Goal: Task Accomplishment & Management: Manage account settings

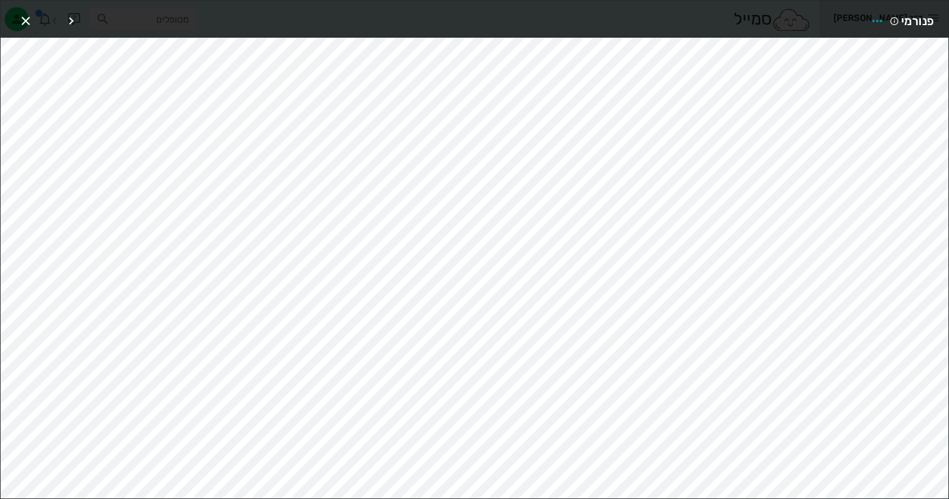
scroll to position [55, 0]
click at [21, 21] on icon "button" at bounding box center [26, 21] width 14 height 14
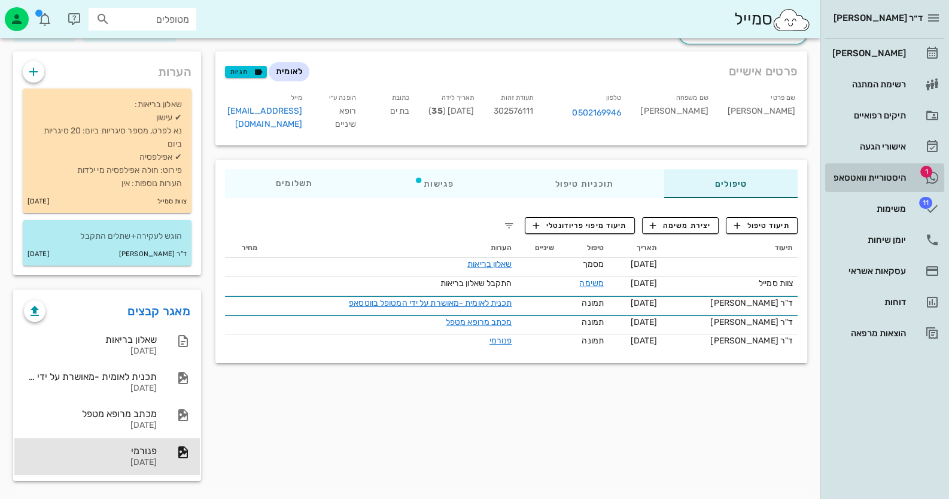
click at [877, 174] on div "היסטוריית וואטסאפ" at bounding box center [868, 178] width 76 height 10
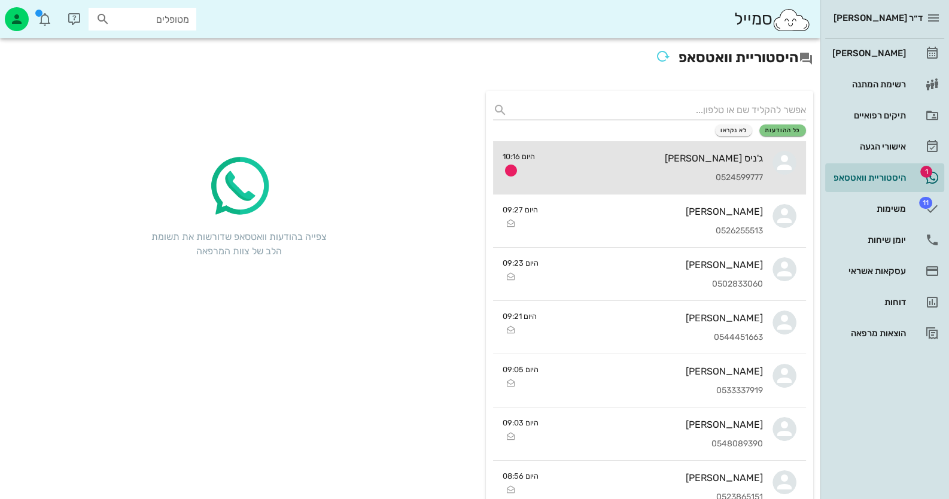
click at [704, 176] on div "0524599777" at bounding box center [654, 178] width 218 height 10
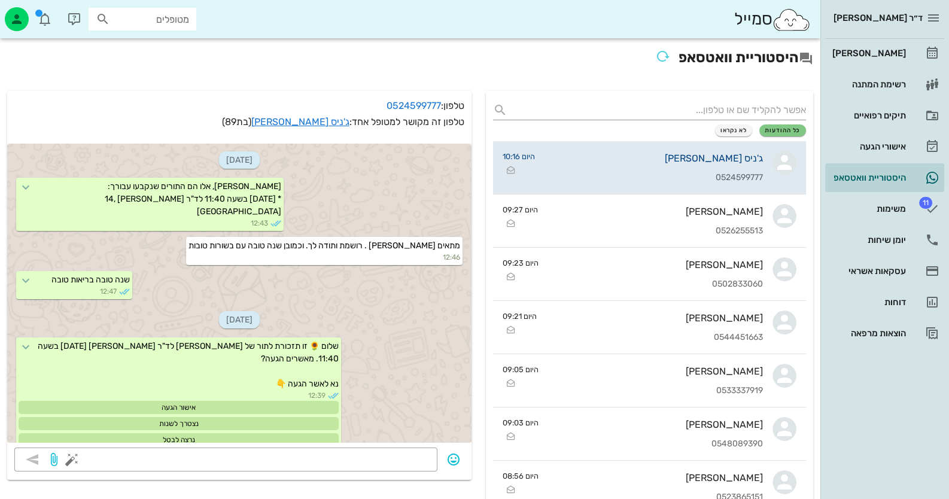
scroll to position [308, 0]
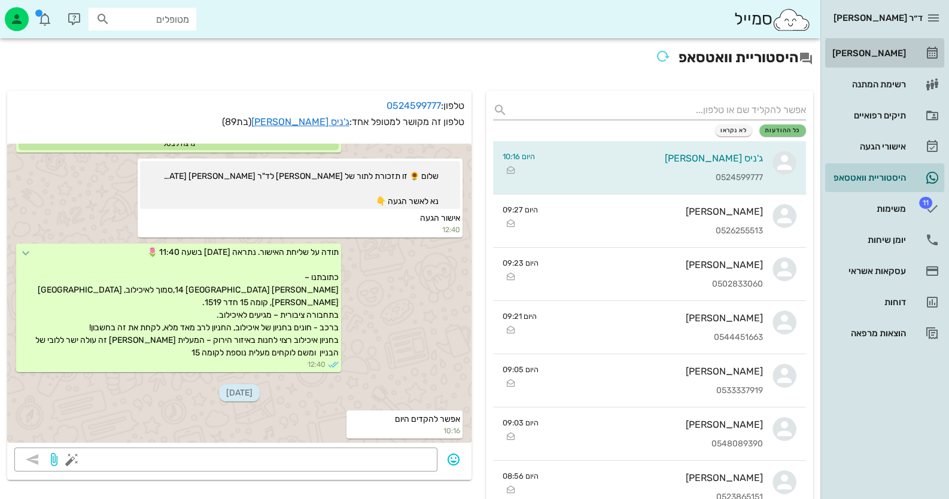
click at [893, 49] on div "[PERSON_NAME]" at bounding box center [868, 53] width 76 height 10
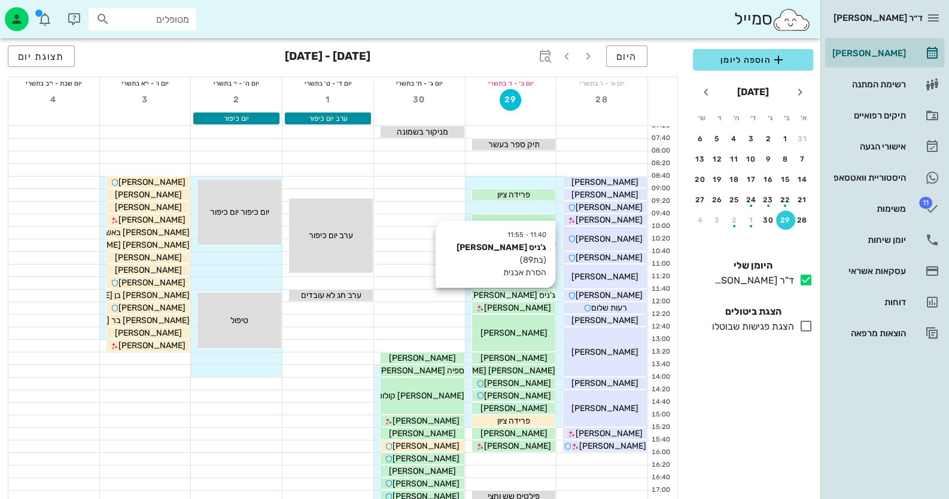
click at [527, 296] on span "ג'ניס [PERSON_NAME]" at bounding box center [512, 295] width 85 height 10
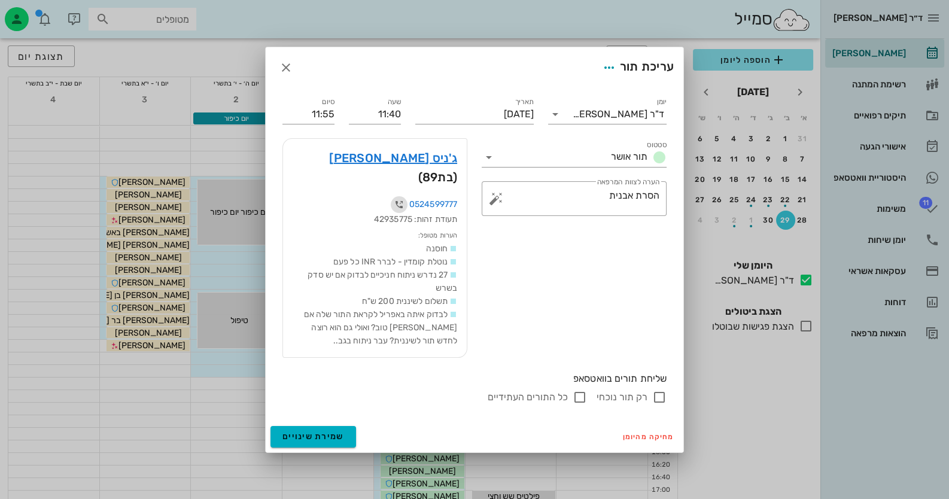
click at [394, 198] on icon "button" at bounding box center [399, 205] width 14 height 14
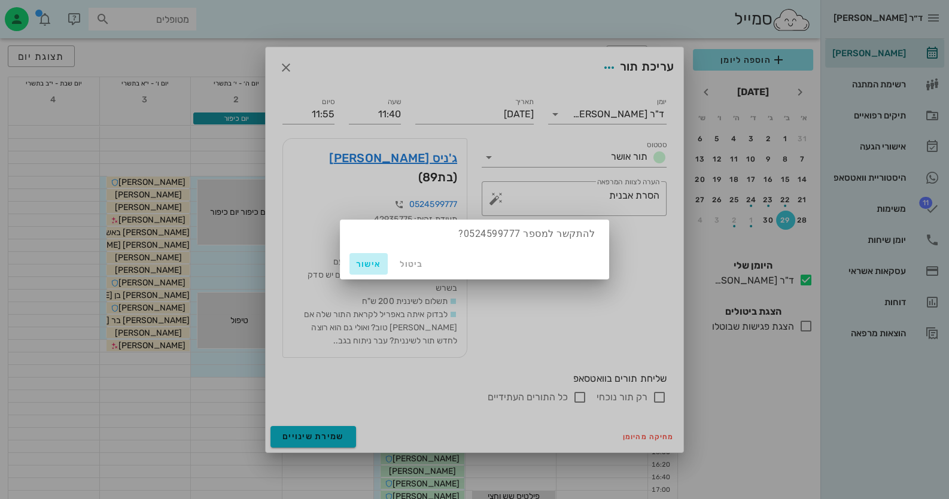
click at [369, 261] on span "אישור" at bounding box center [368, 264] width 29 height 10
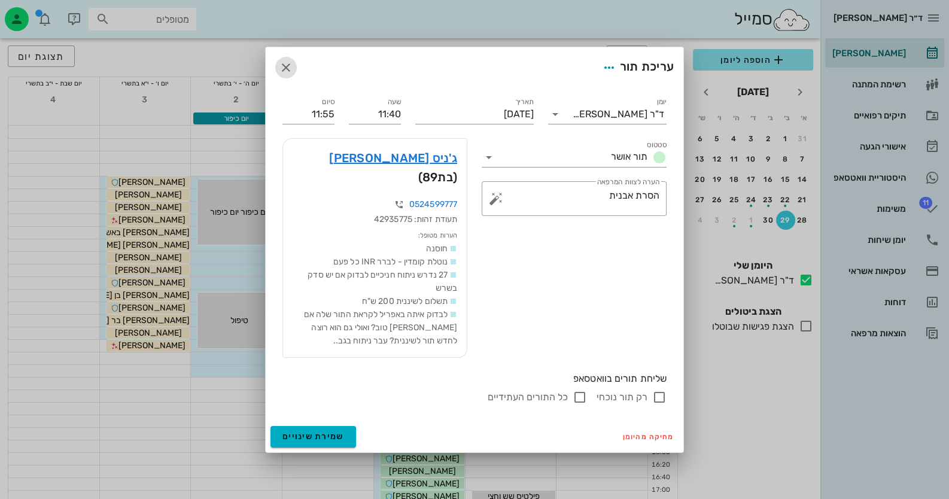
click at [280, 71] on icon "button" at bounding box center [286, 67] width 14 height 14
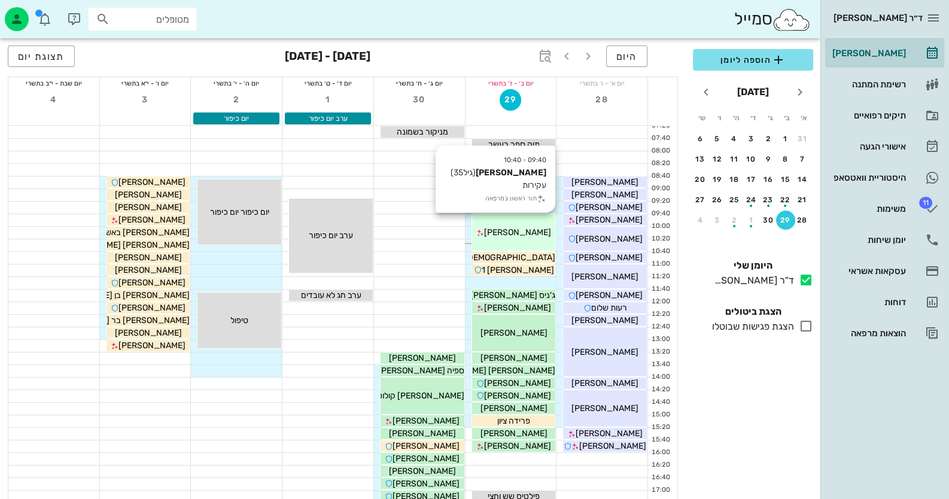
click at [512, 227] on span "[PERSON_NAME]" at bounding box center [517, 232] width 67 height 10
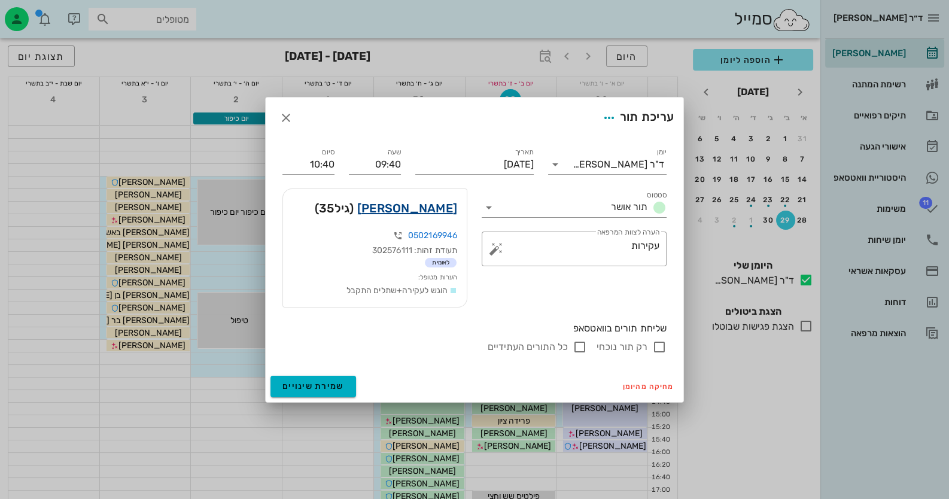
click at [449, 211] on link "אוריאל אביטן" at bounding box center [407, 208] width 100 height 19
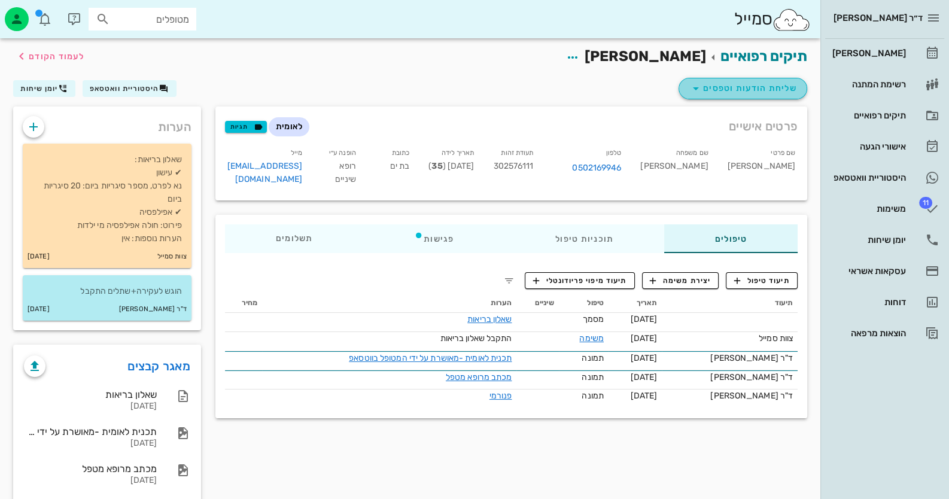
click at [757, 84] on span "שליחת הודעות וטפסים" at bounding box center [743, 88] width 108 height 14
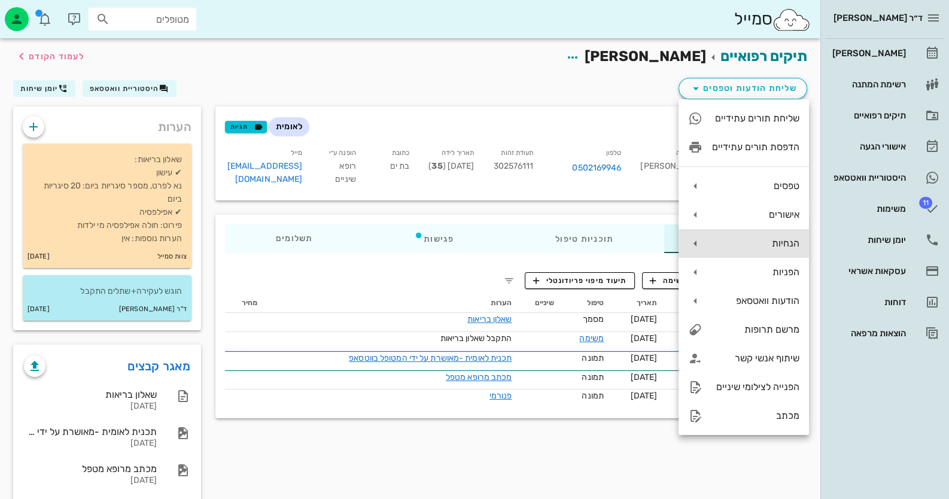
click at [792, 244] on div "הנחיות" at bounding box center [755, 243] width 87 height 11
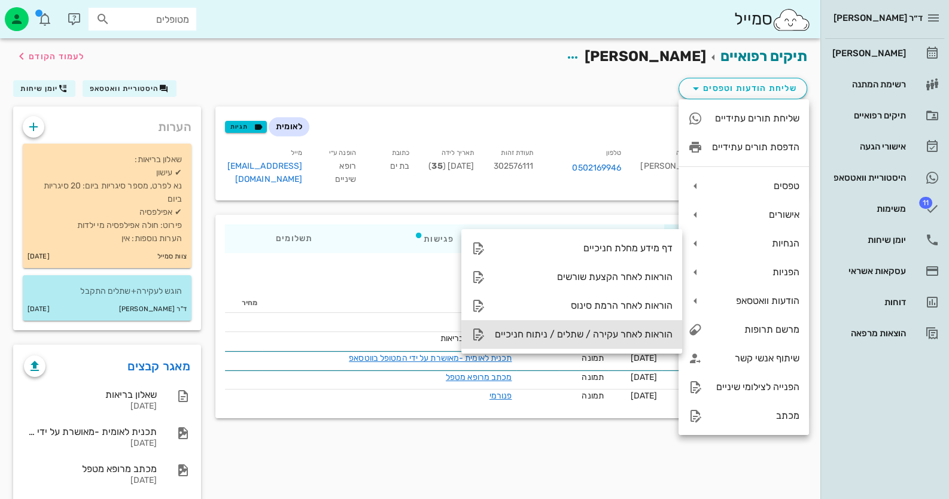
click at [635, 335] on div "הוראות לאחר עקירה / שתלים / ניתוח חניכיים" at bounding box center [584, 334] width 178 height 11
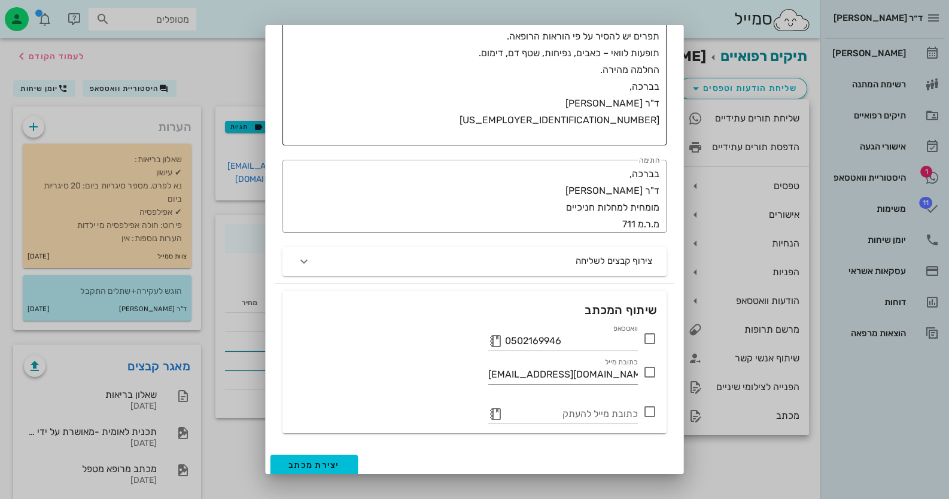
scroll to position [278, 0]
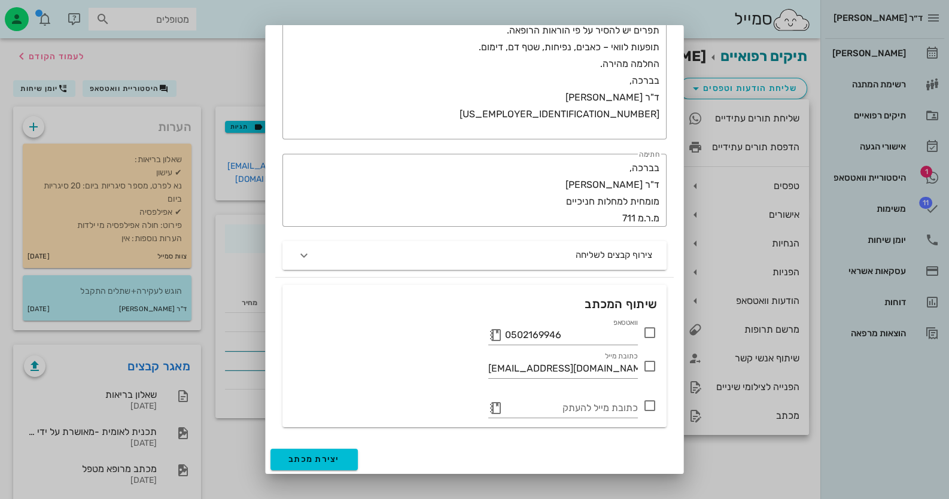
click at [656, 326] on icon at bounding box center [650, 333] width 14 height 14
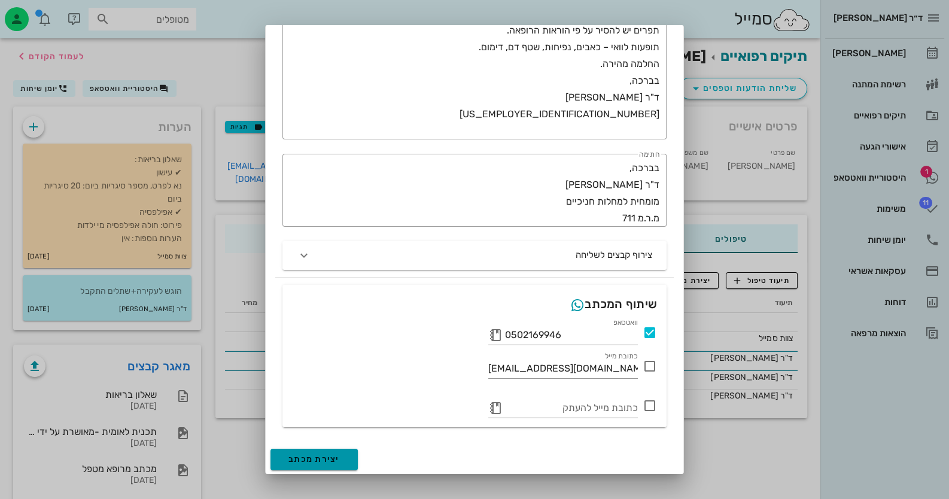
click at [314, 455] on span "יצירת מכתב" at bounding box center [313, 459] width 51 height 10
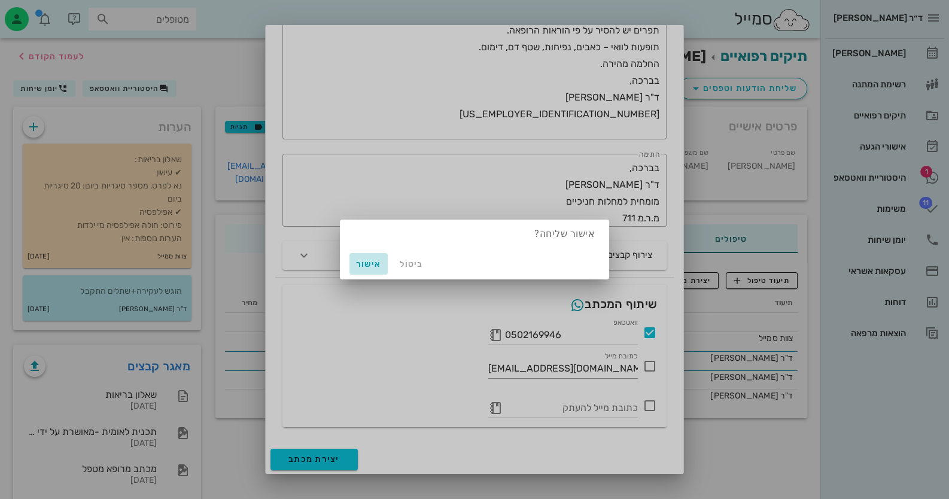
click at [371, 263] on span "אישור" at bounding box center [368, 264] width 29 height 10
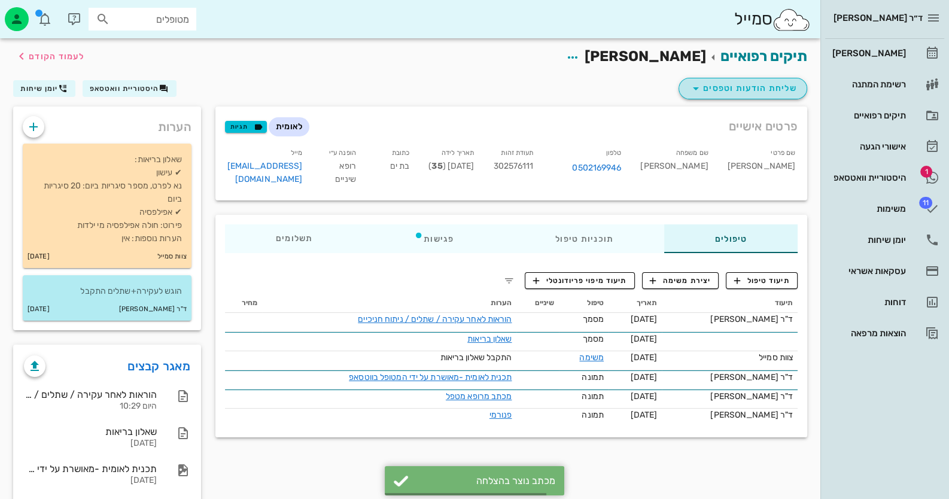
click at [791, 86] on span "שליחת הודעות וטפסים" at bounding box center [743, 88] width 108 height 14
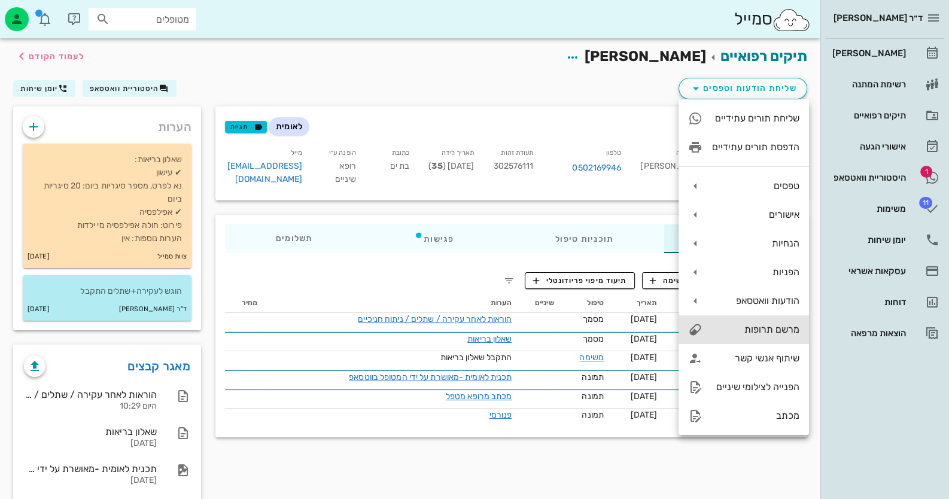
click at [767, 330] on div "מרשם תרופות" at bounding box center [755, 329] width 87 height 11
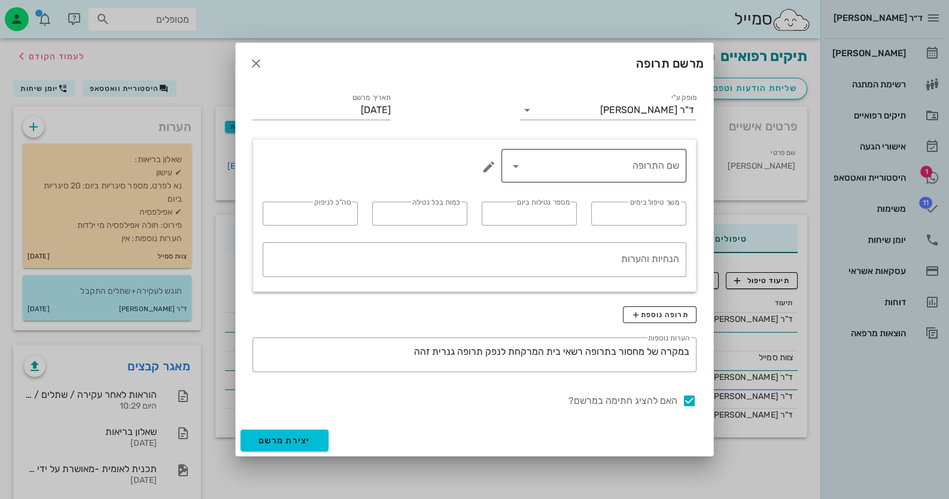
click at [634, 173] on input "שם התרופה" at bounding box center [603, 165] width 154 height 19
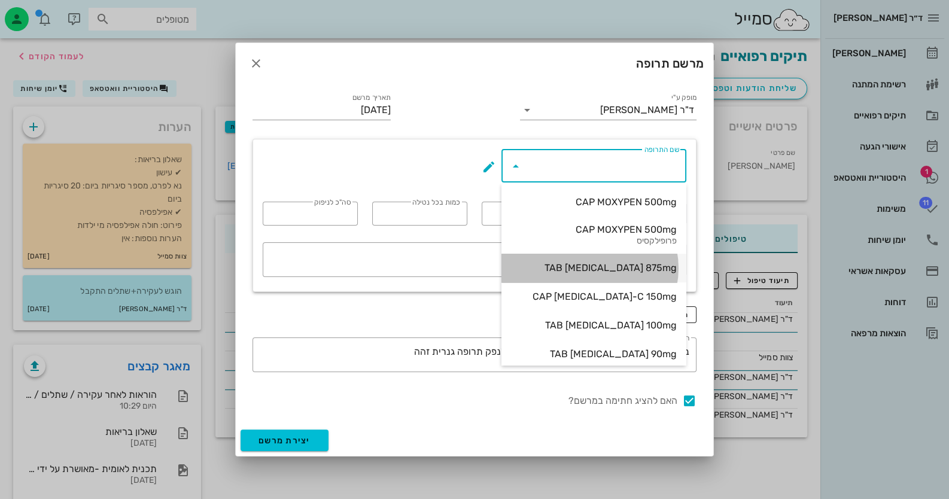
click at [631, 266] on div "TAB [MEDICAL_DATA] 875mg" at bounding box center [594, 267] width 166 height 11
type input "TAB [MEDICAL_DATA] 875mg"
type input "5"
type input "2"
type input "1"
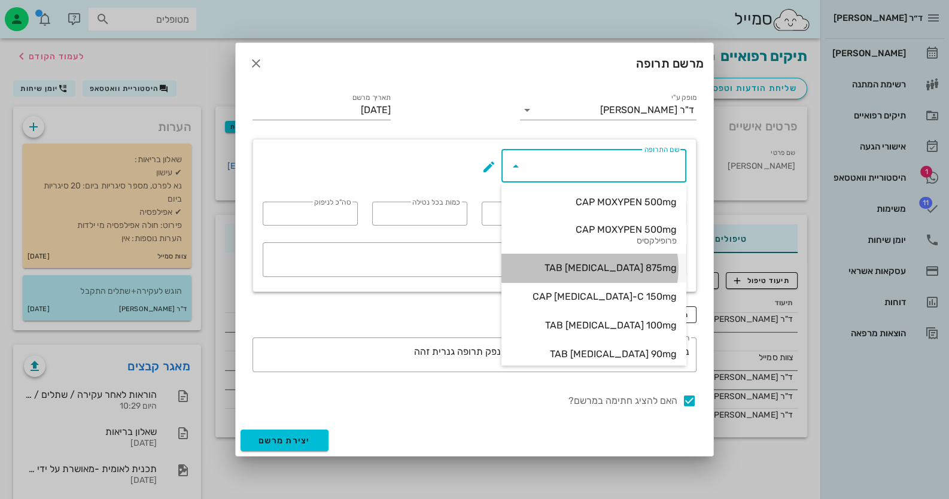
type input "10"
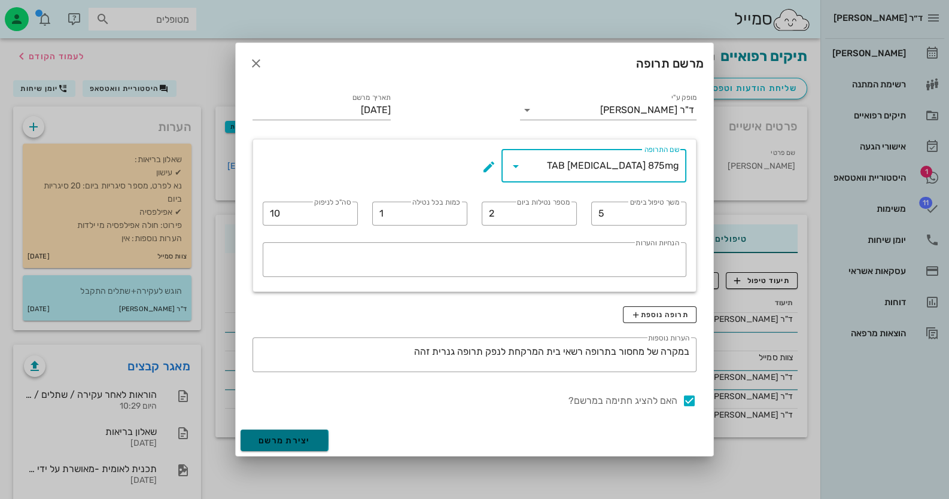
click at [304, 447] on button "יצירת מרשם" at bounding box center [285, 441] width 88 height 22
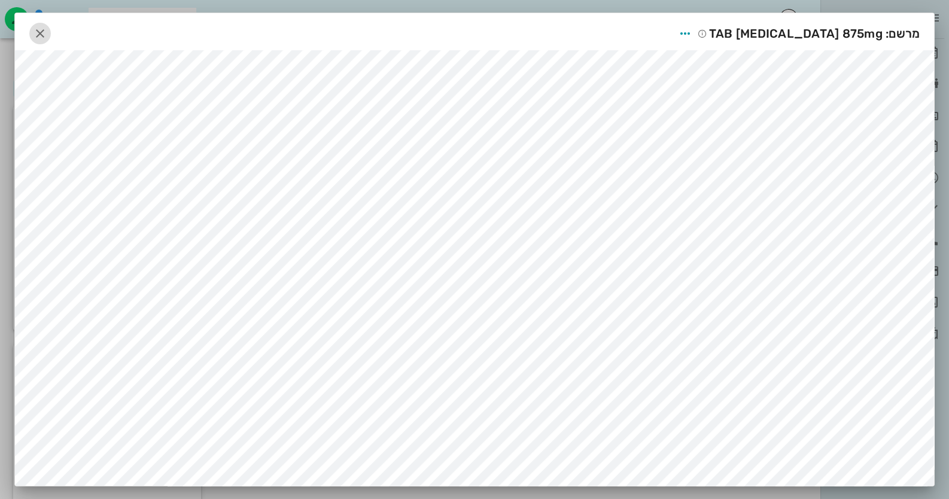
click at [45, 32] on icon "button" at bounding box center [40, 33] width 14 height 14
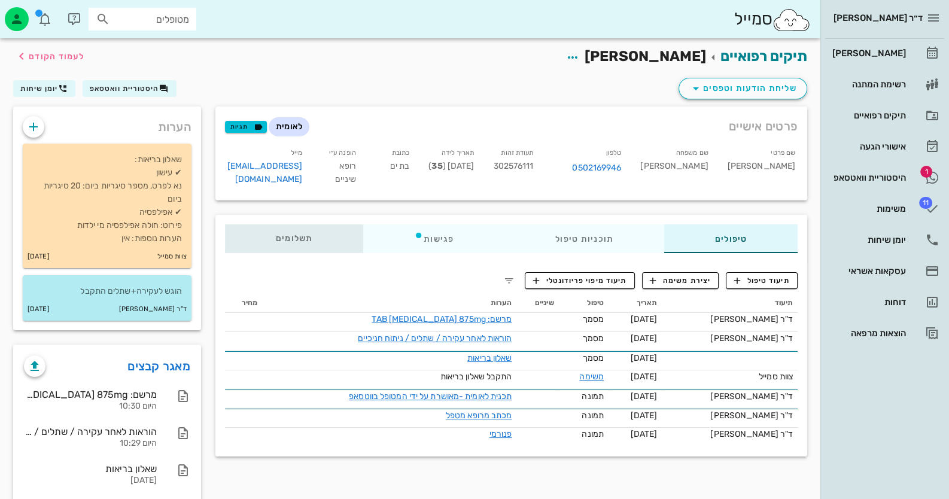
click at [318, 240] on div "תשלומים 0₪" at bounding box center [294, 238] width 138 height 29
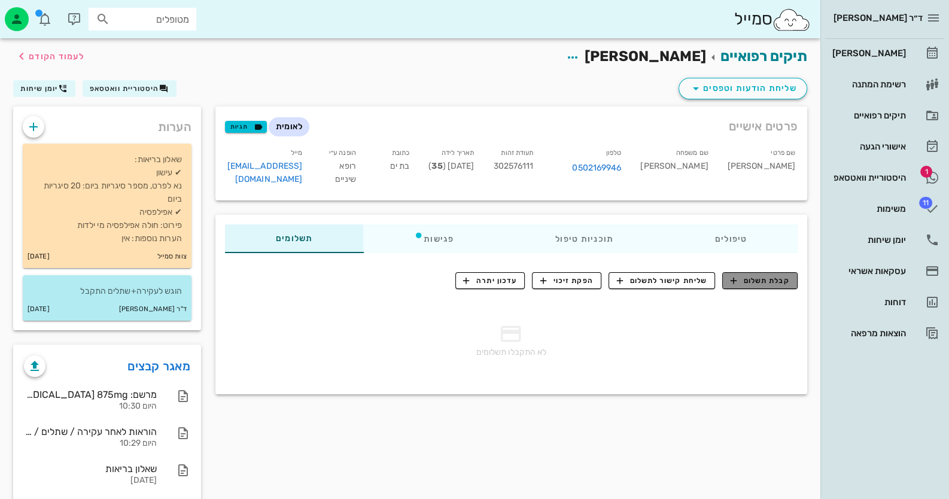
click at [785, 287] on button "קבלת תשלום" at bounding box center [759, 280] width 75 height 17
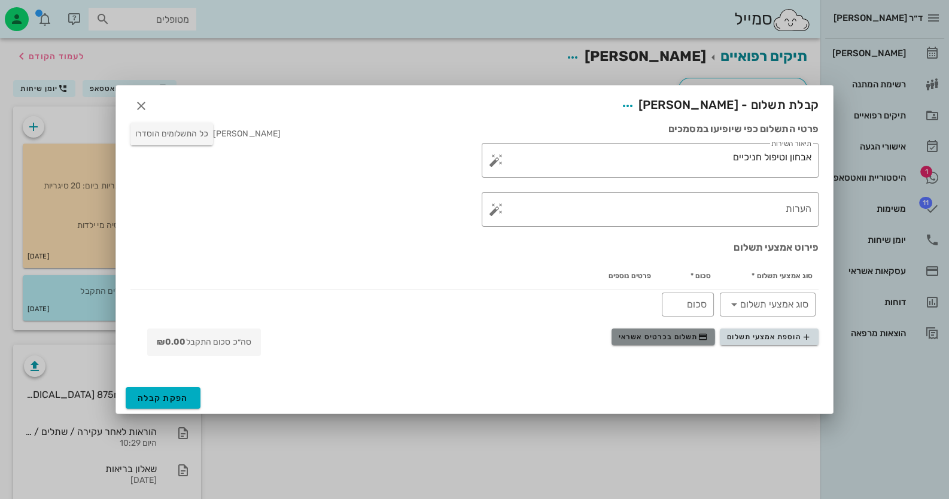
click at [674, 344] on button "תשלום בכרטיס אשראי" at bounding box center [664, 337] width 104 height 17
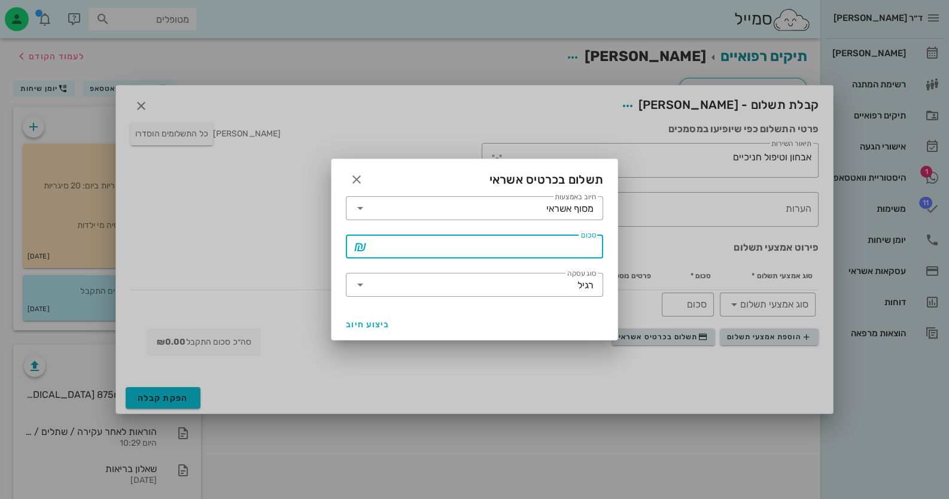
click at [560, 244] on input "סכום" at bounding box center [483, 246] width 226 height 19
type input "75"
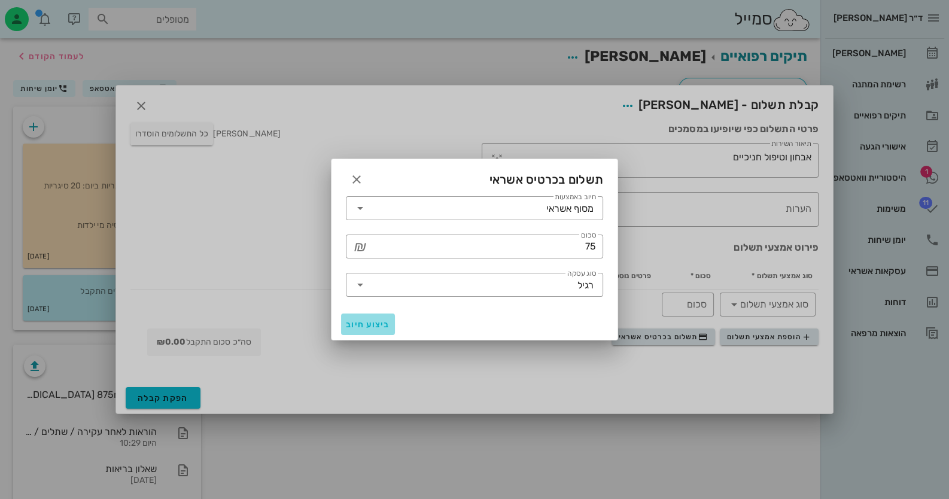
click at [361, 332] on button "ביצוע חיוב" at bounding box center [368, 325] width 54 height 22
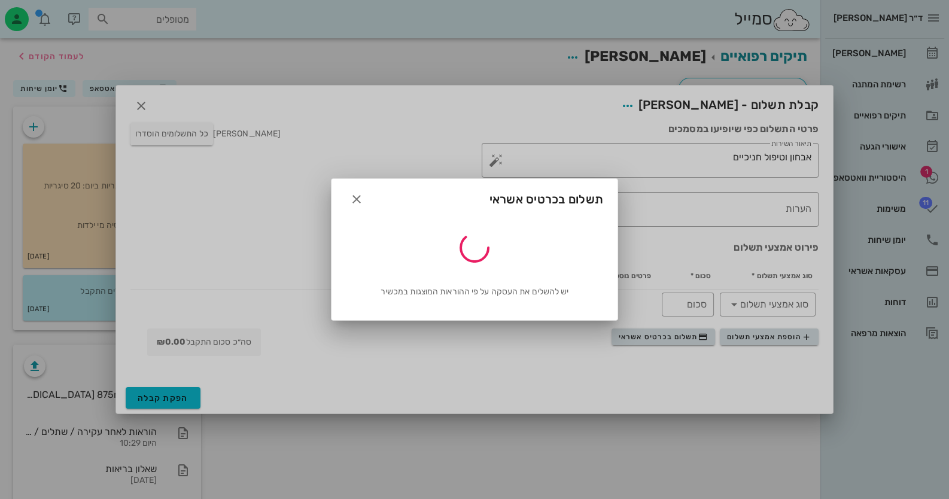
type input "75"
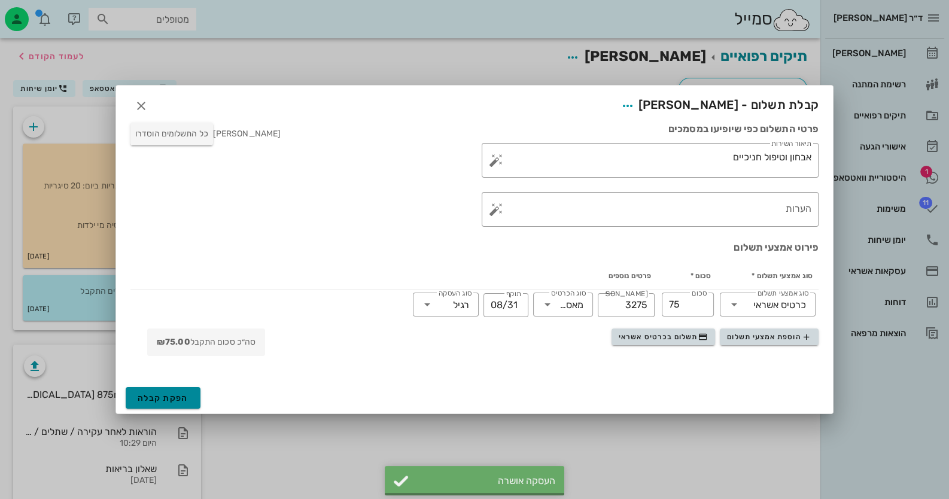
click at [193, 394] on button "הפקת קבלה" at bounding box center [163, 398] width 75 height 22
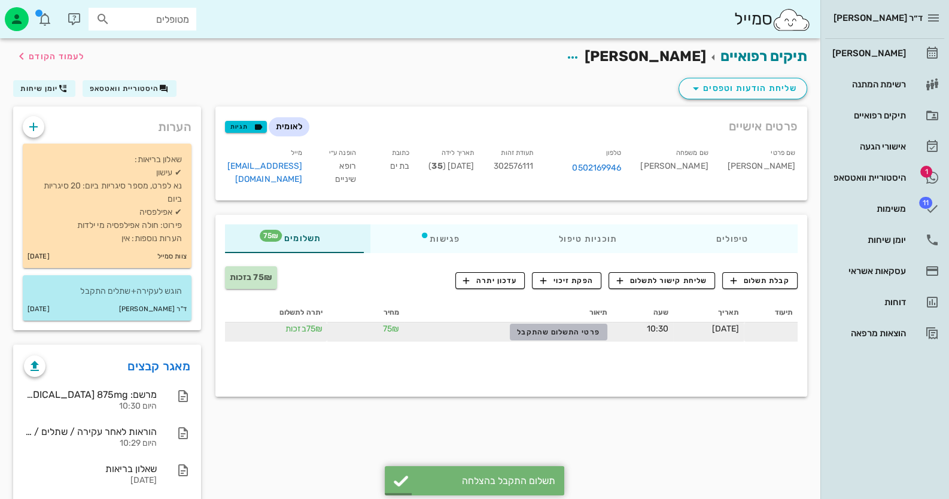
click at [549, 325] on button "פרטי התשלום שהתקבל" at bounding box center [559, 332] width 98 height 17
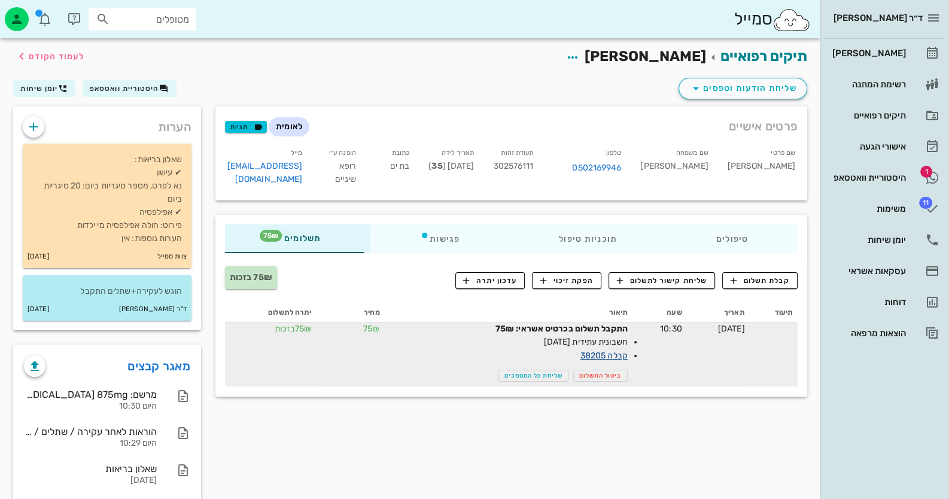
click at [586, 354] on link "קבלה 38205" at bounding box center [604, 356] width 47 height 10
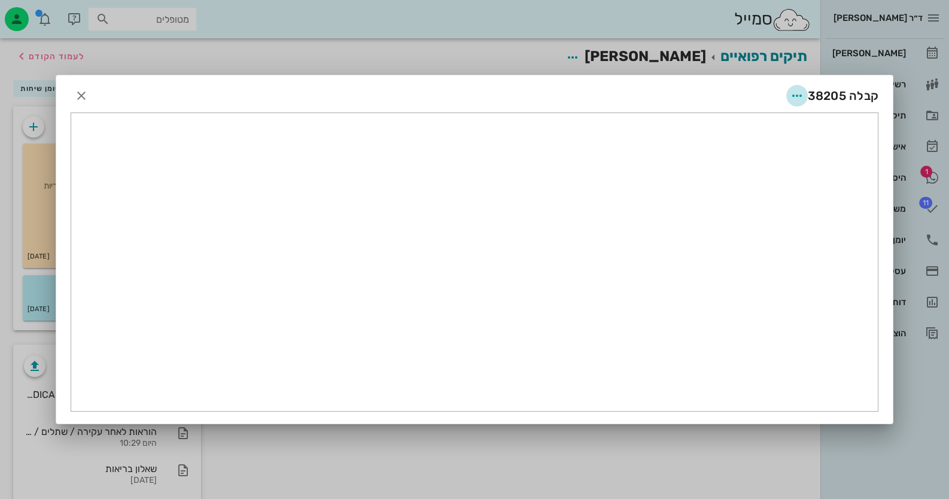
click at [801, 98] on icon "button" at bounding box center [797, 96] width 14 height 14
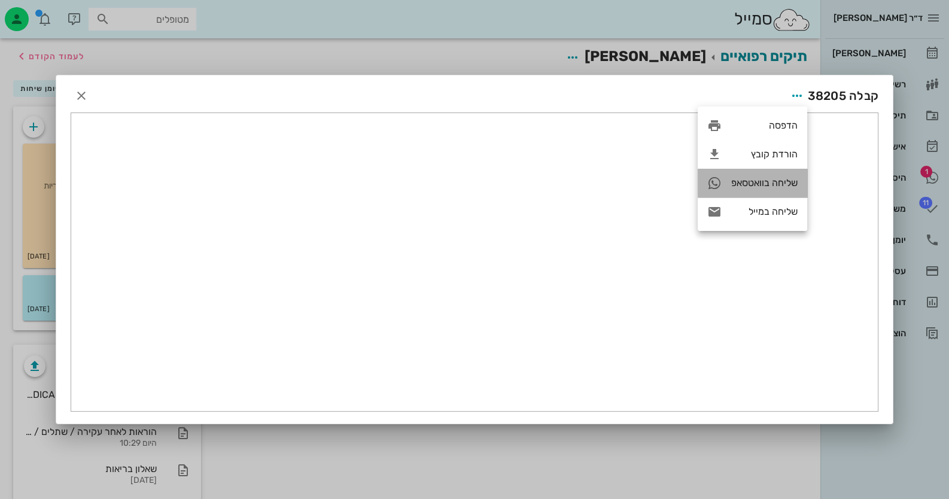
click at [780, 175] on div "שליחה בוואטסאפ" at bounding box center [753, 183] width 110 height 29
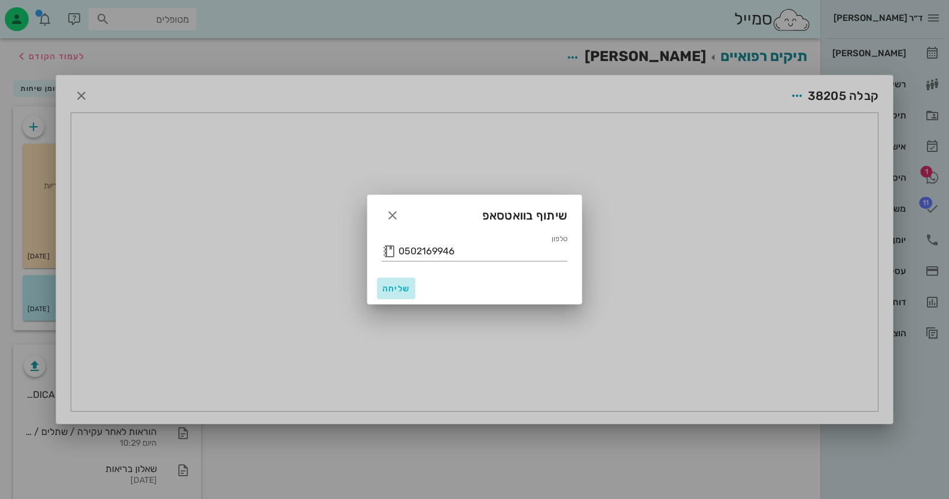
click at [404, 285] on span "שליחה" at bounding box center [396, 289] width 29 height 10
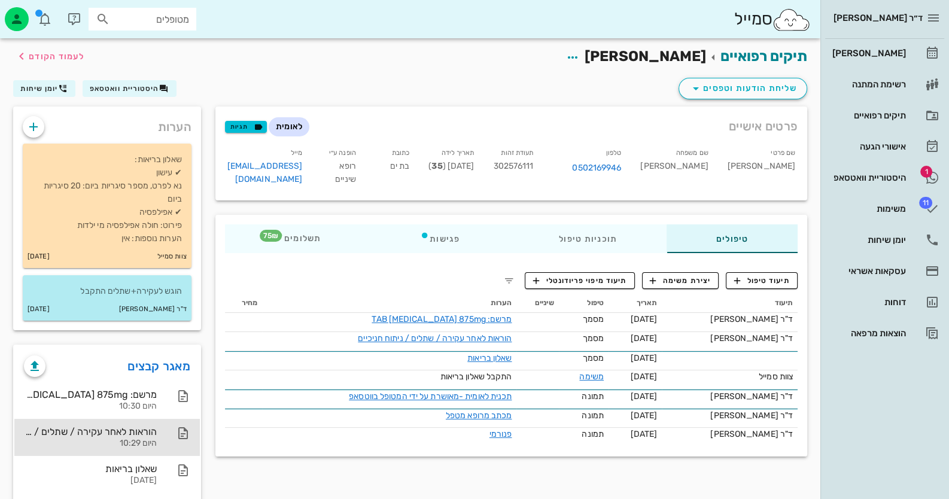
click at [159, 444] on div "הוראות לאחר עקירה / שתלים / ניתוח חניכיים היום 10:29" at bounding box center [107, 437] width 186 height 37
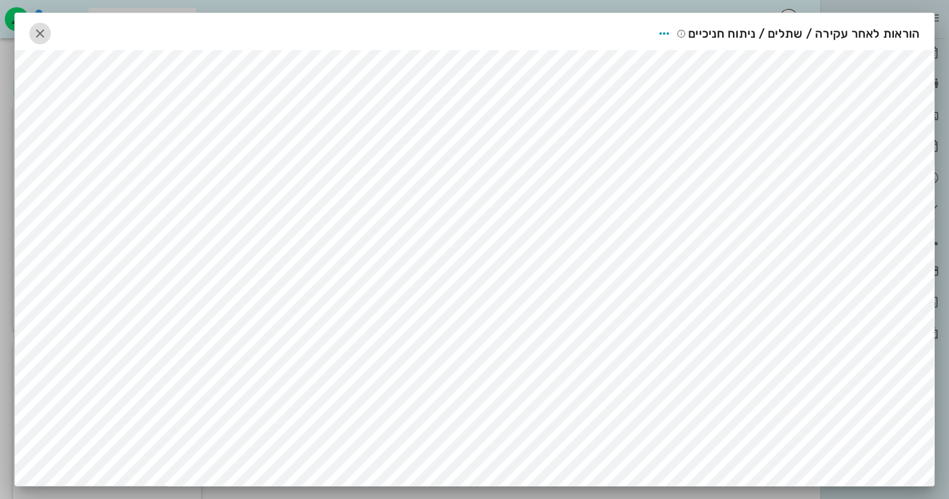
click at [36, 31] on span "button" at bounding box center [40, 33] width 22 height 14
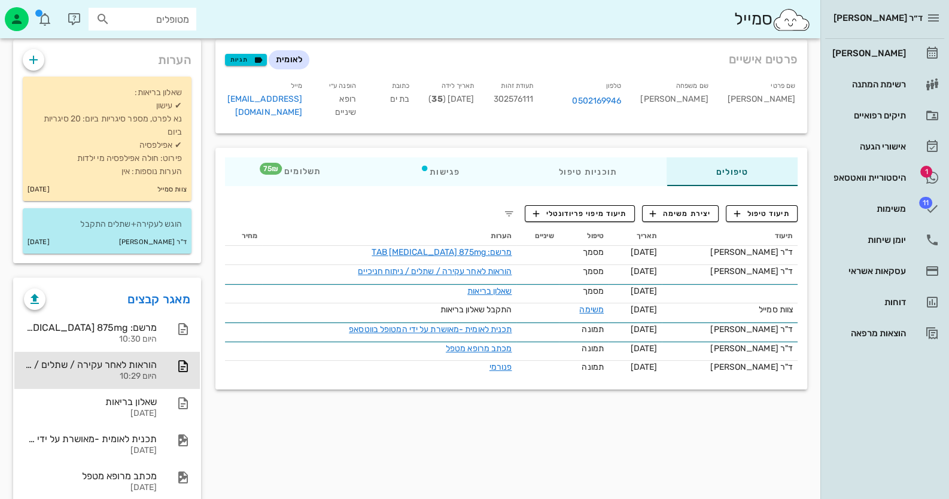
scroll to position [129, 0]
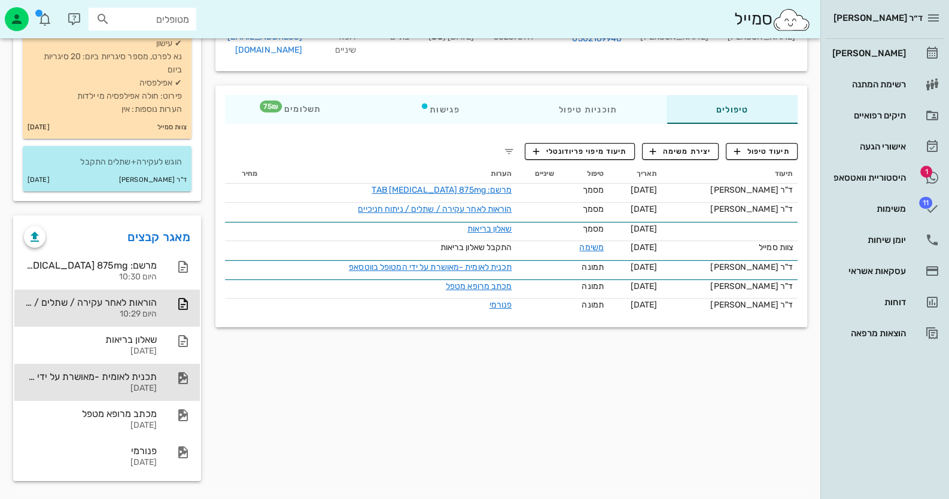
click at [141, 375] on div "תכנית לאומית -מאושרת על ידי המטופל בווטסאפ" at bounding box center [90, 376] width 133 height 11
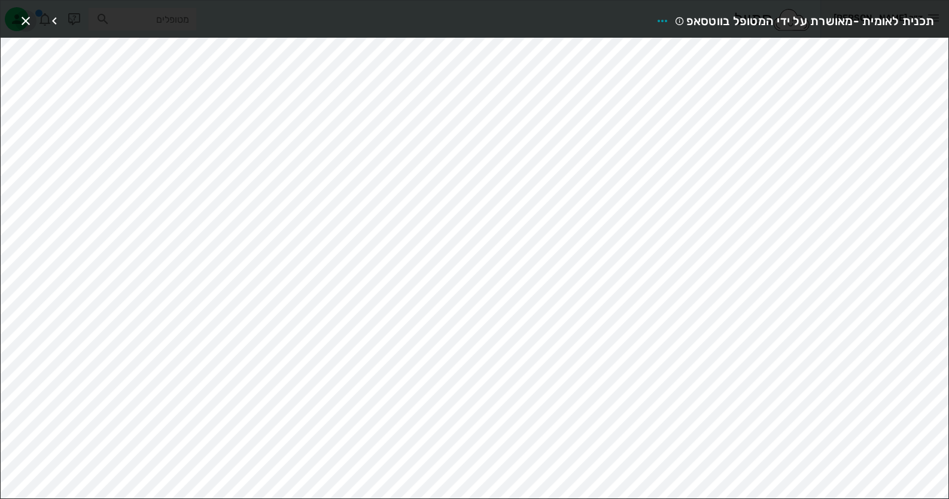
click at [26, 21] on icon "button" at bounding box center [26, 21] width 14 height 14
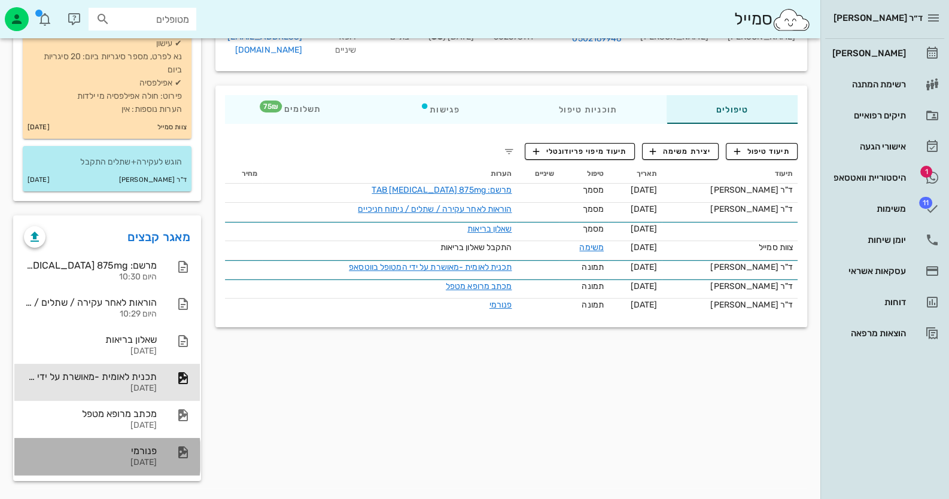
click at [141, 438] on div "פנורמי [DATE]" at bounding box center [90, 456] width 133 height 37
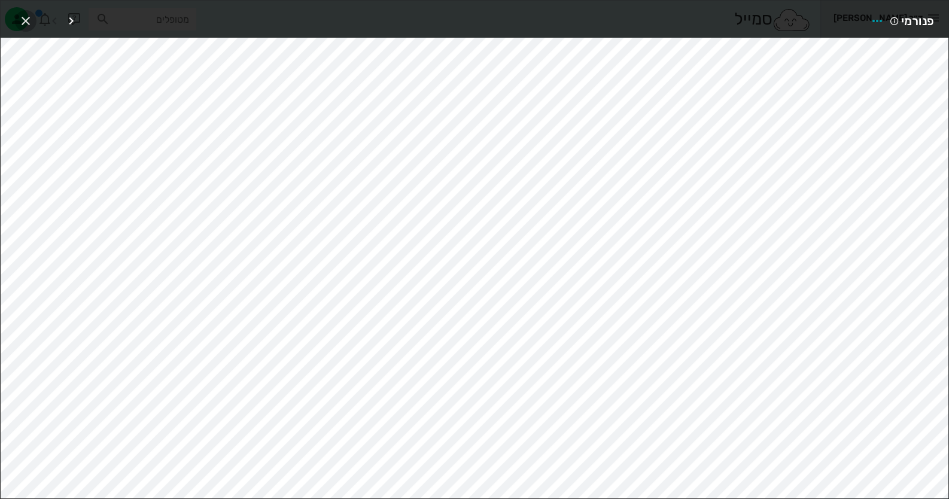
click at [19, 19] on icon "button" at bounding box center [26, 21] width 14 height 14
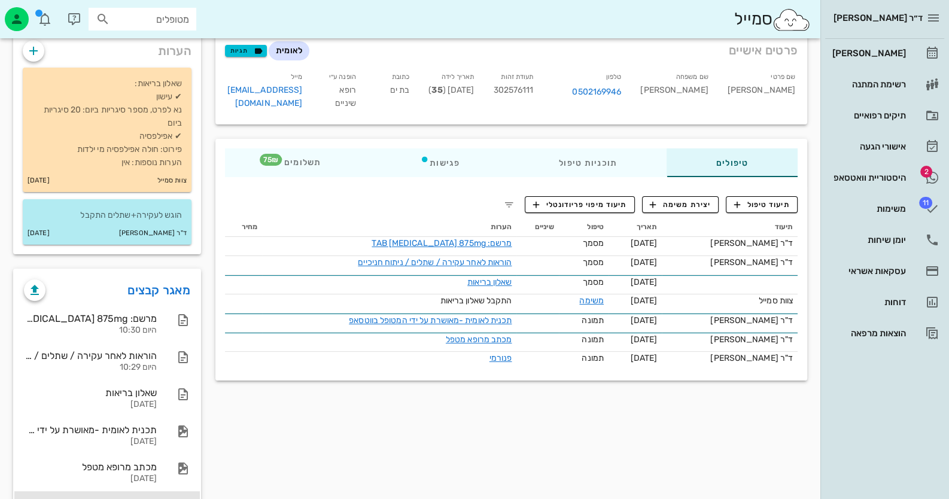
scroll to position [0, 0]
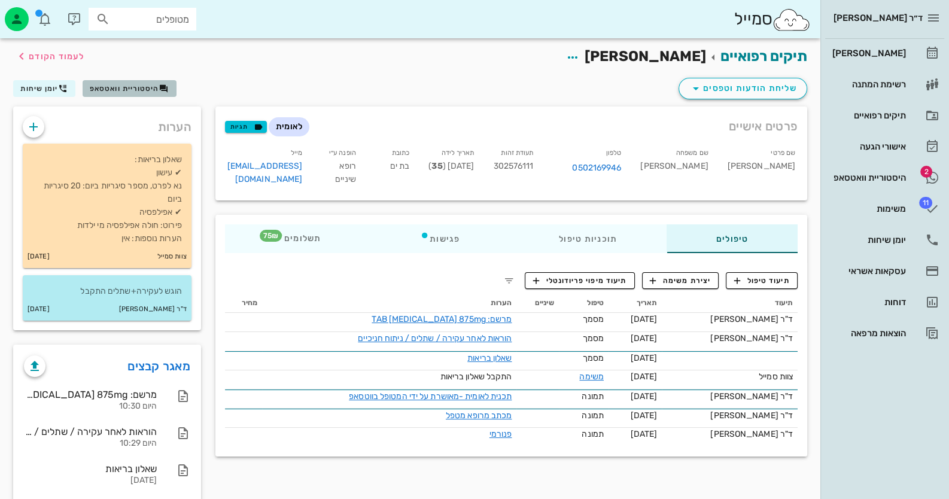
click at [143, 84] on span "היסטוריית וואטסאפ" at bounding box center [129, 89] width 79 height 10
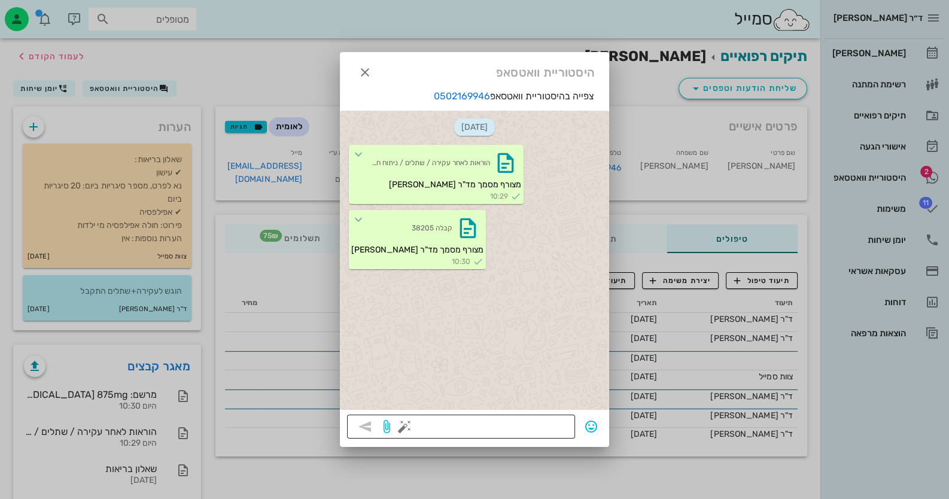
click at [401, 421] on button "button" at bounding box center [404, 427] width 14 height 14
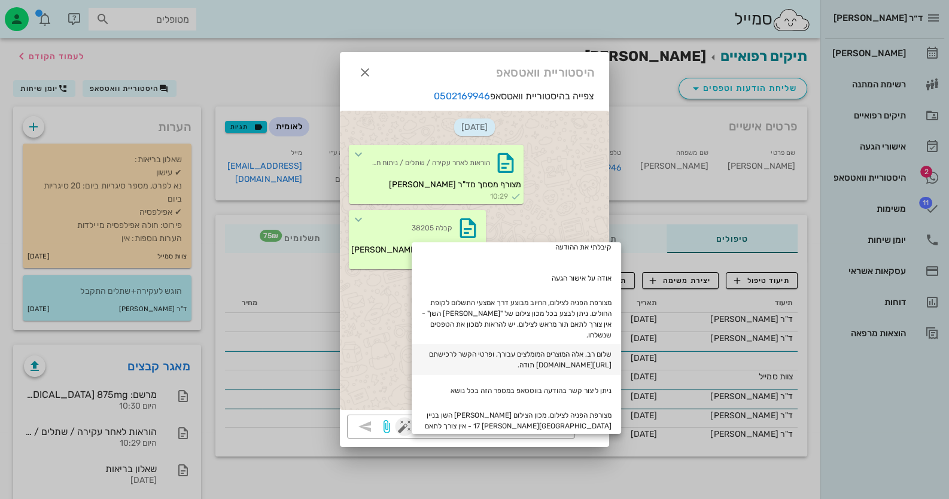
scroll to position [180, 0]
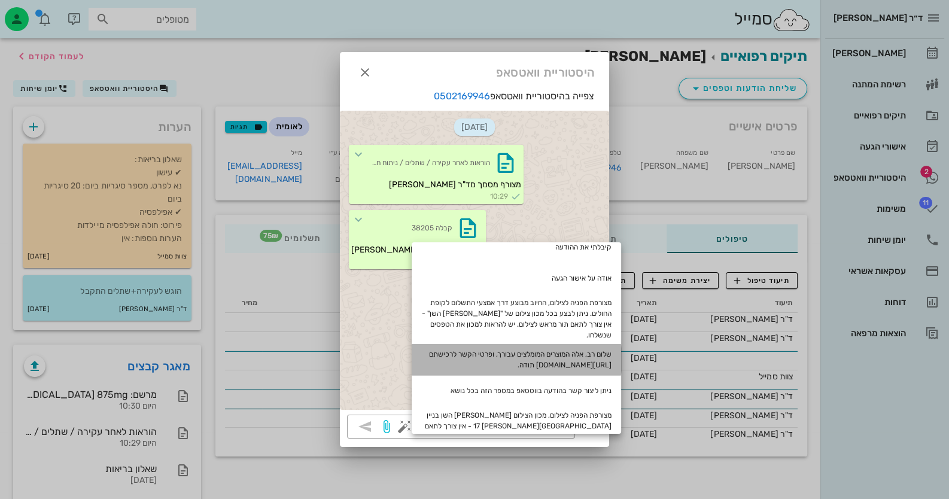
click at [542, 353] on div "שלום רב, אלה המוצרים המומלצים עבורך, ופרטי הקשר לרכישתם [URL][DOMAIN_NAME] תודה." at bounding box center [516, 359] width 209 height 31
type textarea "שלום רב, אלה המוצרים המומלצים עבורך, ופרטי הקשר לרכישתם [URL][DOMAIN_NAME] תודה."
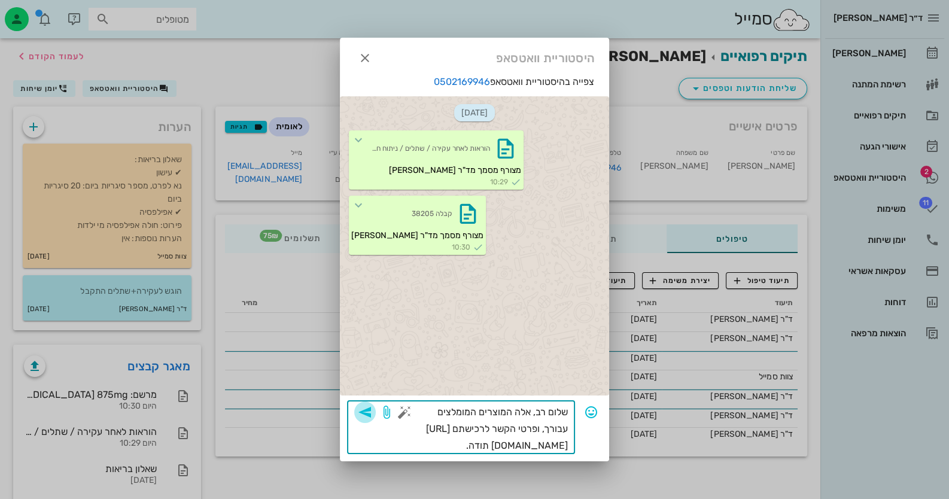
click at [373, 411] on span "button" at bounding box center [365, 412] width 22 height 14
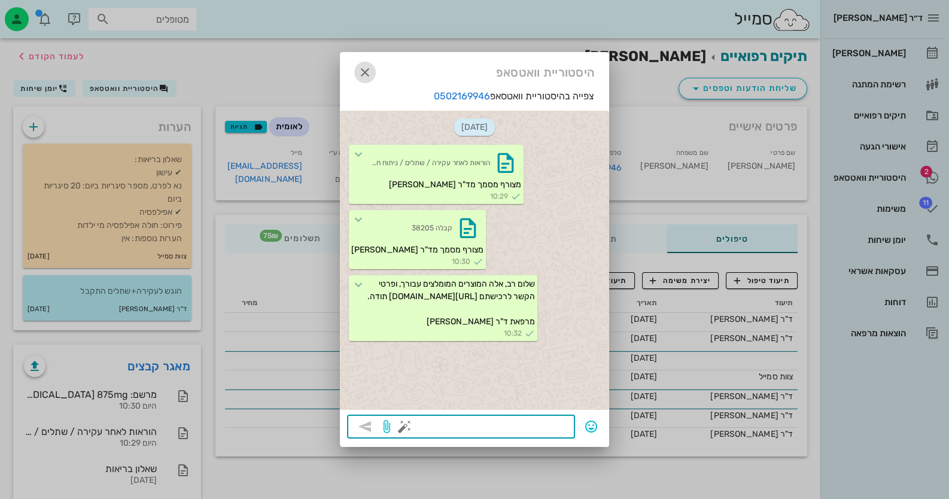
click at [369, 64] on button "button" at bounding box center [365, 73] width 22 height 22
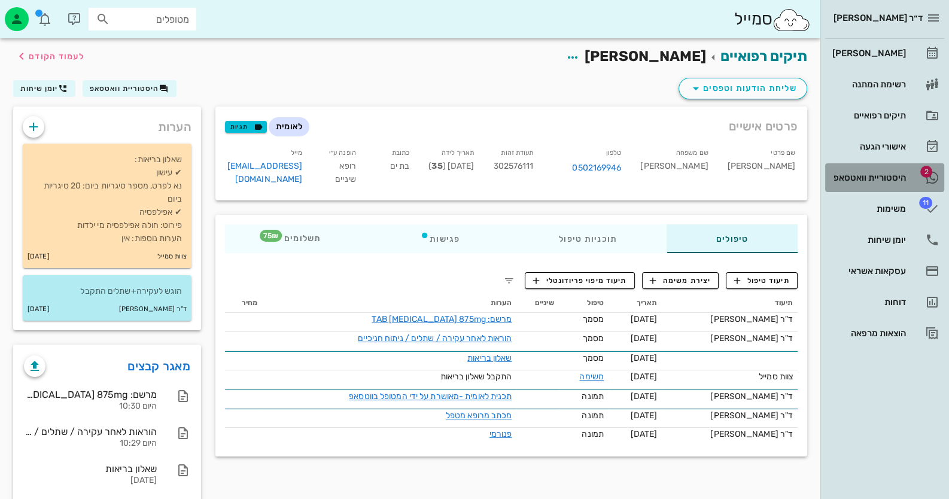
click at [889, 169] on div "היסטוריית וואטסאפ" at bounding box center [868, 177] width 76 height 19
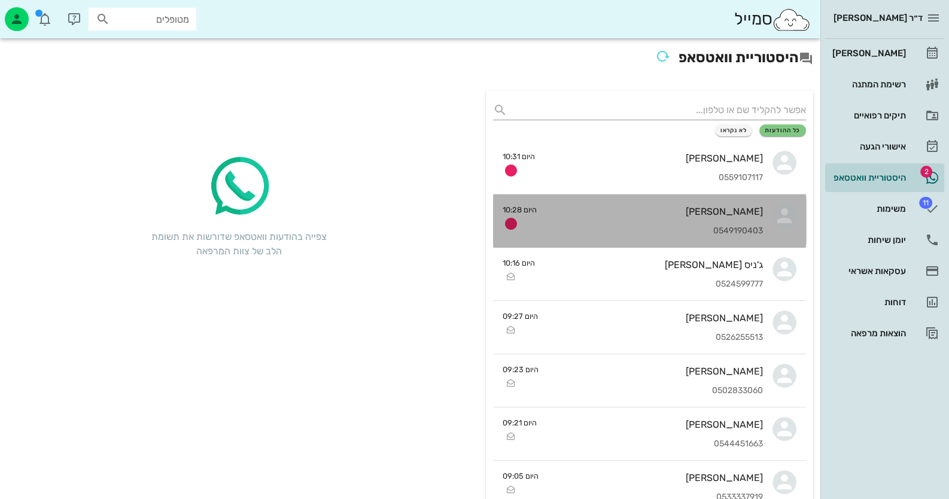
click at [636, 227] on div "0549190403" at bounding box center [654, 231] width 217 height 10
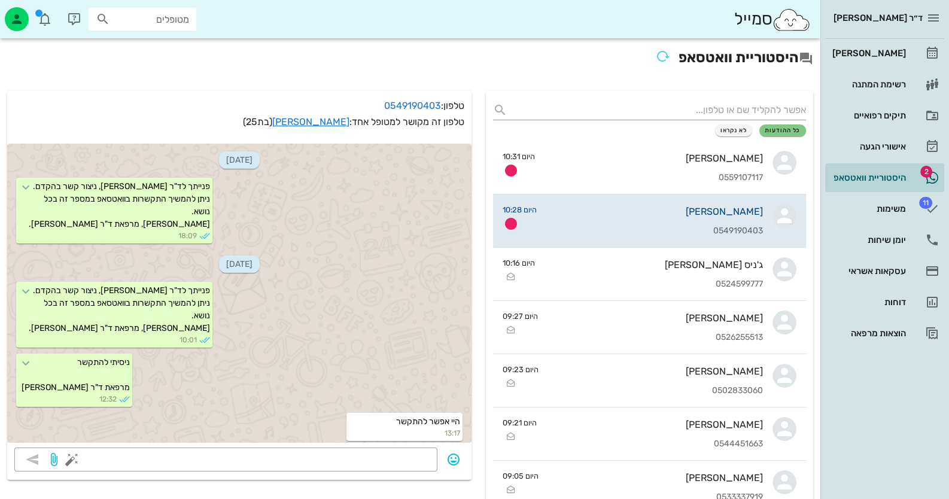
scroll to position [692, 0]
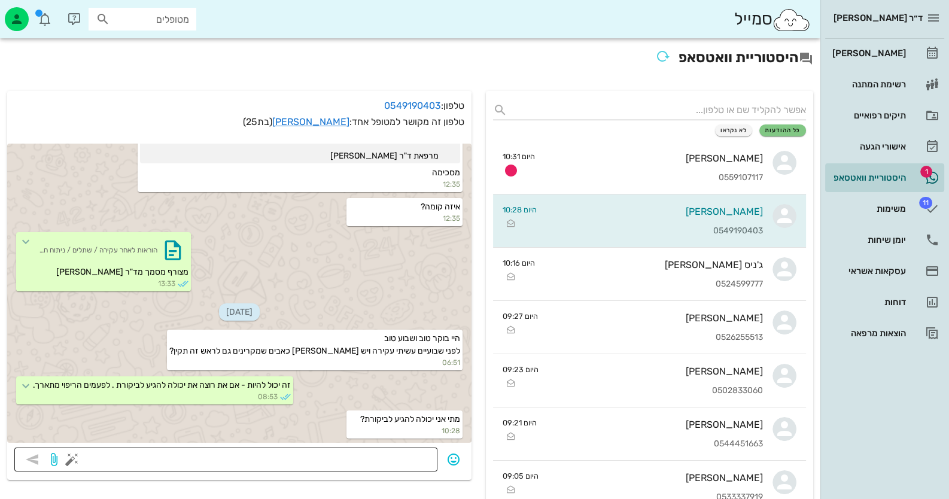
click at [380, 454] on textarea at bounding box center [252, 460] width 356 height 19
click at [898, 54] on div "[PERSON_NAME]" at bounding box center [868, 53] width 76 height 10
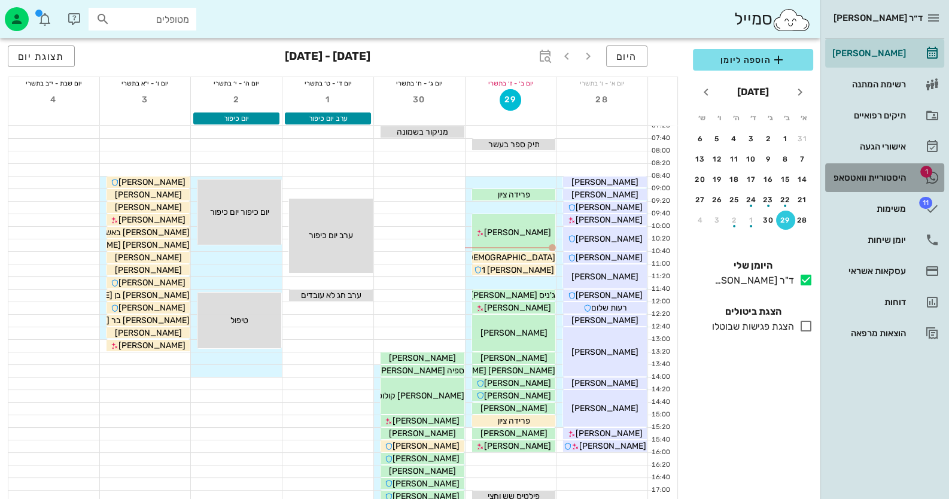
click at [837, 174] on div "היסטוריית וואטסאפ" at bounding box center [868, 178] width 76 height 10
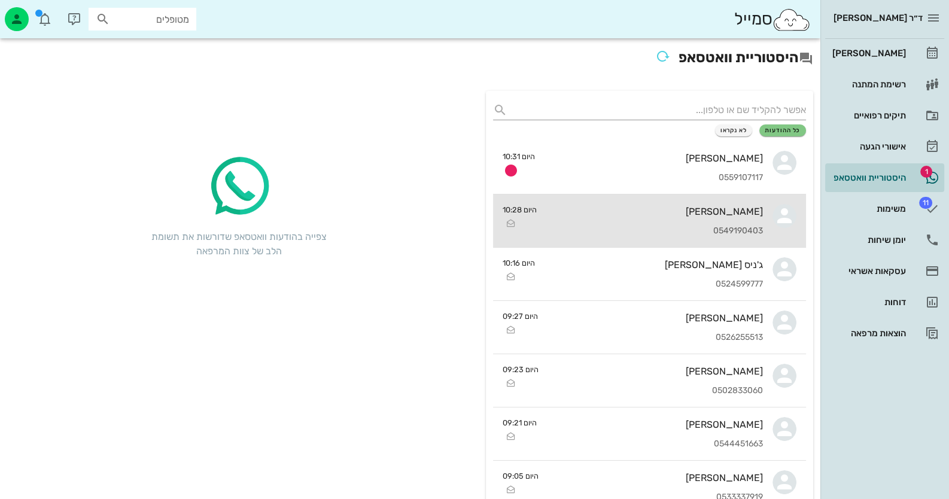
click at [730, 233] on div "0549190403" at bounding box center [654, 231] width 217 height 10
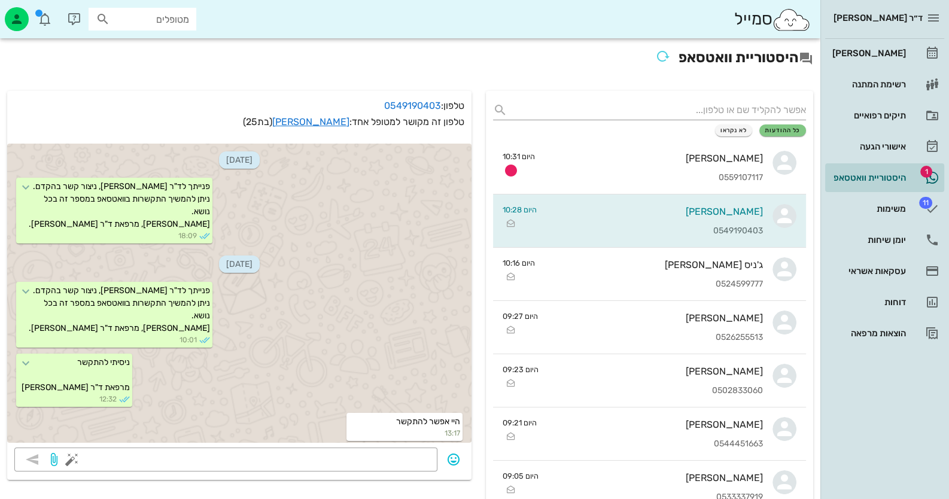
scroll to position [692, 0]
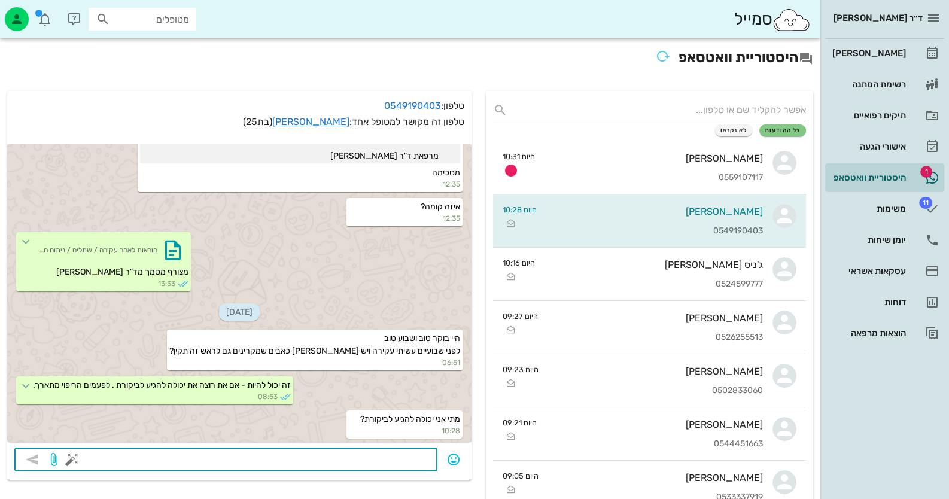
click at [401, 460] on textarea at bounding box center [252, 460] width 356 height 19
type textarea "מחר בשעה 13"
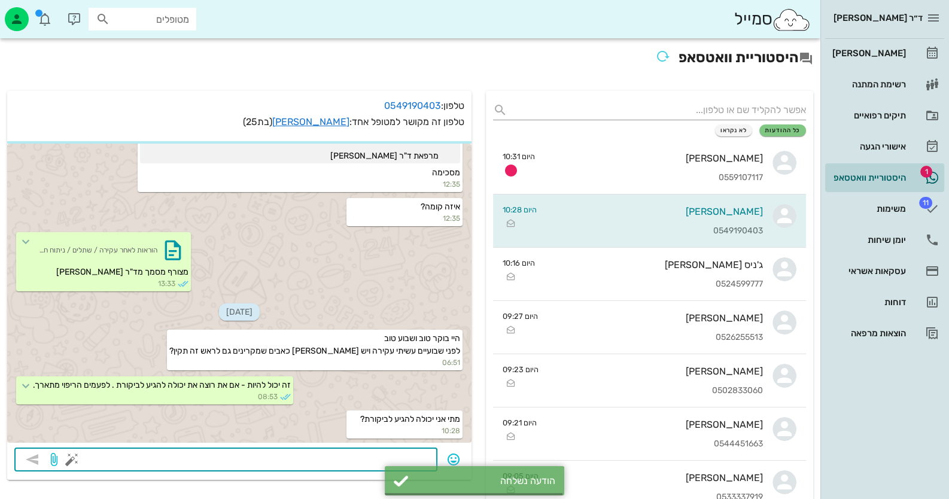
scroll to position [727, 0]
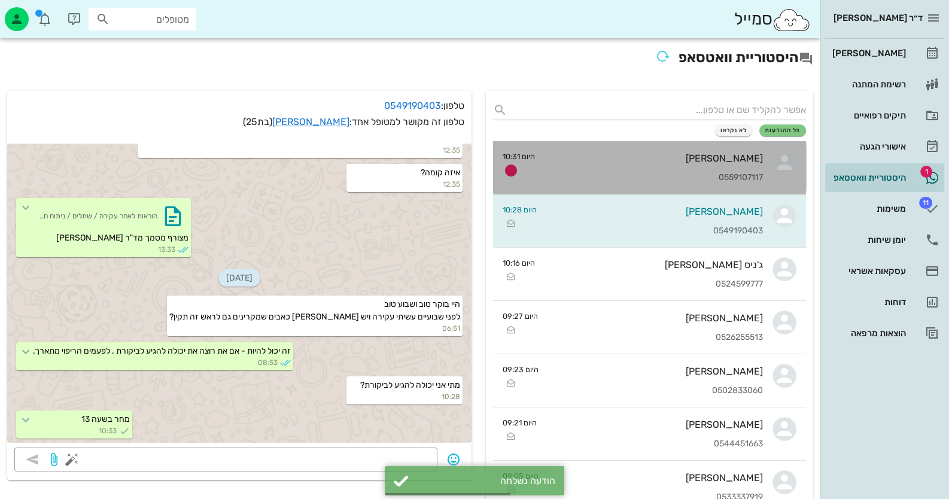
click at [679, 146] on div "[PERSON_NAME] 0559107117" at bounding box center [654, 167] width 218 height 53
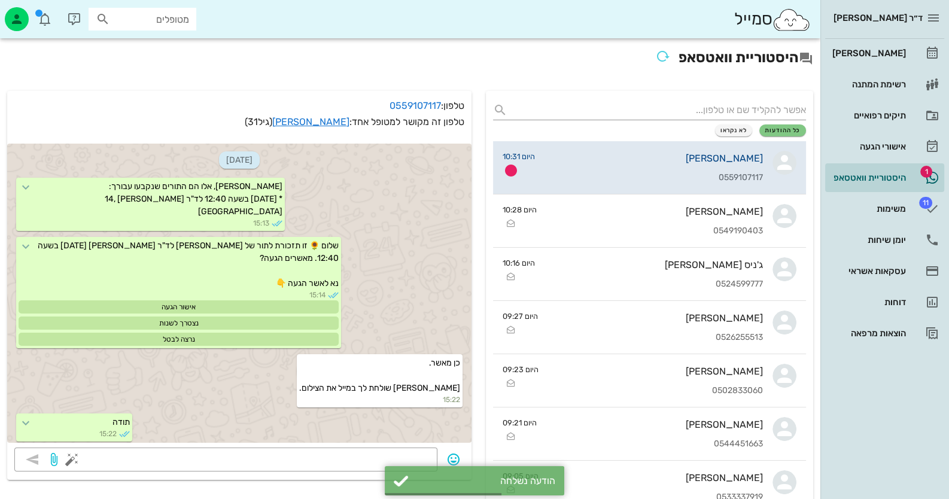
scroll to position [3106, 0]
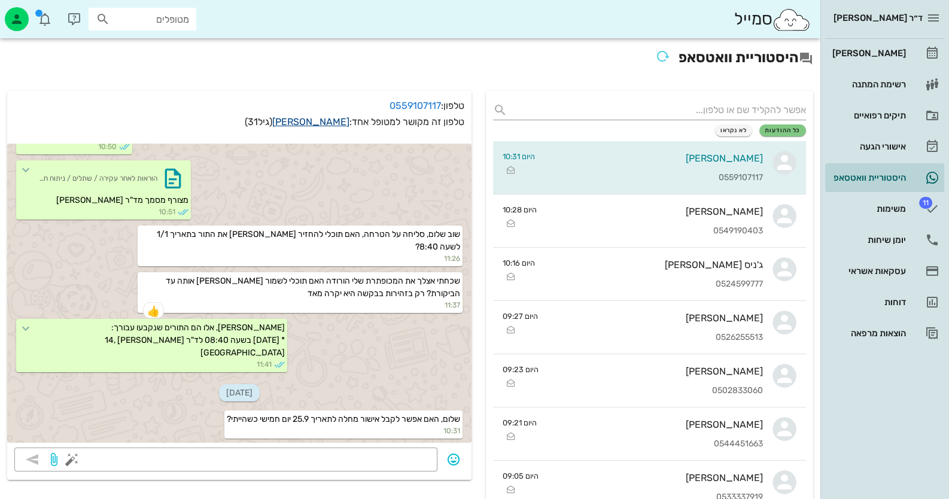
click at [335, 124] on link "[PERSON_NAME]" at bounding box center [310, 121] width 77 height 11
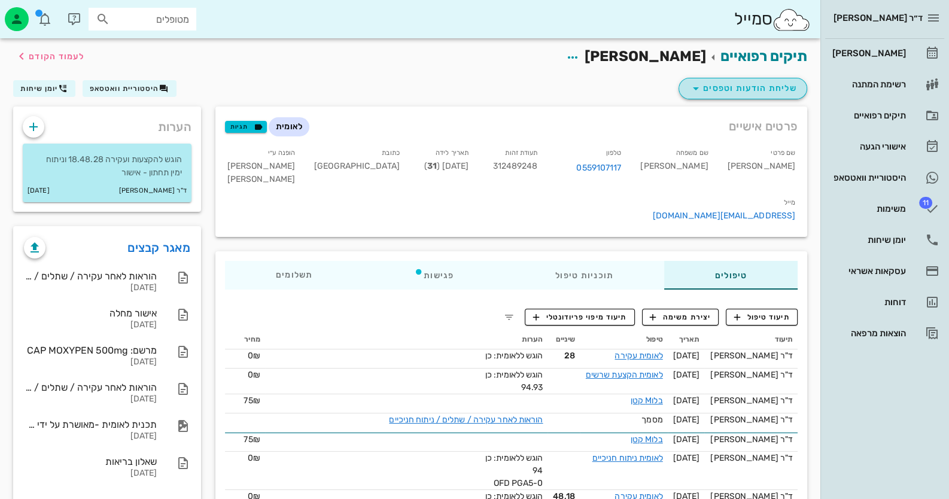
click at [803, 90] on button "שליחת הודעות וטפסים" at bounding box center [743, 89] width 129 height 22
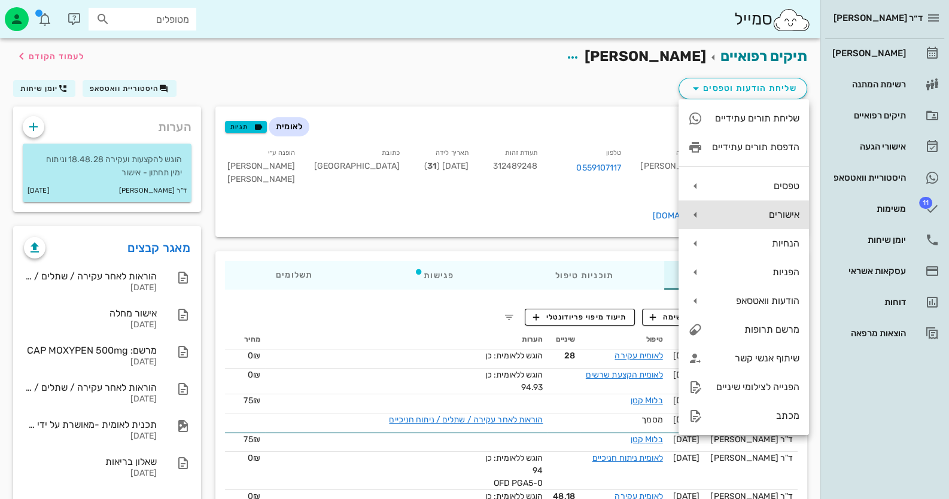
click at [786, 209] on div "אישורים" at bounding box center [755, 214] width 87 height 11
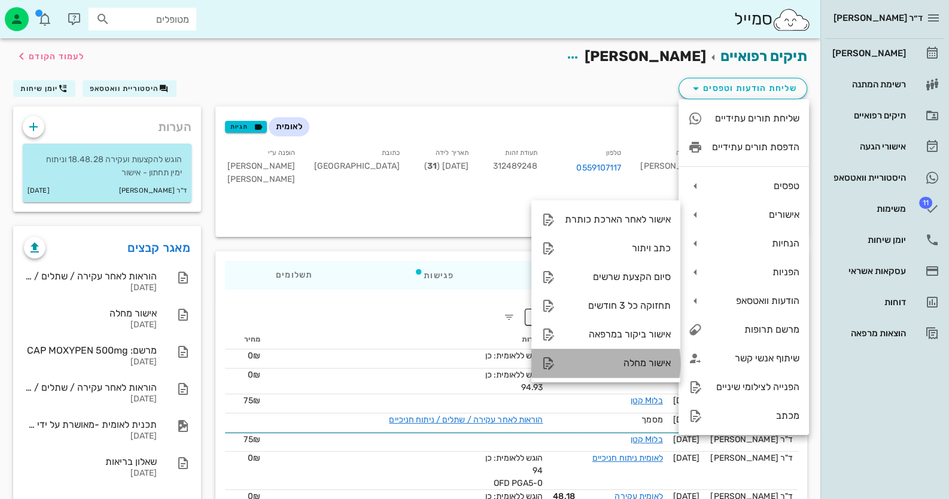
click at [646, 369] on div "אישור מחלה" at bounding box center [618, 362] width 106 height 11
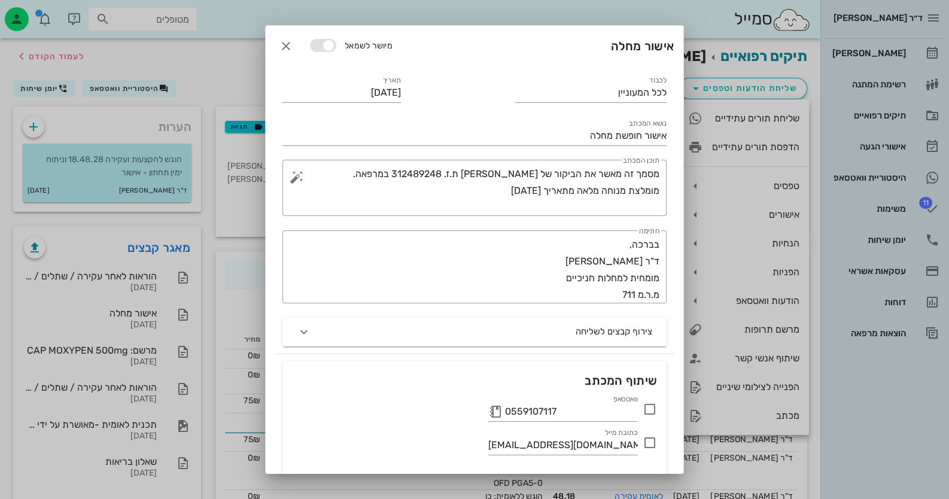
click at [652, 407] on icon at bounding box center [650, 409] width 14 height 14
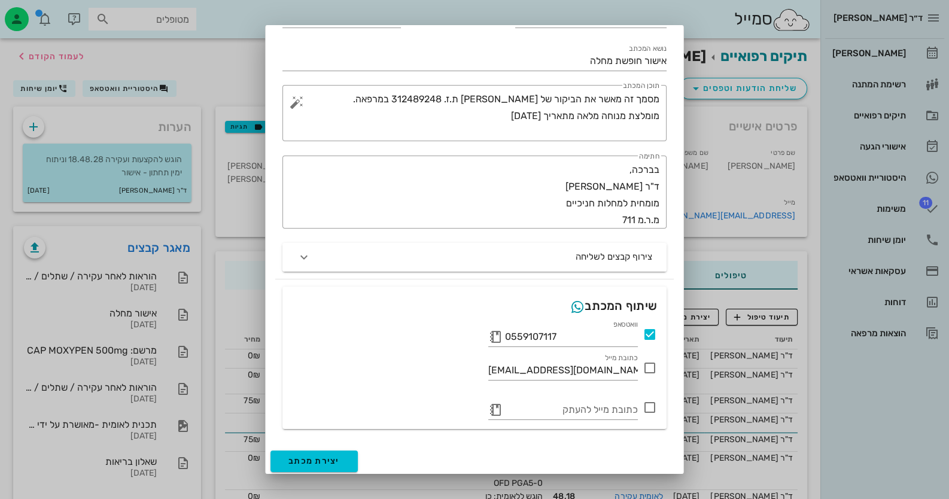
scroll to position [77, 0]
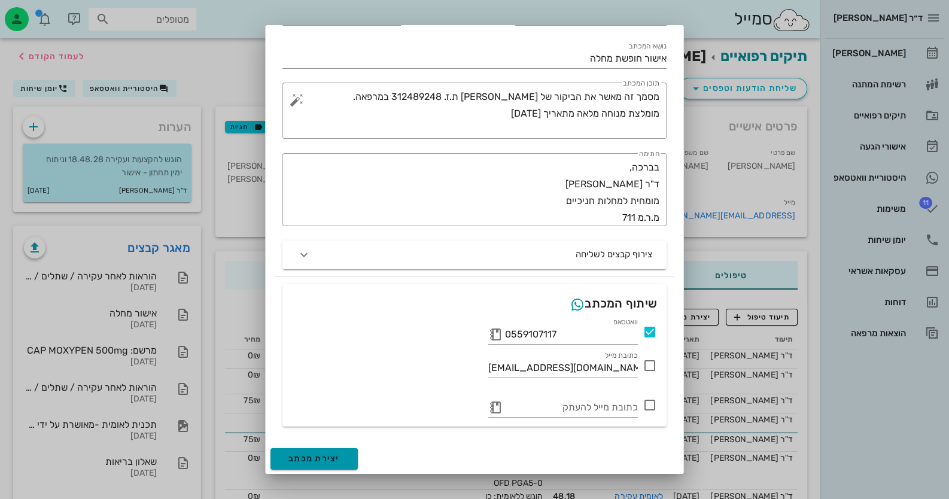
click at [339, 454] on span "יצירת מכתב" at bounding box center [313, 459] width 51 height 10
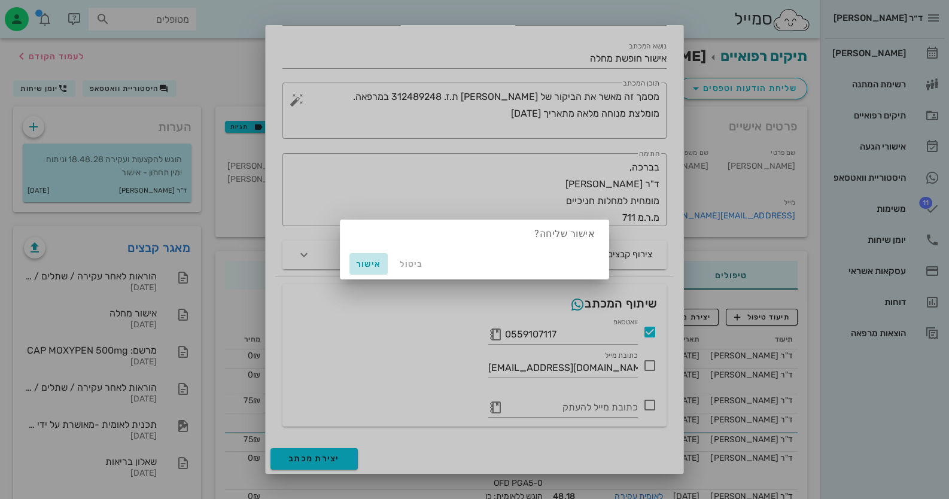
click at [362, 268] on span "אישור" at bounding box center [368, 264] width 29 height 10
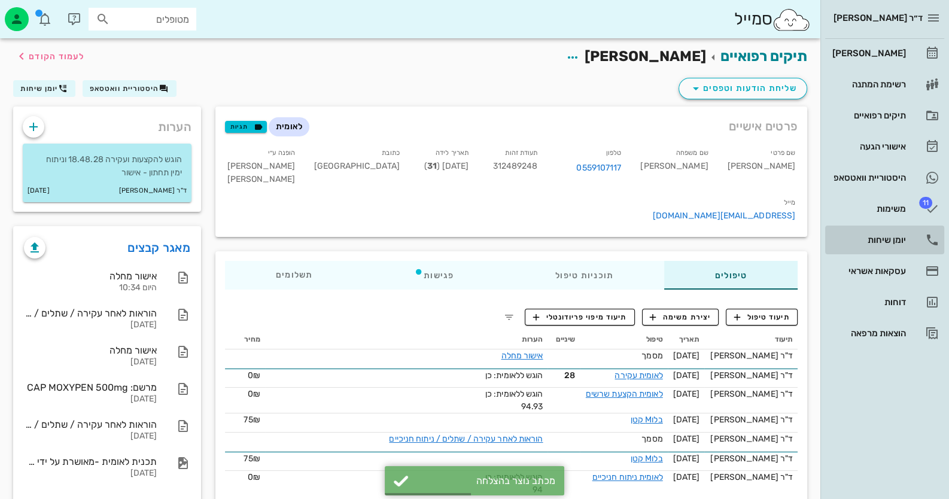
click at [919, 236] on link "יומן שיחות" at bounding box center [884, 240] width 119 height 29
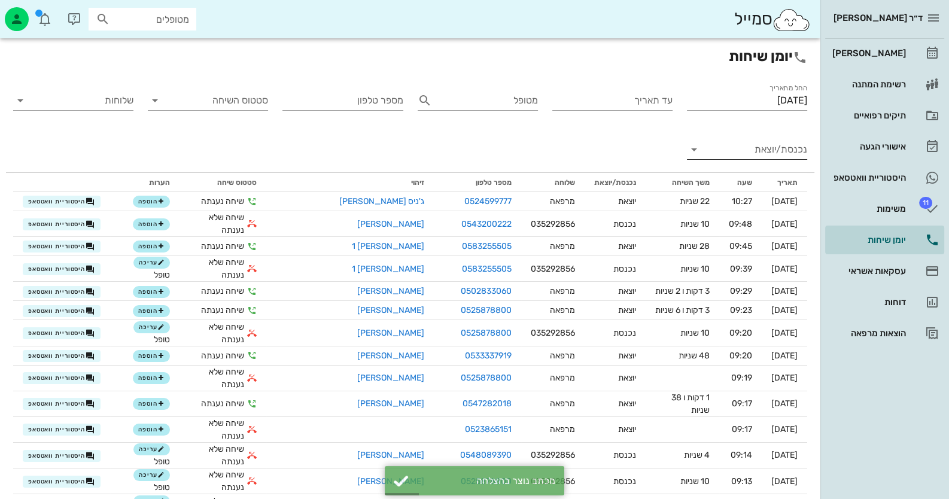
click at [757, 152] on input "נכנסת/יוצאת" at bounding box center [756, 149] width 101 height 19
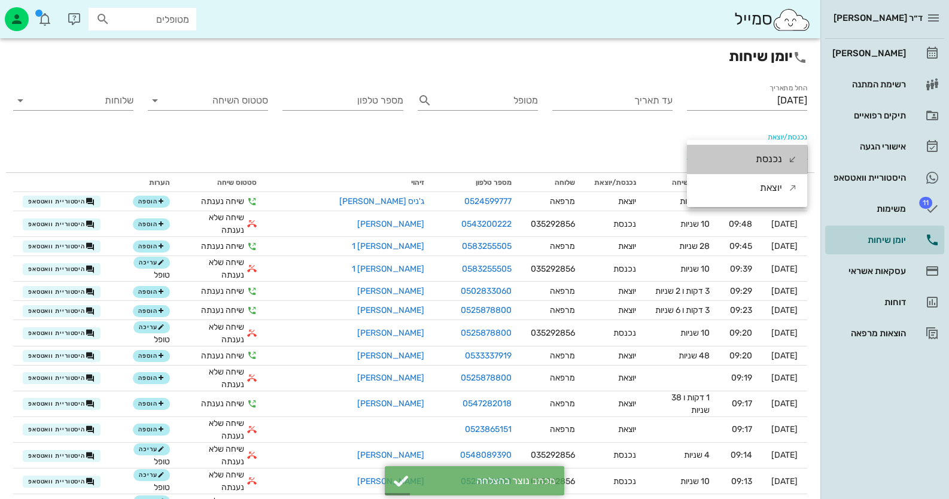
click at [757, 152] on div "נכנסת" at bounding box center [769, 159] width 26 height 29
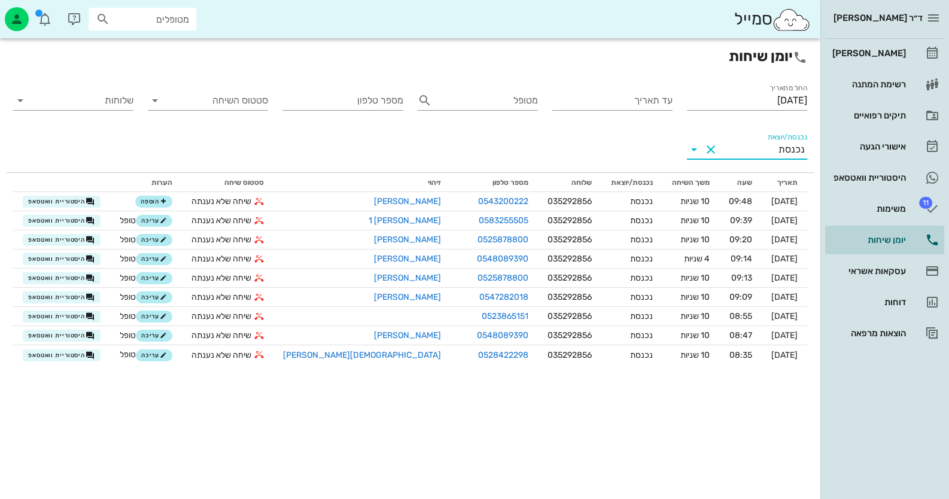
click at [189, 26] on input "מטופלים" at bounding box center [151, 19] width 77 height 16
type input "[PERSON_NAME]"
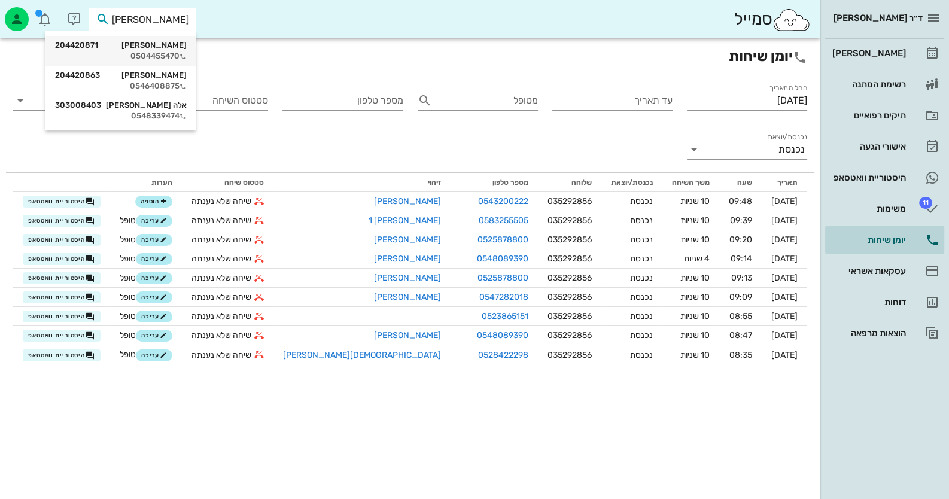
click at [171, 48] on div "[PERSON_NAME] 204420871" at bounding box center [121, 46] width 132 height 10
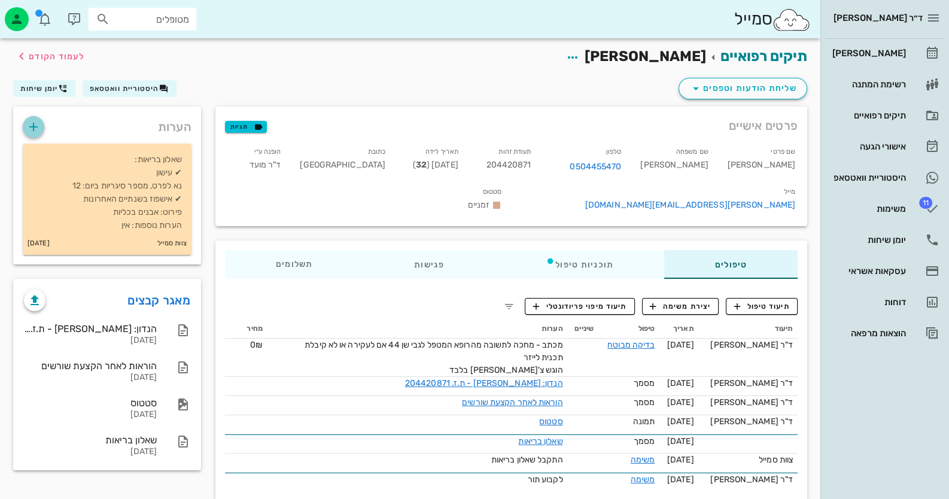
click at [29, 118] on button "button" at bounding box center [34, 127] width 22 height 22
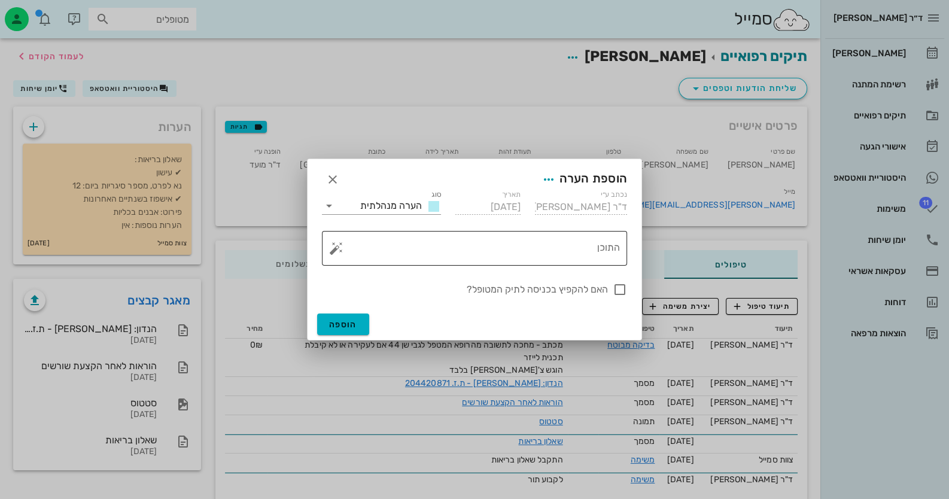
click at [542, 261] on textarea "התוכן" at bounding box center [479, 251] width 281 height 29
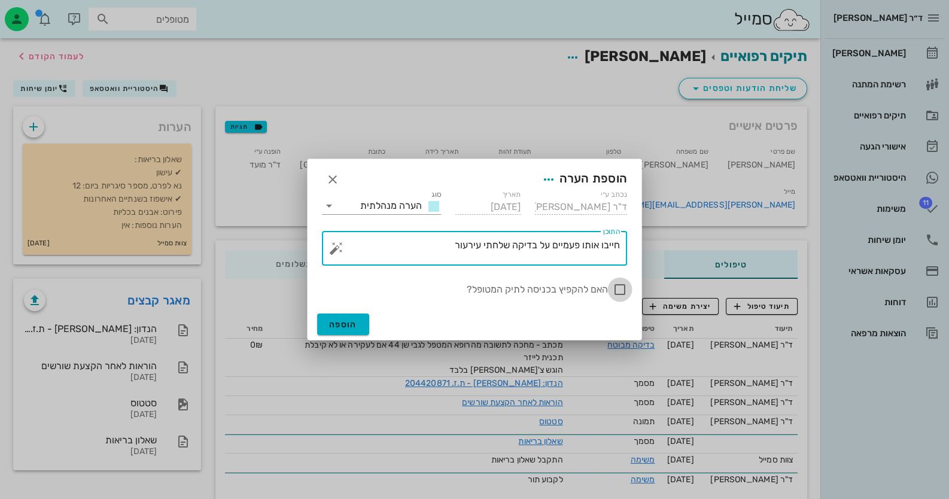
type textarea "חייבו אותו פעמיים על בדיקה שלחתי עירעור"
click at [625, 284] on div at bounding box center [620, 290] width 20 height 20
checkbox input "true"
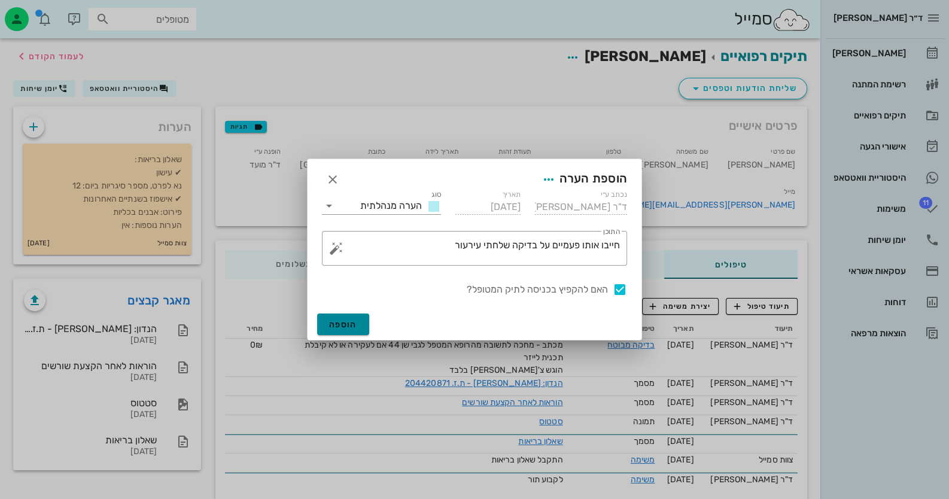
click at [344, 332] on button "הוספה" at bounding box center [343, 325] width 52 height 22
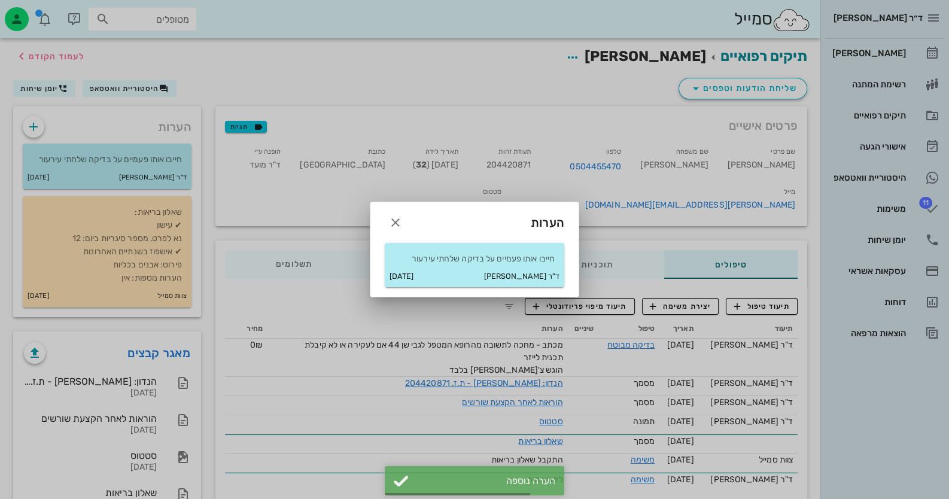
click at [90, 91] on div at bounding box center [474, 249] width 949 height 499
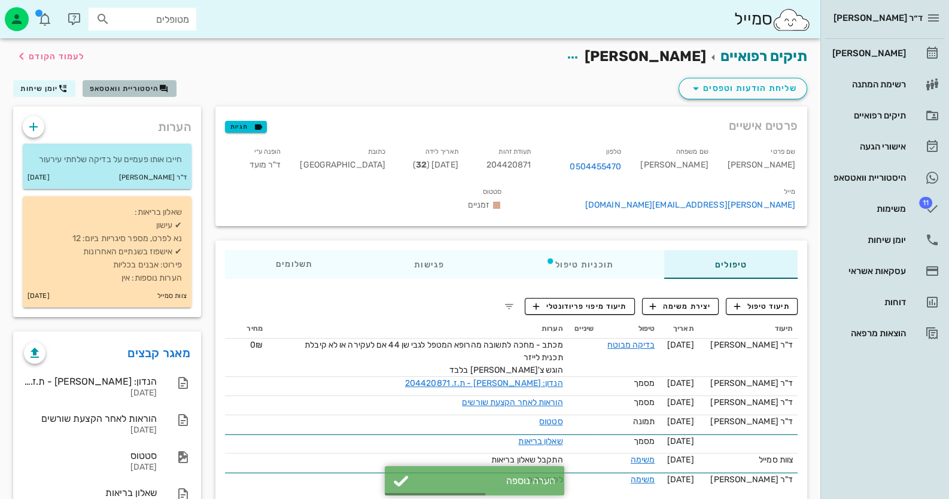
click at [129, 86] on span "היסטוריית וואטסאפ" at bounding box center [124, 88] width 69 height 8
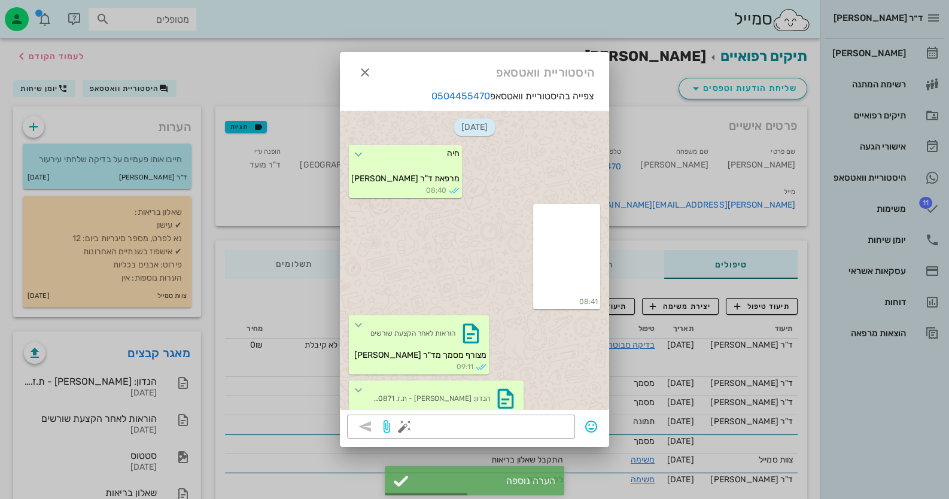
scroll to position [133, 0]
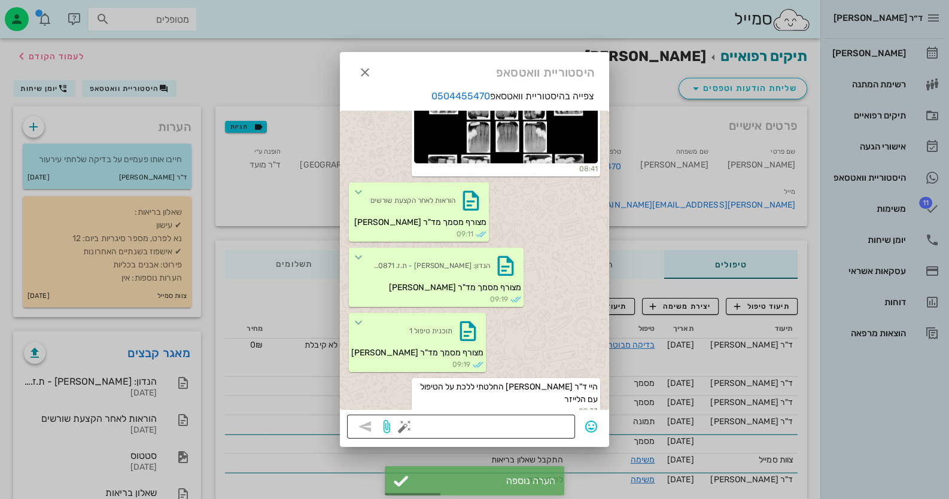
click at [496, 421] on textarea at bounding box center [487, 427] width 161 height 19
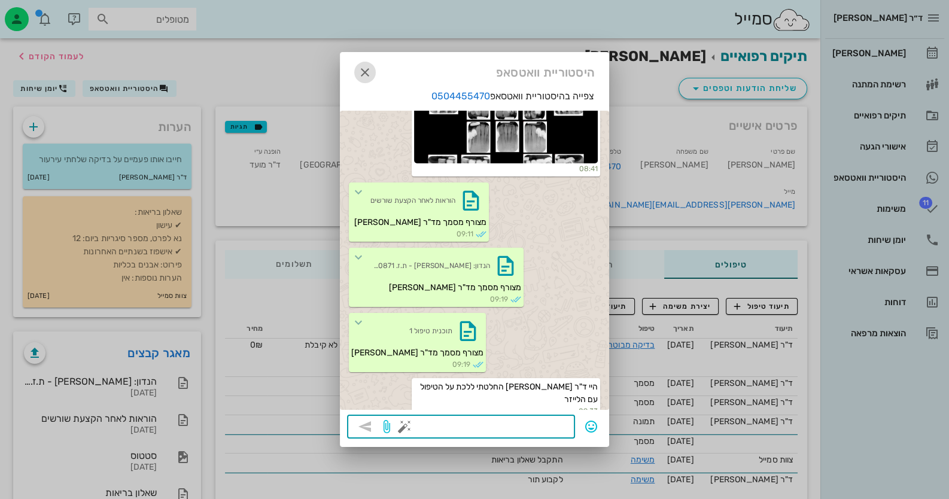
click at [359, 71] on icon "button" at bounding box center [365, 72] width 14 height 14
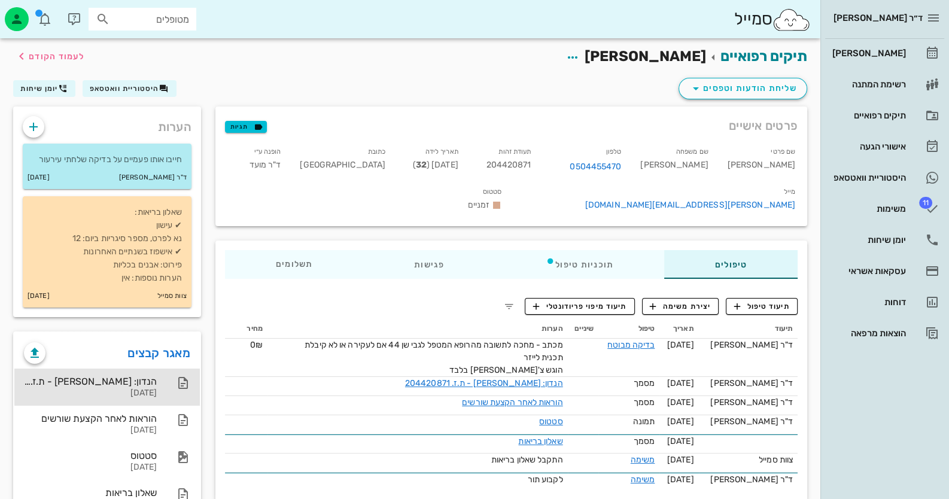
click at [118, 380] on div "הנדון: [PERSON_NAME] - ת.ז. 204420871" at bounding box center [90, 381] width 133 height 11
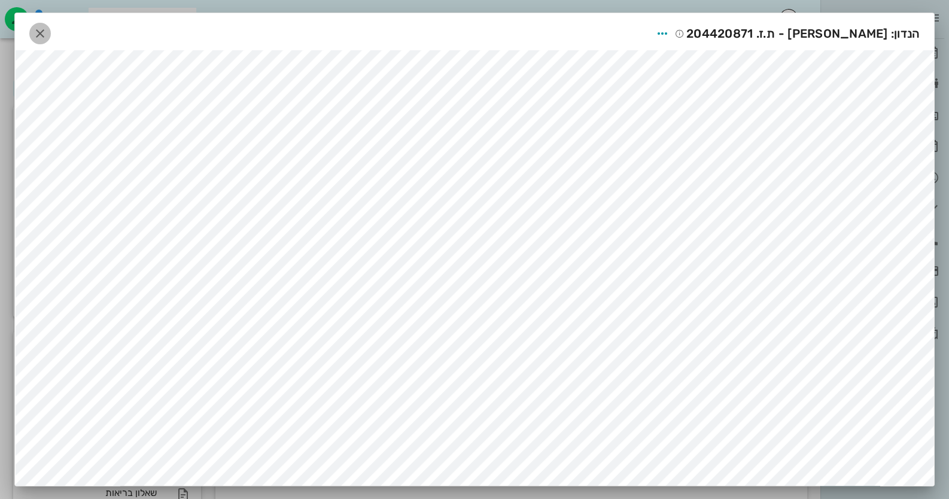
click at [41, 32] on icon "button" at bounding box center [40, 33] width 14 height 14
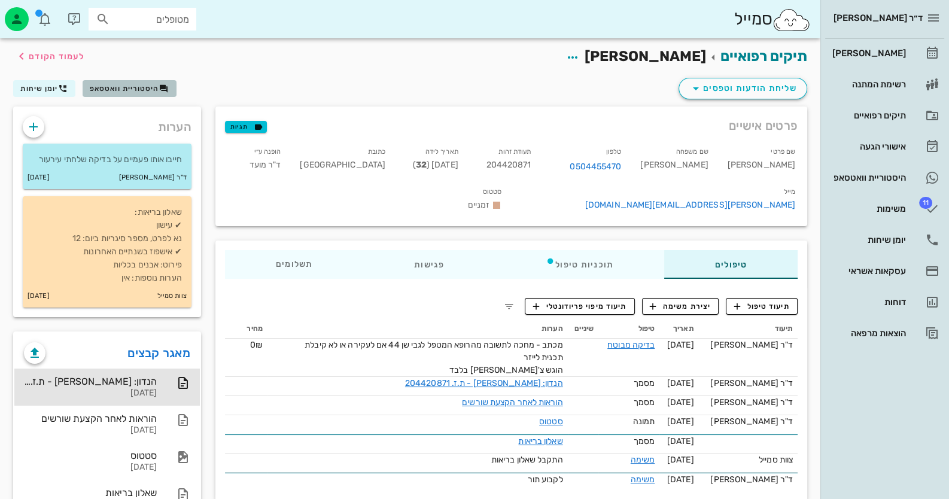
click at [131, 82] on button "היסטוריית וואטסאפ" at bounding box center [130, 88] width 94 height 17
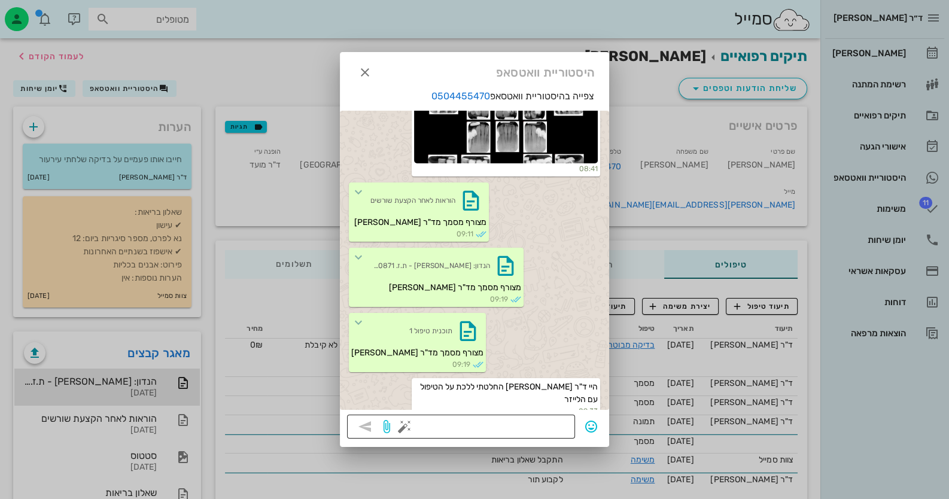
click at [551, 415] on div at bounding box center [487, 427] width 161 height 24
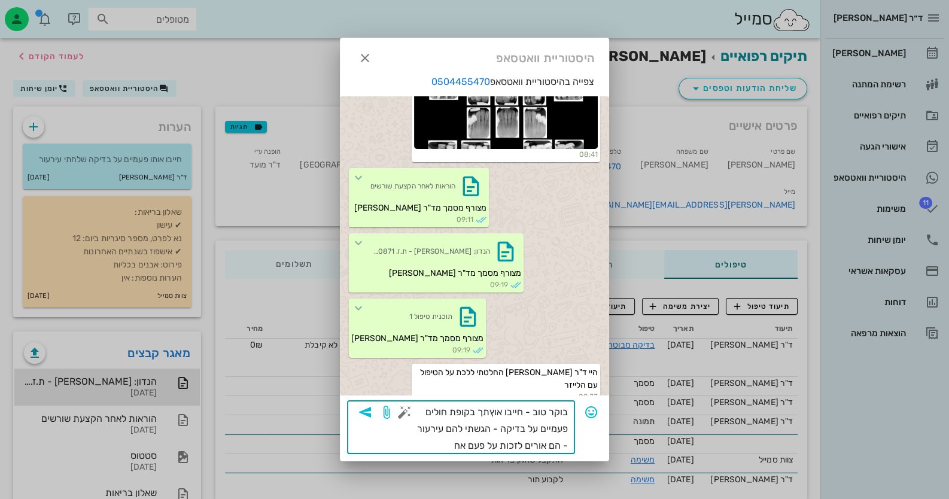
type textarea "בוקר טוב - חייבו אוץתך בקופת חולים פעמיים על בדיקה - הגשתי להם עירעור - הם אורי…"
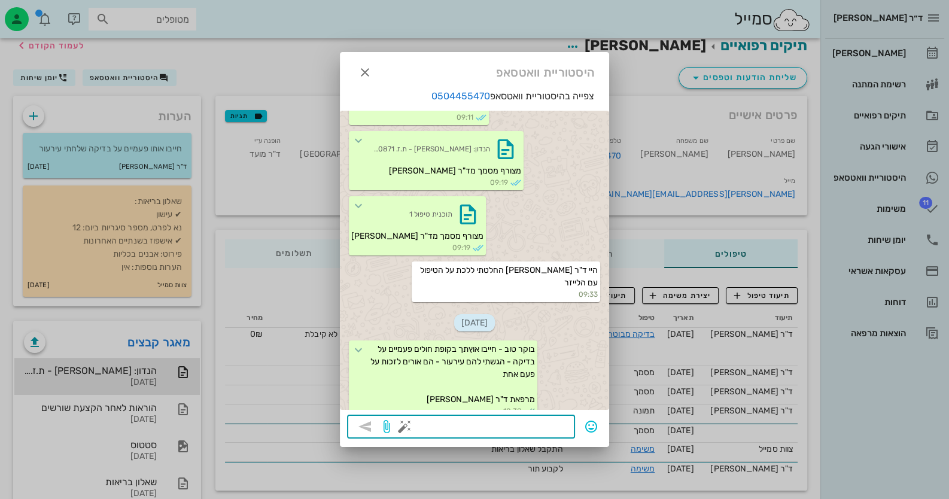
scroll to position [42, 0]
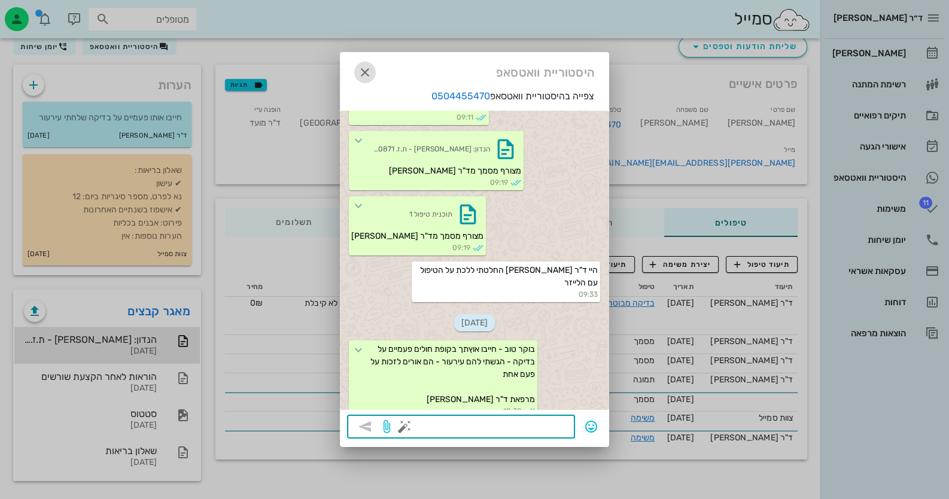
click at [362, 72] on icon "button" at bounding box center [365, 72] width 14 height 14
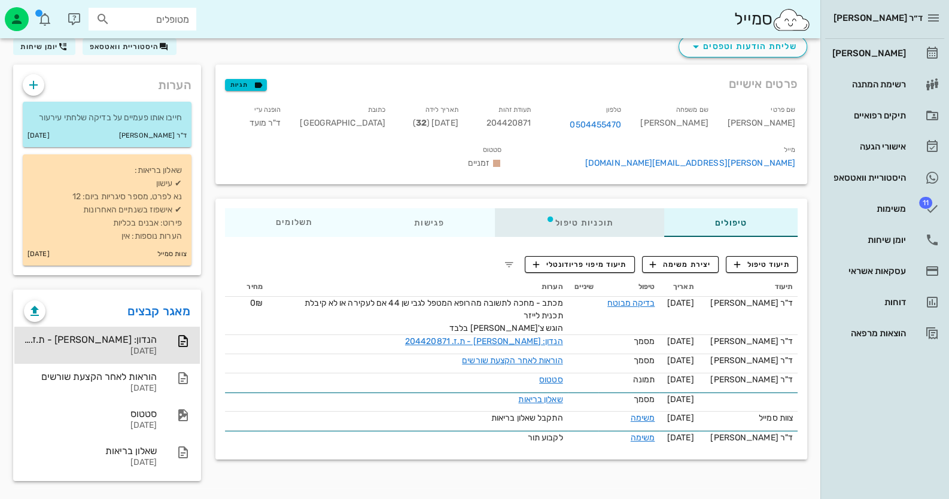
click at [563, 208] on div "תוכניות טיפול" at bounding box center [579, 222] width 169 height 29
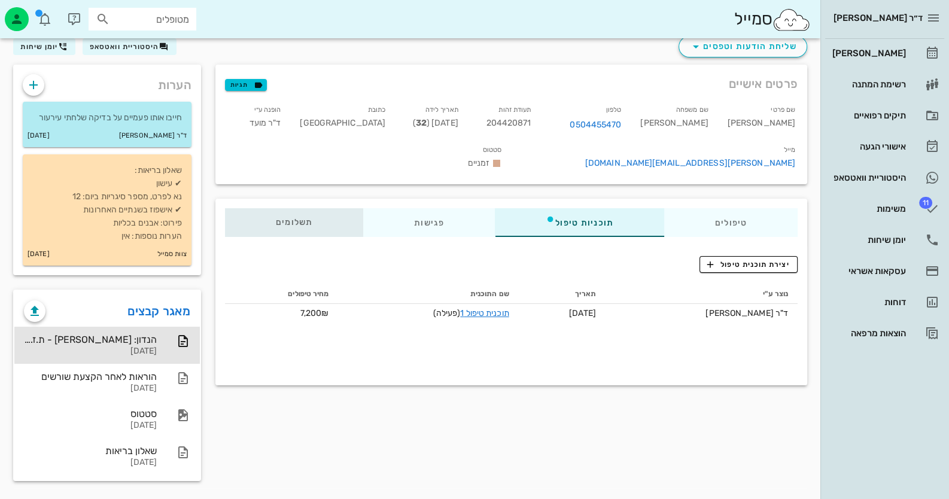
click at [318, 208] on div "תשלומים 0₪" at bounding box center [294, 222] width 138 height 29
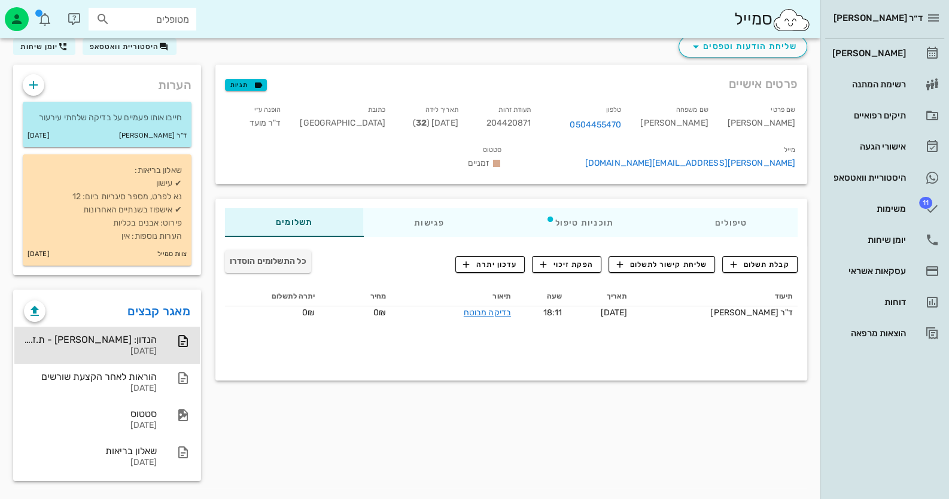
click at [282, 397] on div "פרטים אישיים תגיות שם פרטי [PERSON_NAME] שם משפחה [PERSON_NAME] טלפון 050445547…" at bounding box center [511, 277] width 606 height 424
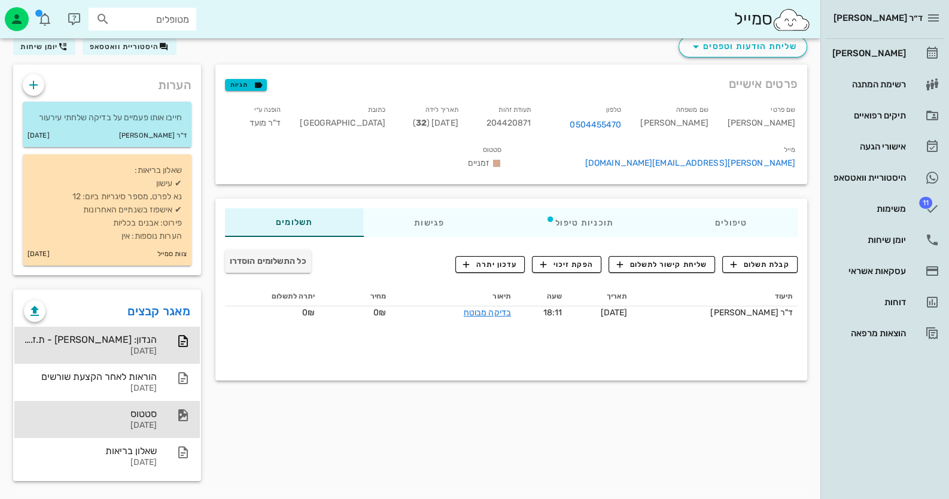
click at [165, 408] on div at bounding box center [177, 415] width 26 height 14
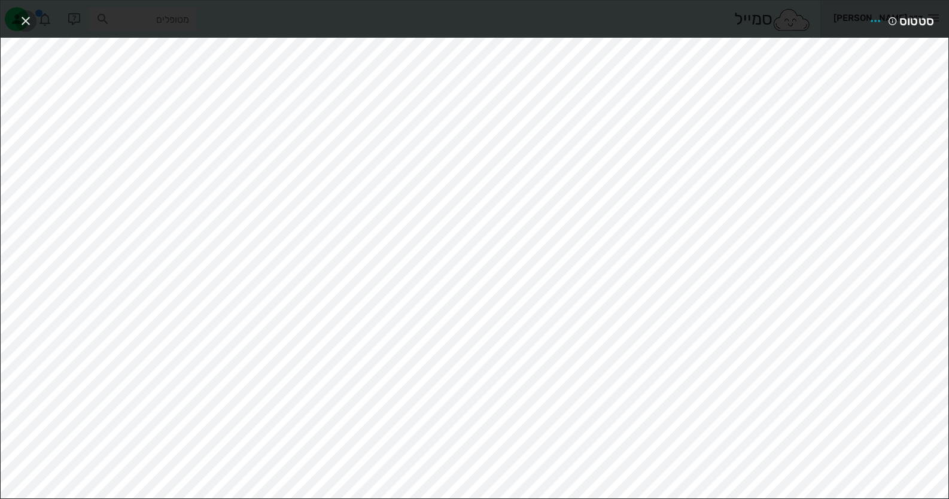
click at [27, 14] on icon "button" at bounding box center [26, 21] width 14 height 14
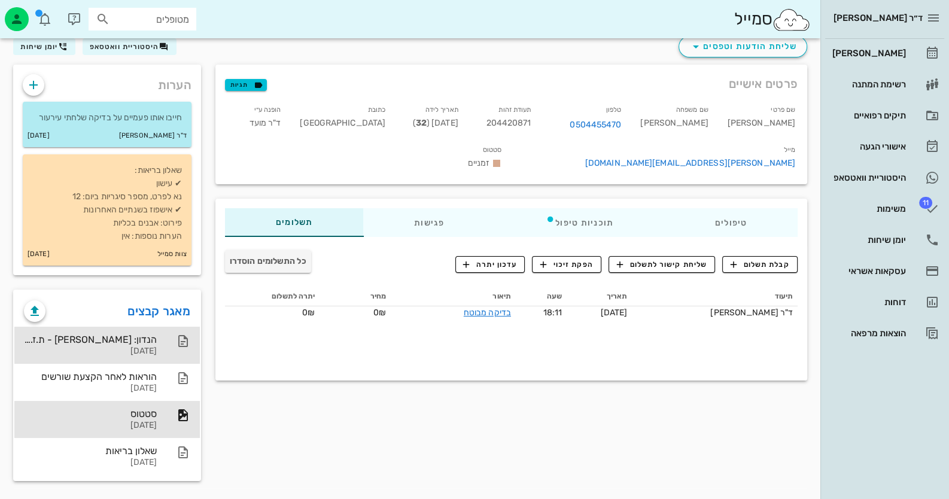
click at [148, 344] on div "הנדון: [PERSON_NAME] - ת.ז. 204420871" at bounding box center [90, 339] width 133 height 11
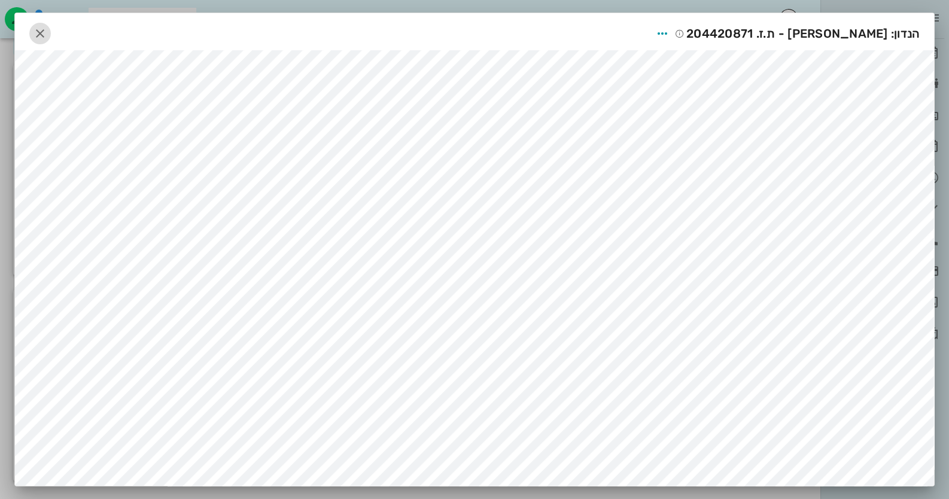
click at [42, 35] on icon "button" at bounding box center [40, 33] width 14 height 14
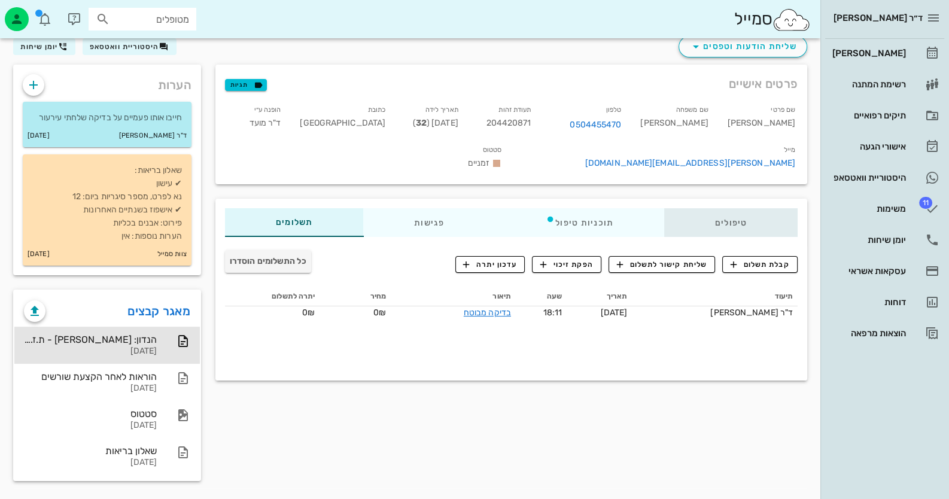
click at [705, 208] on div "טיפולים" at bounding box center [730, 222] width 133 height 29
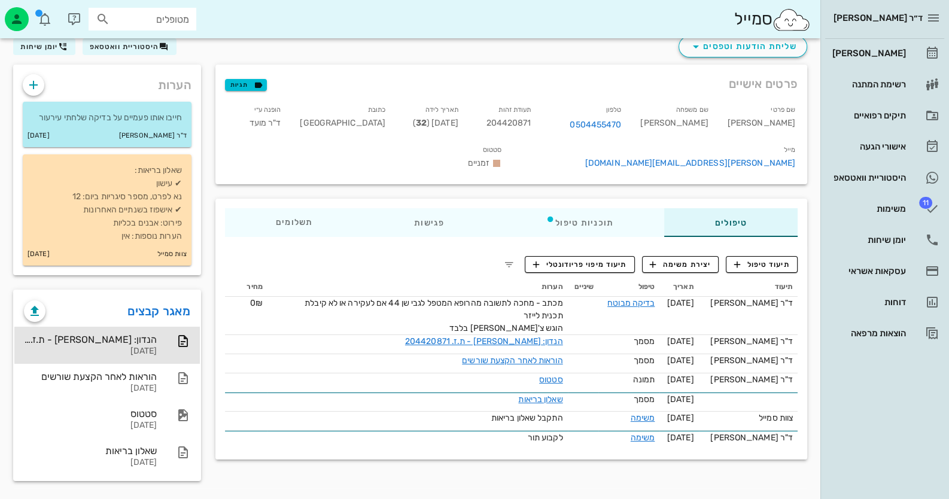
click at [111, 57] on div "הערות חייבו אותו פעמיים על בדיקה שלחתי עירעור ד"ר [PERSON_NAME] [DATE] שאלון בר…" at bounding box center [107, 169] width 202 height 225
click at [123, 47] on span "היסטוריית וואטסאפ" at bounding box center [124, 46] width 69 height 8
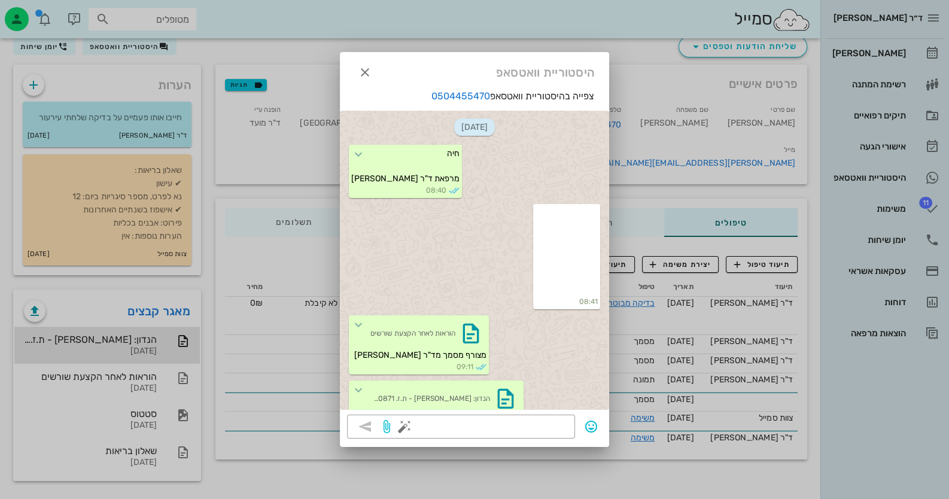
scroll to position [250, 0]
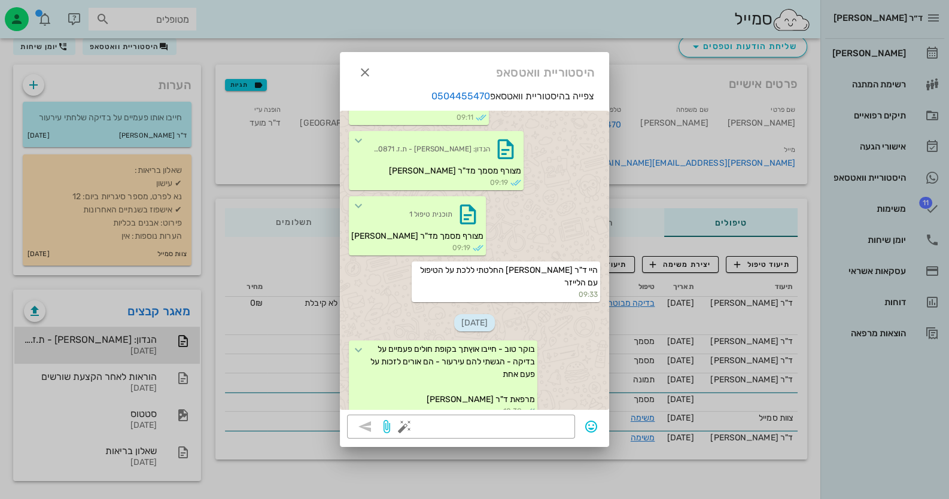
click at [661, 92] on div at bounding box center [474, 249] width 949 height 499
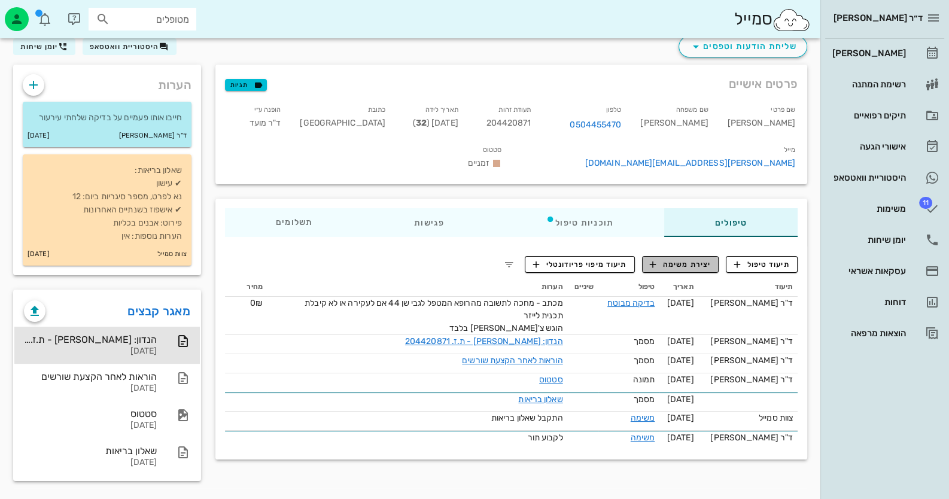
click at [679, 259] on span "יצירת משימה" at bounding box center [680, 264] width 61 height 11
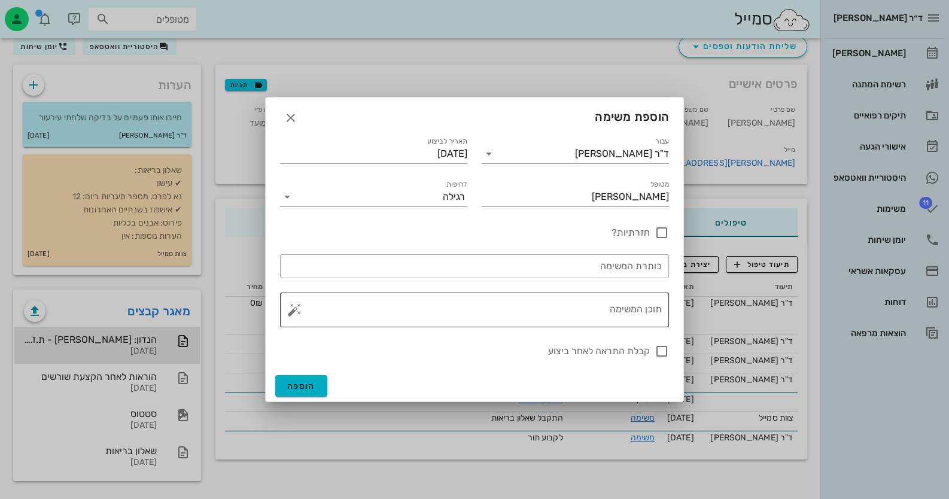
click at [578, 302] on textarea "תוכן המשימה" at bounding box center [479, 313] width 365 height 29
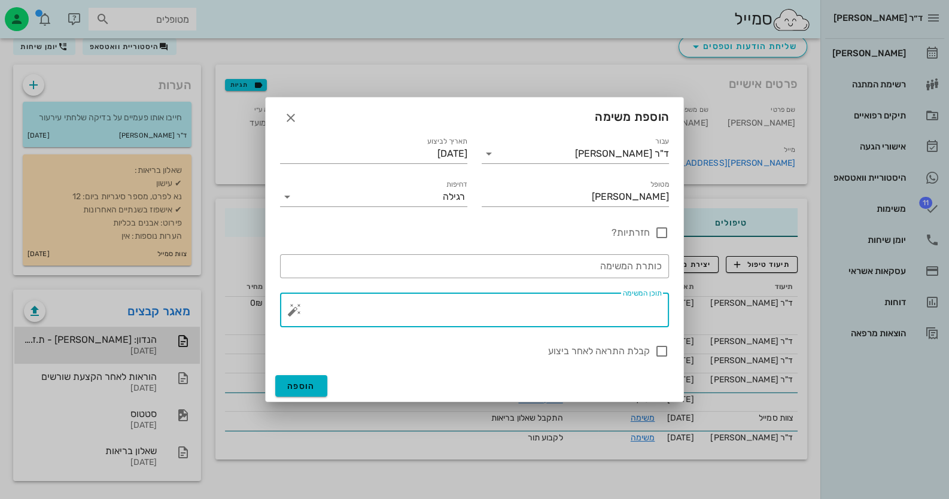
click at [295, 308] on button "button" at bounding box center [294, 310] width 14 height 14
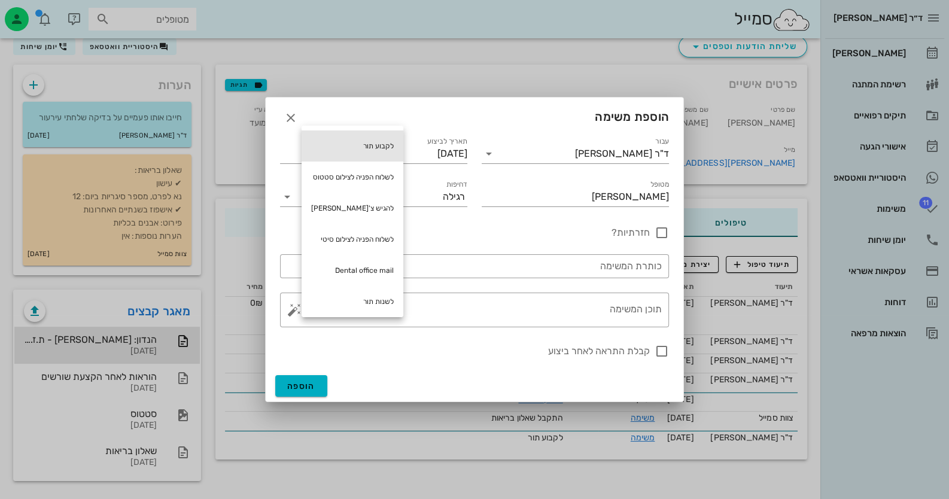
click at [358, 150] on div "לקבוע תור" at bounding box center [353, 145] width 102 height 31
type textarea "לקבוע תור"
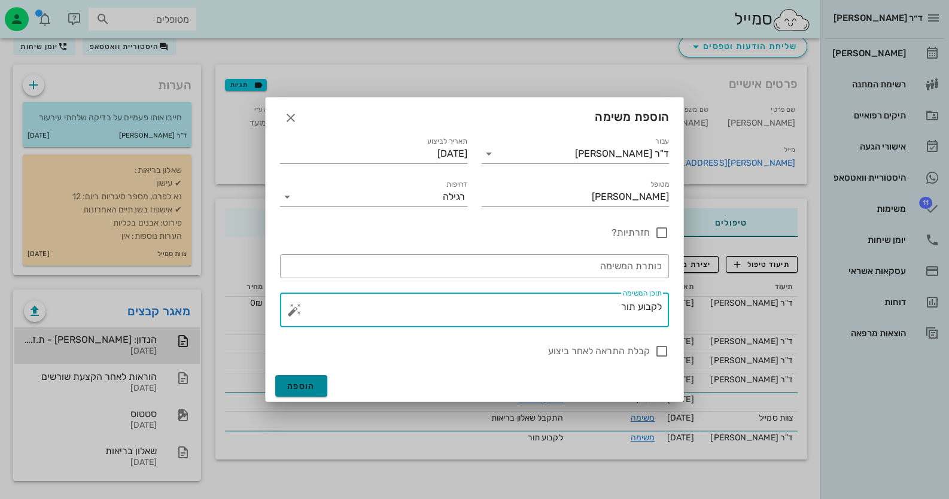
click at [294, 381] on span "הוספה" at bounding box center [301, 386] width 28 height 10
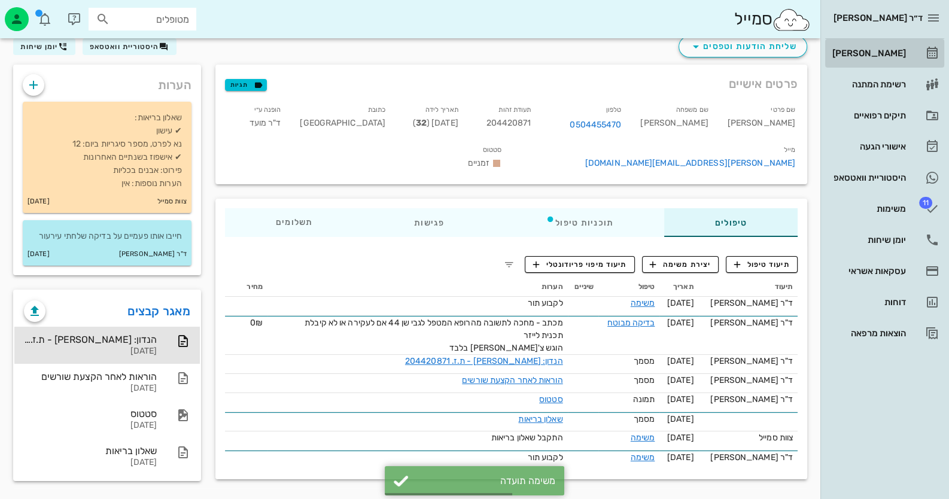
click at [903, 50] on div "[PERSON_NAME]" at bounding box center [868, 53] width 76 height 10
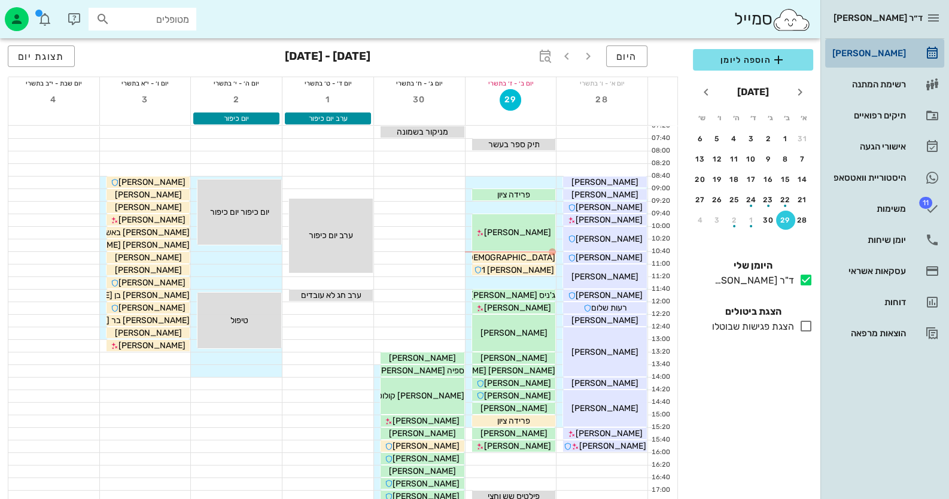
click at [917, 59] on link "[PERSON_NAME]" at bounding box center [884, 53] width 119 height 29
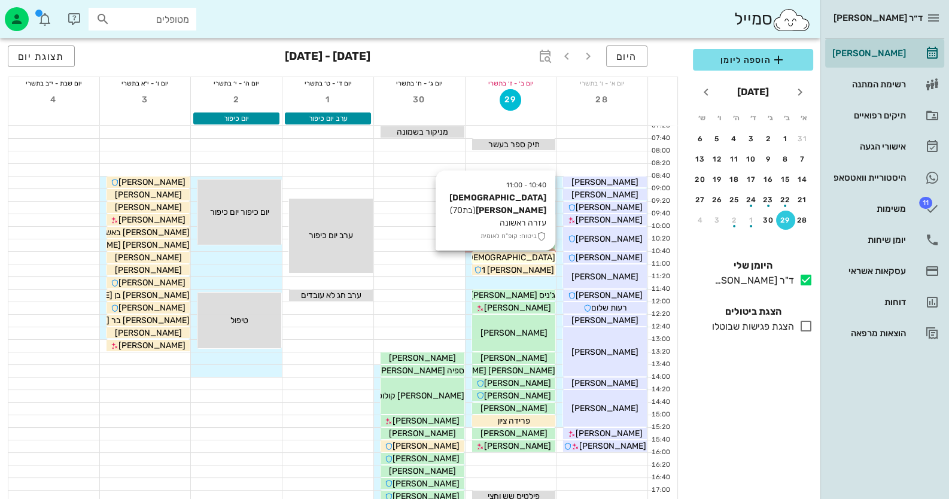
click at [542, 258] on div "[DEMOGRAPHIC_DATA][PERSON_NAME]" at bounding box center [514, 257] width 84 height 13
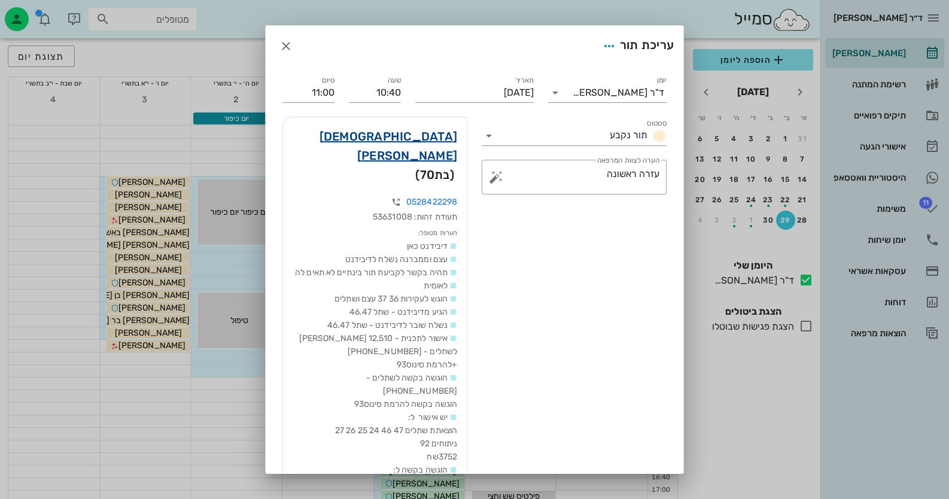
click at [435, 135] on link "[DEMOGRAPHIC_DATA][PERSON_NAME]" at bounding box center [375, 146] width 165 height 38
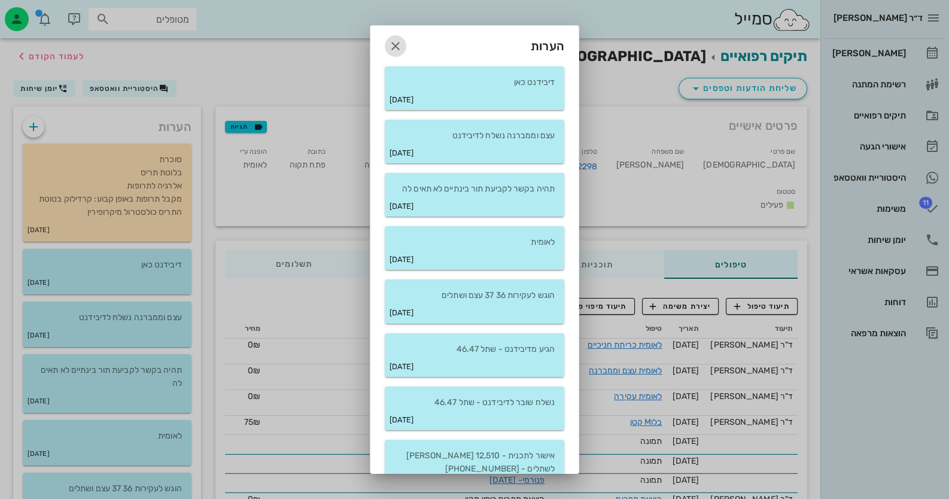
click at [403, 47] on icon "button" at bounding box center [395, 46] width 14 height 14
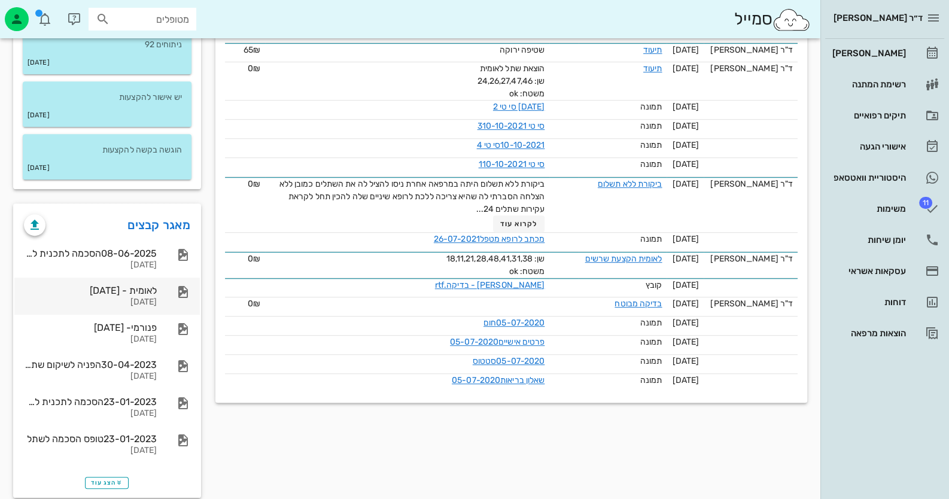
scroll to position [882, 0]
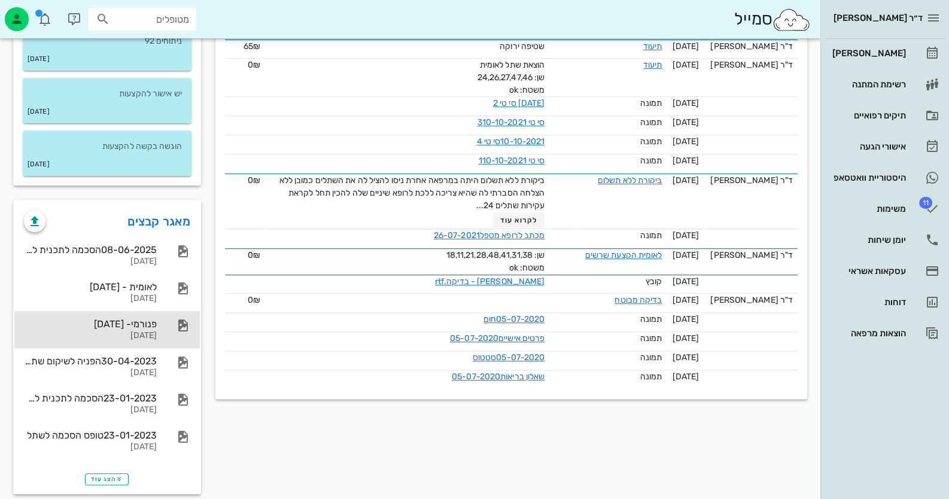
click at [135, 331] on div "[DATE]" at bounding box center [90, 336] width 133 height 10
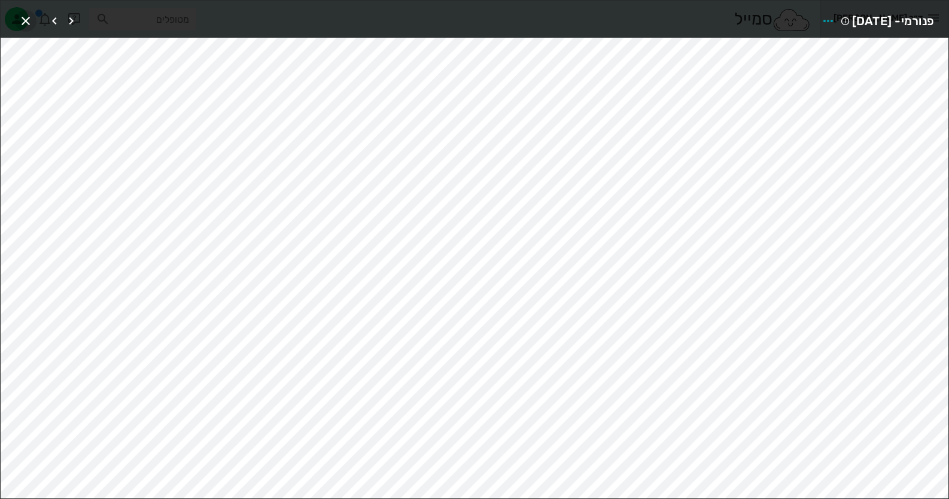
click at [28, 19] on icon "button" at bounding box center [26, 21] width 14 height 14
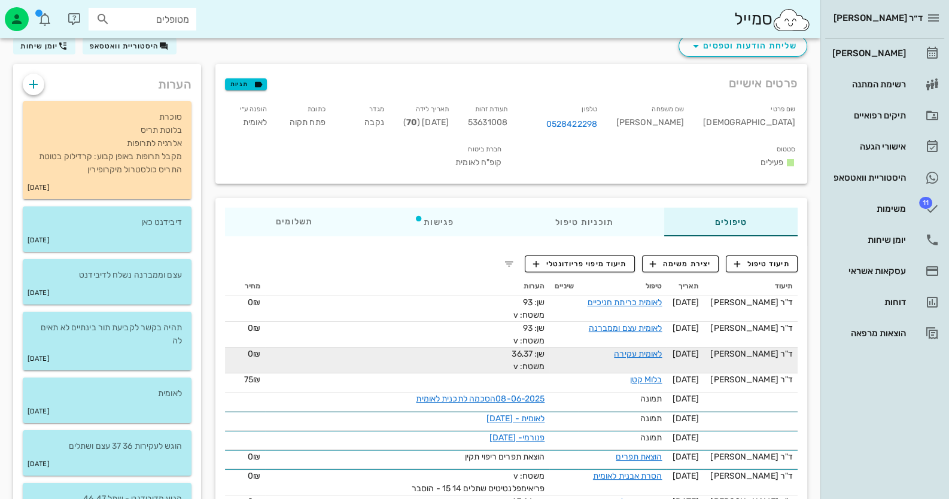
scroll to position [0, 0]
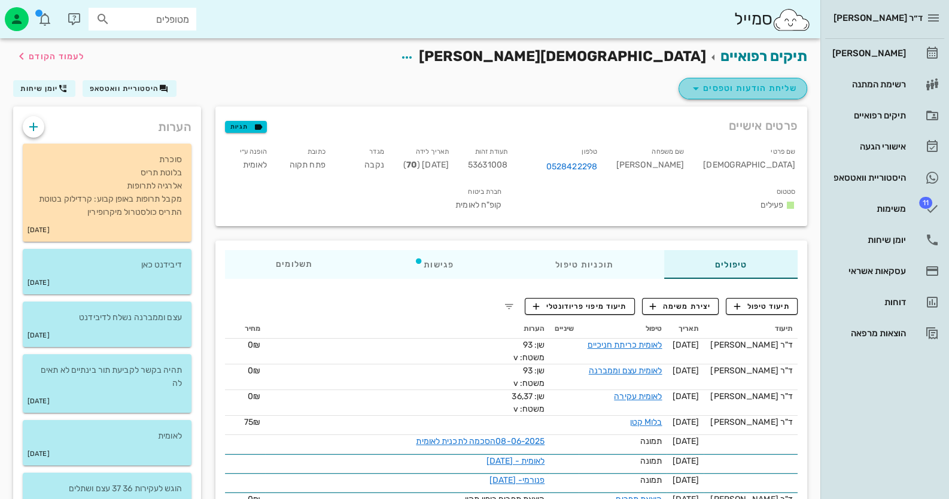
click at [791, 81] on span "שליחת הודעות וטפסים" at bounding box center [743, 88] width 108 height 14
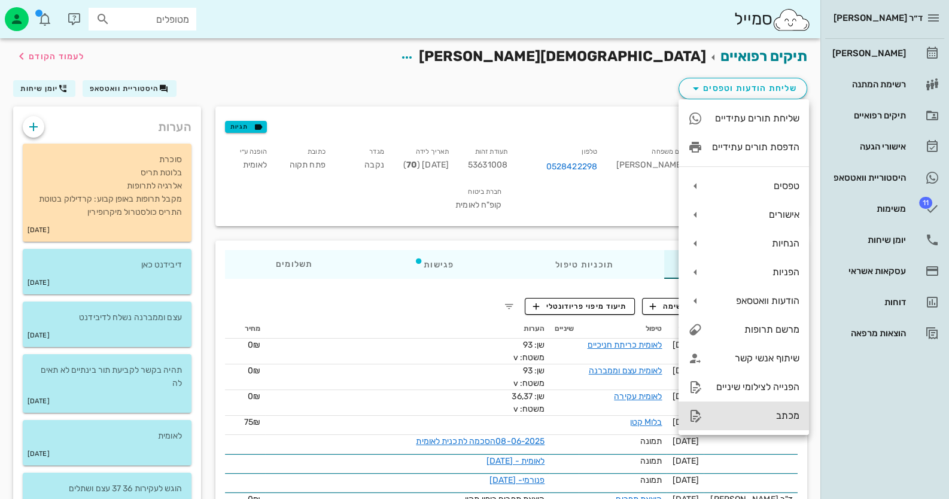
click at [739, 419] on div "מכתב" at bounding box center [755, 415] width 87 height 11
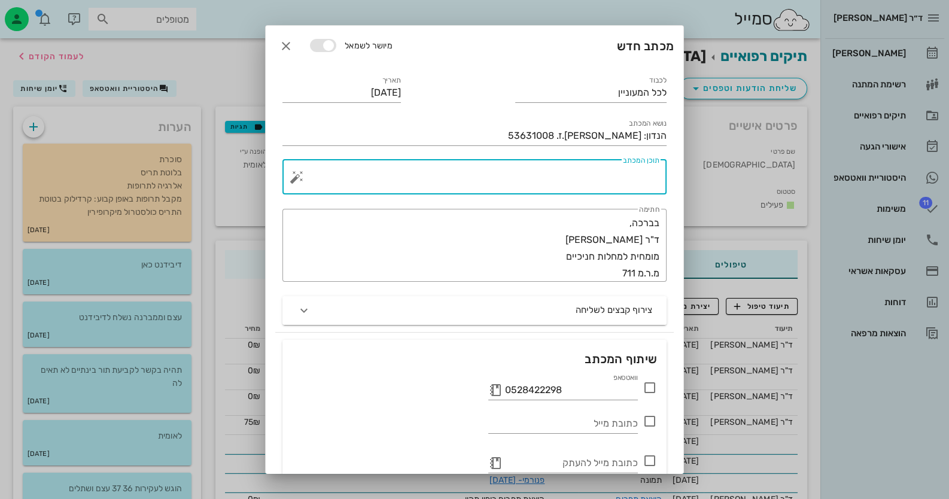
click at [626, 189] on textarea "תוכן המכתב" at bounding box center [479, 180] width 360 height 29
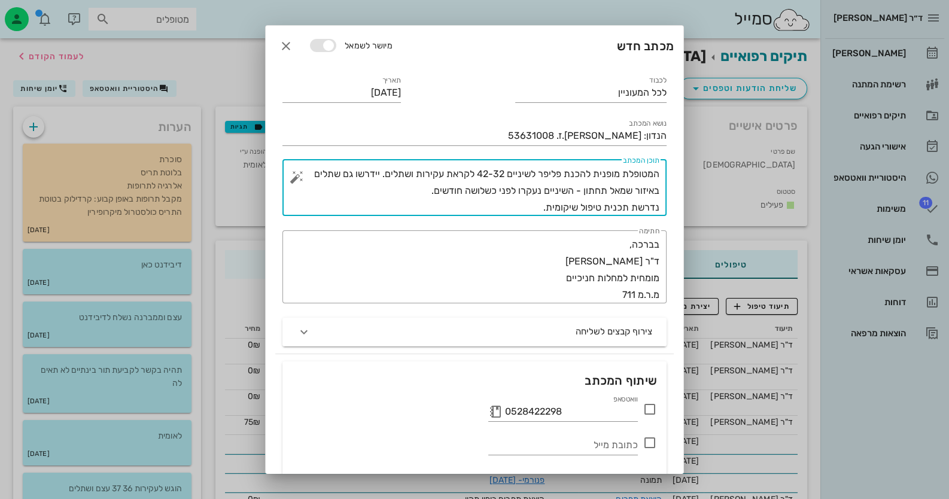
click at [383, 173] on textarea "המטופלת מופנית להכנת פליפר לשיניים 42-32 לקראת עקירות ושתלים. יידרשו גם שתלים ב…" at bounding box center [479, 191] width 360 height 50
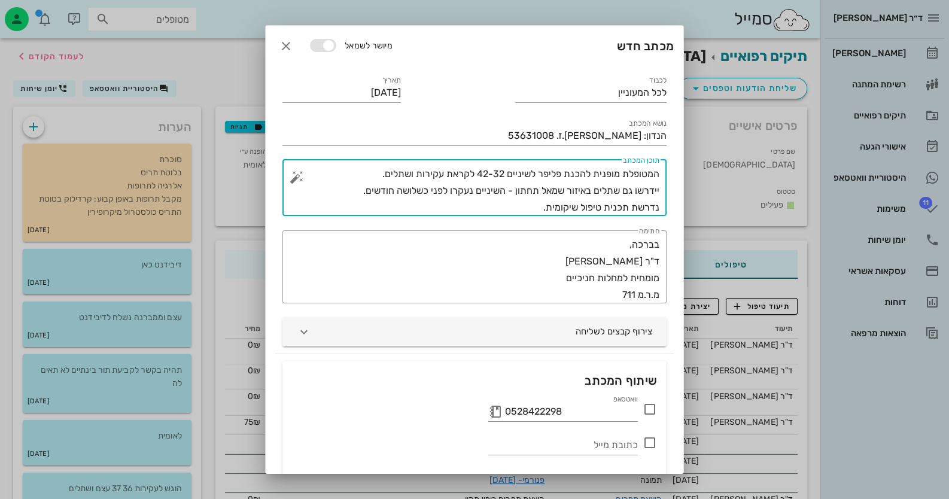
type textarea "המטופלת מופנית להכנת פליפר לשיניים 42-32 לקראת עקירות ושתלים. יידרשו גם שתלים ב…"
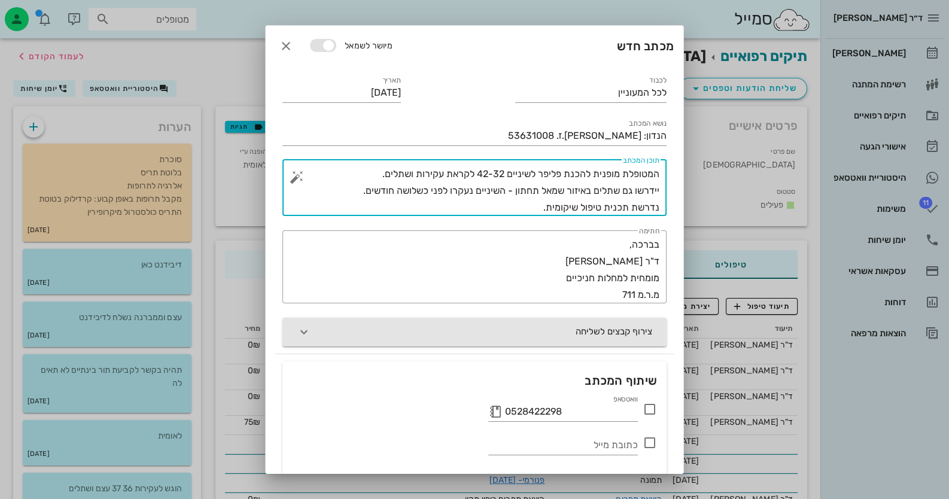
click at [551, 338] on button "צירוף קבצים לשליחה" at bounding box center [475, 332] width 384 height 29
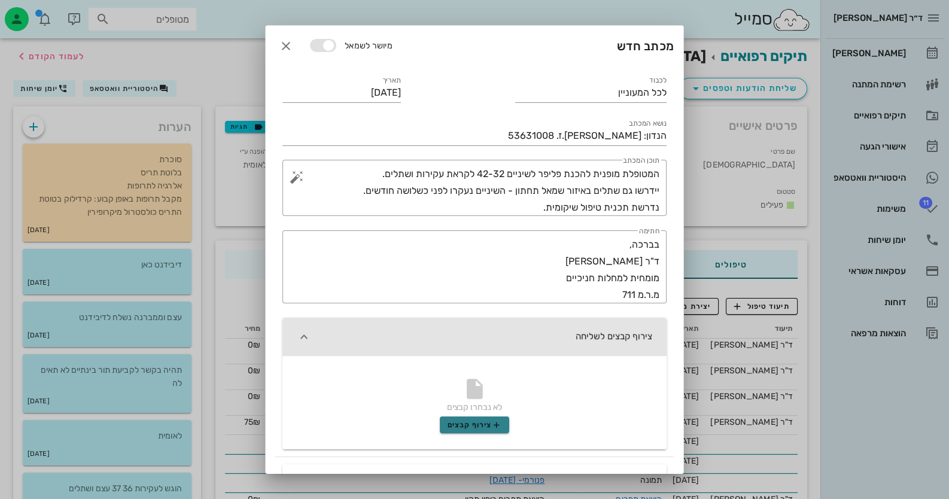
click at [496, 421] on icon "button" at bounding box center [497, 425] width 10 height 10
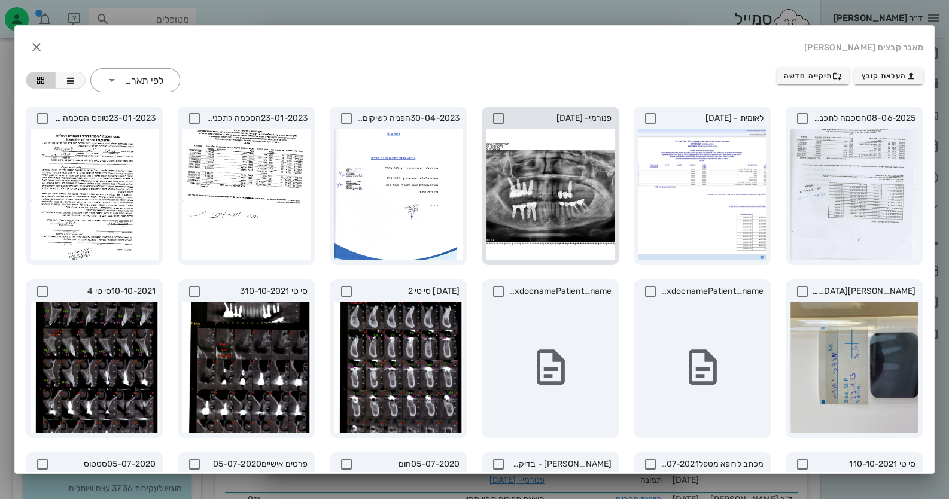
click at [506, 120] on icon at bounding box center [498, 118] width 14 height 14
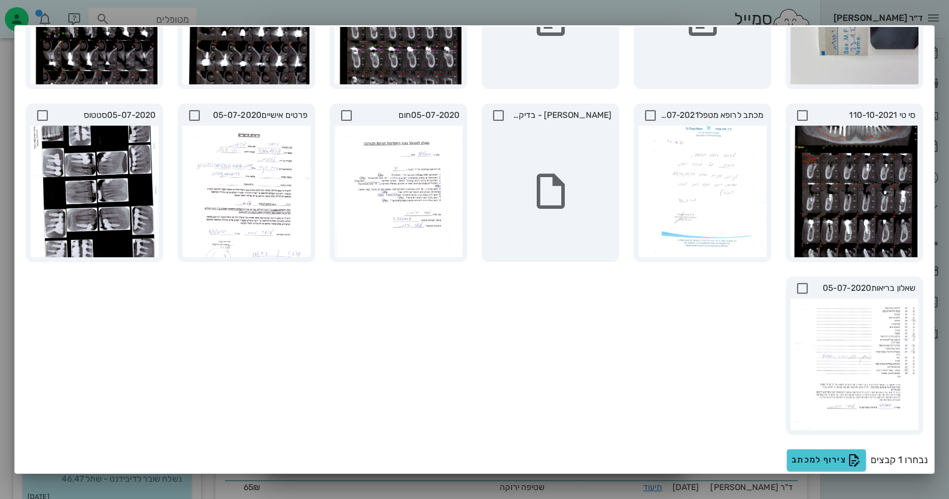
scroll to position [119, 0]
click at [808, 461] on span "צירוף למכתב" at bounding box center [826, 460] width 69 height 14
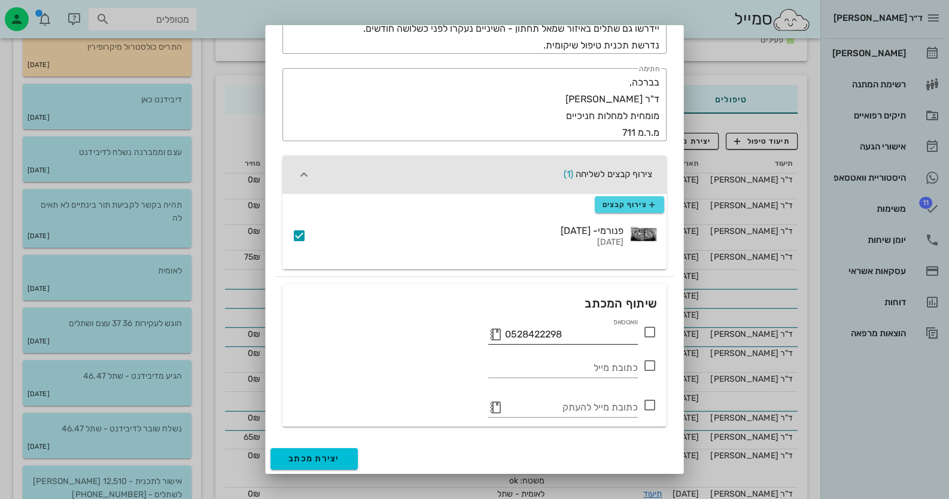
scroll to position [180, 0]
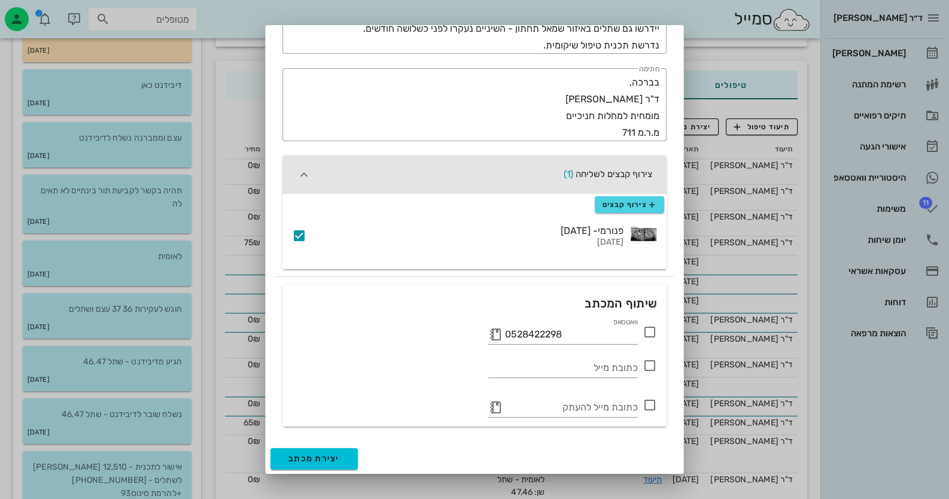
click at [651, 329] on icon at bounding box center [650, 332] width 14 height 14
click at [325, 454] on span "יצירת מכתב" at bounding box center [313, 459] width 51 height 10
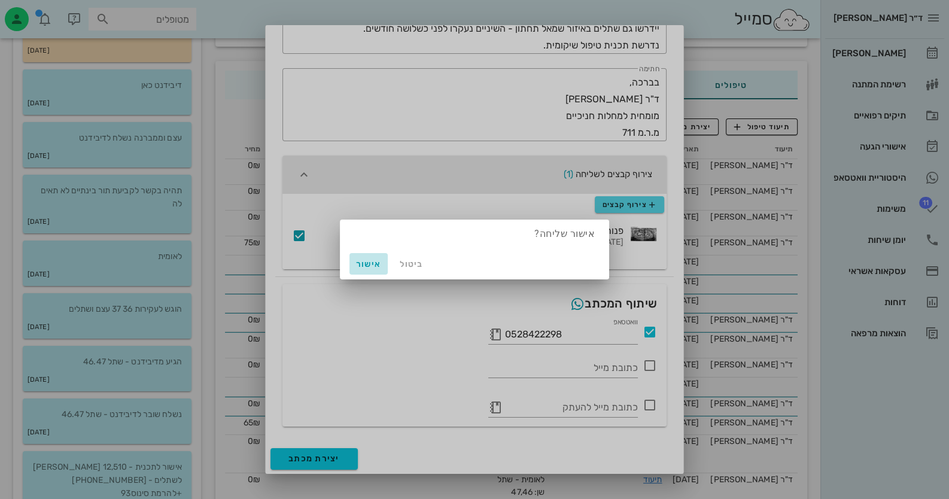
click at [370, 260] on span "אישור" at bounding box center [368, 264] width 29 height 10
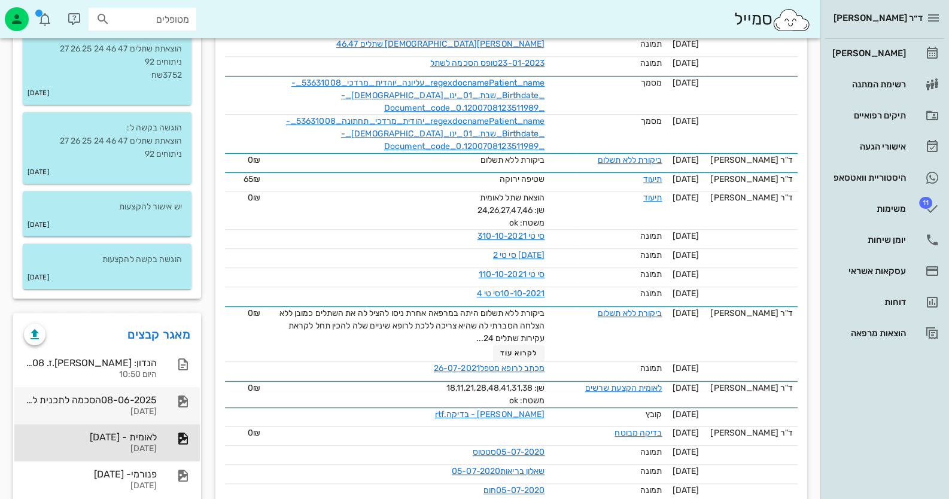
scroll to position [778, 0]
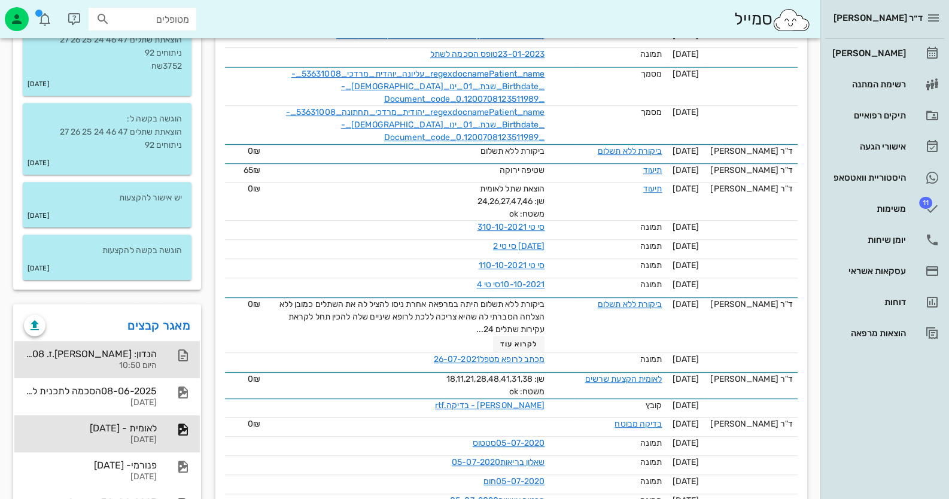
click at [159, 345] on div "הנדון: [PERSON_NAME].ז. 53631008 היום 10:50" at bounding box center [107, 359] width 186 height 37
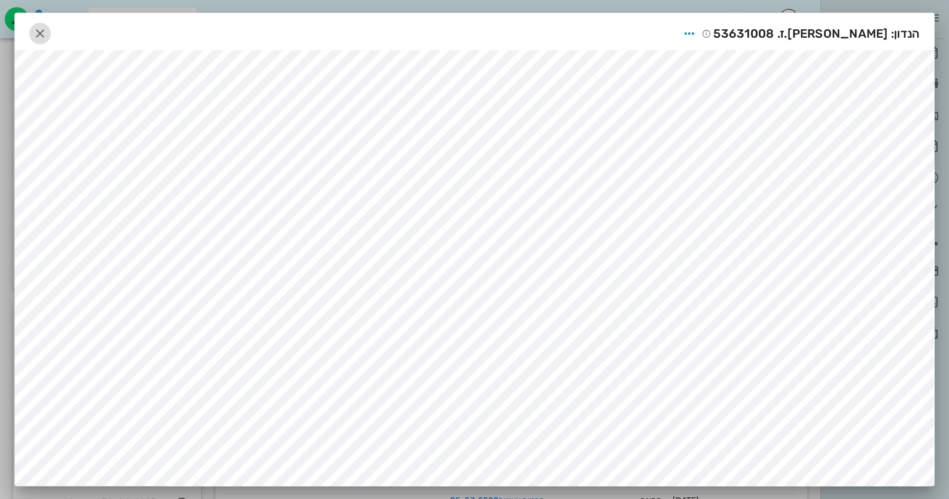
click at [34, 30] on span "button" at bounding box center [40, 33] width 22 height 14
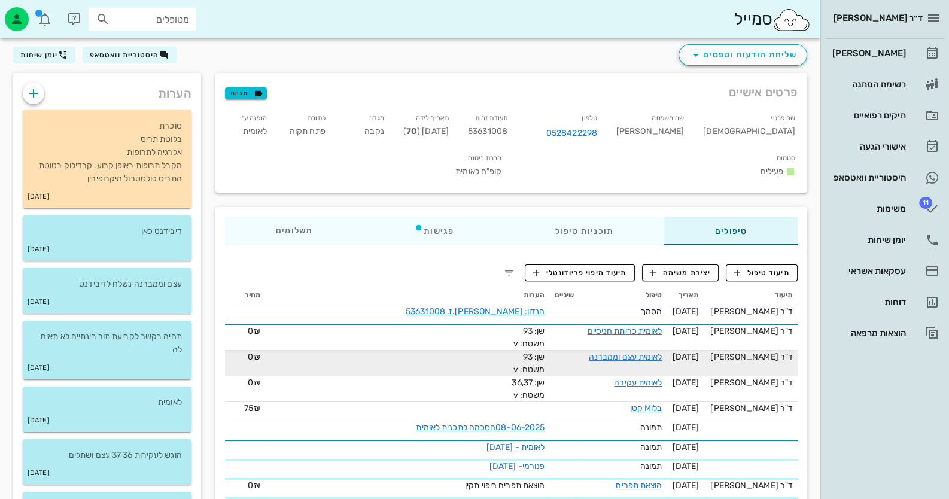
scroll to position [0, 0]
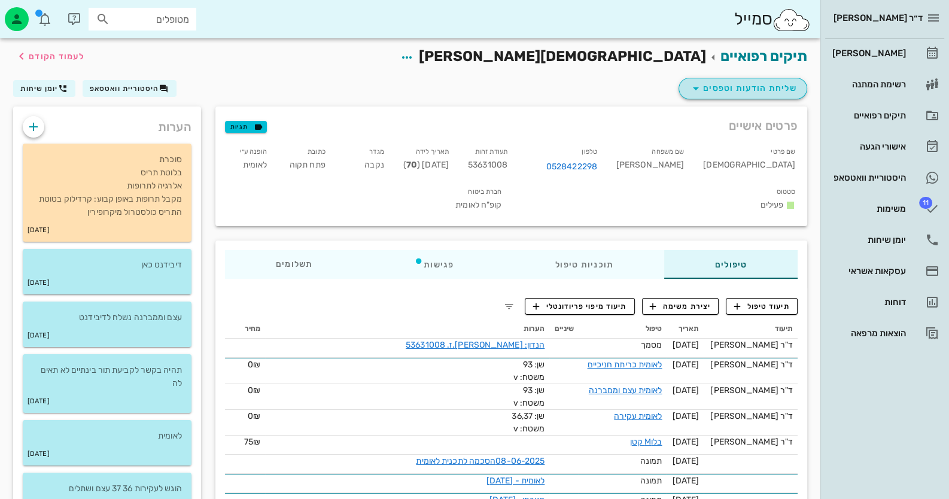
click at [761, 85] on span "שליחת הודעות וטפסים" at bounding box center [743, 88] width 108 height 14
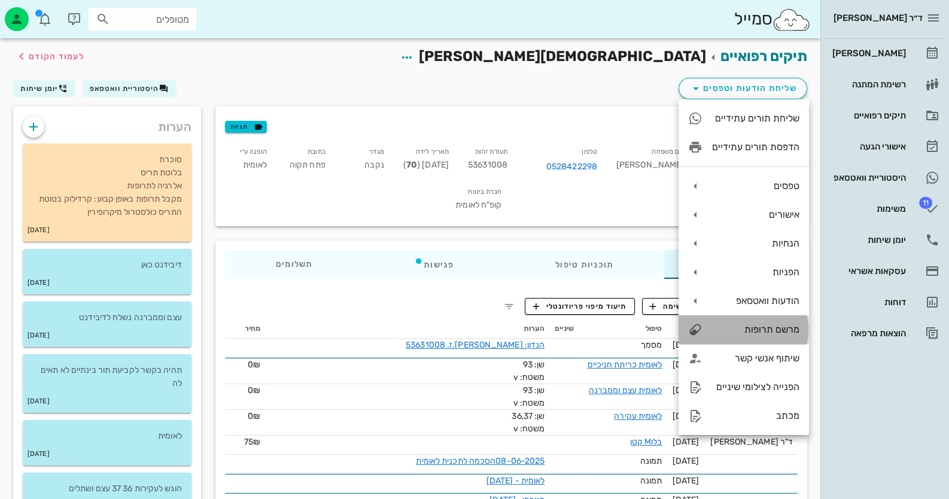
click at [776, 335] on div "מרשם תרופות" at bounding box center [755, 329] width 87 height 11
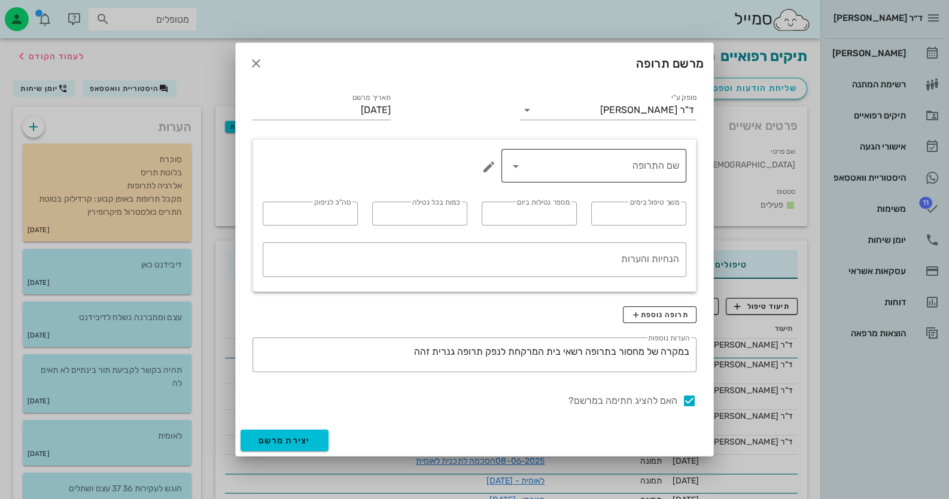
click at [546, 164] on input "שם התרופה" at bounding box center [603, 165] width 154 height 19
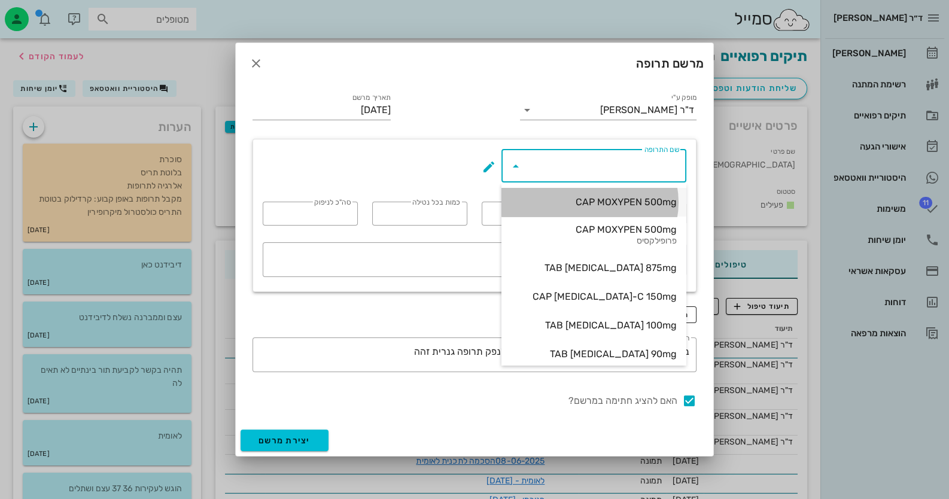
click at [586, 205] on div "CAP MOXYPEN 500mg" at bounding box center [594, 201] width 166 height 11
type input "CAP MOXYPEN 500mg"
type input "5"
type input "3"
type input "1"
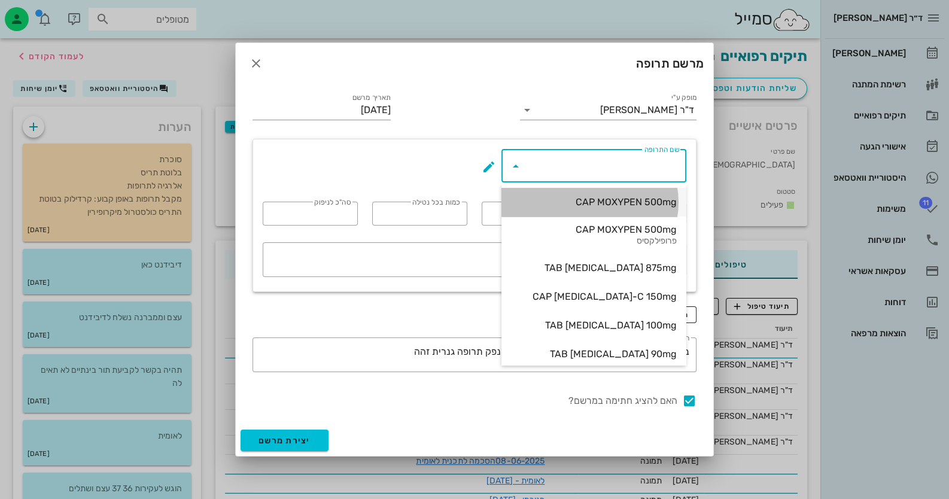
type input "15"
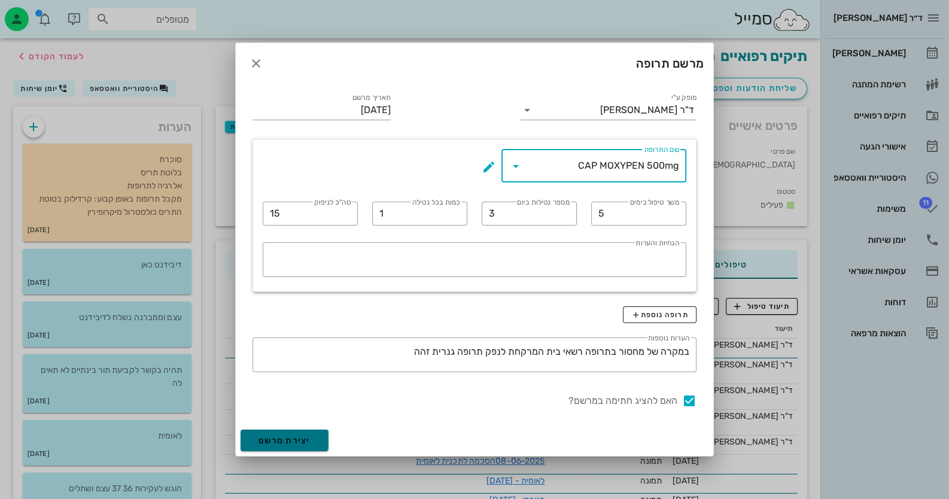
click at [285, 443] on span "יצירת מרשם" at bounding box center [285, 441] width 52 height 10
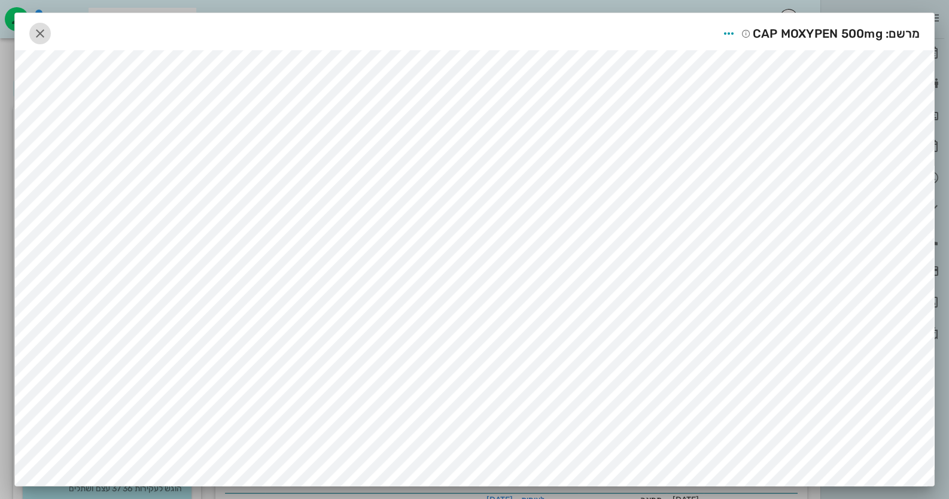
click at [37, 33] on span "button" at bounding box center [40, 33] width 22 height 14
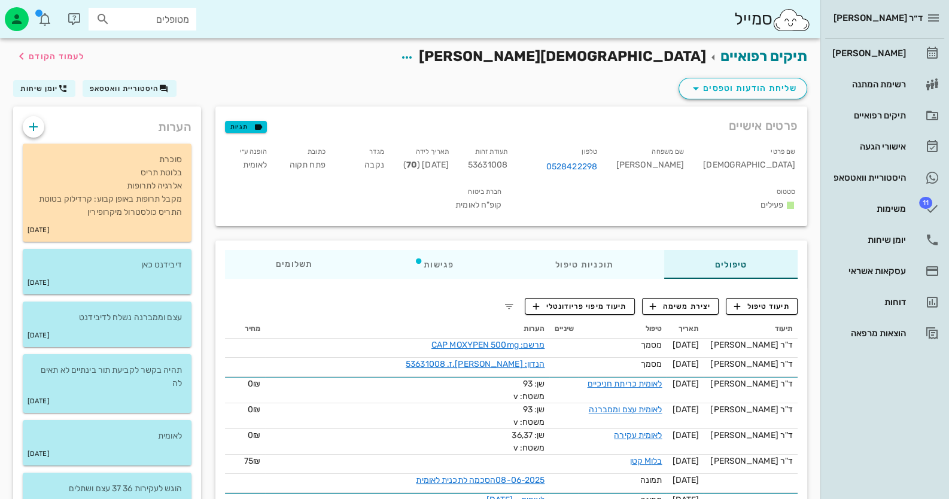
click at [911, 366] on div "ד״ר [PERSON_NAME] רשימת המתנה תיקים רפואיים אישורי הגעה היסטוריית וואטסאפ 11 מש…" at bounding box center [885, 249] width 129 height 499
click at [903, 239] on div "יומן שיחות" at bounding box center [868, 240] width 76 height 10
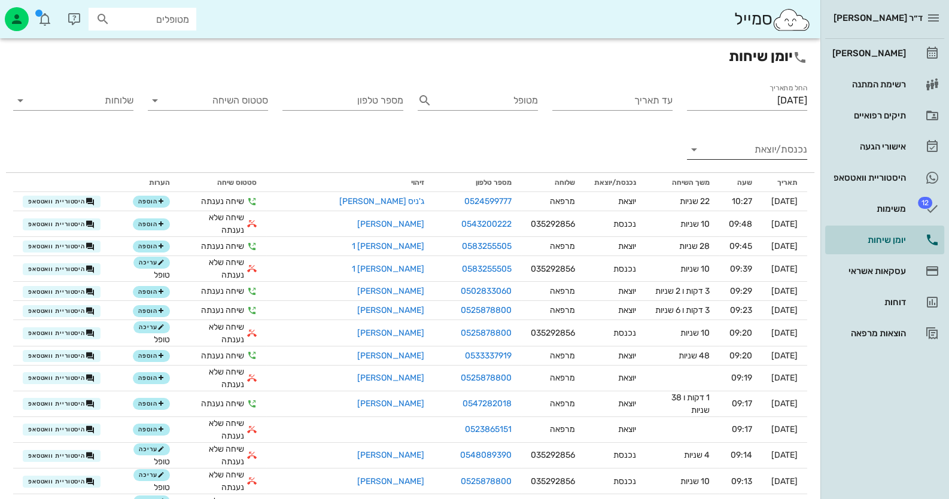
click at [775, 155] on input "נכנסת/יוצאת" at bounding box center [756, 149] width 101 height 19
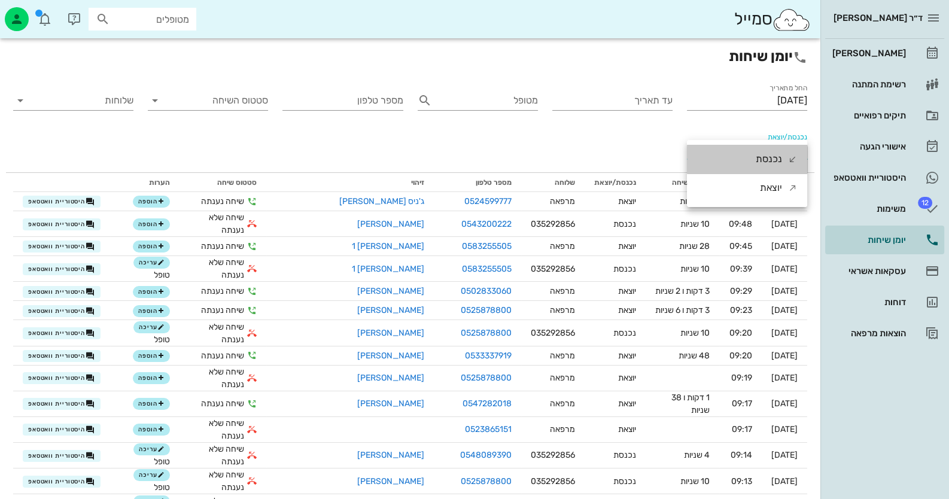
click at [775, 155] on div "נכנסת" at bounding box center [769, 159] width 26 height 29
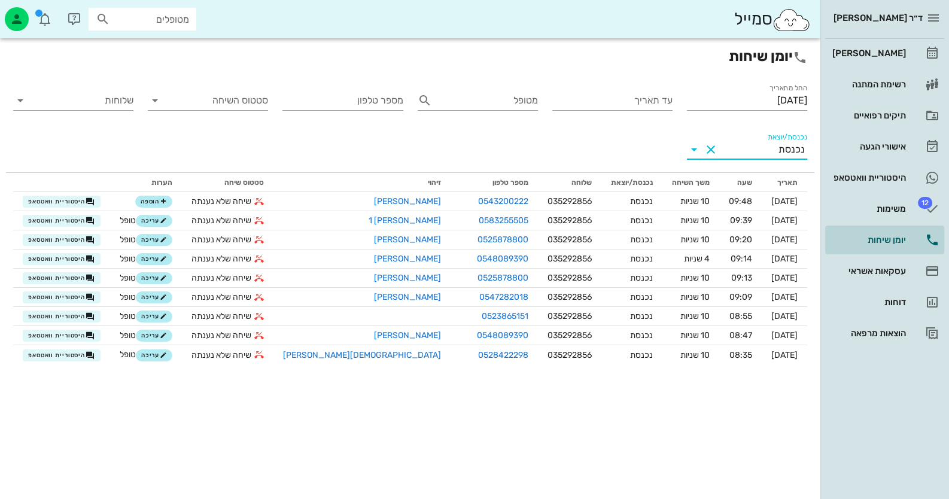
click at [877, 371] on div "ד״ר [PERSON_NAME] רשימת המתנה תיקים רפואיים אישורי הגעה היסטוריית וואטסאפ 12 מש…" at bounding box center [885, 249] width 129 height 499
click at [168, 18] on input "text" at bounding box center [151, 19] width 77 height 16
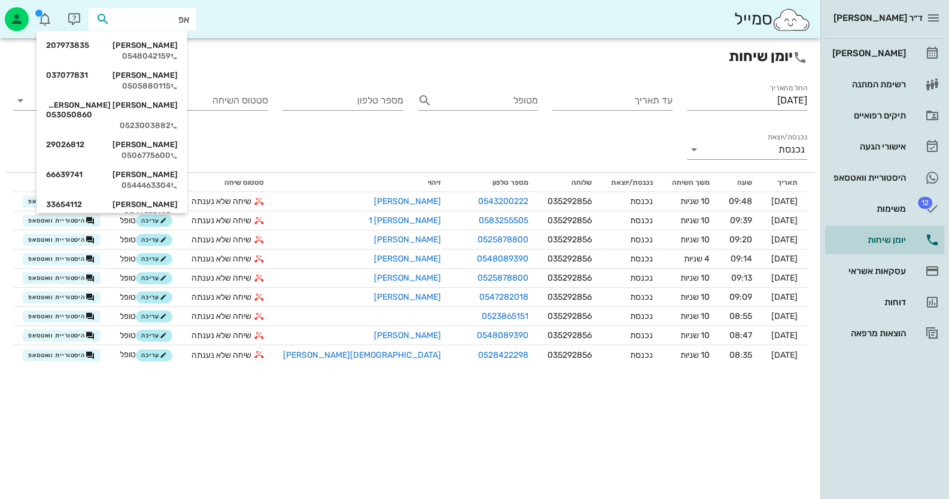
type input "אפו"
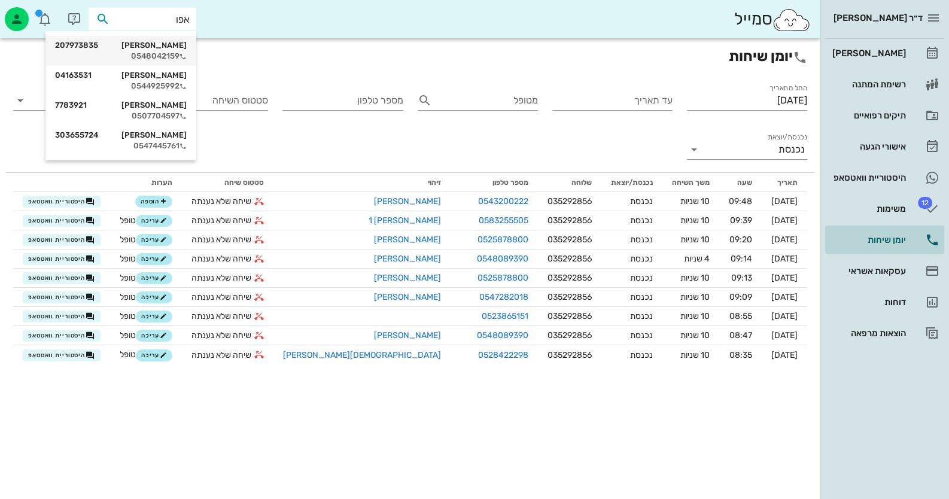
click at [144, 47] on div "[PERSON_NAME] 207973835" at bounding box center [121, 46] width 132 height 10
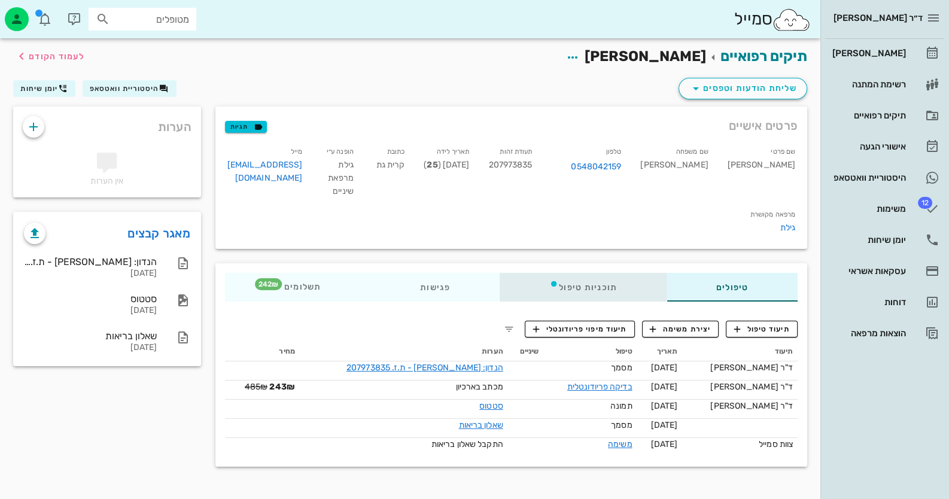
click at [582, 295] on div "תוכניות טיפול" at bounding box center [583, 287] width 167 height 29
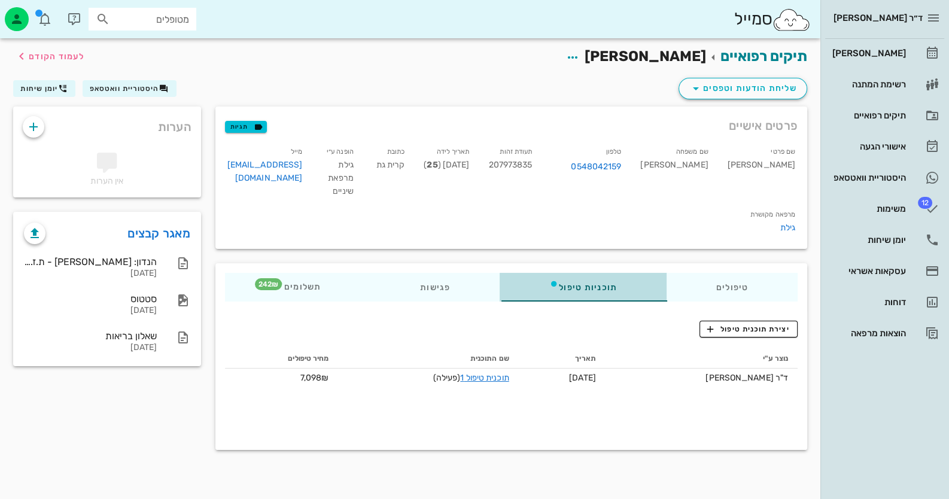
click at [582, 295] on div "תוכניות טיפול" at bounding box center [583, 287] width 167 height 29
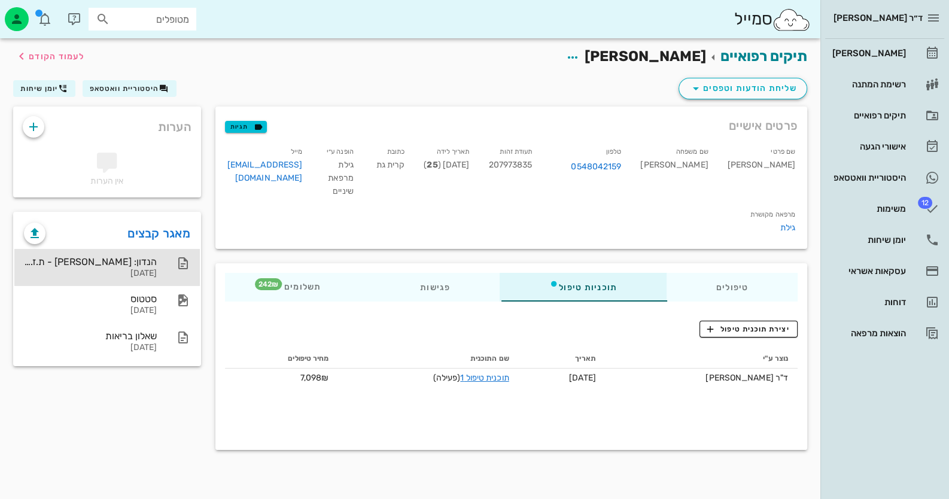
click at [138, 277] on div "[DATE]" at bounding box center [90, 274] width 133 height 10
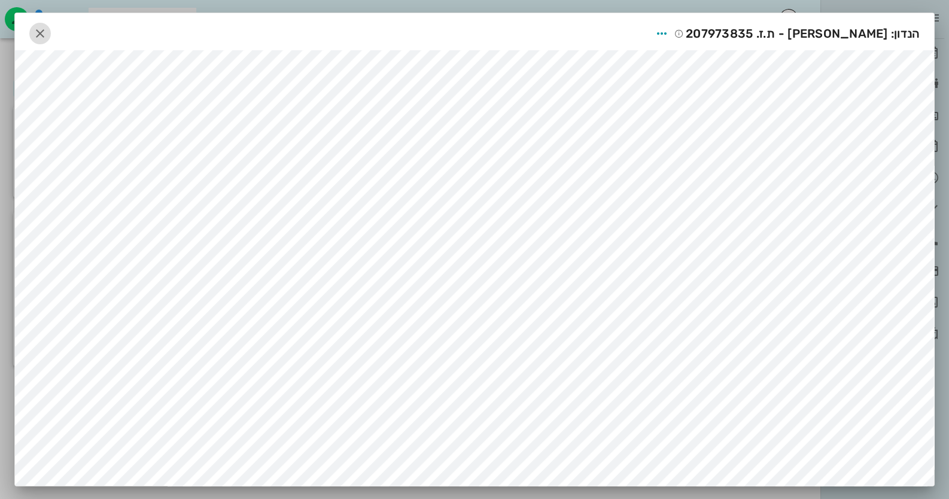
click at [42, 36] on icon "button" at bounding box center [40, 33] width 14 height 14
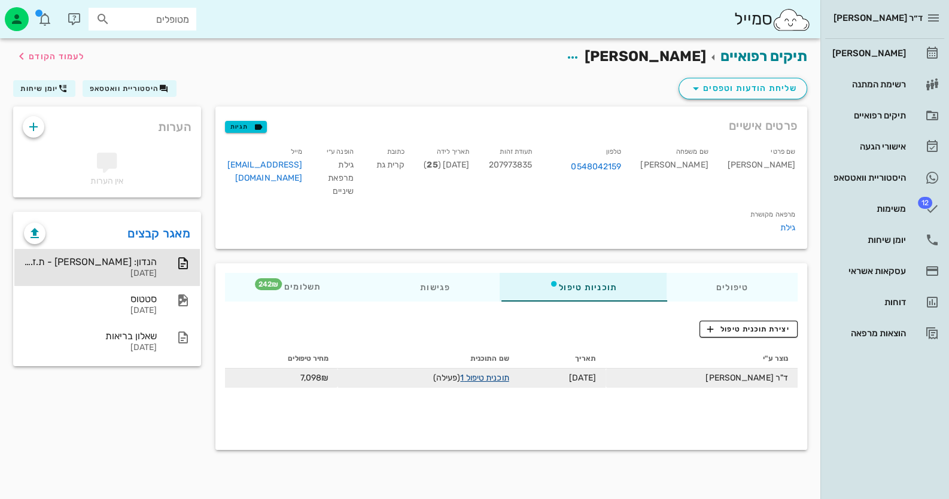
click at [487, 376] on link "תוכנית טיפול 1" at bounding box center [484, 378] width 48 height 10
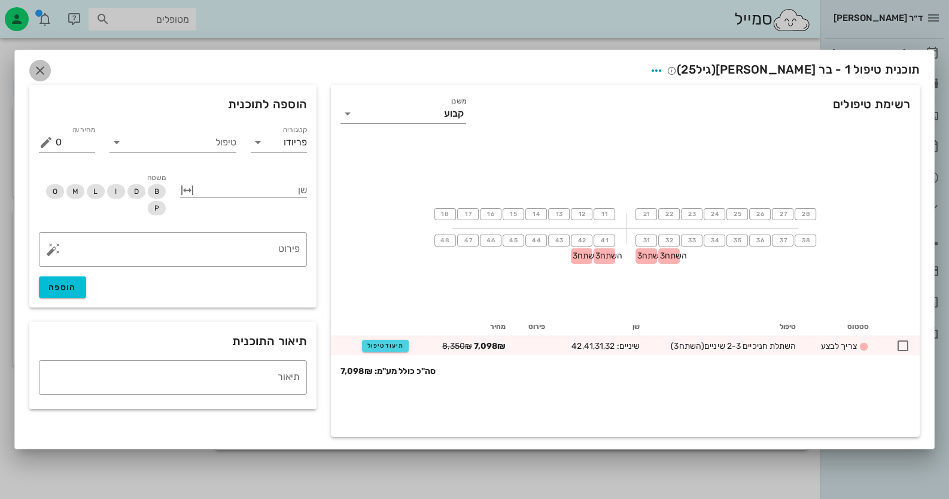
click at [48, 71] on span "button" at bounding box center [40, 70] width 22 height 14
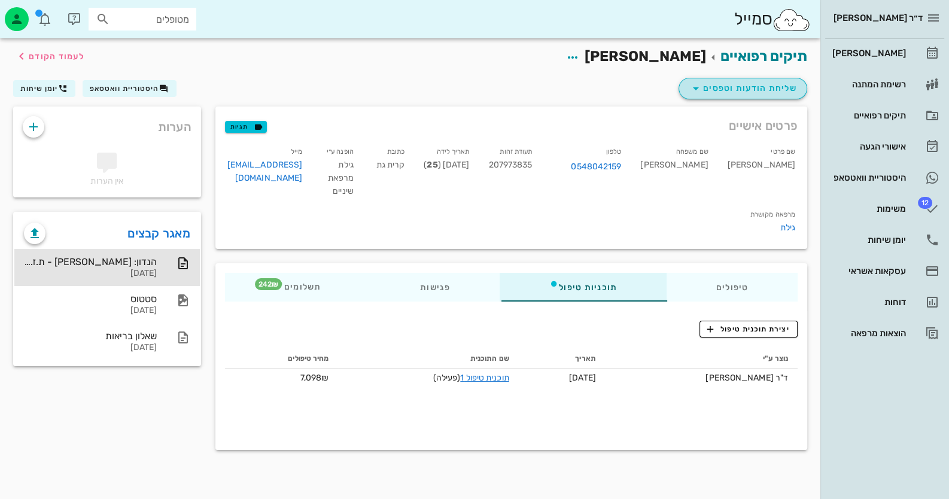
click at [773, 87] on span "שליחת הודעות וטפסים" at bounding box center [743, 88] width 108 height 14
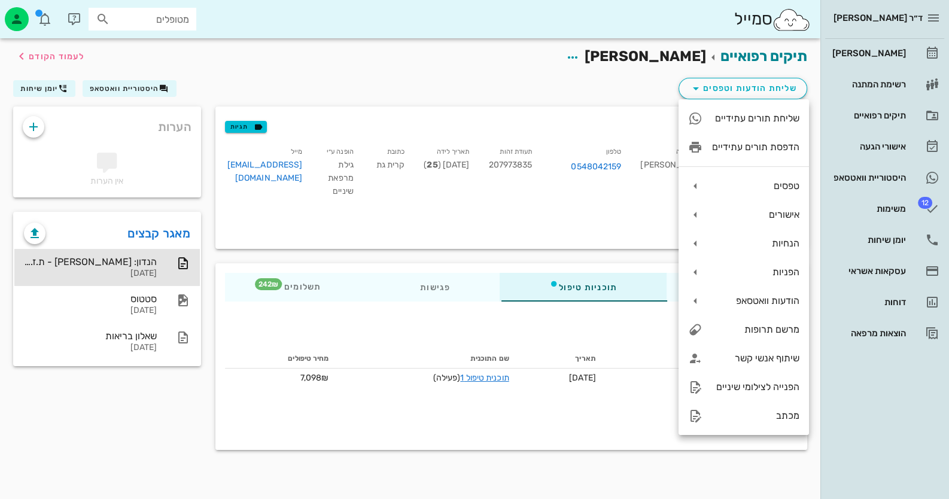
click at [603, 83] on div "שליחת הודעות וטפסים היסטוריית וואטסאפ יומן שיחות" at bounding box center [410, 90] width 809 height 31
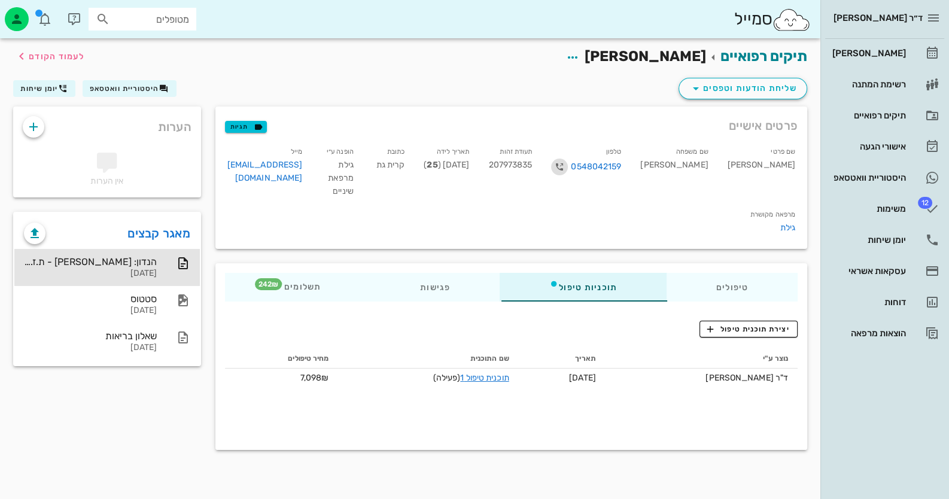
click at [567, 167] on icon "button" at bounding box center [559, 167] width 14 height 14
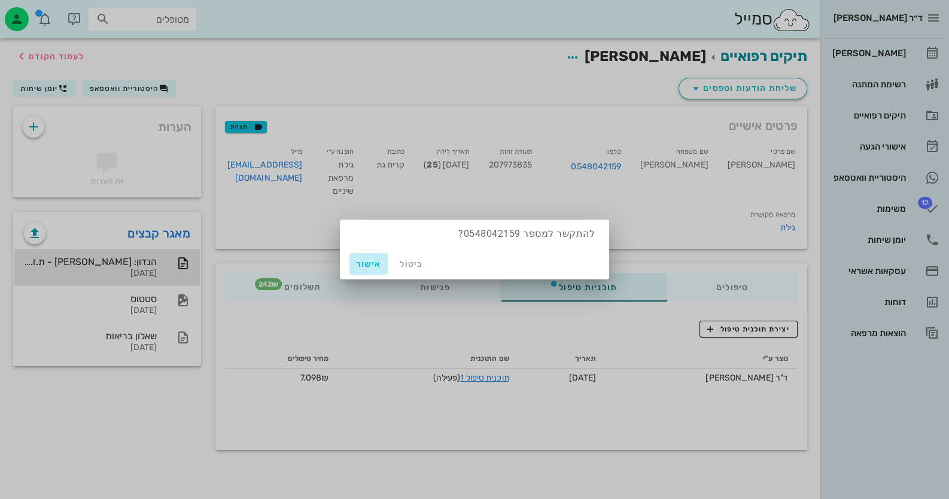
click at [366, 265] on span "אישור" at bounding box center [368, 264] width 29 height 10
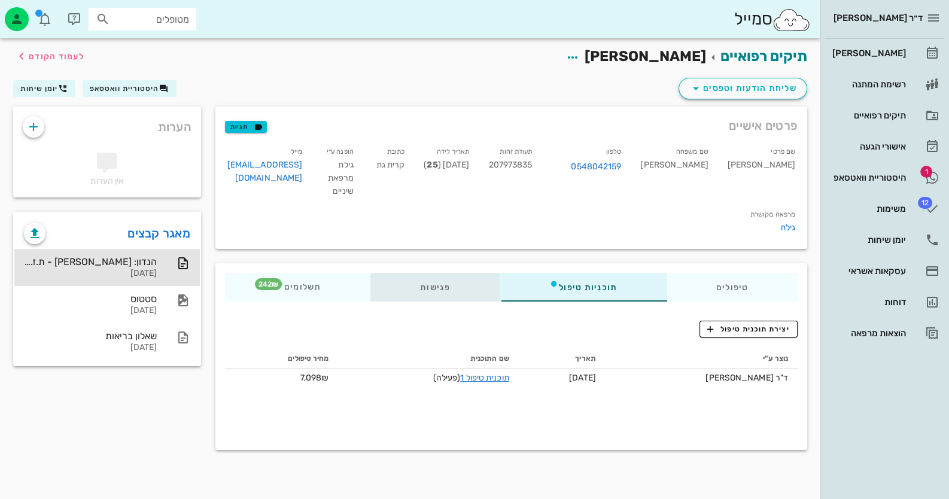
click at [433, 290] on div "פגישות" at bounding box center [434, 287] width 129 height 29
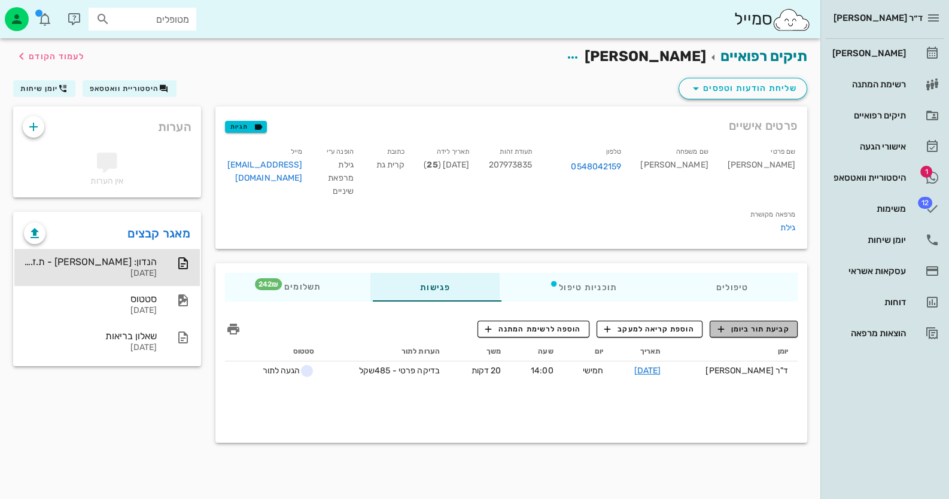
click at [748, 326] on span "קביעת תור ביומן" at bounding box center [754, 329] width 72 height 11
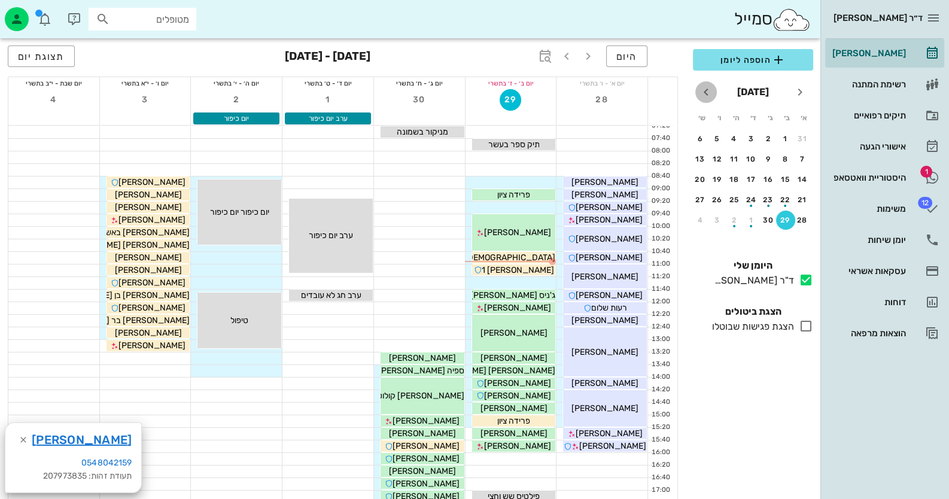
click at [708, 88] on icon "חודש הבא" at bounding box center [706, 92] width 14 height 14
click at [810, 196] on div "19" at bounding box center [802, 200] width 19 height 8
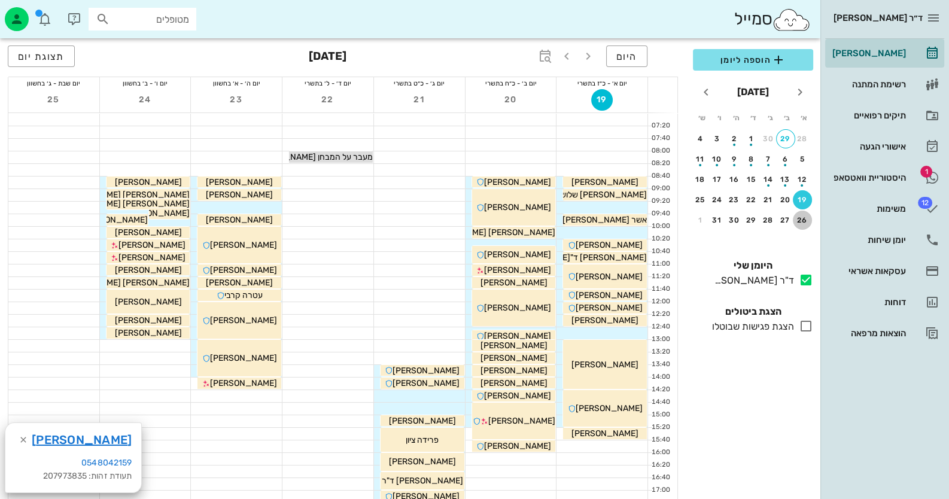
click at [808, 217] on div "26" at bounding box center [802, 220] width 19 height 8
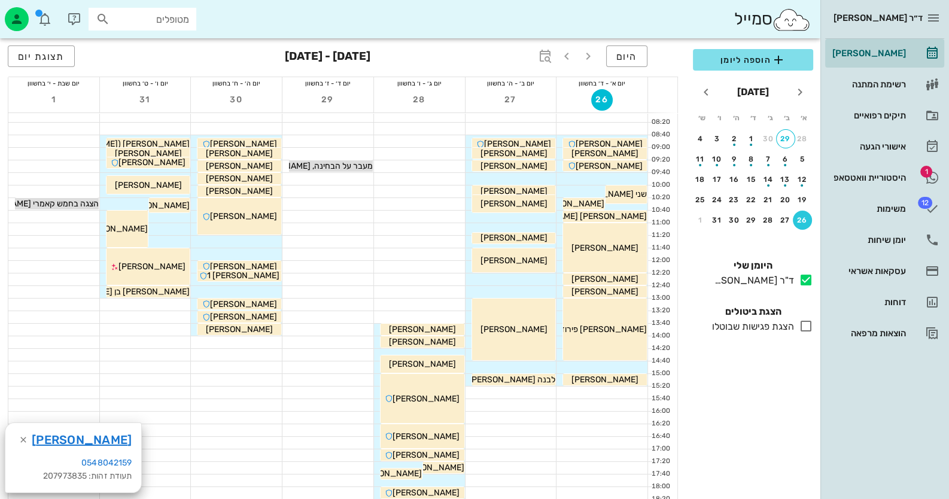
scroll to position [119, 0]
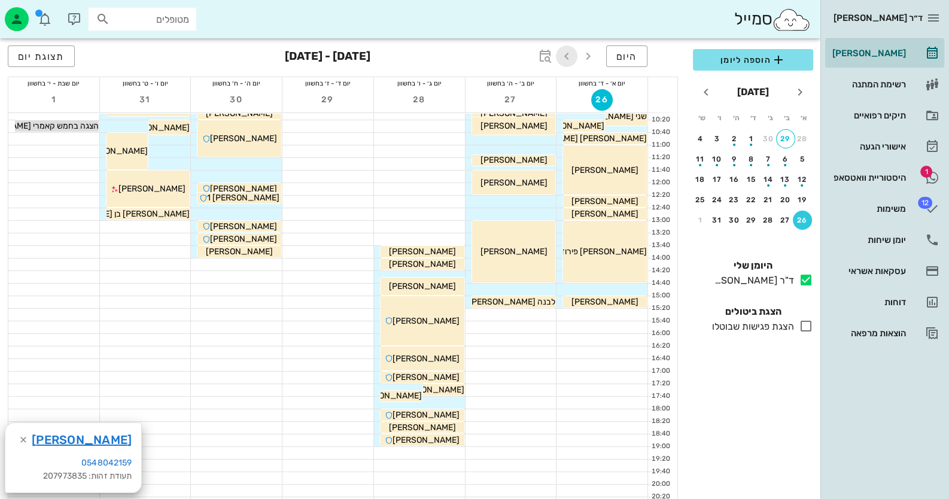
click at [568, 60] on icon "button" at bounding box center [567, 56] width 14 height 14
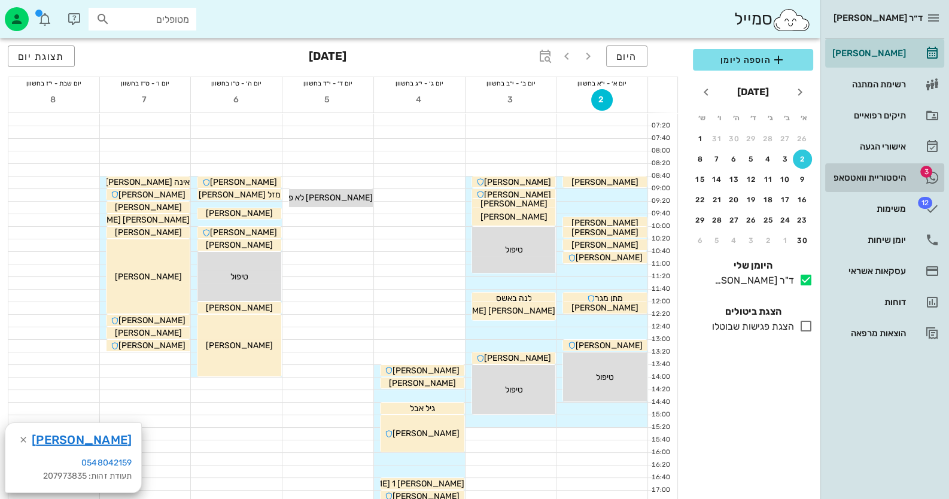
click at [870, 177] on div "היסטוריית וואטסאפ" at bounding box center [868, 178] width 76 height 10
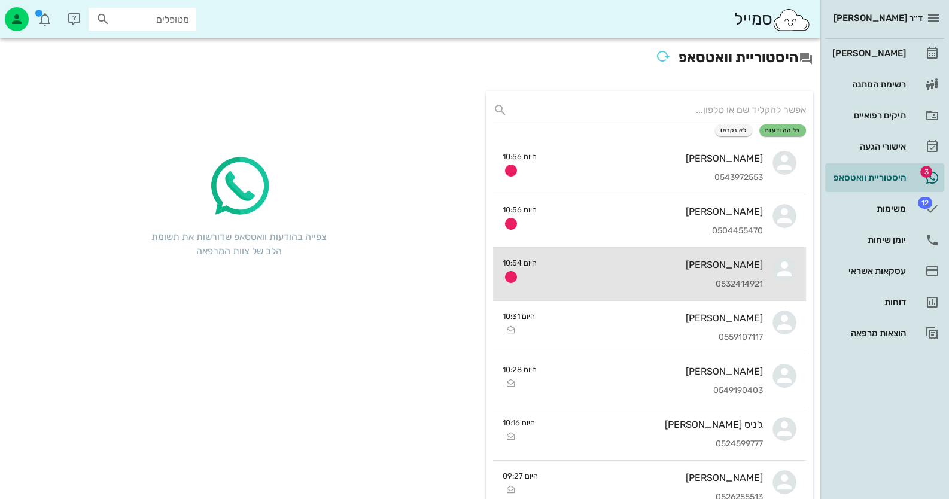
click at [743, 283] on div "0532414921" at bounding box center [654, 285] width 217 height 10
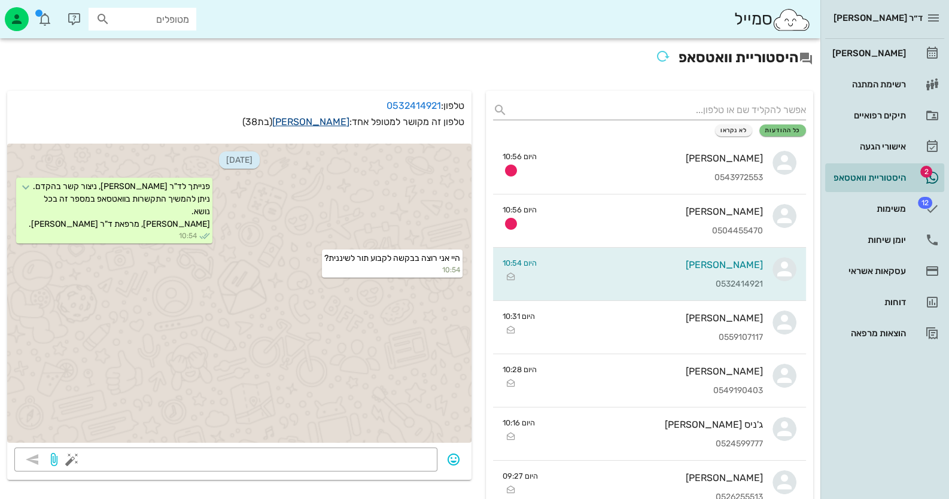
click at [318, 125] on link "[PERSON_NAME]" at bounding box center [310, 121] width 77 height 11
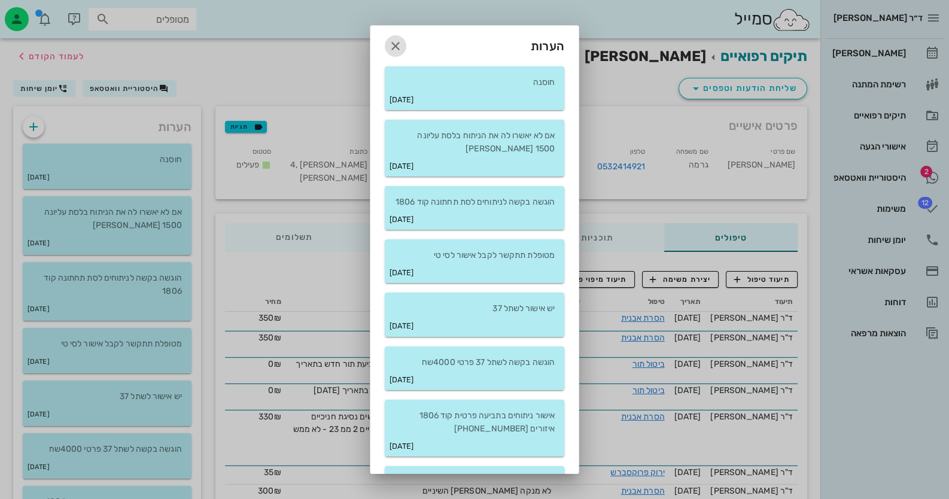
click at [403, 47] on icon "button" at bounding box center [395, 46] width 14 height 14
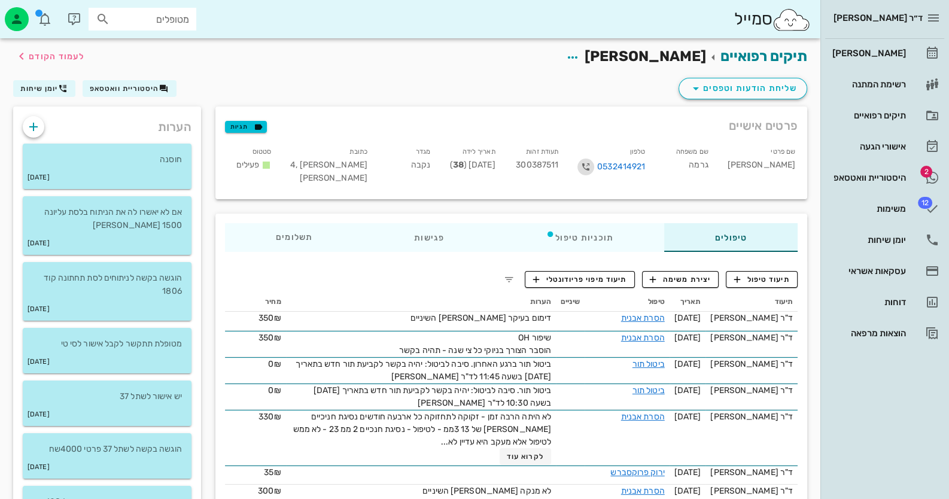
click at [593, 166] on icon "button" at bounding box center [586, 167] width 14 height 14
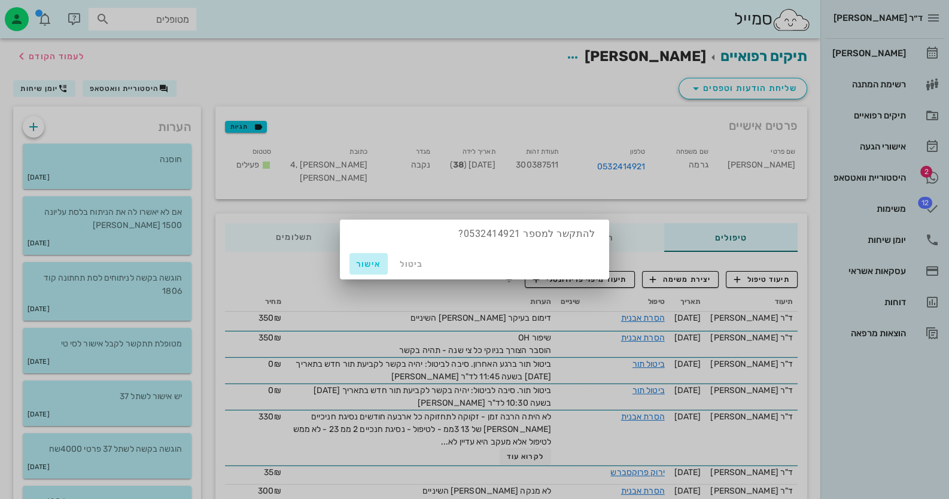
click at [368, 266] on span "אישור" at bounding box center [368, 264] width 29 height 10
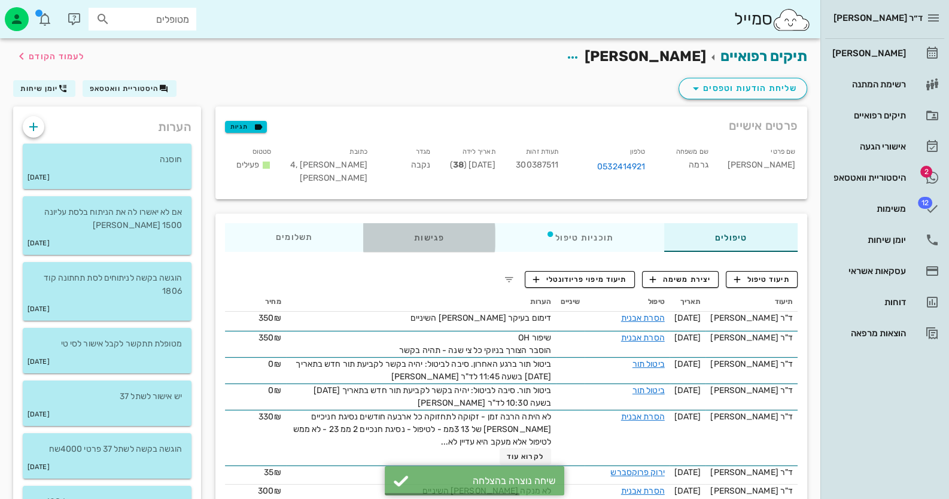
click at [417, 238] on div "פגישות" at bounding box center [429, 237] width 132 height 29
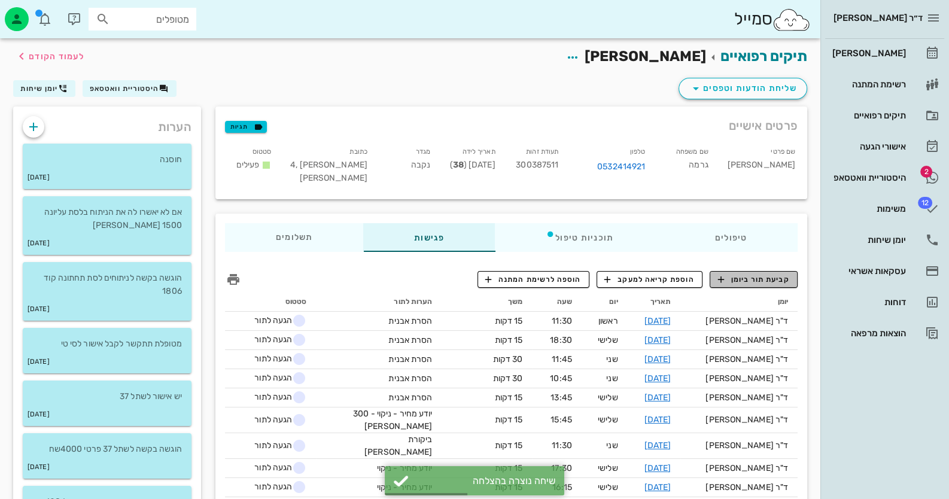
click at [780, 274] on span "קביעת תור ביומן" at bounding box center [754, 279] width 72 height 11
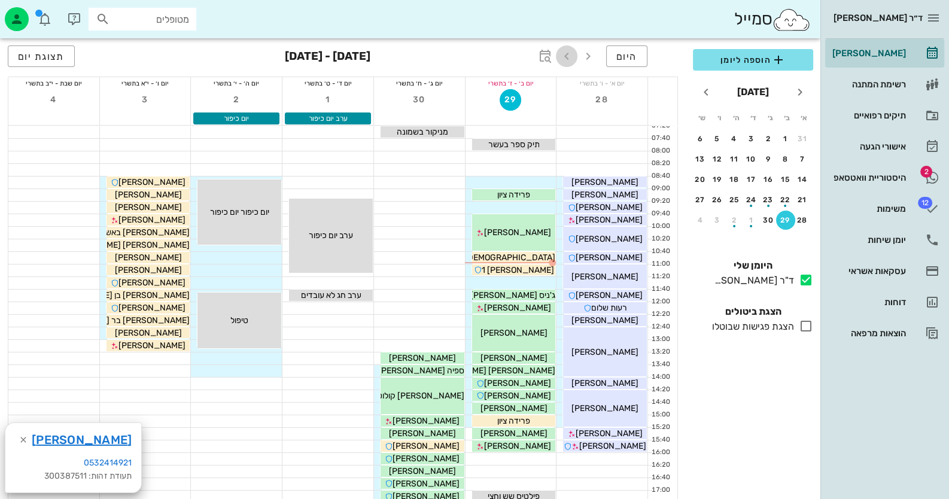
click at [574, 56] on icon "button" at bounding box center [567, 56] width 14 height 14
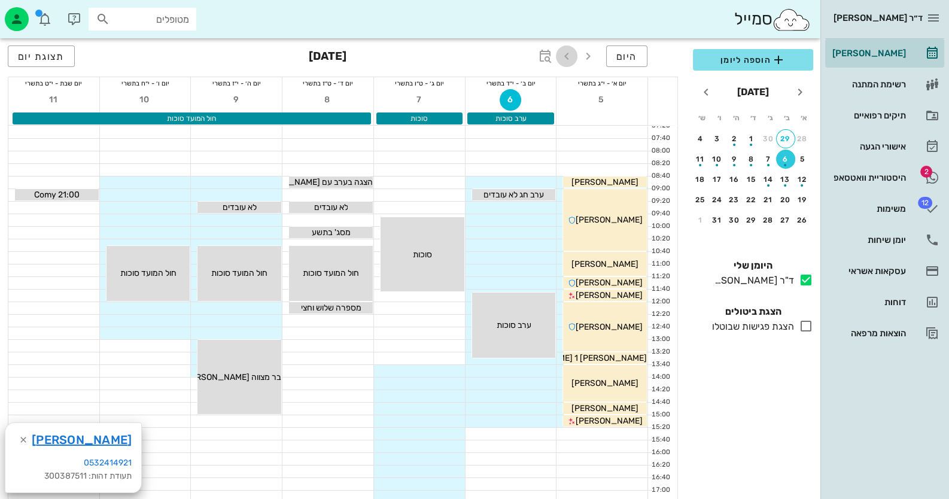
click at [573, 56] on icon "button" at bounding box center [567, 56] width 14 height 14
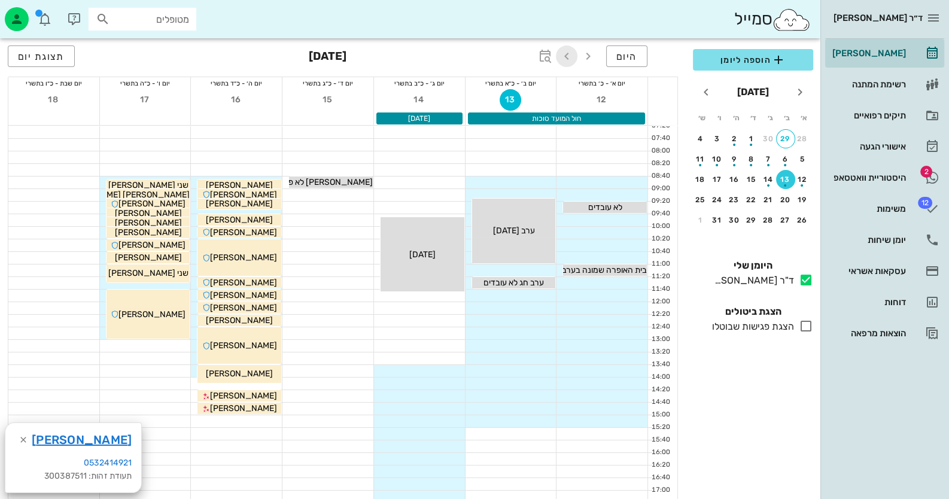
click at [573, 56] on icon "button" at bounding box center [567, 56] width 14 height 14
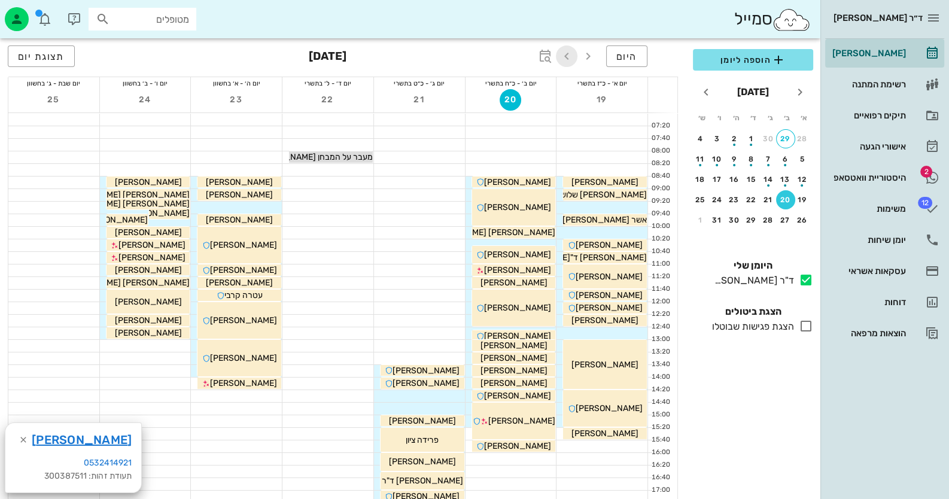
click at [569, 54] on icon "button" at bounding box center [567, 56] width 14 height 14
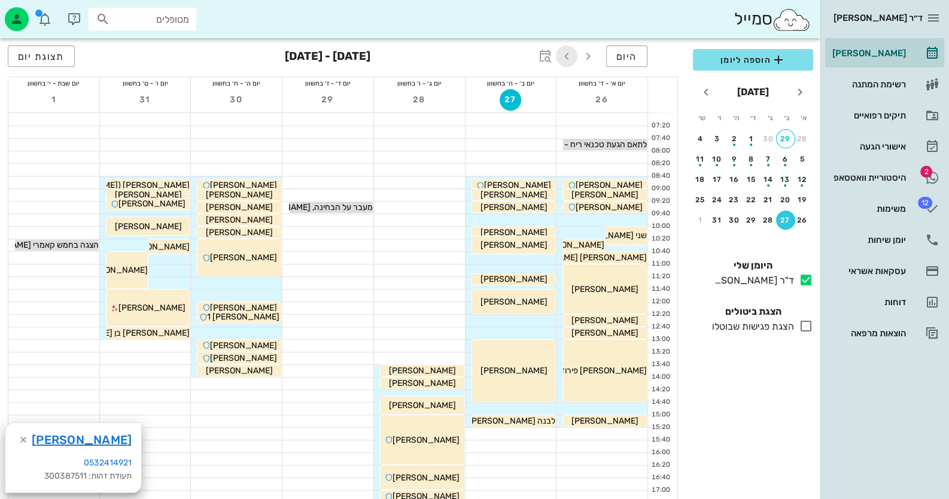
click at [569, 49] on icon "button" at bounding box center [567, 56] width 14 height 14
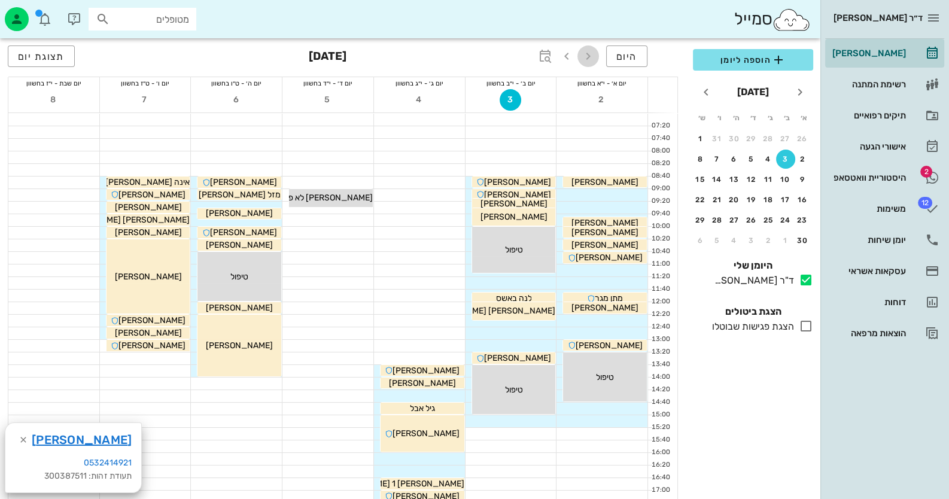
click at [587, 56] on icon "button" at bounding box center [588, 56] width 14 height 14
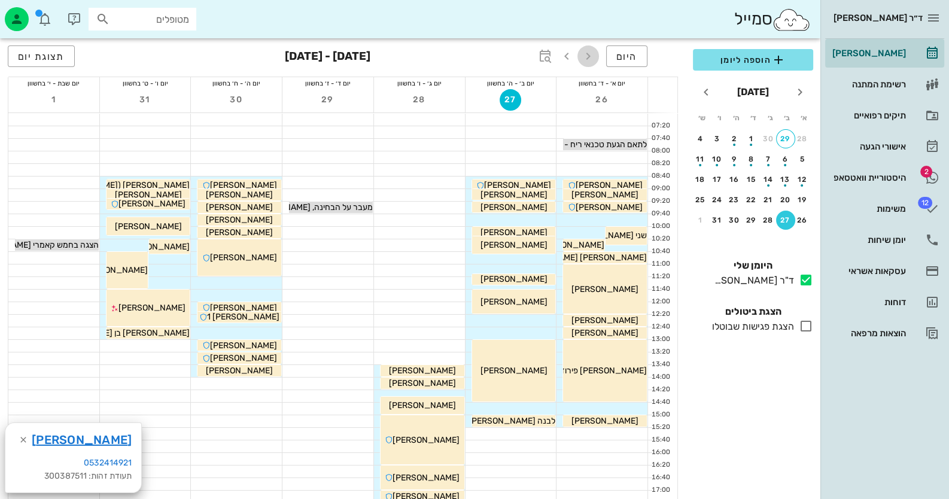
click at [592, 56] on icon "button" at bounding box center [588, 56] width 14 height 14
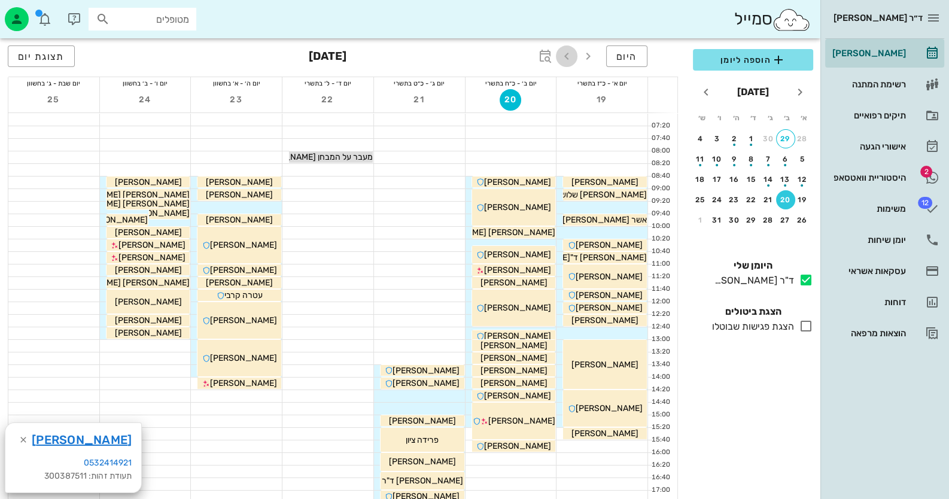
click at [562, 56] on icon "button" at bounding box center [567, 56] width 14 height 14
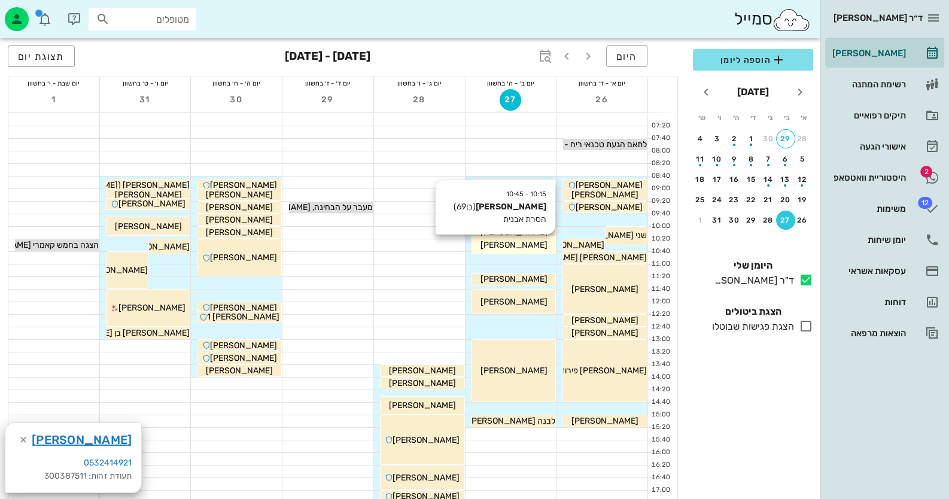
click at [495, 241] on div "[PERSON_NAME]" at bounding box center [514, 245] width 84 height 13
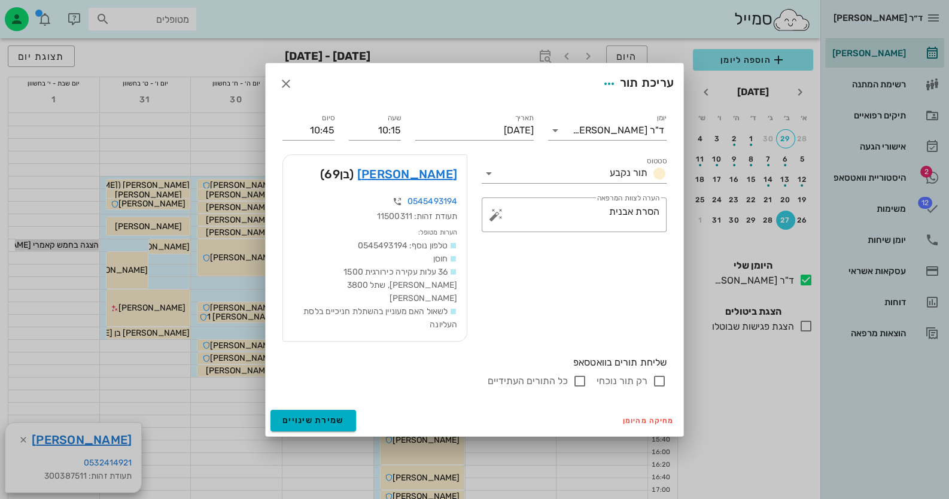
click at [401, 134] on div "שעה 10:15" at bounding box center [375, 125] width 66 height 43
drag, startPoint x: 400, startPoint y: 135, endPoint x: 393, endPoint y: 135, distance: 7.8
click at [393, 135] on input "10:15" at bounding box center [375, 130] width 52 height 19
click at [372, 132] on input "10:20" at bounding box center [375, 130] width 52 height 19
type input "10:20"
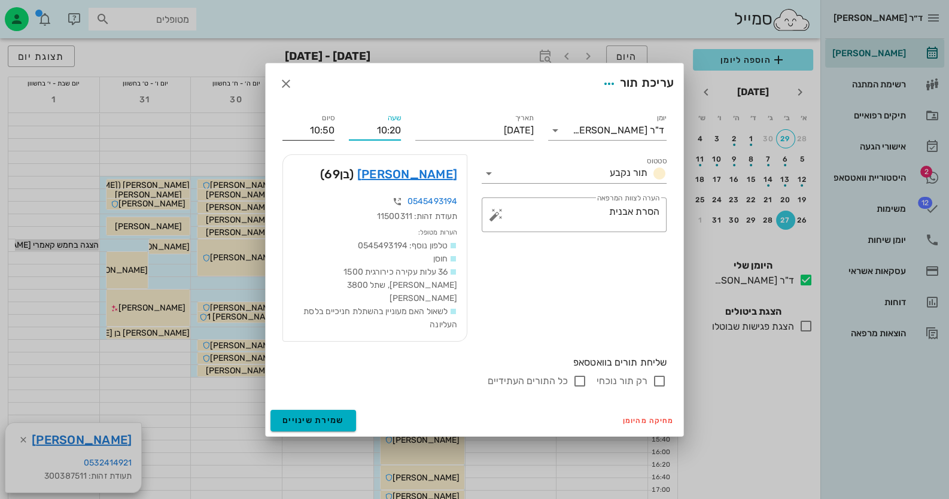
click at [320, 134] on input "10:50" at bounding box center [309, 130] width 52 height 19
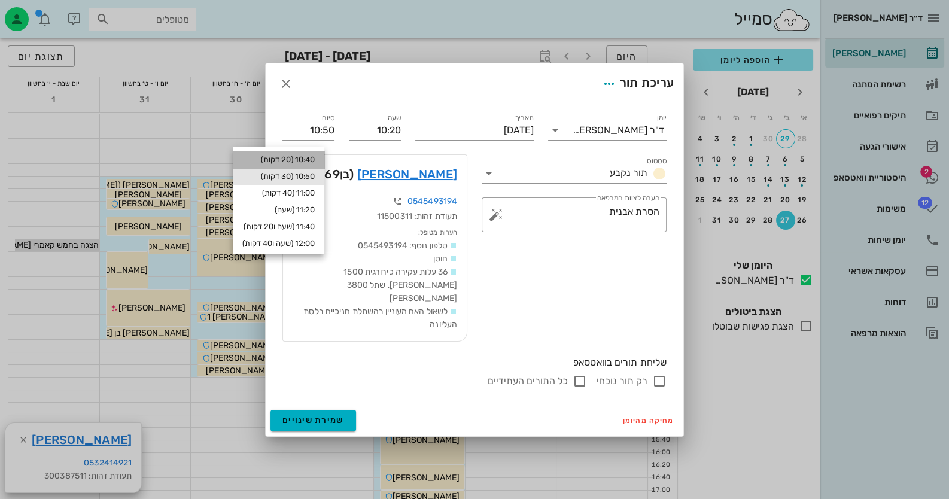
click at [304, 152] on div "10:40 (20 דקות)" at bounding box center [279, 159] width 92 height 17
type input "10:40"
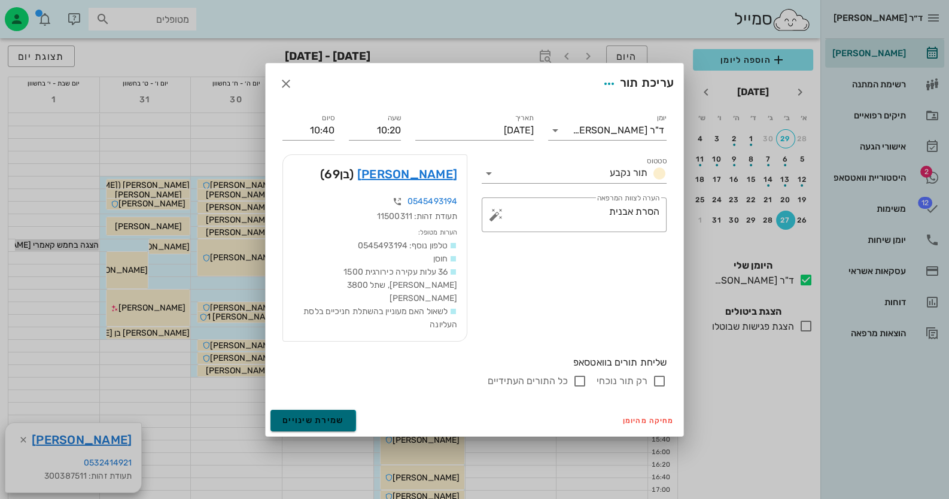
click at [321, 417] on span "שמירת שינויים" at bounding box center [314, 420] width 62 height 10
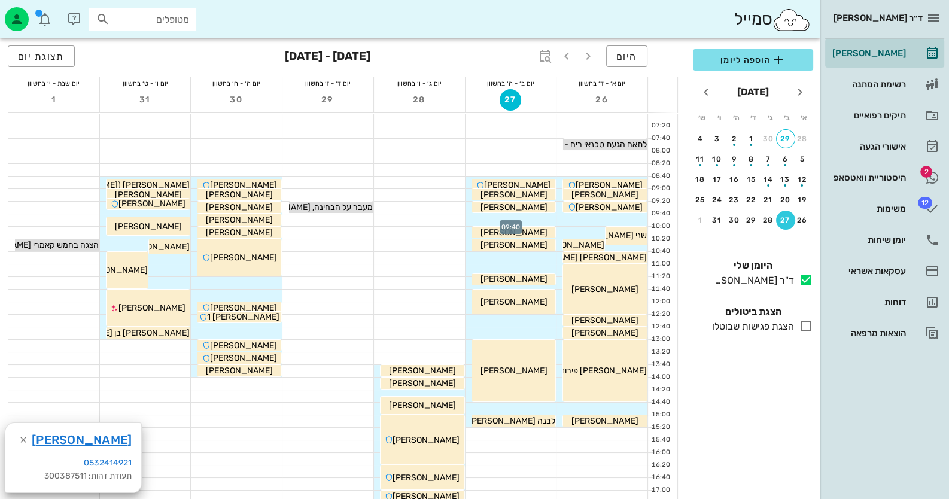
click at [545, 217] on div at bounding box center [511, 220] width 91 height 12
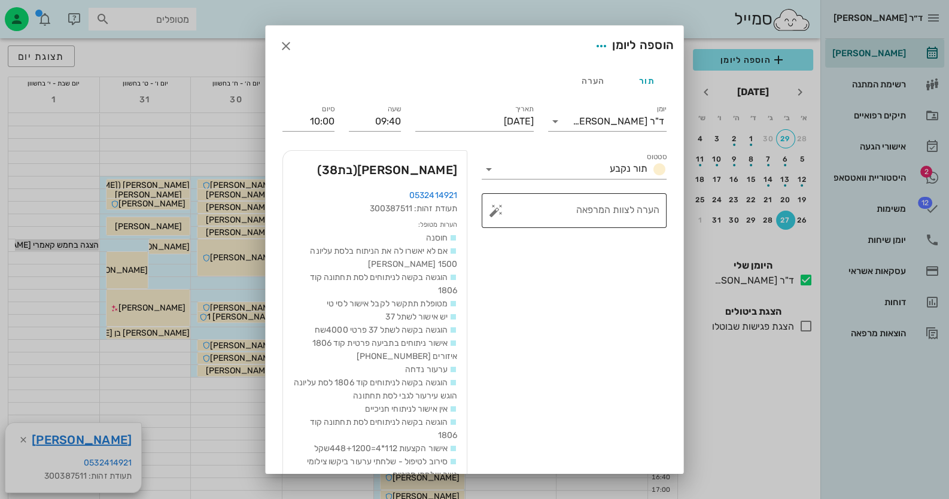
click at [503, 209] on button "button" at bounding box center [496, 211] width 14 height 14
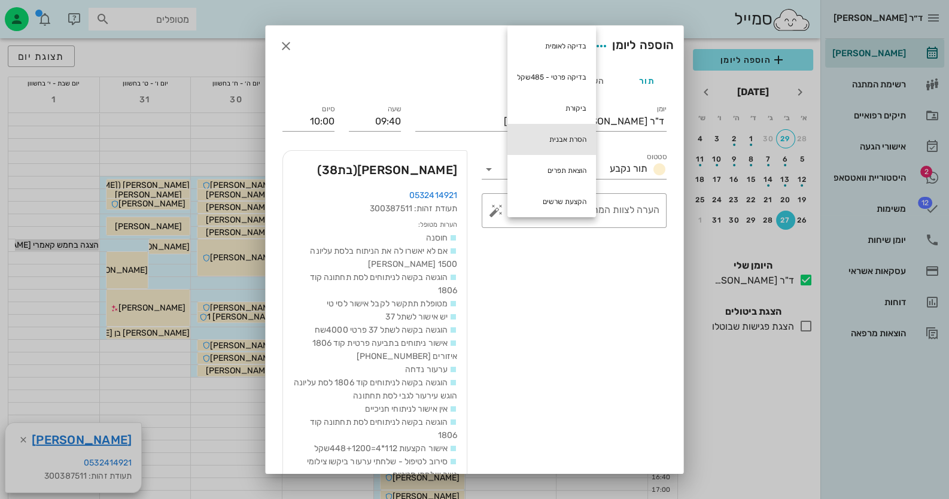
click at [577, 133] on div "הסרת אבנית" at bounding box center [552, 139] width 89 height 31
type textarea "הסרת אבנית"
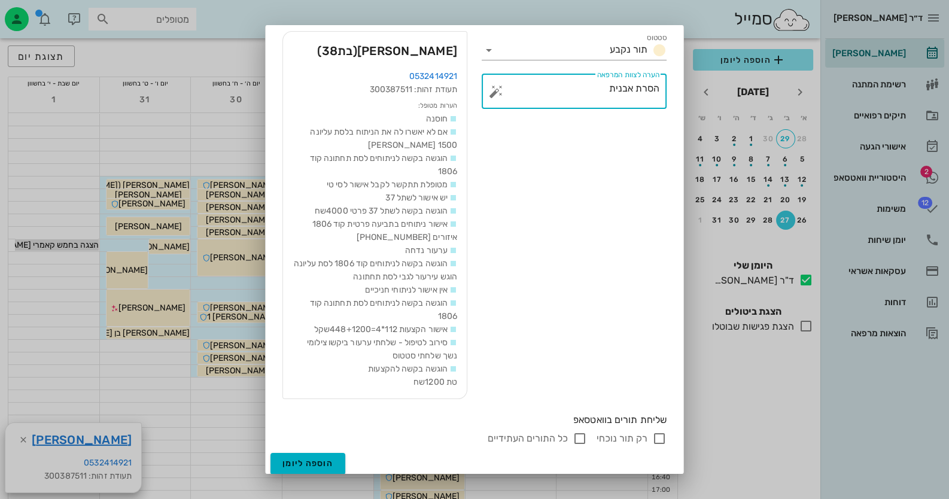
scroll to position [137, 0]
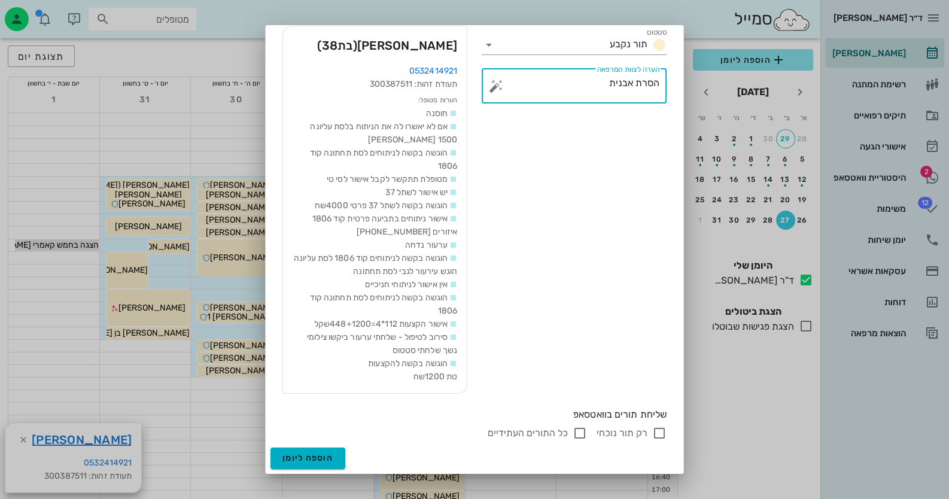
click at [660, 429] on input "רק תור נוכחי" at bounding box center [659, 433] width 14 height 14
checkbox input "false"
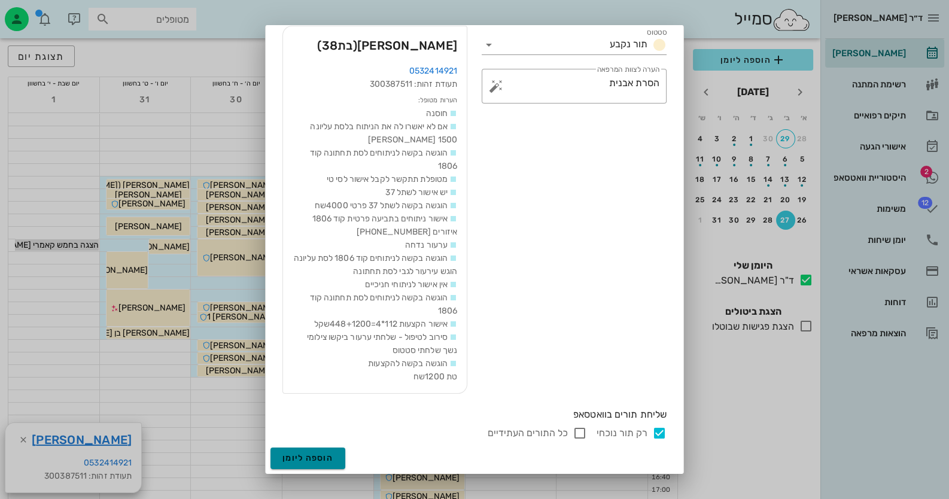
click at [333, 461] on span "הוספה ליומן" at bounding box center [308, 458] width 51 height 10
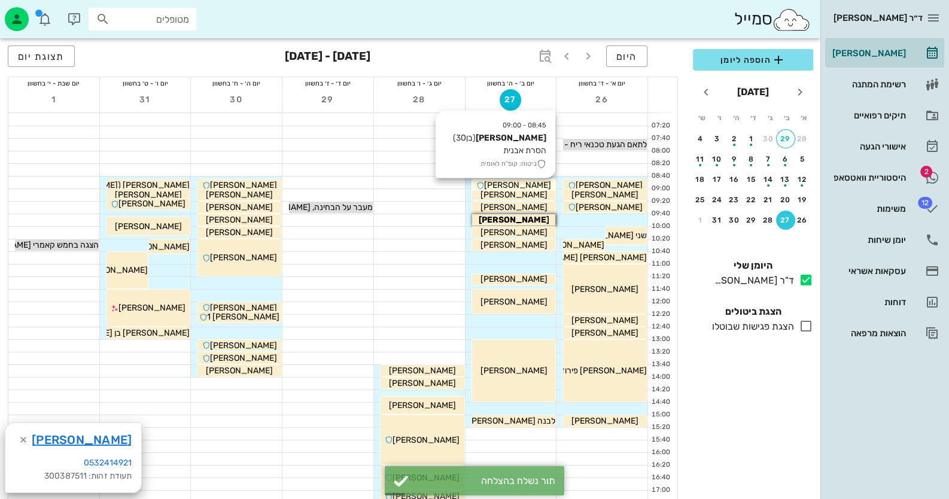
click at [540, 186] on div "[PERSON_NAME]" at bounding box center [514, 185] width 84 height 13
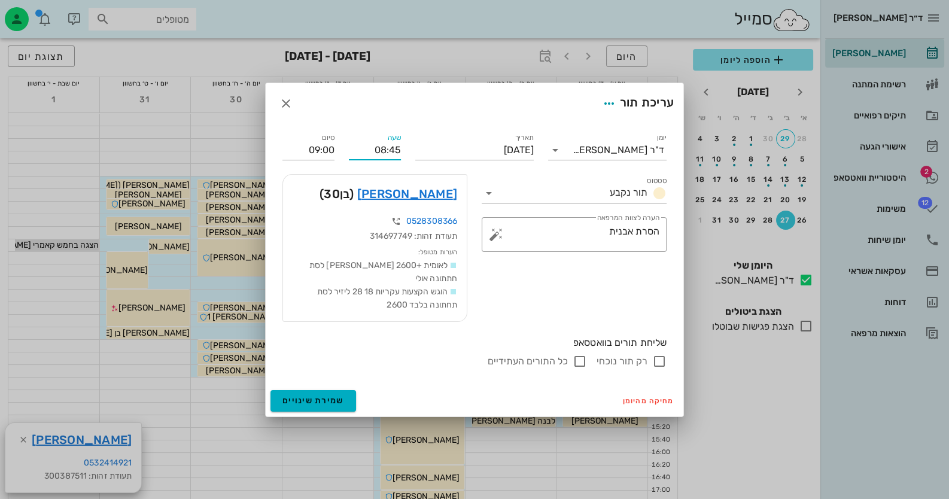
click at [395, 154] on input "08:45" at bounding box center [375, 150] width 52 height 19
click at [395, 155] on input "08:45" at bounding box center [375, 150] width 52 height 19
type input "08:40"
type input "08:55"
click at [302, 396] on span "שמירת שינויים" at bounding box center [314, 401] width 62 height 10
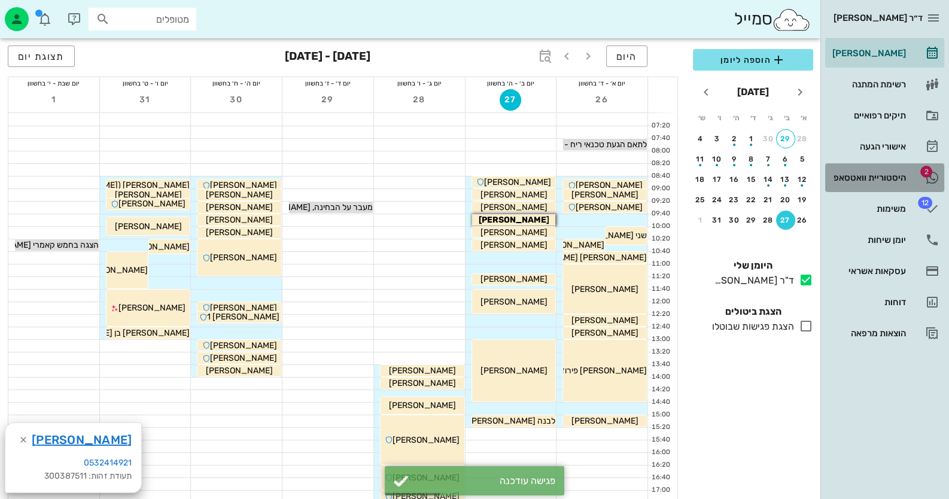
click at [898, 174] on div "היסטוריית וואטסאפ" at bounding box center [868, 178] width 76 height 10
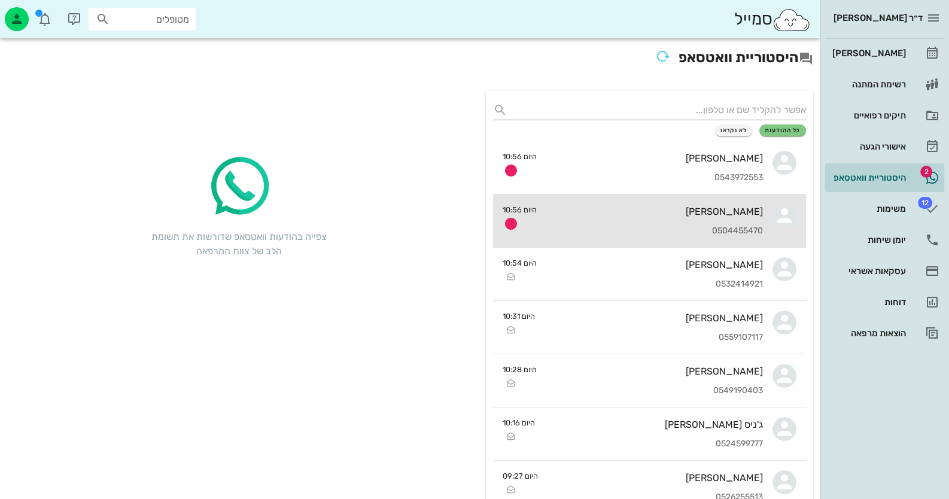
click at [666, 203] on div "[PERSON_NAME] 0504455470" at bounding box center [654, 221] width 217 height 53
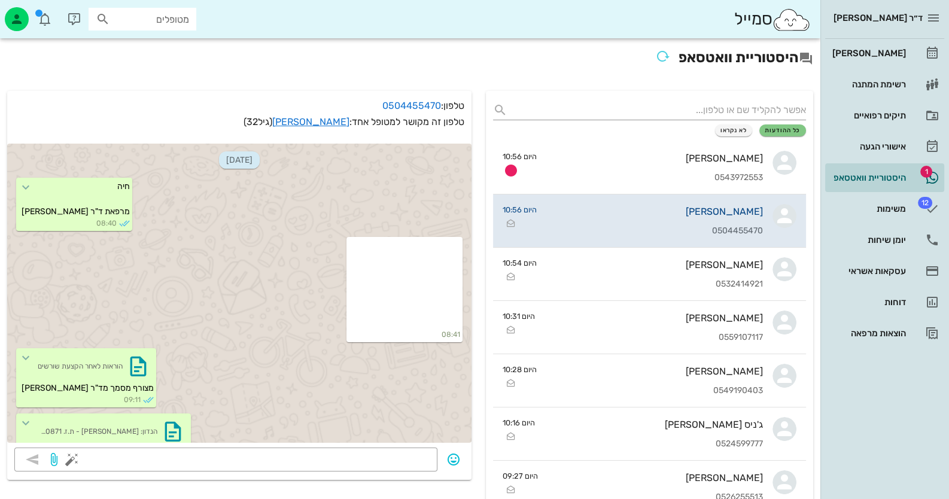
scroll to position [272, 0]
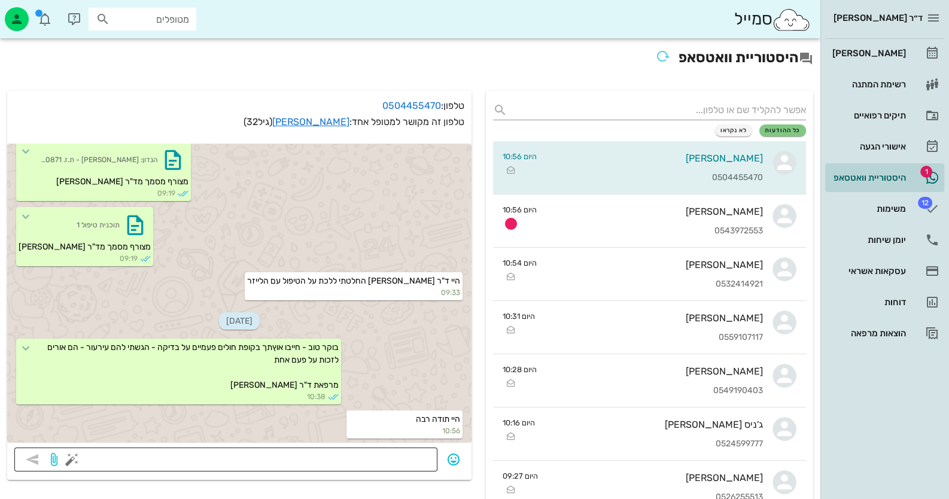
click at [421, 465] on textarea at bounding box center [252, 460] width 356 height 19
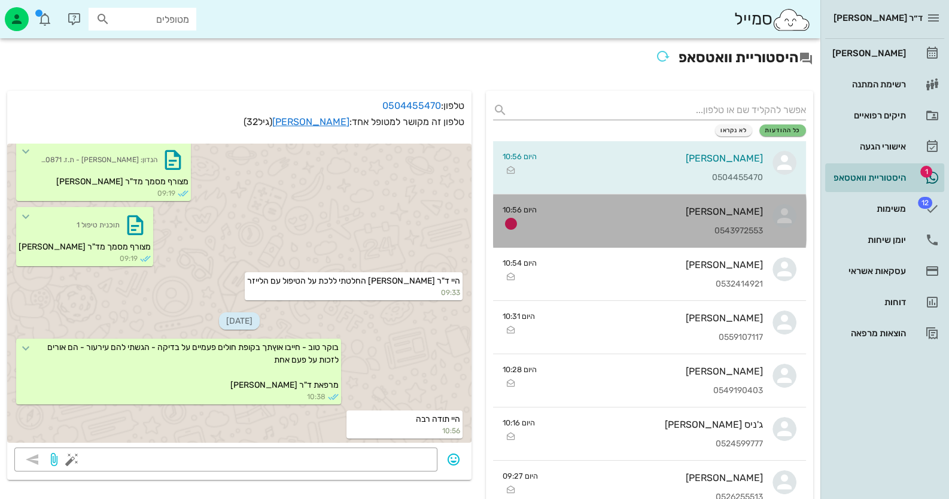
click at [570, 218] on div "[PERSON_NAME] 0543972553" at bounding box center [654, 221] width 217 height 53
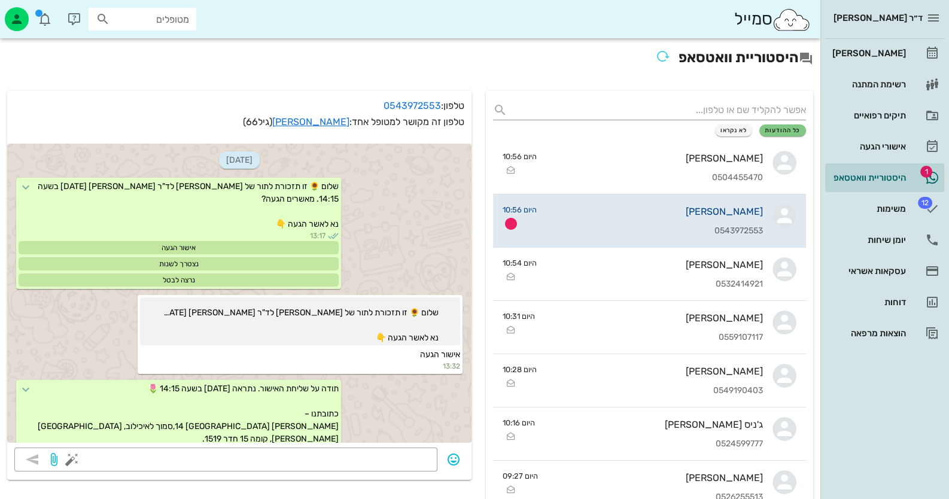
scroll to position [606, 0]
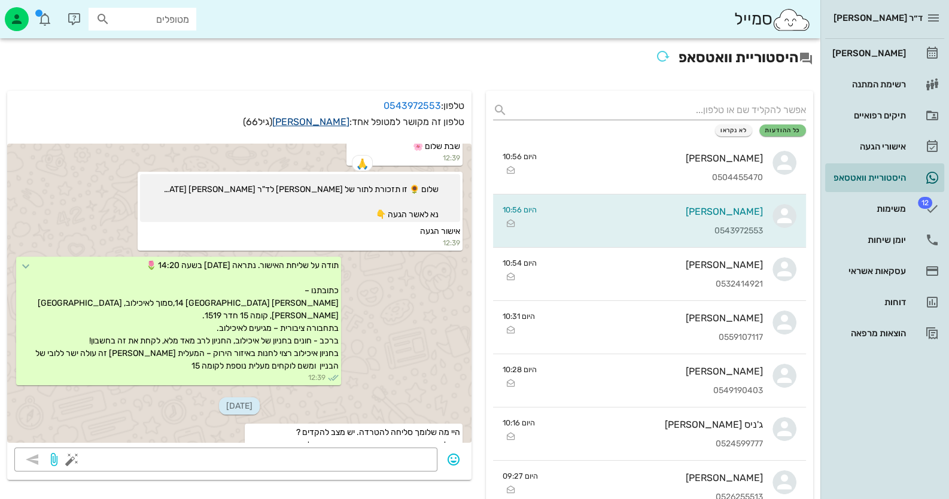
click at [331, 122] on link "[PERSON_NAME]" at bounding box center [310, 121] width 77 height 11
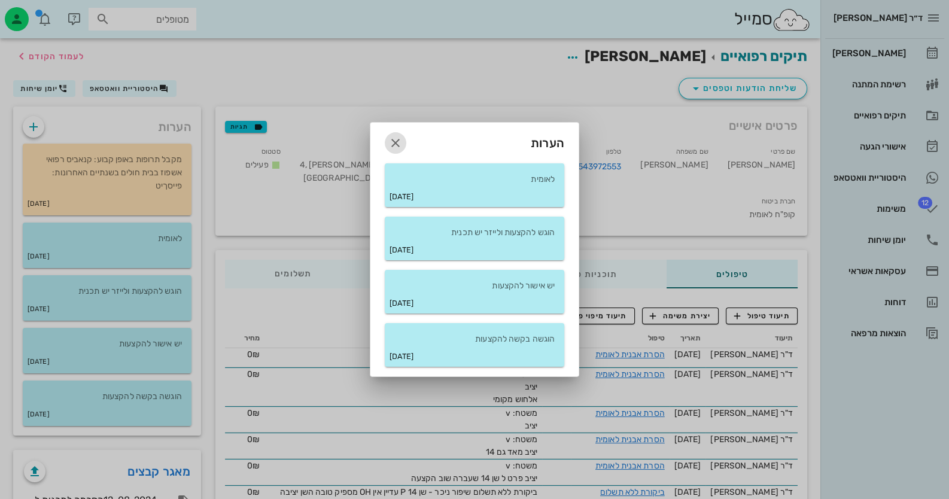
click at [405, 139] on span "button" at bounding box center [396, 143] width 22 height 14
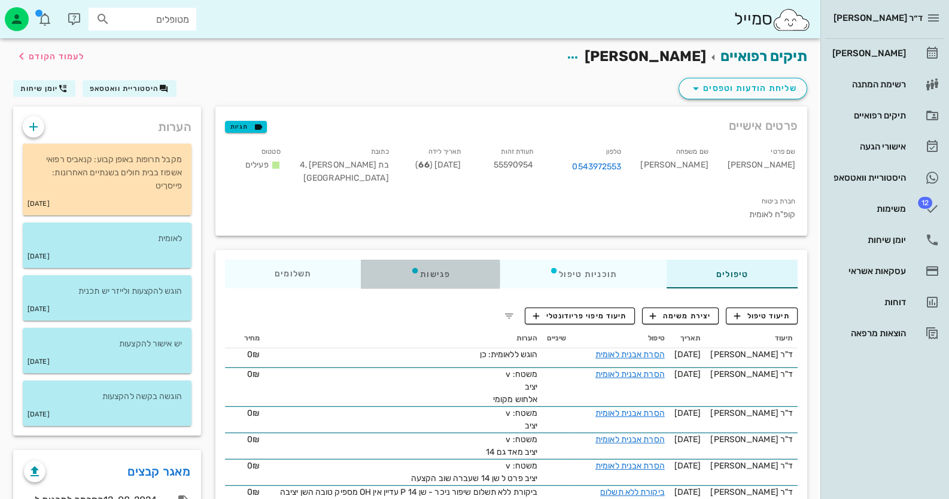
click at [446, 260] on div "פגישות" at bounding box center [430, 274] width 139 height 29
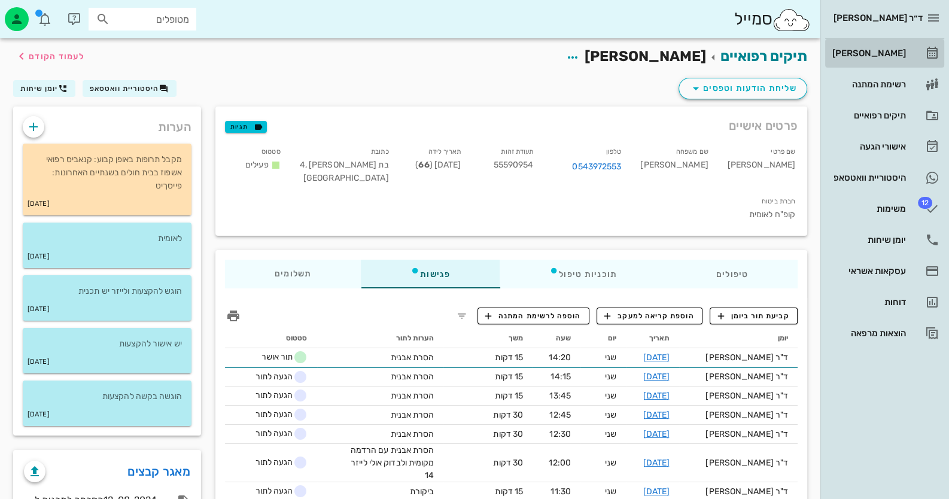
click at [907, 50] on link "[PERSON_NAME]" at bounding box center [884, 53] width 119 height 29
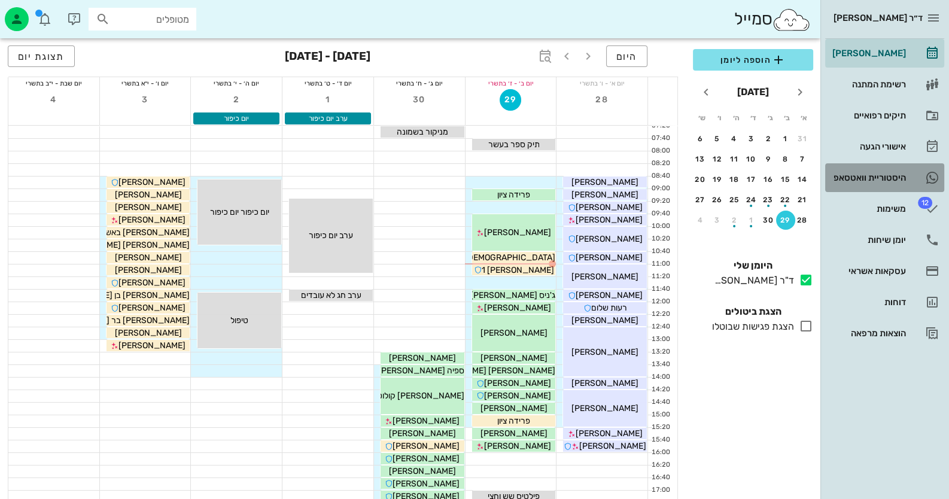
click at [909, 174] on link "היסטוריית וואטסאפ" at bounding box center [884, 177] width 119 height 29
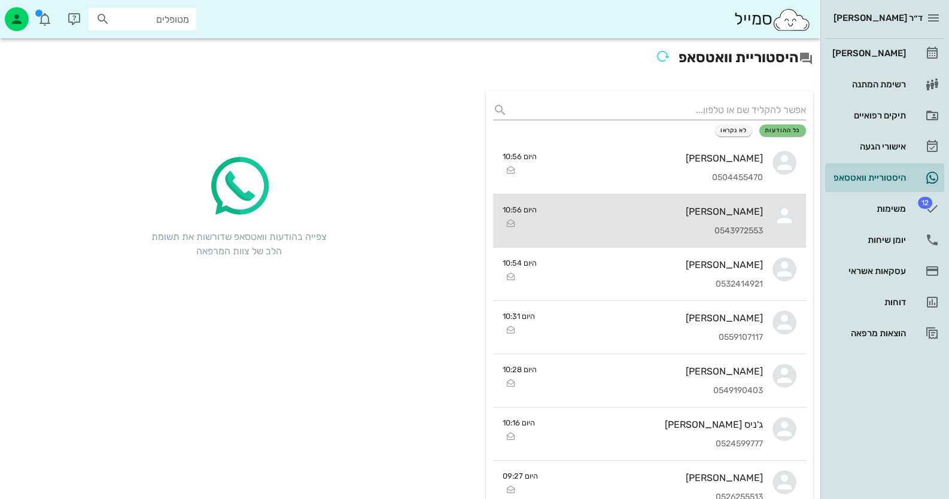
click at [724, 206] on div "[PERSON_NAME]" at bounding box center [654, 211] width 217 height 11
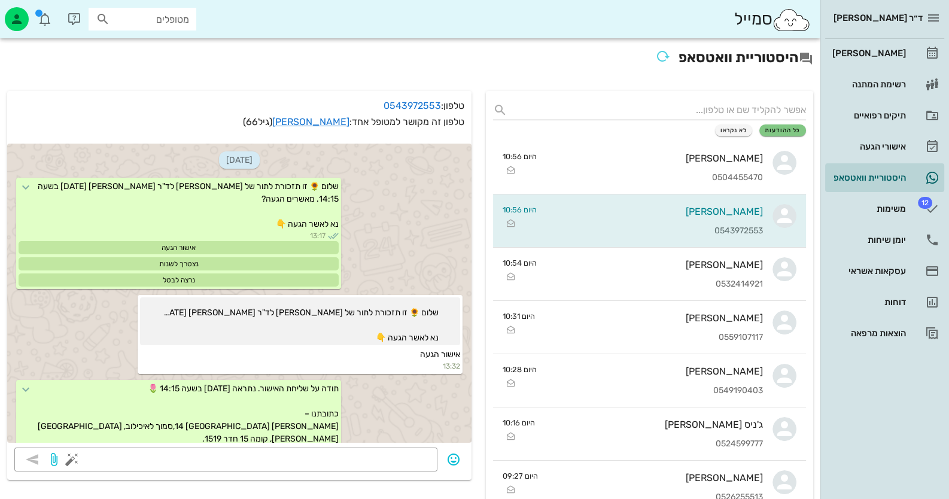
scroll to position [606, 0]
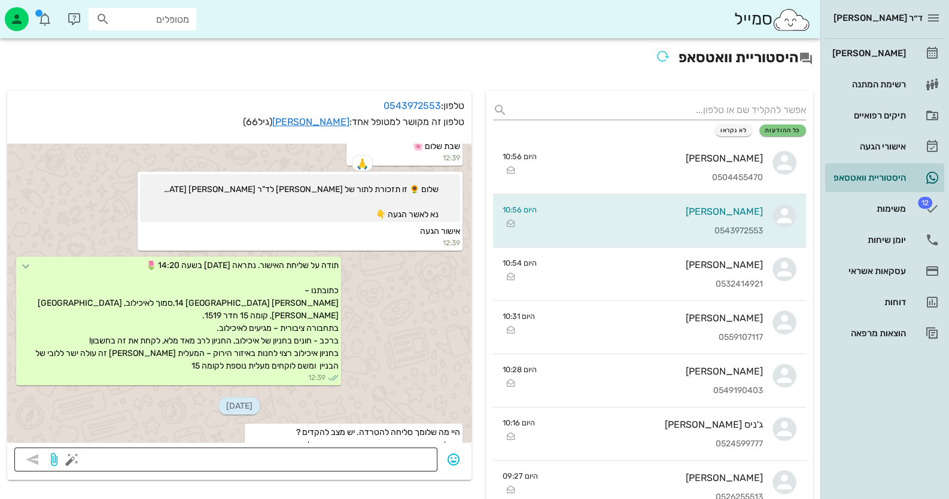
click at [393, 456] on textarea at bounding box center [252, 460] width 356 height 19
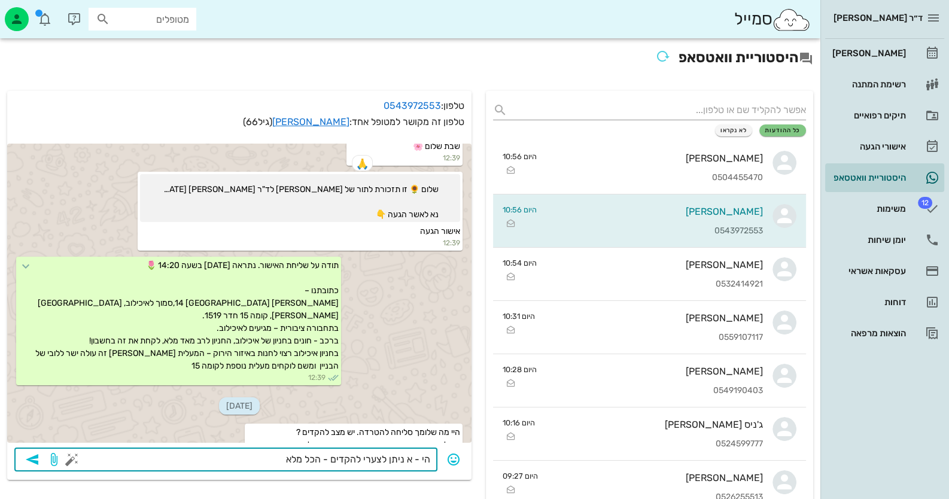
click at [412, 457] on textarea "הי - א ניתן לצערי להקדים - הכל מלא" at bounding box center [252, 460] width 356 height 19
type textarea "הי - לא ניתן לצערי להקדים - הכל מלא"
click at [33, 454] on icon "button" at bounding box center [32, 459] width 14 height 14
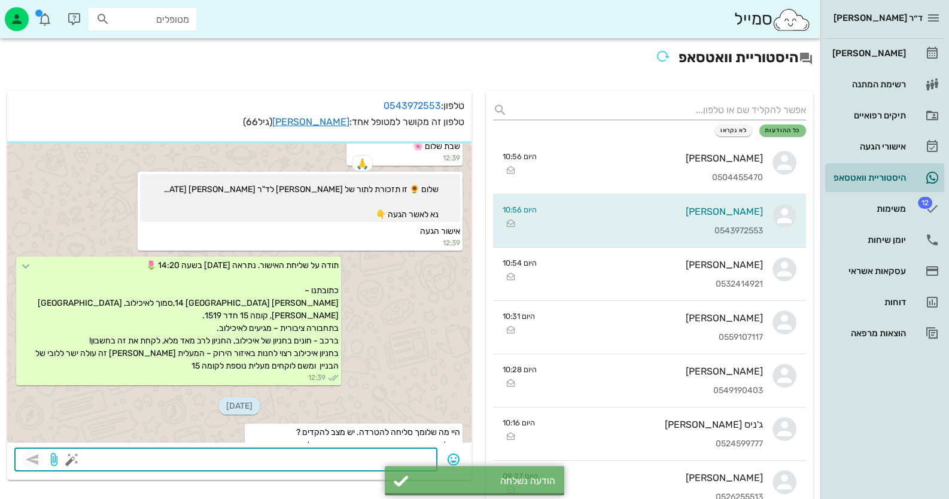
scroll to position [640, 0]
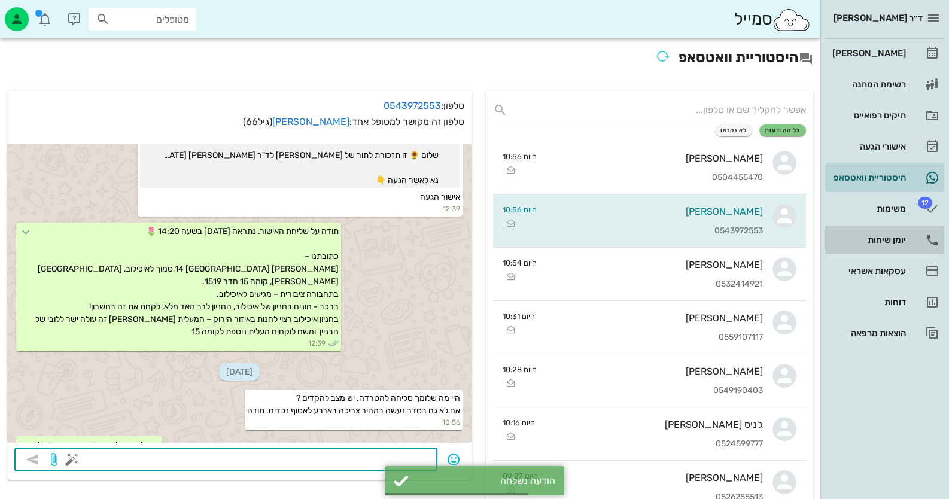
click at [896, 250] on link "יומן שיחות" at bounding box center [884, 240] width 119 height 29
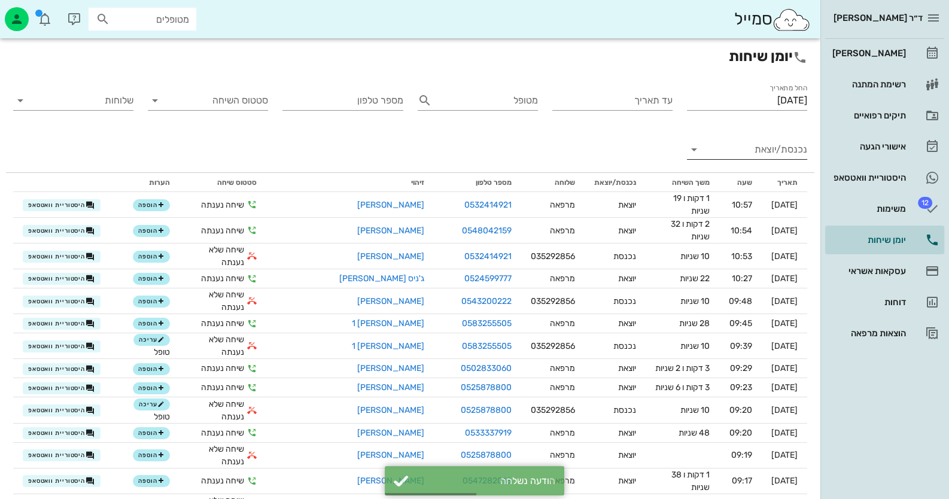
click at [780, 144] on input "נכנסת/יוצאת" at bounding box center [756, 149] width 101 height 19
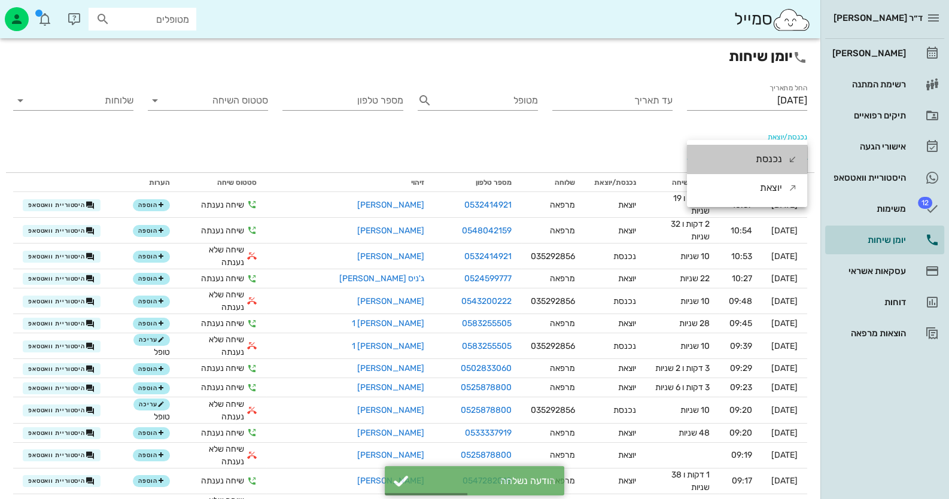
click at [780, 145] on div "נכנסת" at bounding box center [769, 159] width 26 height 29
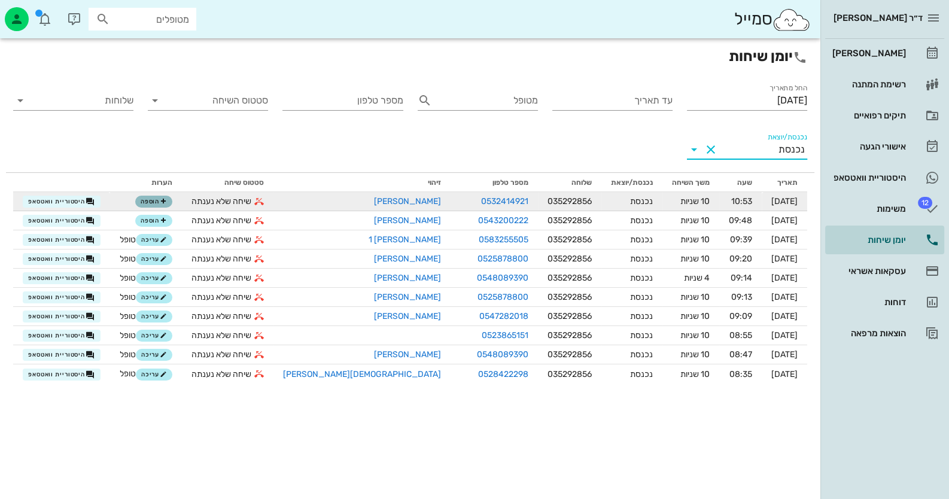
click at [167, 201] on span "הוספה" at bounding box center [154, 201] width 26 height 7
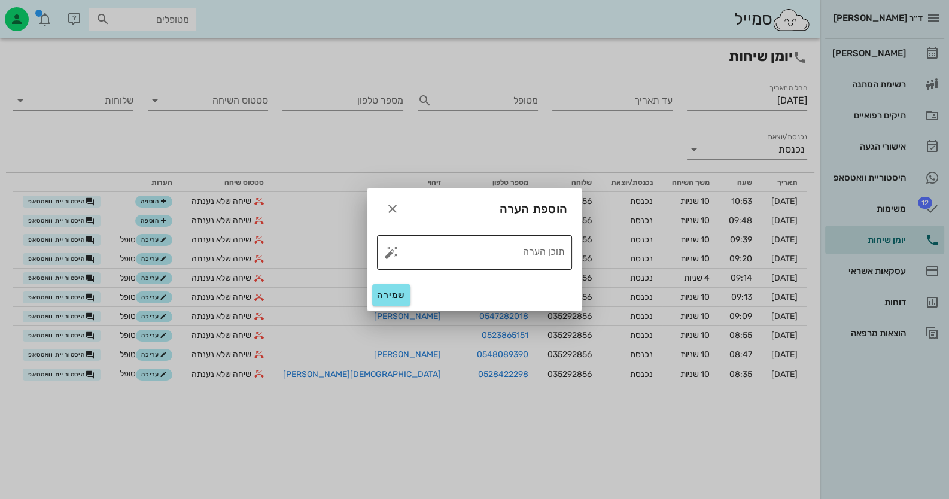
click at [387, 255] on button "button" at bounding box center [391, 252] width 14 height 14
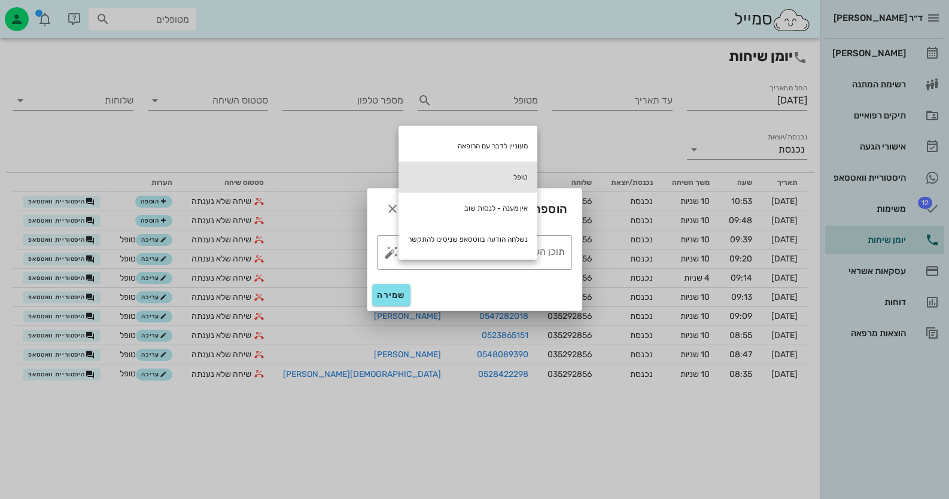
click at [503, 179] on div "טופל" at bounding box center [468, 177] width 139 height 31
type textarea "טופל"
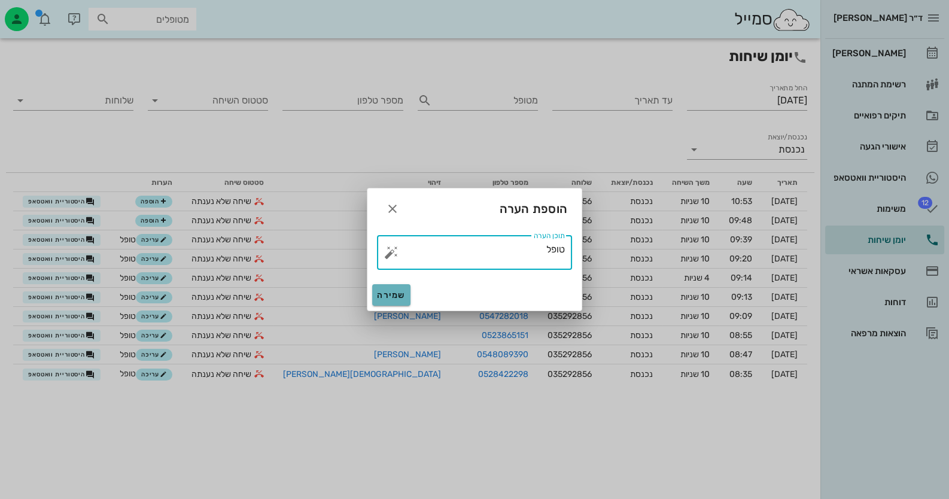
click at [394, 289] on button "שמירה" at bounding box center [391, 295] width 38 height 22
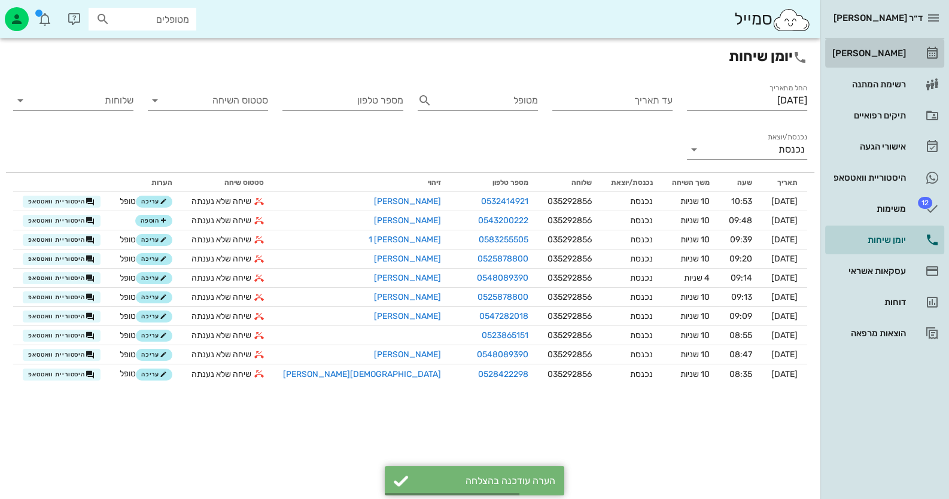
click at [924, 47] on link "[PERSON_NAME]" at bounding box center [884, 53] width 119 height 29
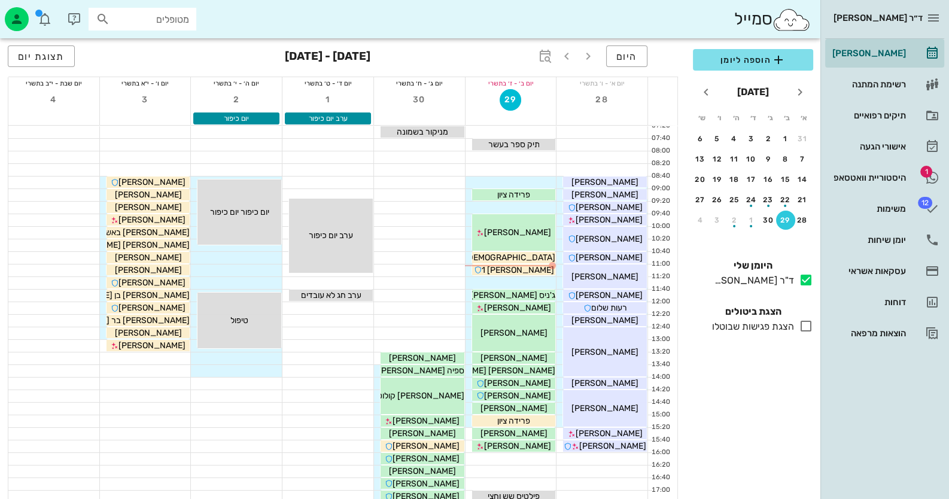
click at [150, 14] on input "מטופלים" at bounding box center [151, 19] width 77 height 16
paste input "204023097"
type input "204023097"
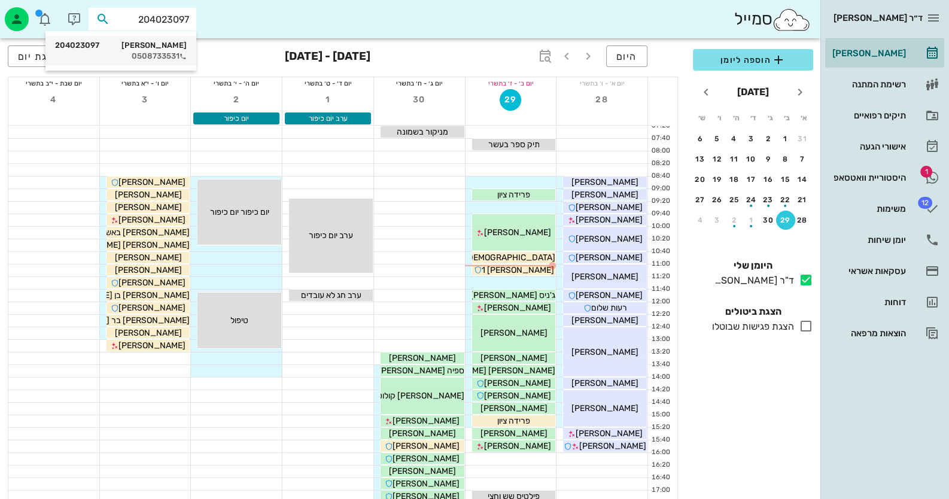
click at [178, 47] on div "ניק [PERSON_NAME] 204023097" at bounding box center [121, 46] width 132 height 10
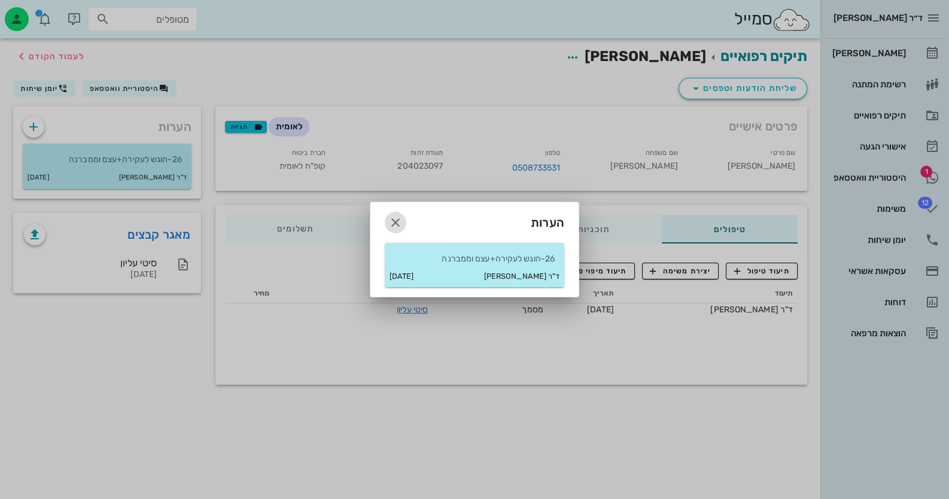
click at [392, 221] on icon "button" at bounding box center [395, 222] width 14 height 14
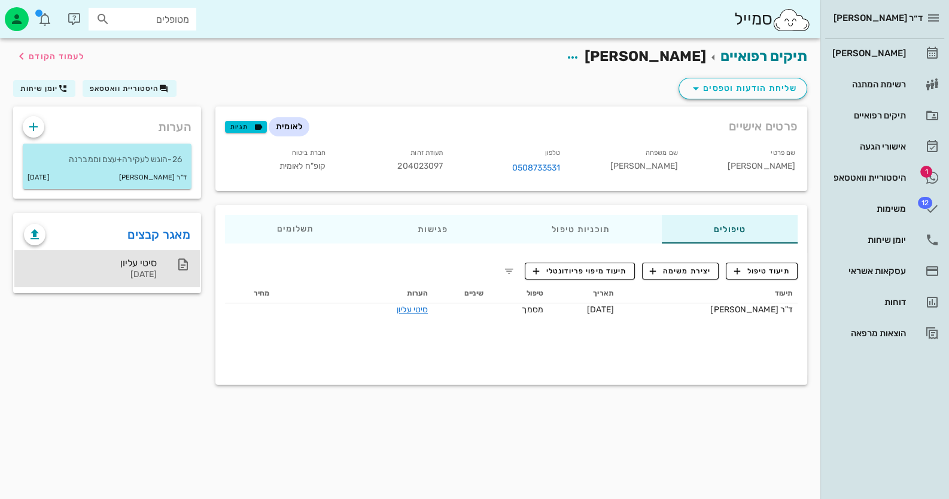
click at [166, 271] on div "סיטי עליון [DATE]" at bounding box center [107, 268] width 186 height 37
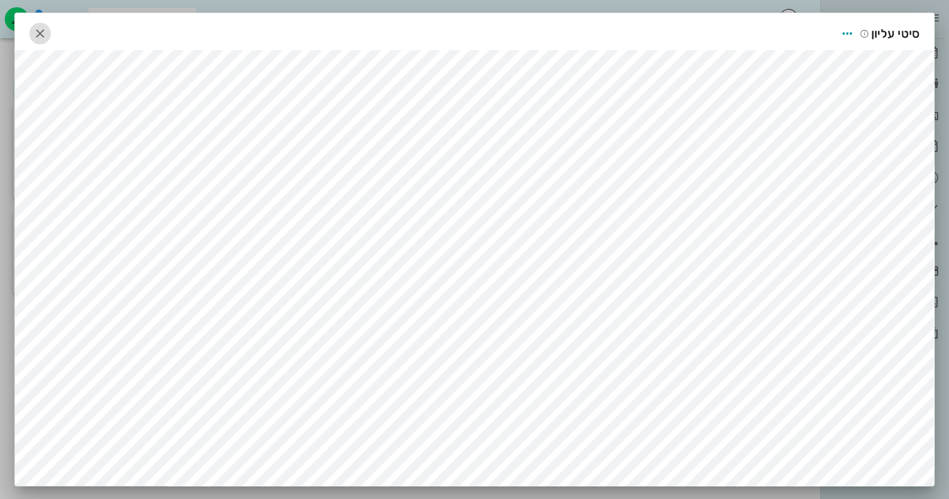
click at [47, 26] on icon "button" at bounding box center [40, 33] width 14 height 14
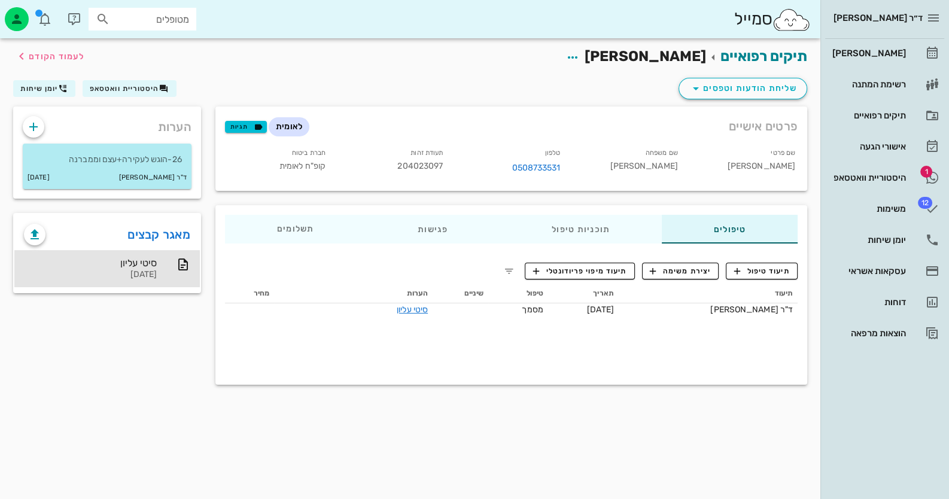
click at [428, 164] on span "204023097" at bounding box center [419, 166] width 45 height 10
copy span "204023097"
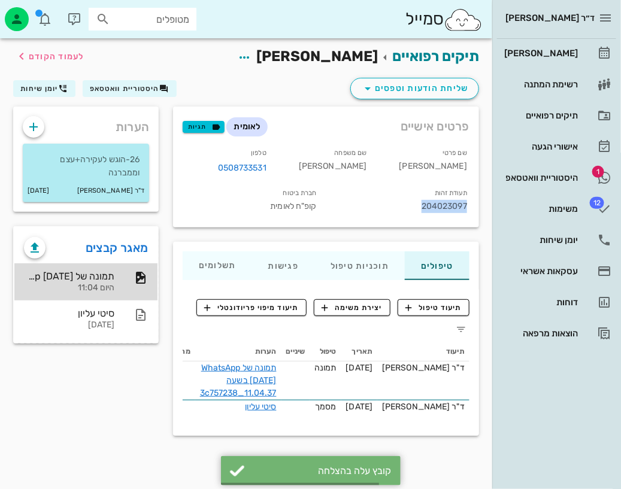
click at [132, 282] on div at bounding box center [135, 278] width 26 height 14
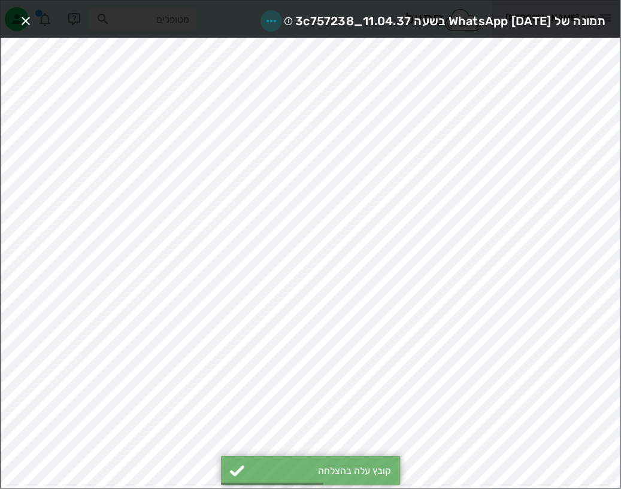
click at [264, 15] on icon "button" at bounding box center [271, 21] width 14 height 14
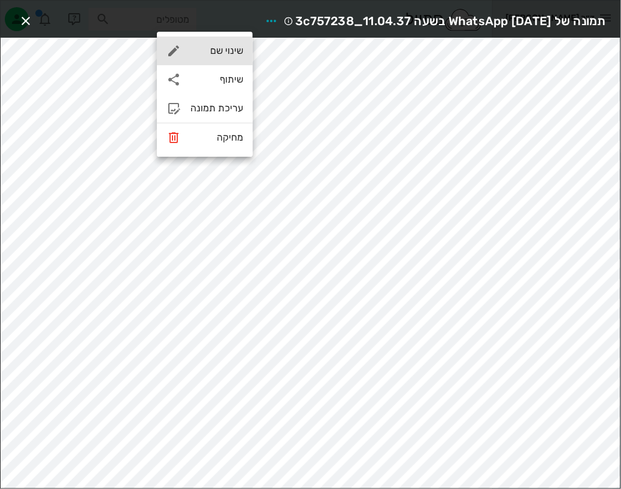
click at [221, 62] on div "שינוי שם" at bounding box center [205, 51] width 96 height 29
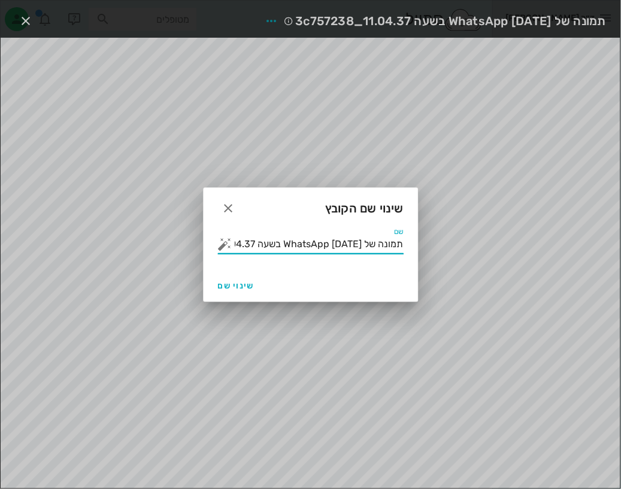
click at [287, 247] on input "תמונה של WhatsApp [DATE] בשעה 11.04.37_3c757238" at bounding box center [319, 244] width 169 height 19
click at [221, 242] on button "button" at bounding box center [225, 244] width 14 height 14
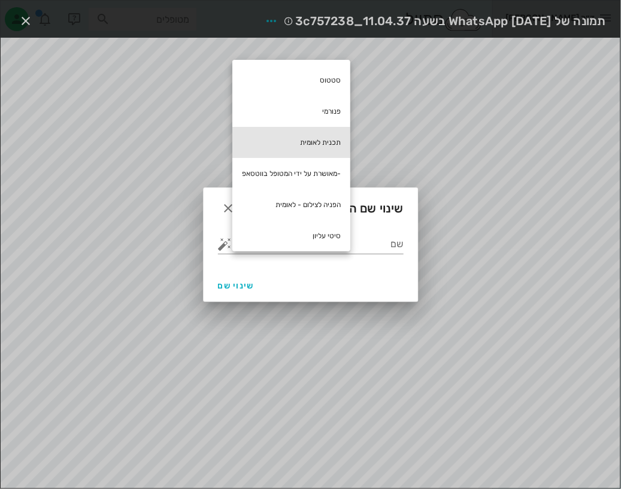
click at [309, 149] on div "תכנית לאומית" at bounding box center [291, 142] width 118 height 31
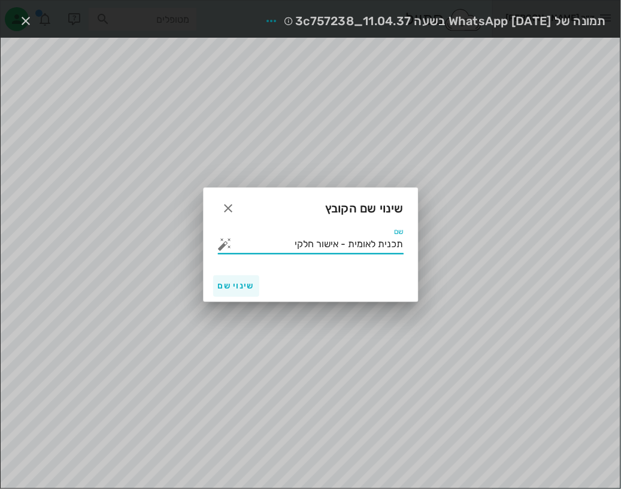
type input "תכנית לאומית - אישור חלקי"
click at [236, 284] on span "שינוי שם" at bounding box center [236, 286] width 37 height 10
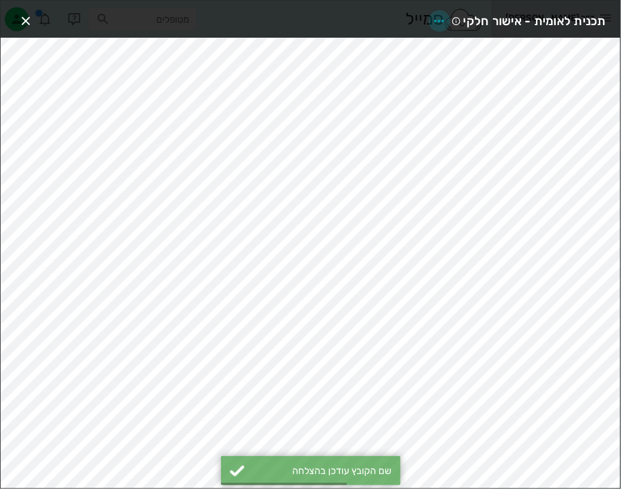
click at [437, 16] on icon "button" at bounding box center [439, 21] width 14 height 14
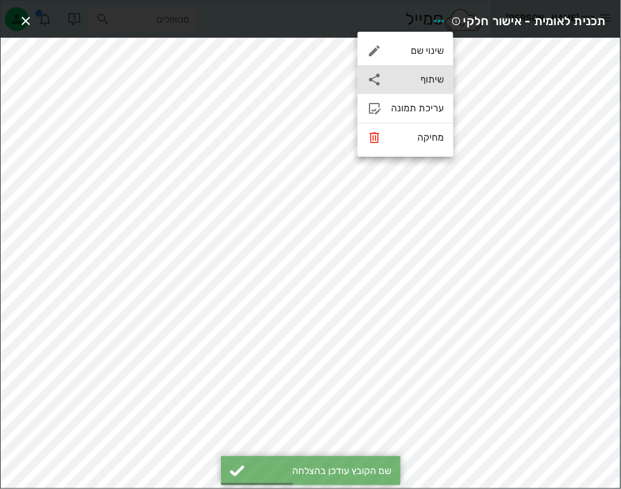
click at [427, 74] on div "שיתוף" at bounding box center [417, 79] width 53 height 11
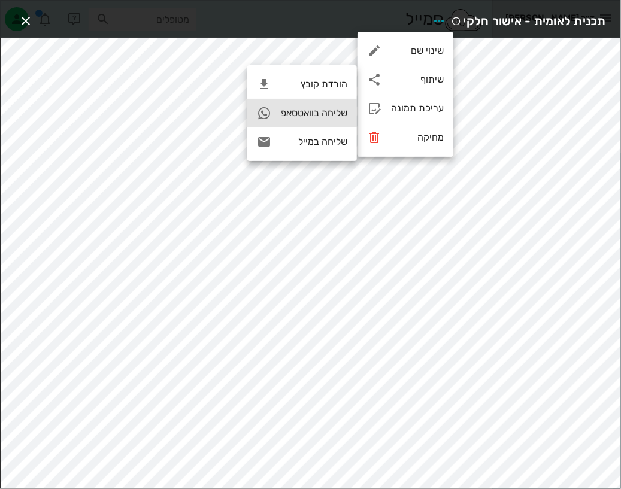
click at [320, 112] on div "שליחה בוואטסאפ" at bounding box center [314, 112] width 66 height 11
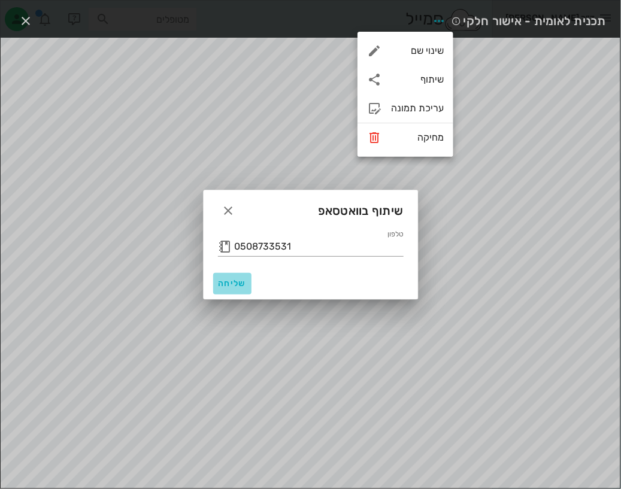
click at [220, 284] on span "שליחה" at bounding box center [232, 283] width 29 height 10
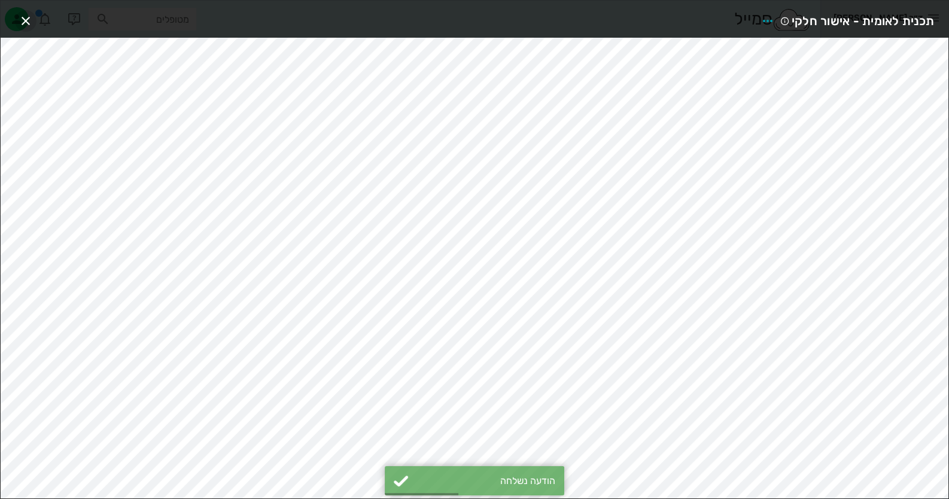
click at [29, 14] on icon "button" at bounding box center [26, 21] width 14 height 14
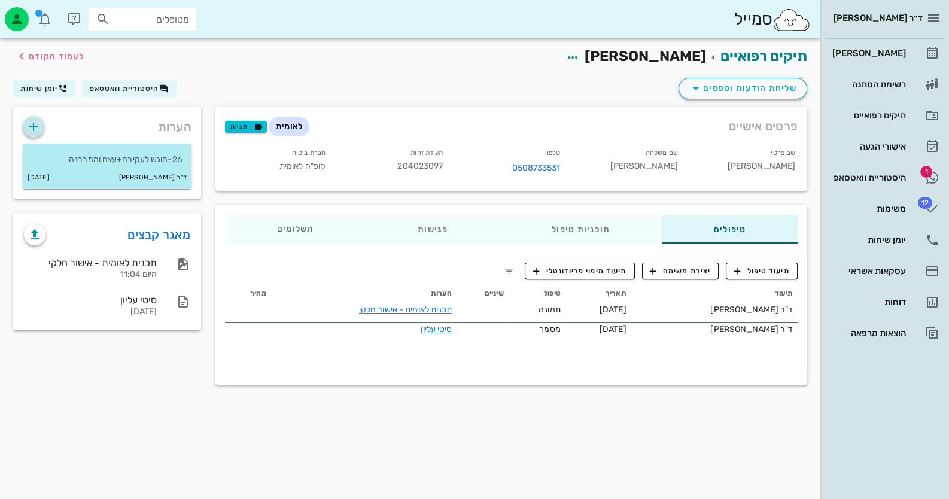
click at [44, 125] on span "button" at bounding box center [34, 127] width 22 height 14
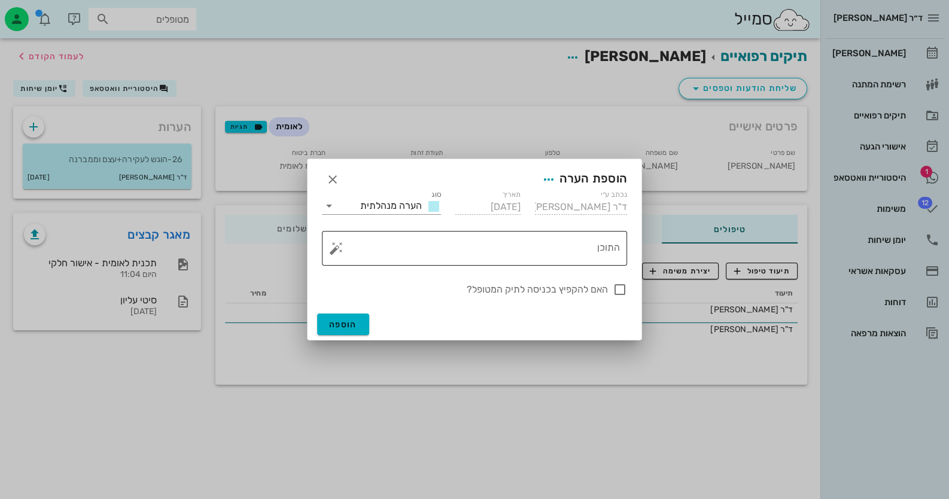
click at [539, 245] on textarea "התוכן" at bounding box center [479, 251] width 281 height 29
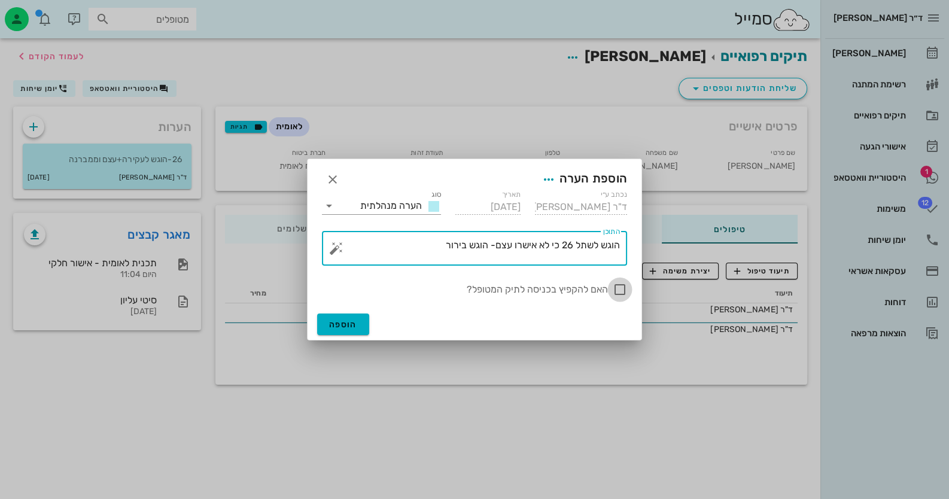
type textarea "הוגש לשתל 26 כי לא אישרו עצם- הוגש בירור"
click at [618, 287] on div at bounding box center [620, 290] width 20 height 20
checkbox input "true"
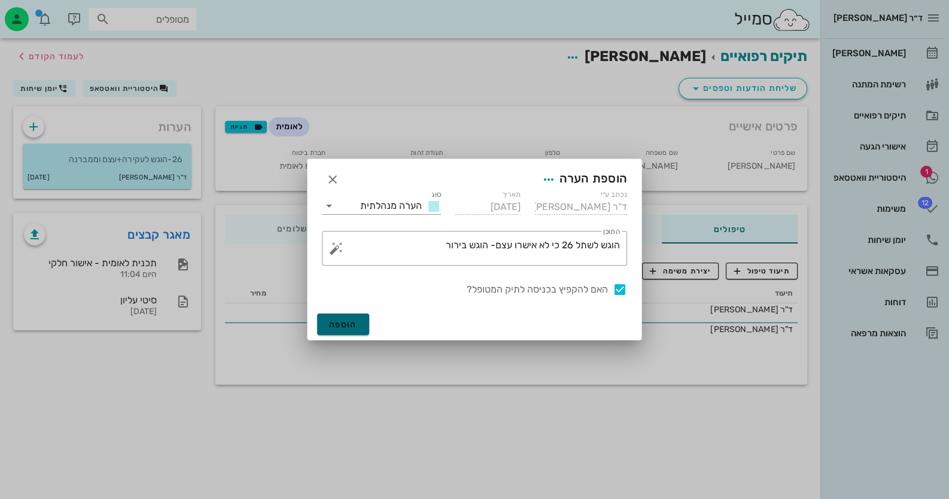
drag, startPoint x: 353, startPoint y: 320, endPoint x: 347, endPoint y: 286, distance: 34.0
click at [353, 320] on span "הוספה" at bounding box center [343, 325] width 28 height 10
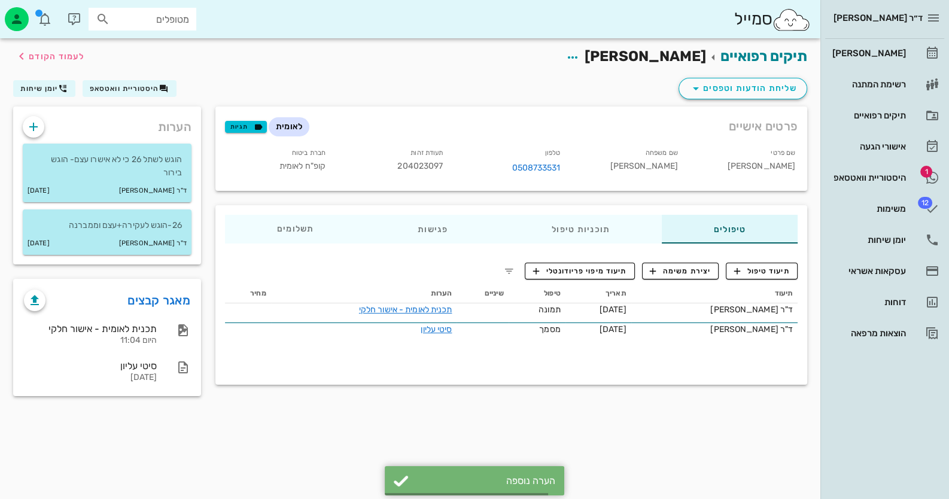
click at [134, 78] on div "שליחת הודעות וטפסים היסטוריית וואטסאפ יומן שיחות" at bounding box center [410, 90] width 809 height 31
click at [138, 84] on span "היסטוריית וואטסאפ" at bounding box center [124, 88] width 69 height 8
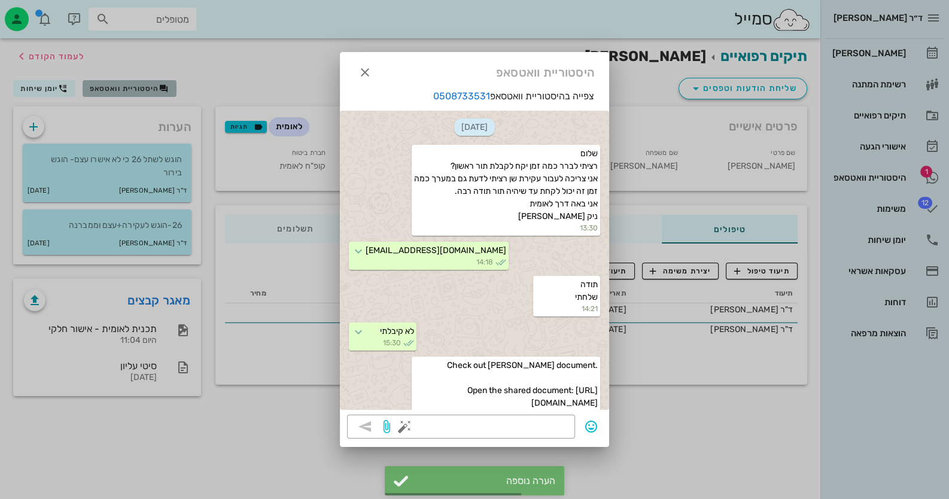
scroll to position [296, 0]
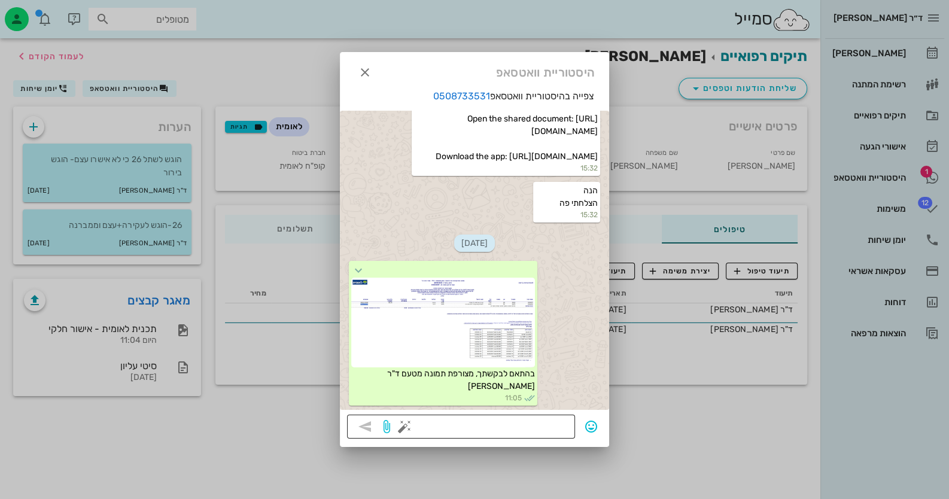
click at [397, 427] on button "button" at bounding box center [404, 427] width 14 height 14
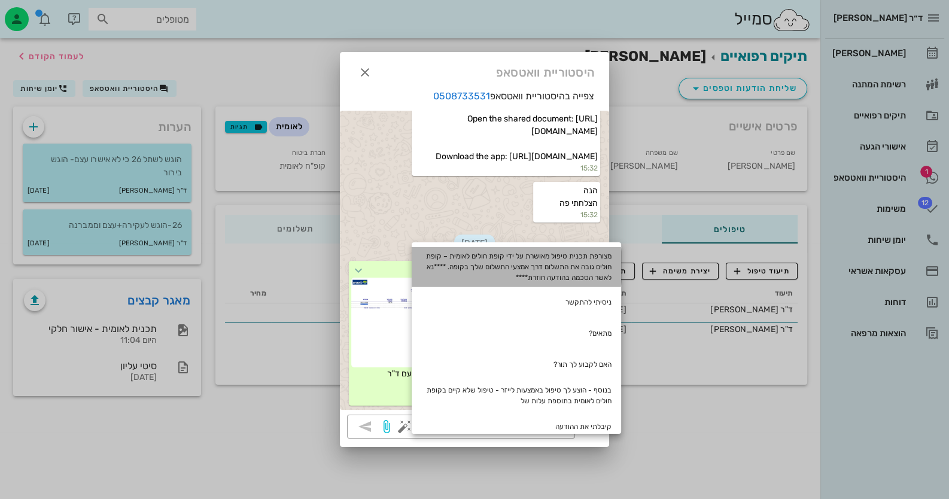
click at [572, 274] on div "מצורפת תכנית טיפול מאושרת על ידי קופת חולים לאומית – קופת חולים גובה את התשלום …" at bounding box center [516, 267] width 209 height 40
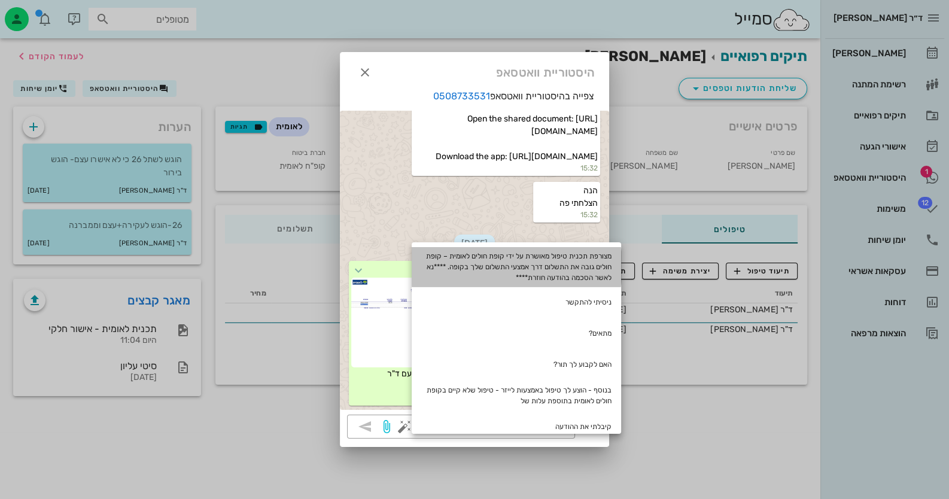
type textarea "מצורפת תכנית טיפול מאושרת על ידי קופת חולים לאומית – קופת חולים גובה את התשלום …"
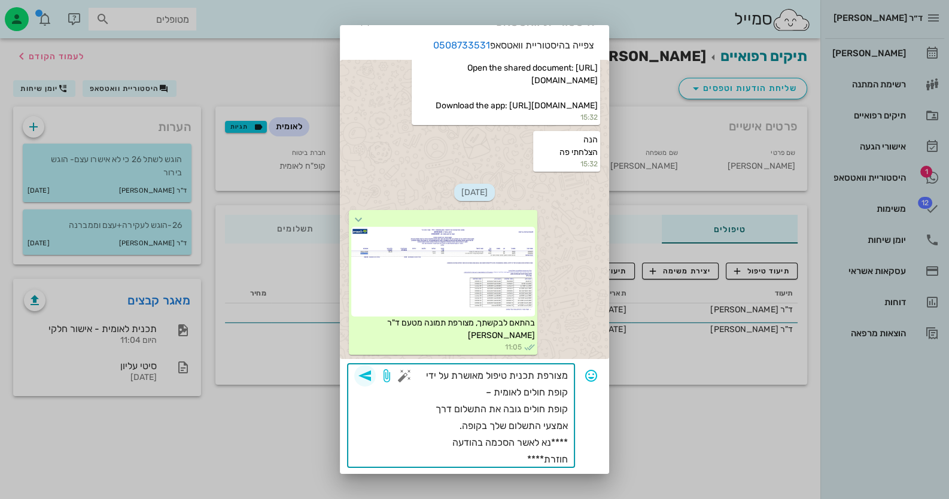
click at [372, 371] on icon "button" at bounding box center [365, 376] width 14 height 14
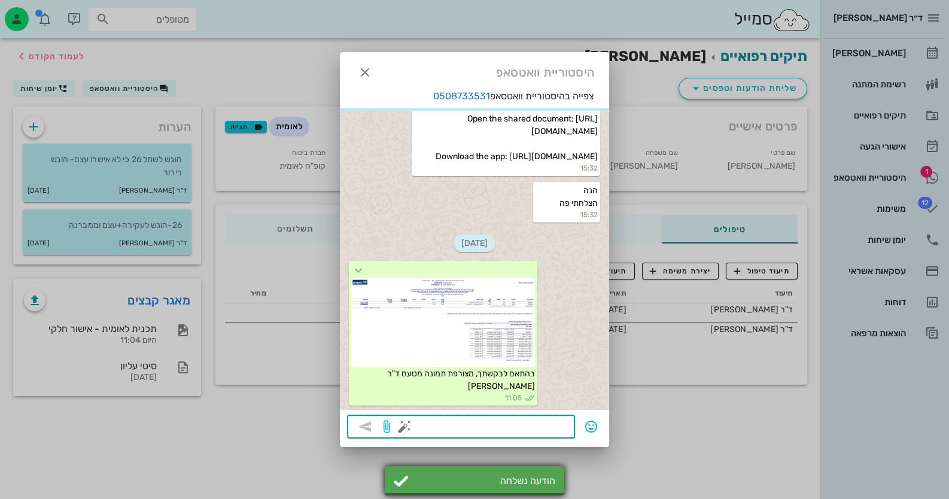
scroll to position [393, 0]
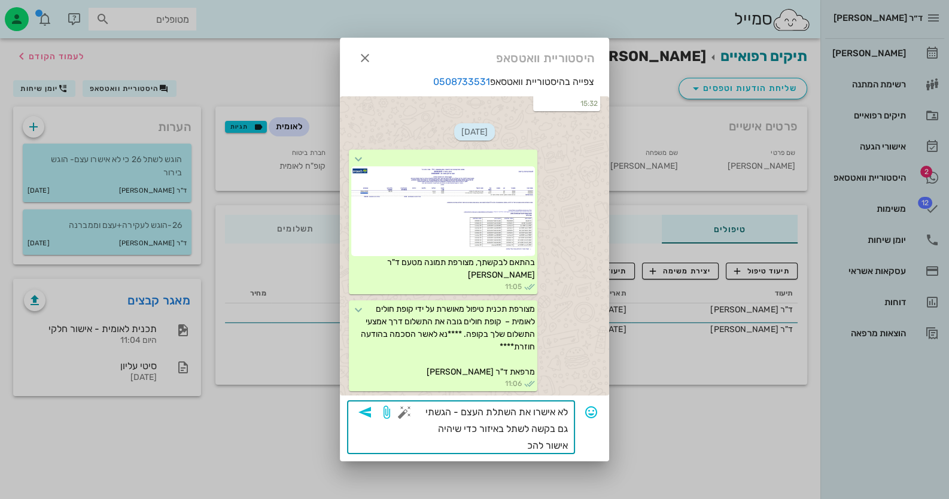
type textarea "לא אישרו את השתלת העצם - הגשתי גם בקשה לשתל באיזור כדי שיהיה אישור להכל"
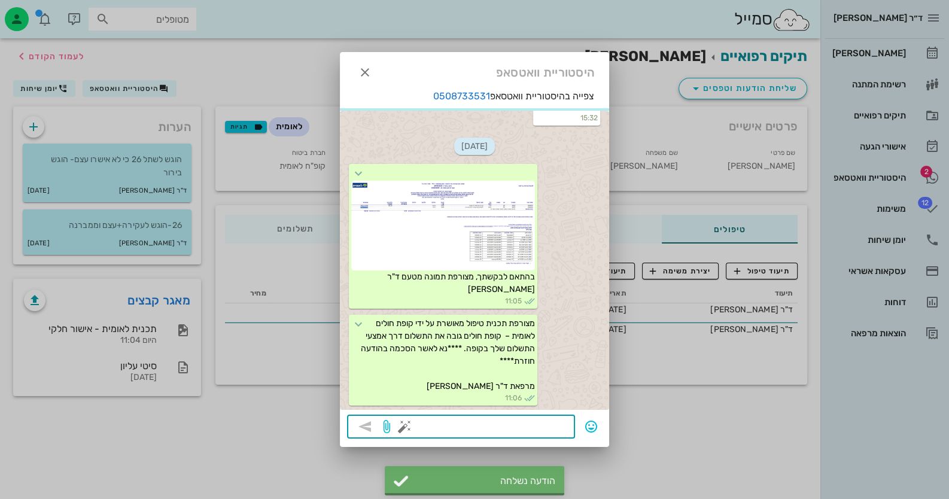
scroll to position [465, 0]
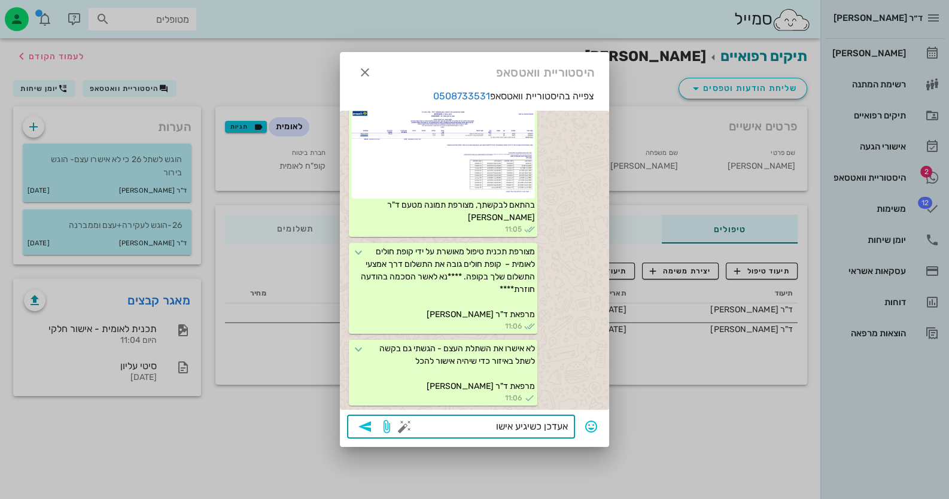
type textarea "אעדכן כשיגיע אישור"
click at [366, 426] on icon "button" at bounding box center [365, 427] width 14 height 14
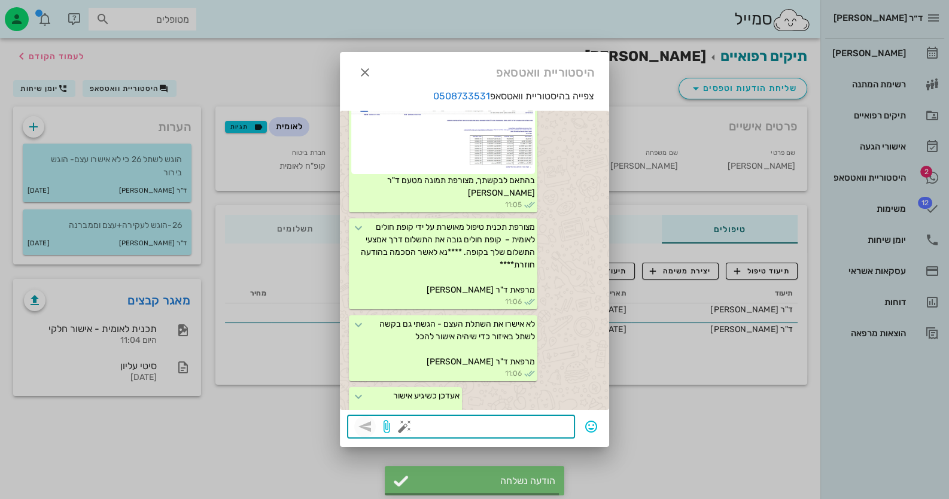
scroll to position [524, 0]
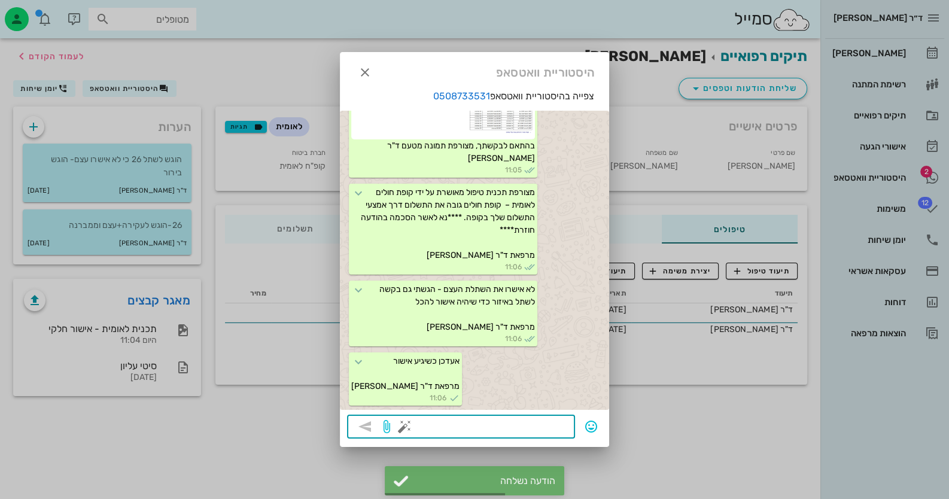
click at [750, 458] on div at bounding box center [474, 249] width 949 height 499
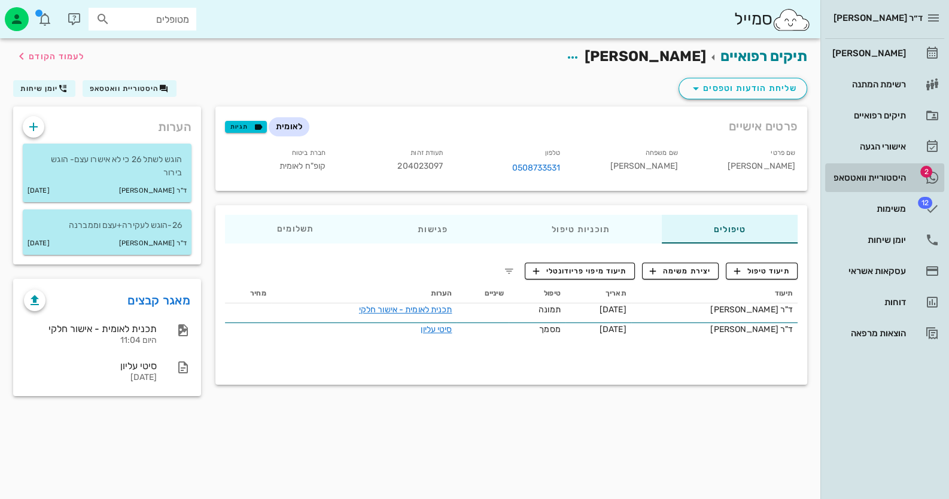
click at [894, 173] on div "היסטוריית וואטסאפ" at bounding box center [868, 178] width 76 height 10
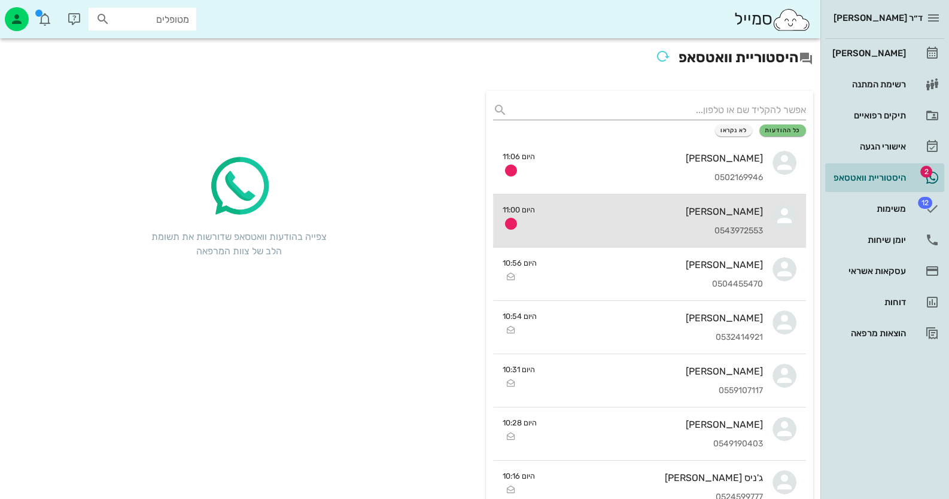
click at [579, 223] on div "[PERSON_NAME] 0543972553" at bounding box center [654, 221] width 218 height 53
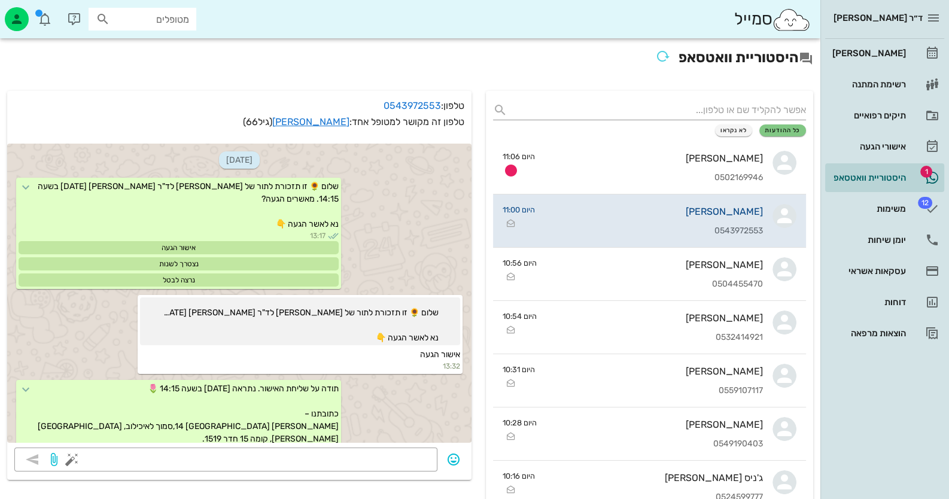
scroll to position [674, 0]
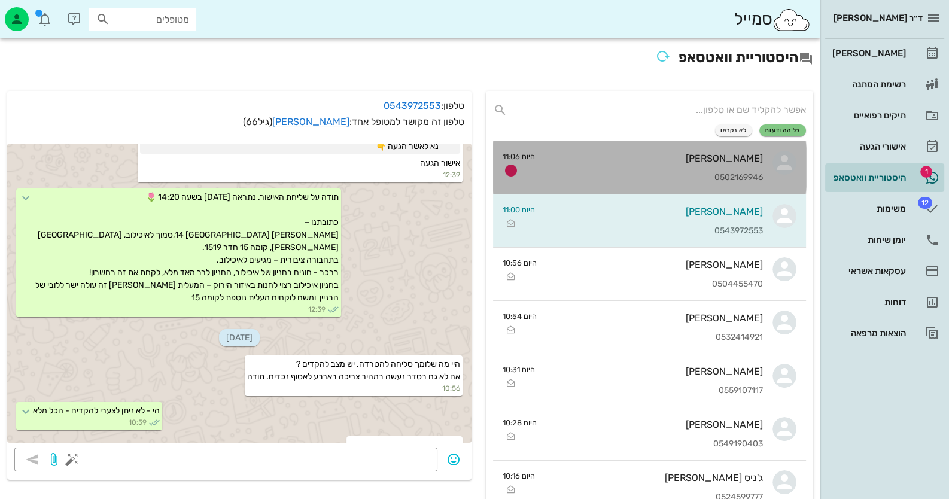
click at [670, 167] on div "[PERSON_NAME] 0502169946" at bounding box center [654, 167] width 218 height 53
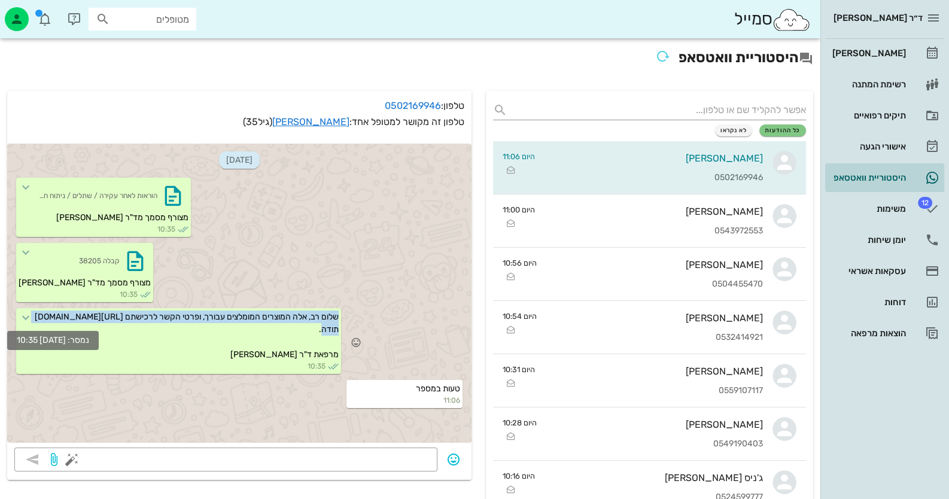
drag, startPoint x: 117, startPoint y: 317, endPoint x: 30, endPoint y: 314, distance: 86.8
click at [30, 314] on div "שלום רב, אלה המוצרים המומלצים עבורך, ופרטי הקשר לרכישתם [URL][DOMAIN_NAME] תודה…" at bounding box center [178, 341] width 325 height 66
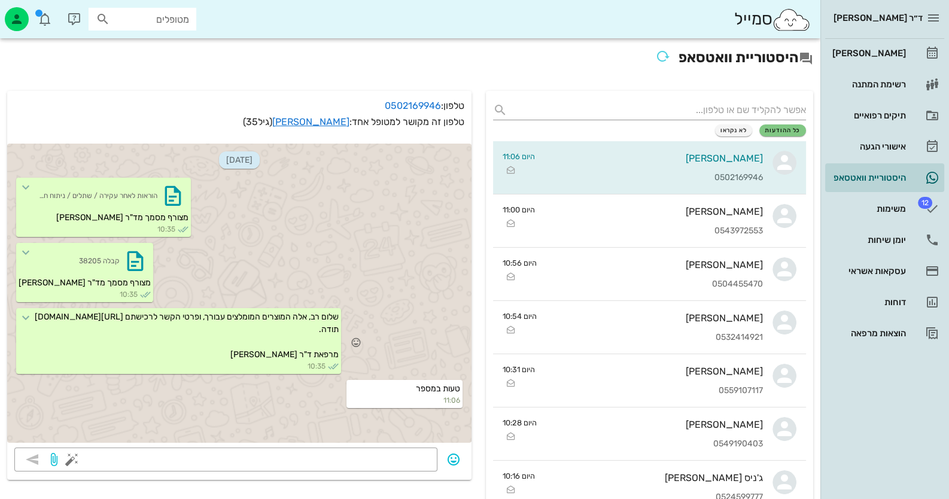
click at [452, 316] on div "שלום רב, אלה המוצרים המומלצים עבורך, ופרטי הקשר לרכישתם [URL][DOMAIN_NAME] תודה…" at bounding box center [239, 342] width 464 height 72
click at [910, 62] on link "[PERSON_NAME]" at bounding box center [884, 53] width 119 height 29
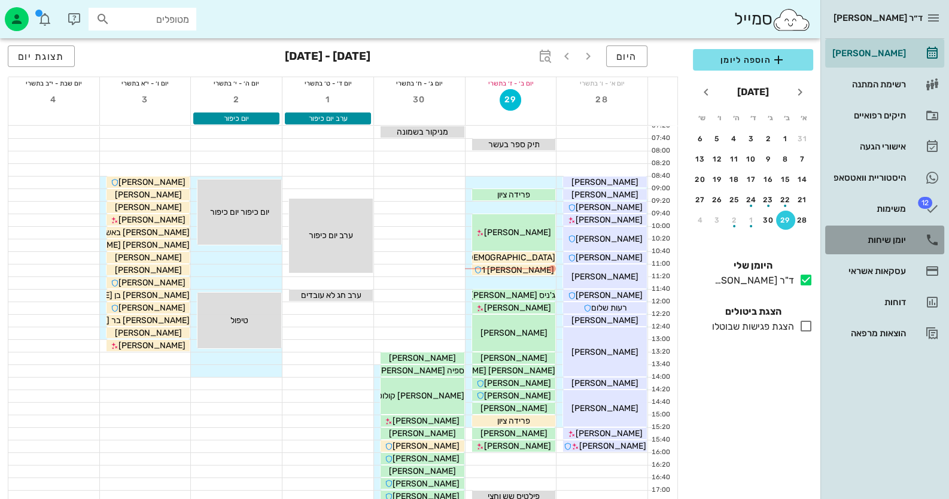
click at [928, 239] on icon at bounding box center [932, 240] width 14 height 14
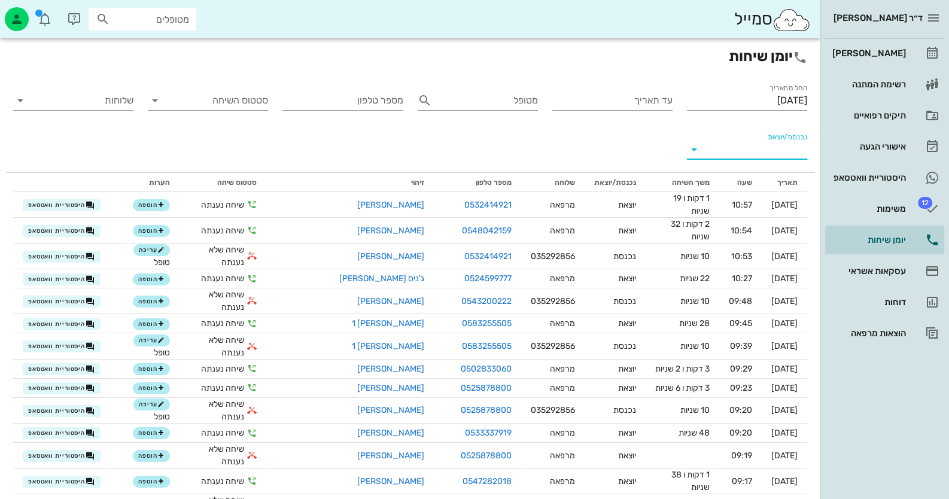
click at [740, 157] on input "נכנסת/יוצאת" at bounding box center [756, 149] width 101 height 19
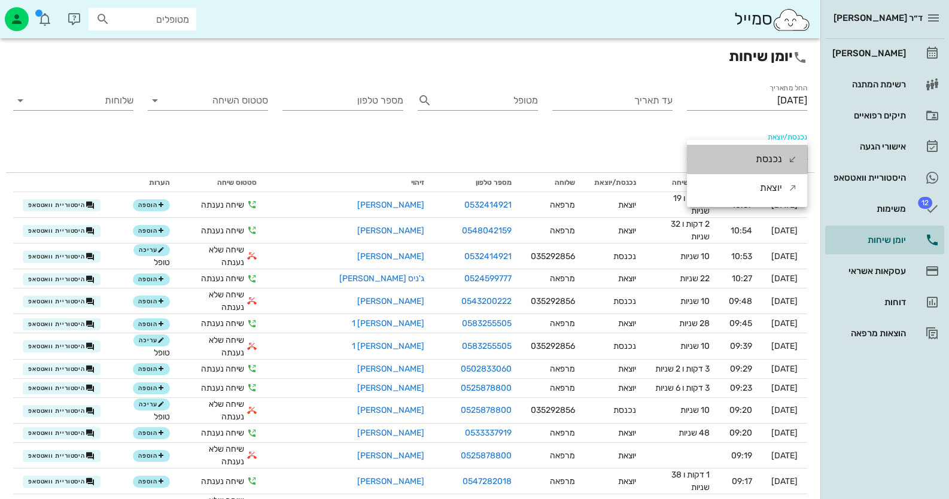
click at [740, 157] on div "נכנסת" at bounding box center [747, 159] width 120 height 29
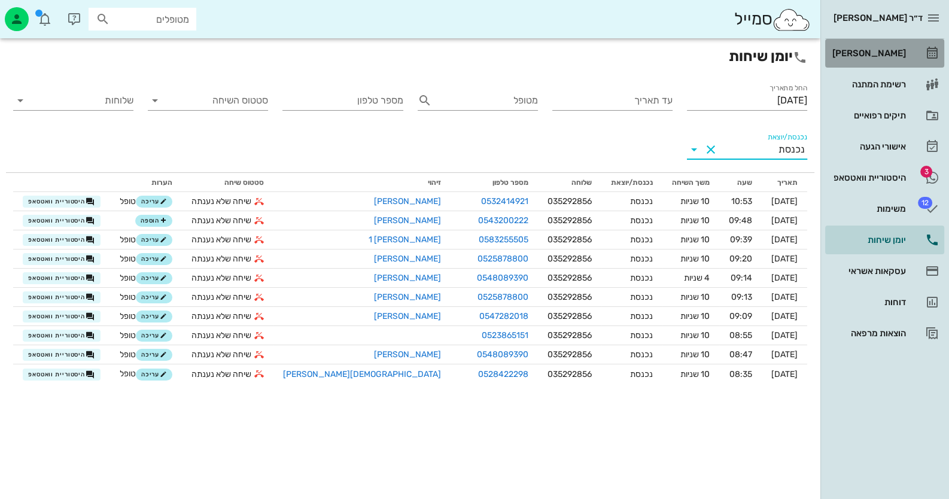
click at [909, 62] on link "[PERSON_NAME]" at bounding box center [884, 53] width 119 height 29
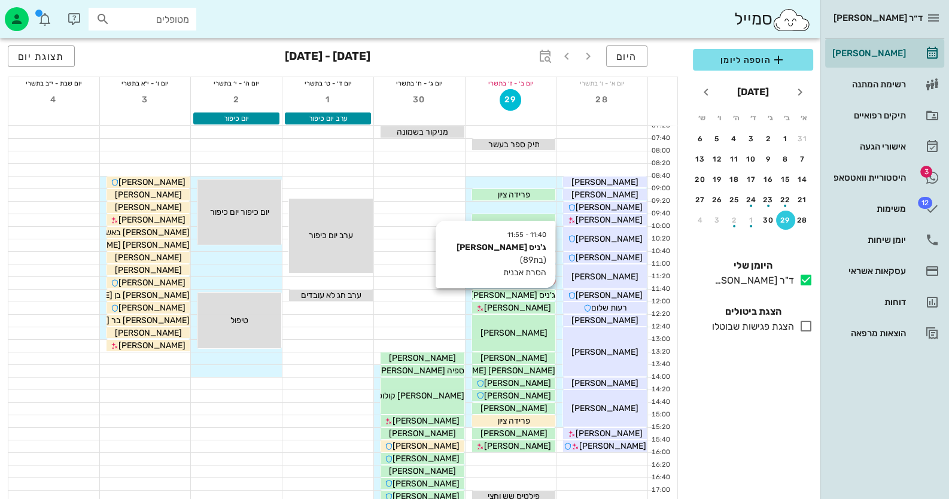
click at [533, 296] on div "ג'ניס [PERSON_NAME]" at bounding box center [514, 295] width 84 height 13
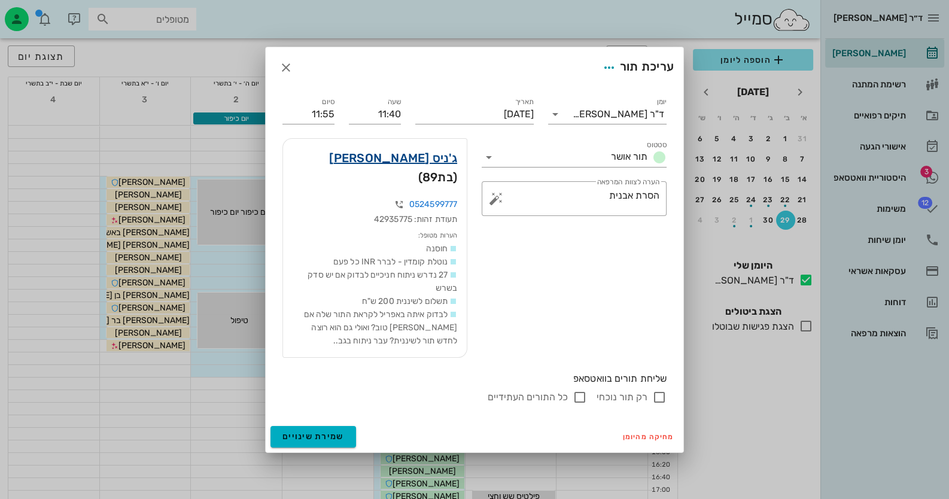
click at [445, 168] on link "ג'ניס [PERSON_NAME]" at bounding box center [393, 157] width 128 height 19
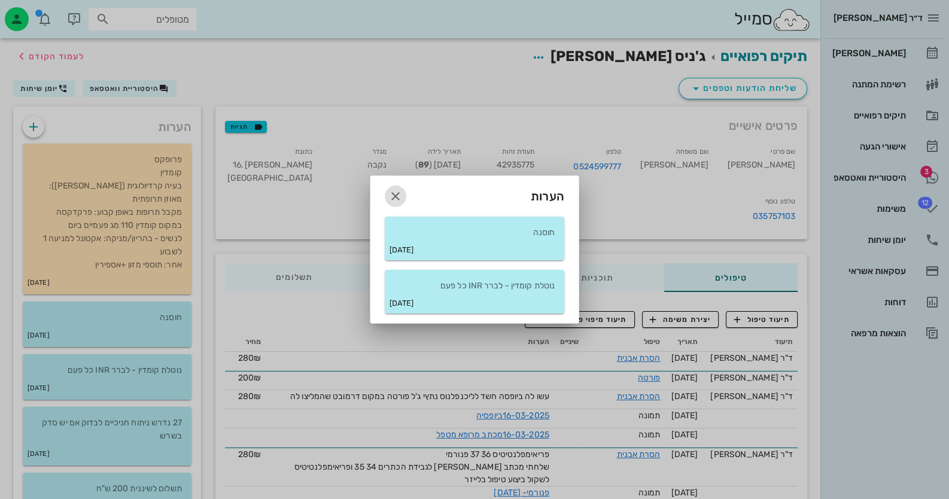
click at [396, 197] on icon "button" at bounding box center [395, 196] width 14 height 14
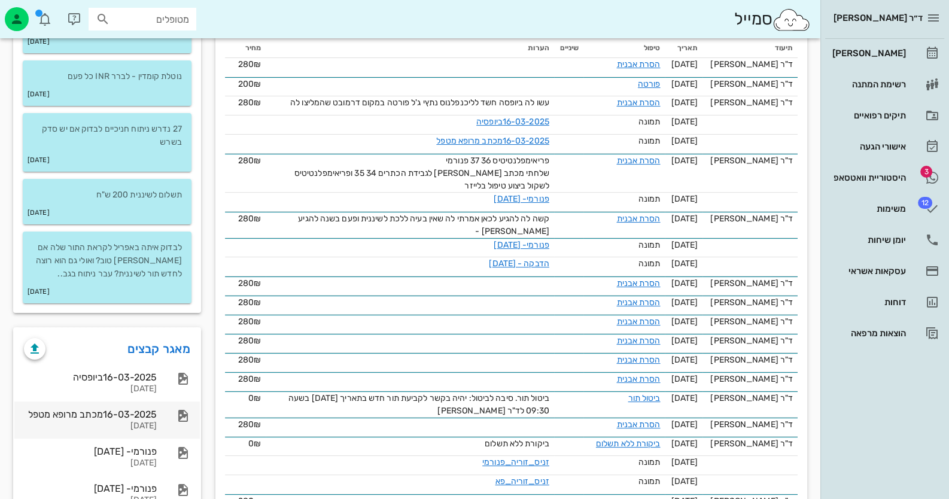
scroll to position [299, 0]
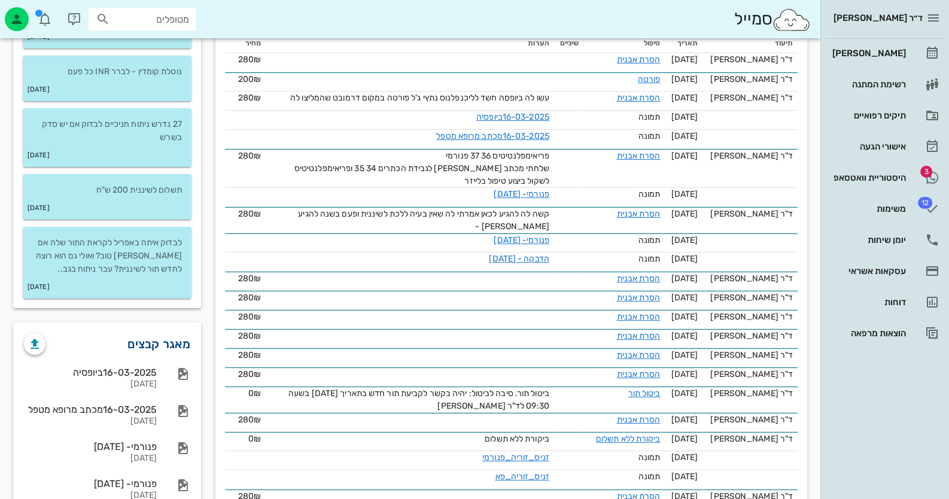
click at [147, 335] on link "מאגר קבצים" at bounding box center [158, 344] width 63 height 19
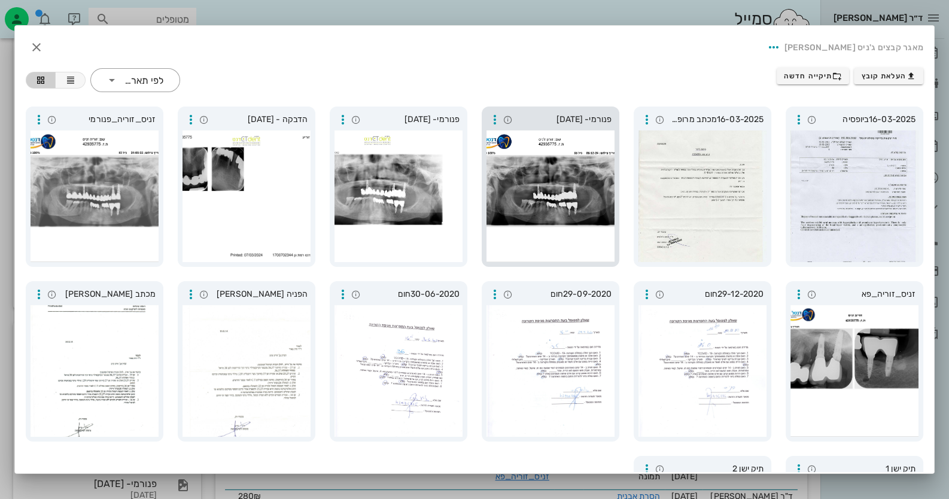
click at [570, 175] on div at bounding box center [551, 196] width 128 height 132
click at [398, 174] on div at bounding box center [399, 196] width 128 height 132
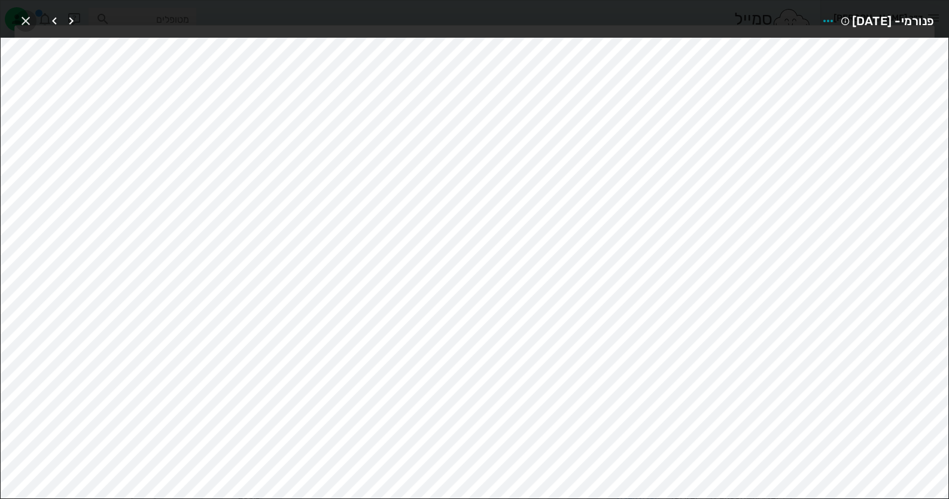
click at [19, 21] on icon "button" at bounding box center [26, 21] width 14 height 14
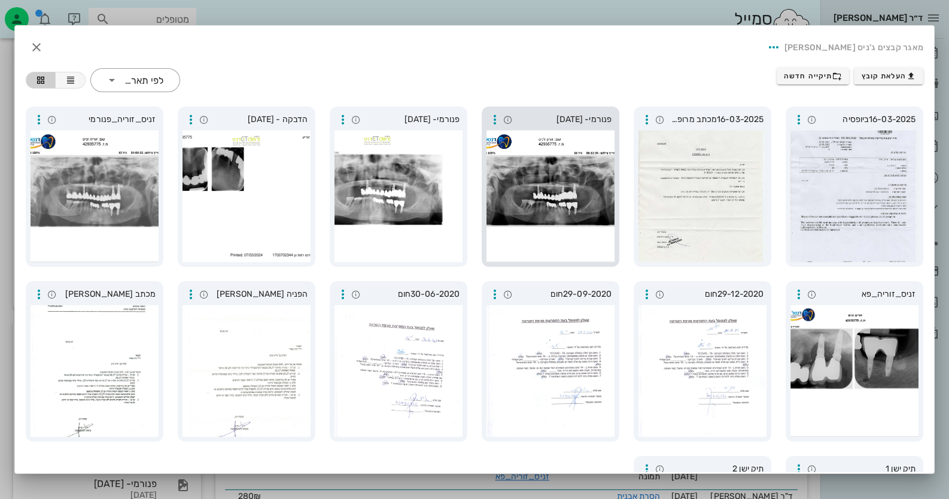
click at [544, 154] on div at bounding box center [551, 196] width 128 height 132
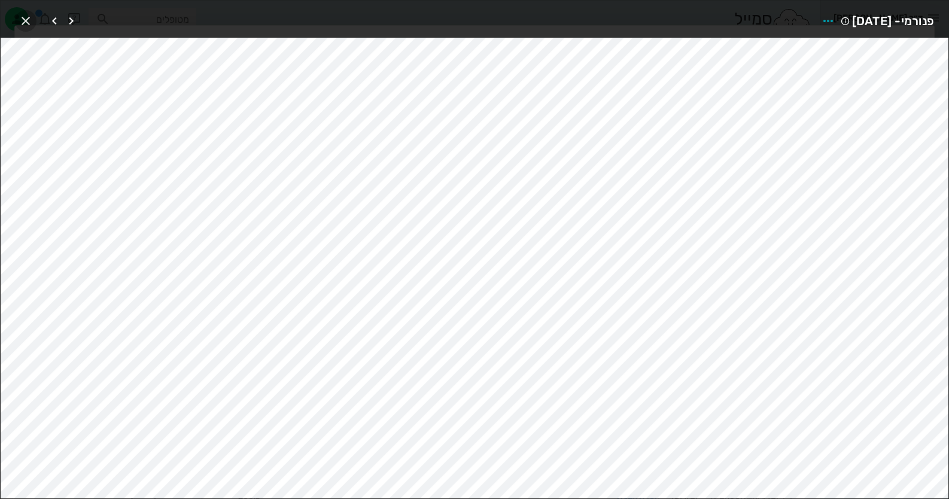
click at [25, 17] on icon "button" at bounding box center [26, 21] width 14 height 14
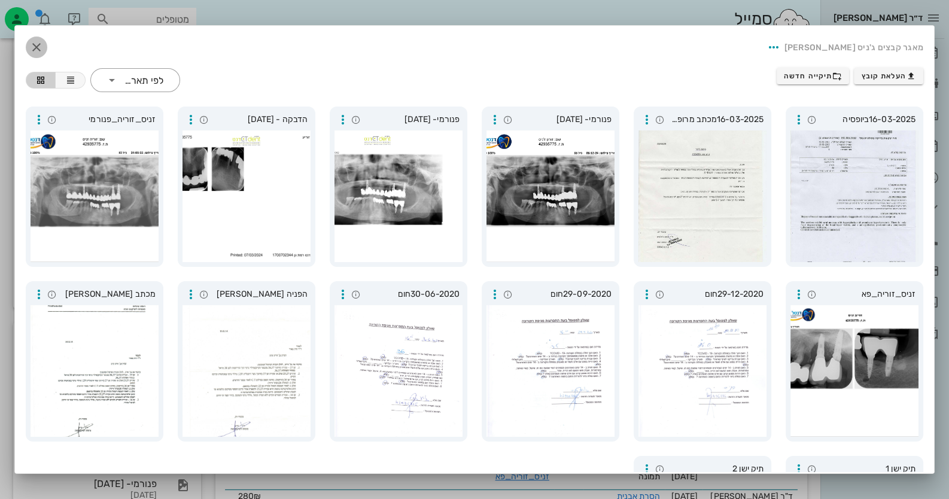
click at [38, 42] on icon "button" at bounding box center [36, 47] width 14 height 14
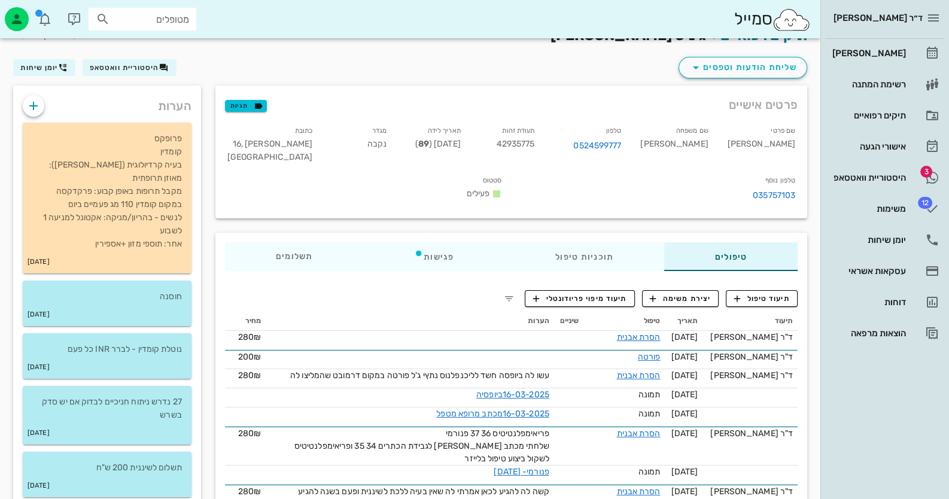
scroll to position [0, 0]
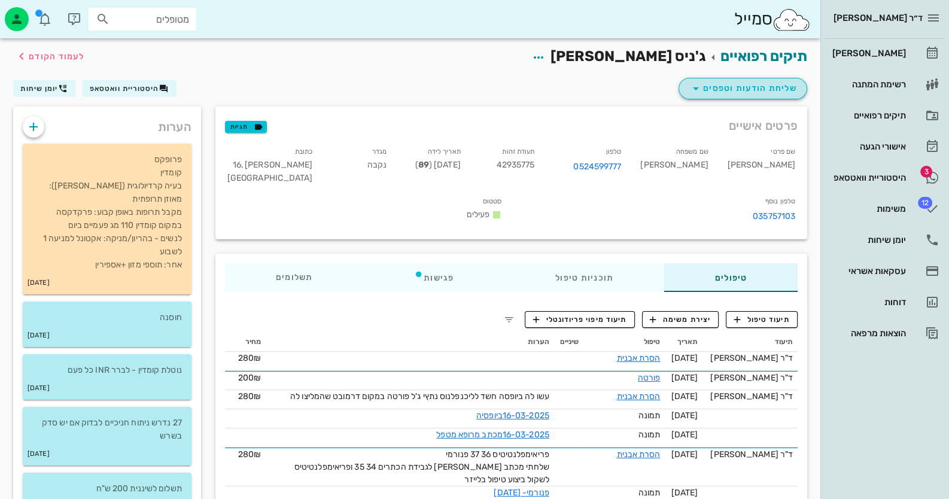
click at [758, 82] on span "שליחת הודעות וטפסים" at bounding box center [743, 88] width 108 height 14
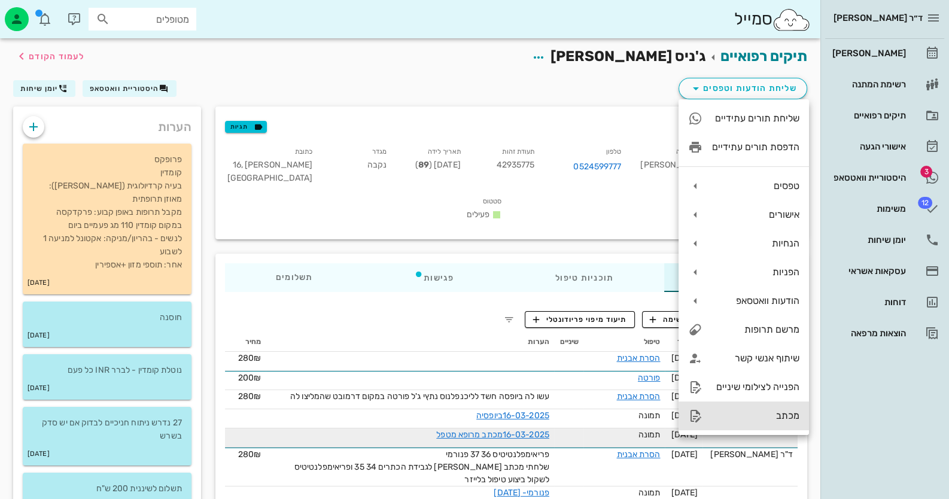
drag, startPoint x: 768, startPoint y: 406, endPoint x: 777, endPoint y: 405, distance: 9.7
click at [771, 407] on div "מכתב" at bounding box center [744, 416] width 130 height 29
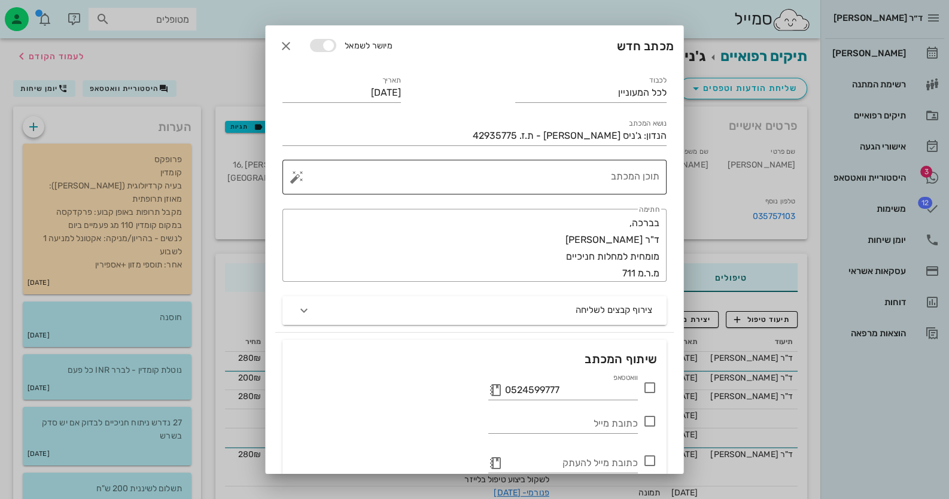
click at [624, 170] on div "תוכן המכתב" at bounding box center [479, 177] width 360 height 35
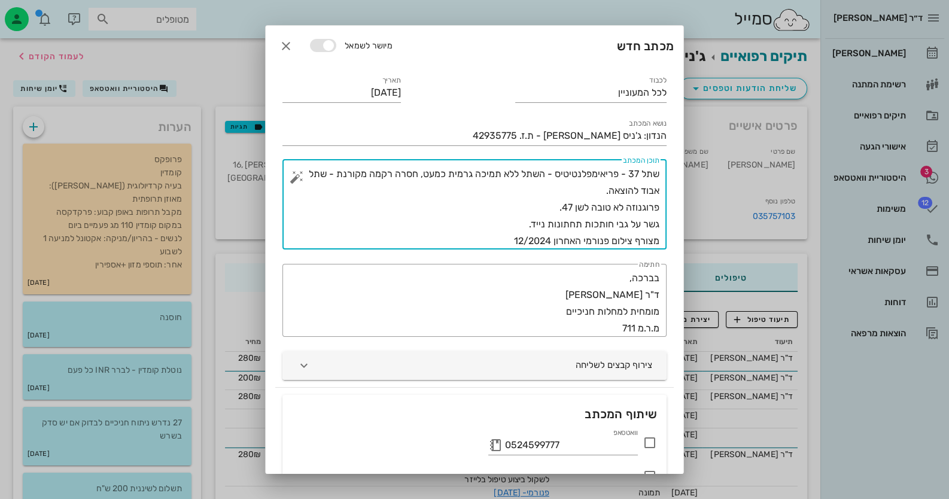
scroll to position [111, 0]
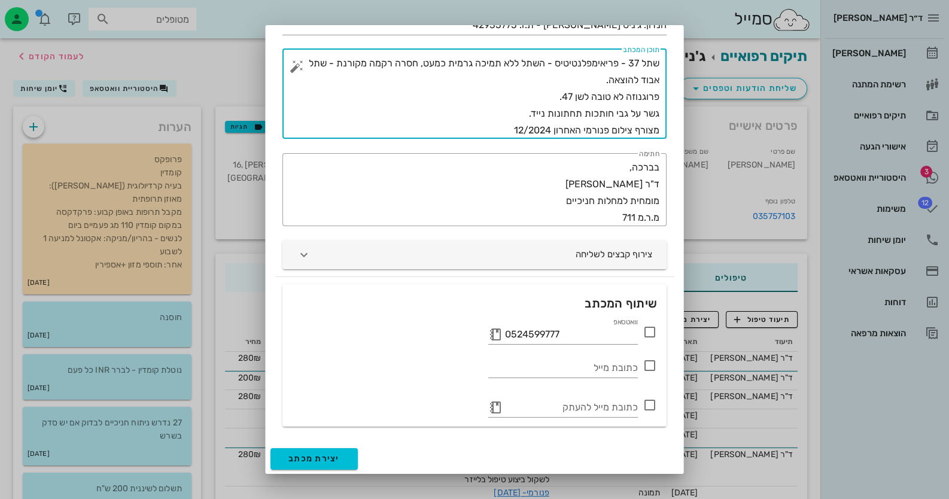
type textarea "שתל 37 - פריאימפלנטיטיס - השתל ללא תמיכה גרמית כמעט, חסרה רקמה מקורנת - שתל אבו…"
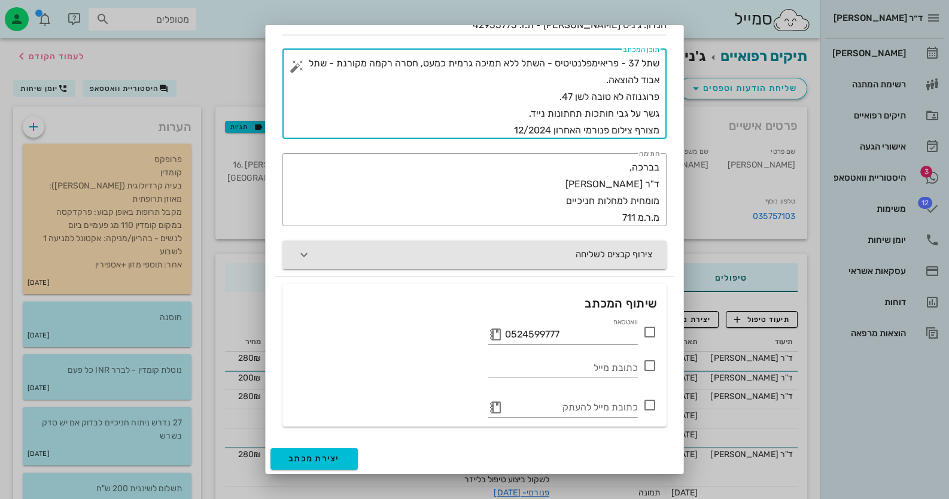
click at [599, 256] on button "צירוף קבצים לשליחה" at bounding box center [475, 255] width 384 height 29
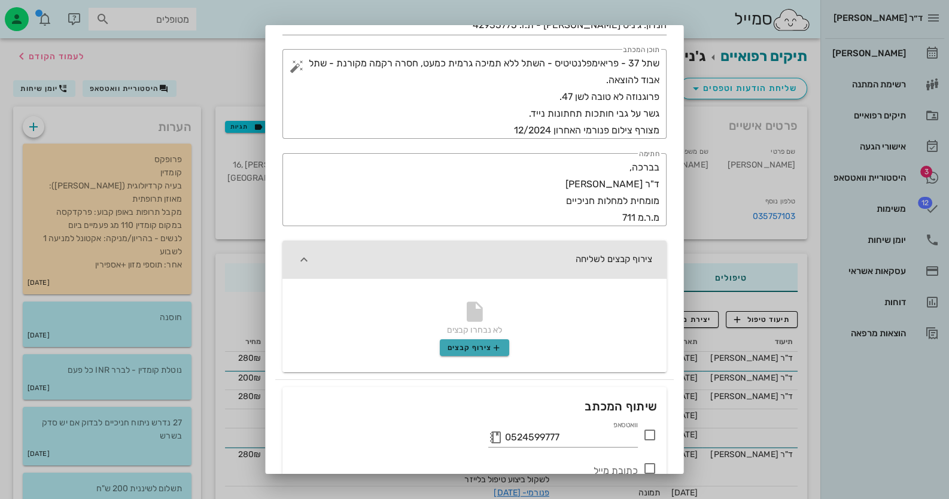
click at [487, 352] on span "צירוף קבצים" at bounding box center [475, 348] width 54 height 10
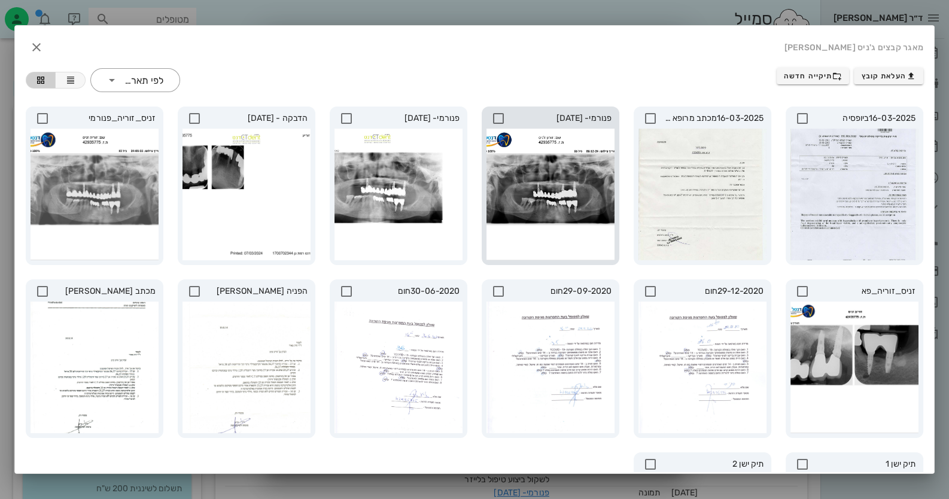
click at [506, 117] on icon at bounding box center [498, 118] width 14 height 14
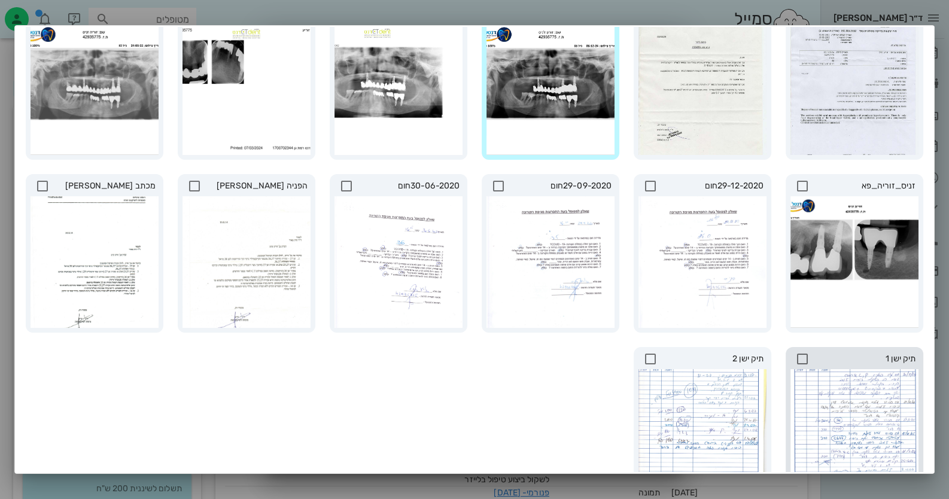
scroll to position [177, 0]
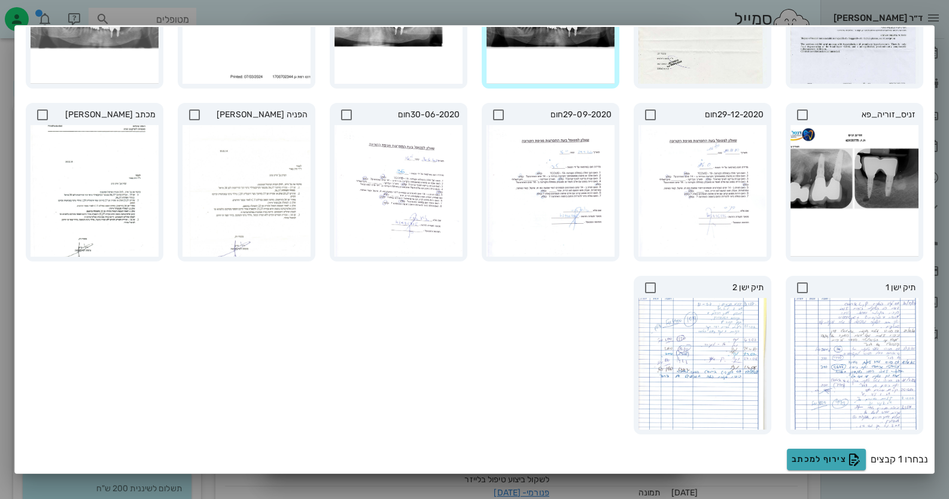
click at [843, 460] on span "צירוף למכתב" at bounding box center [826, 459] width 69 height 14
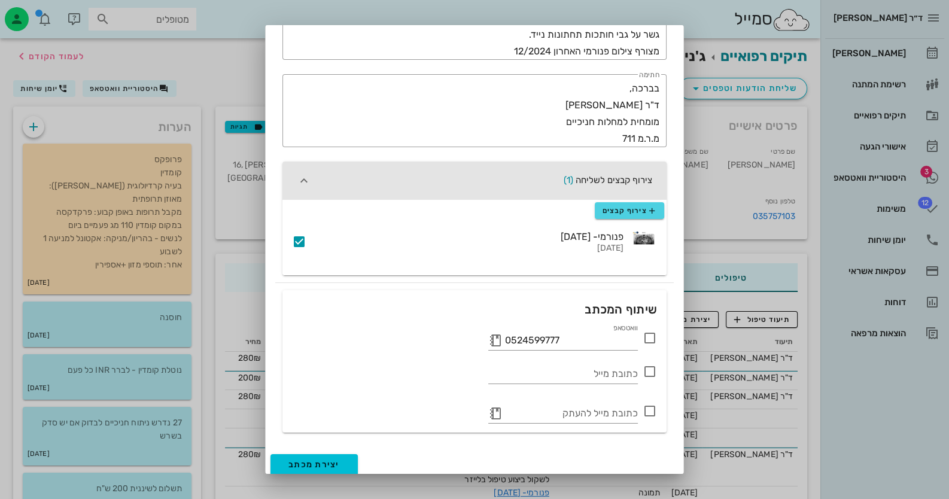
scroll to position [196, 0]
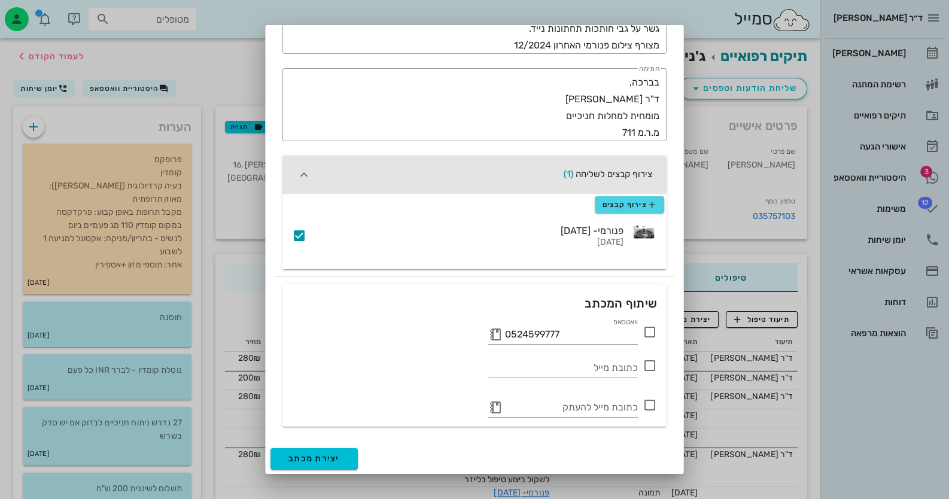
click at [651, 331] on icon at bounding box center [650, 332] width 14 height 14
click at [338, 451] on button "יצירת מכתב" at bounding box center [314, 459] width 87 height 22
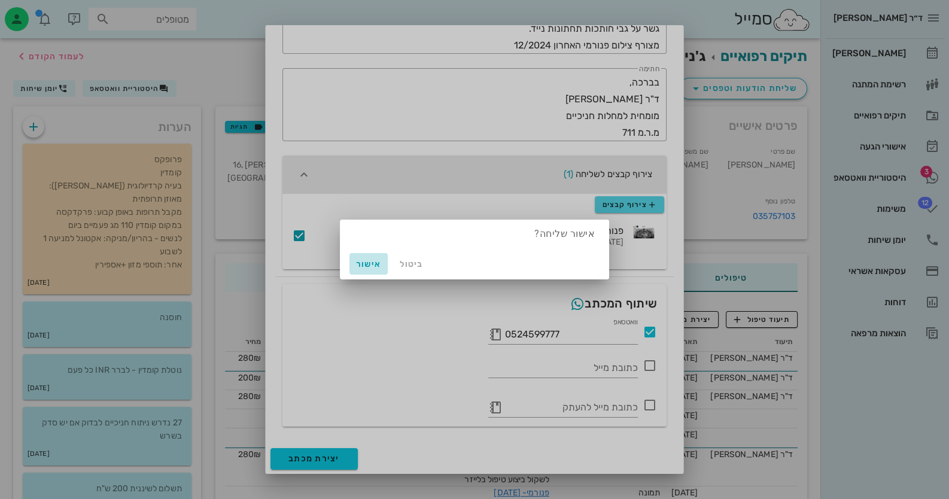
click at [362, 260] on span "אישור" at bounding box center [368, 264] width 29 height 10
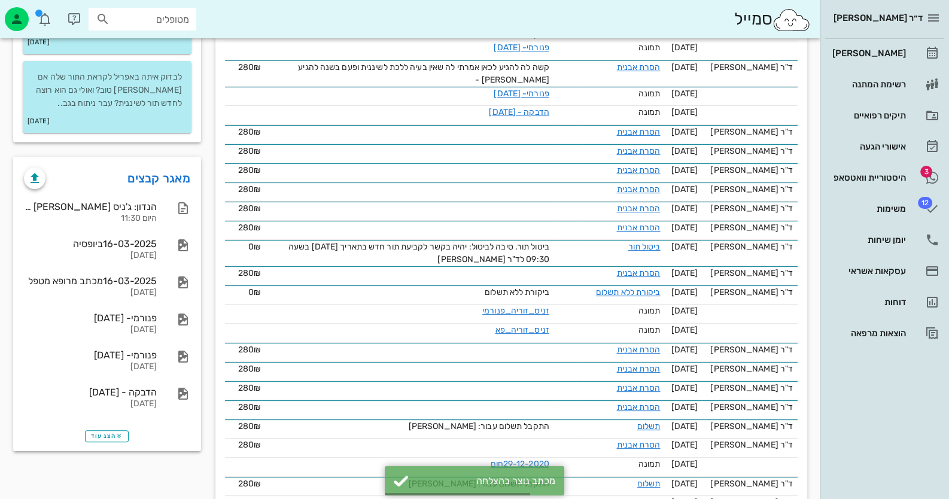
scroll to position [538, 0]
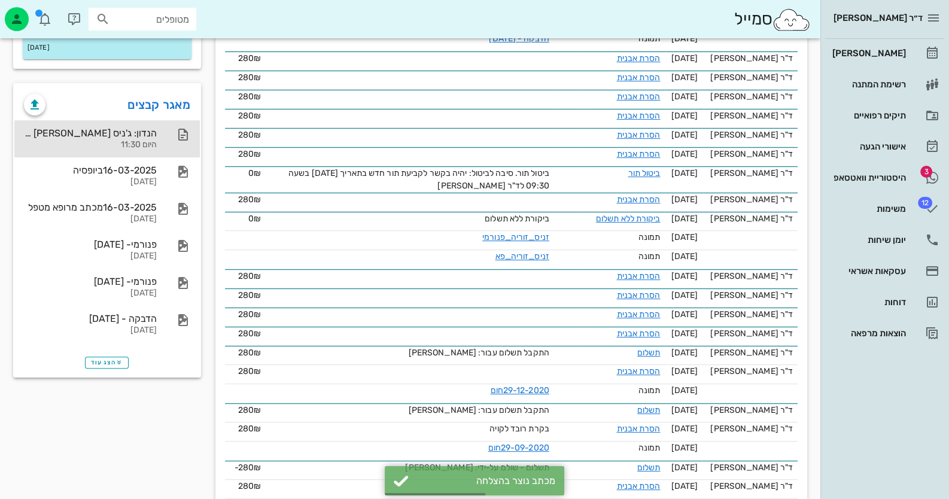
click at [170, 135] on div "הנדון: ג'ניס [PERSON_NAME] - ת.ז. 42935775 היום 11:30" at bounding box center [107, 138] width 186 height 37
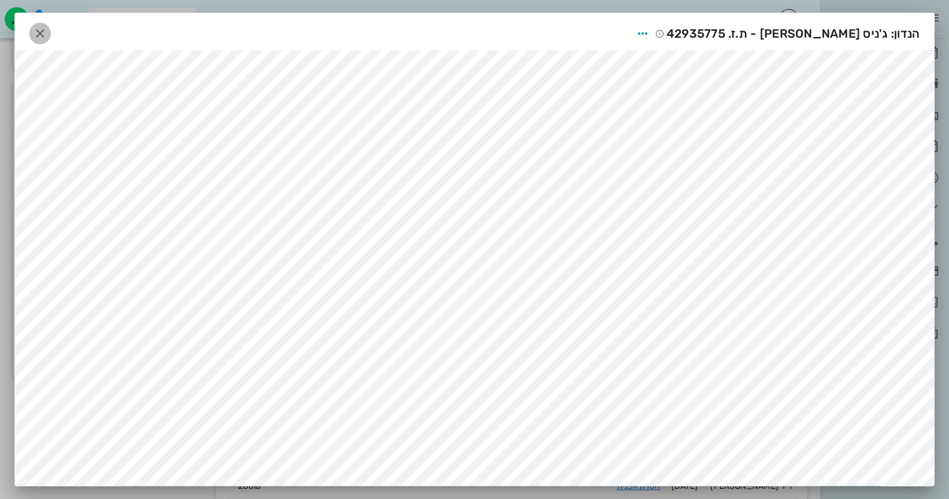
click at [42, 37] on icon "button" at bounding box center [40, 33] width 14 height 14
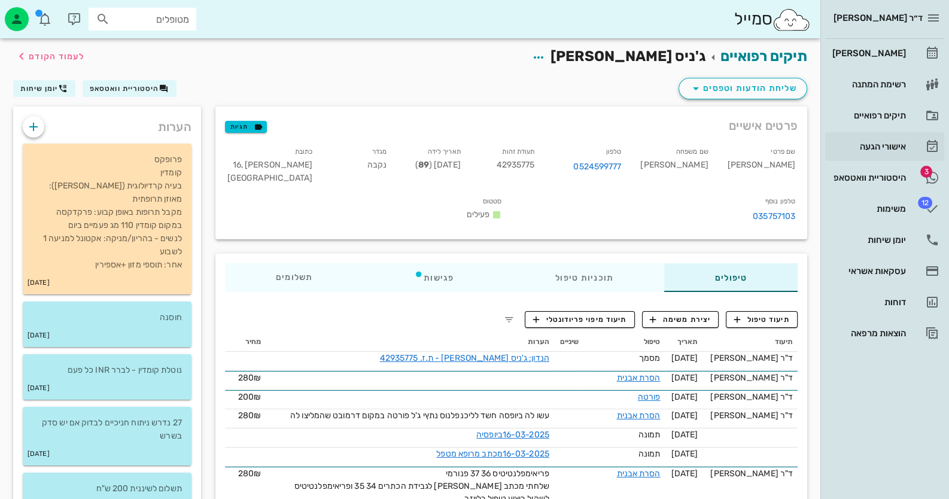
scroll to position [0, 0]
click at [448, 263] on div "פגישות" at bounding box center [433, 277] width 141 height 29
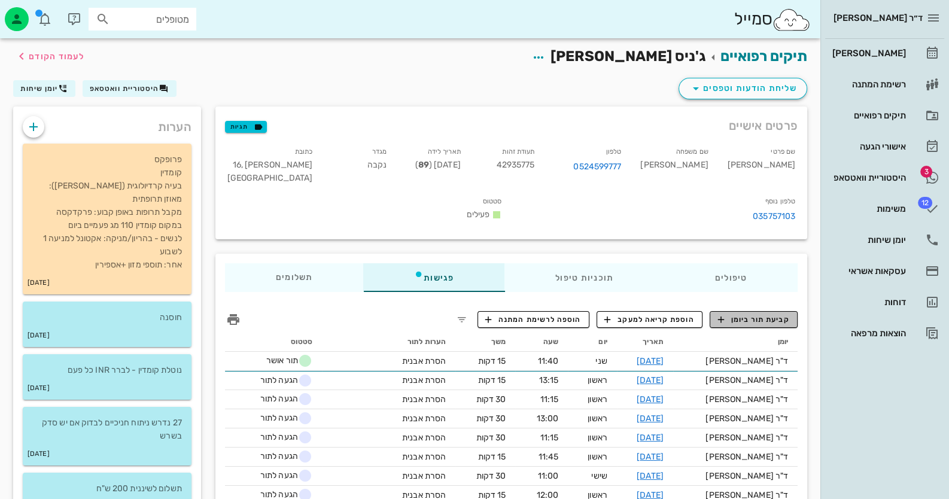
click at [772, 314] on span "קביעת תור ביומן" at bounding box center [754, 319] width 72 height 11
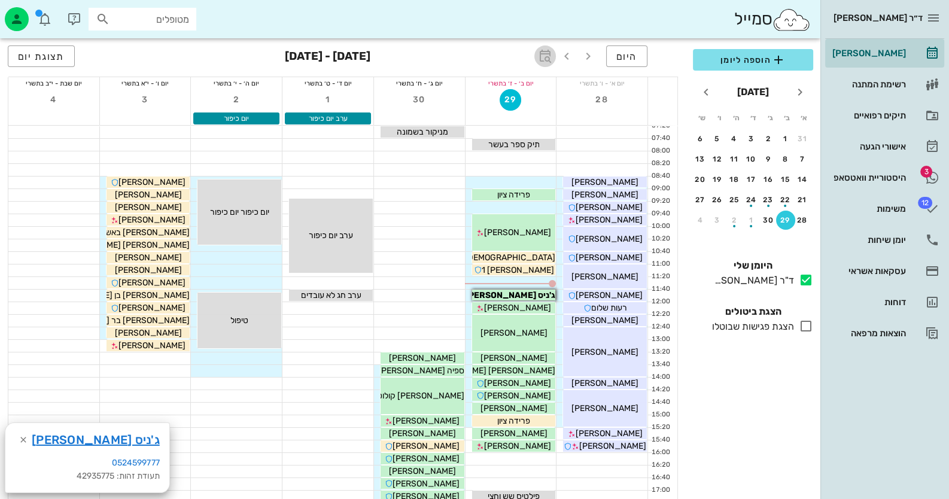
click at [548, 47] on button "button" at bounding box center [545, 56] width 22 height 22
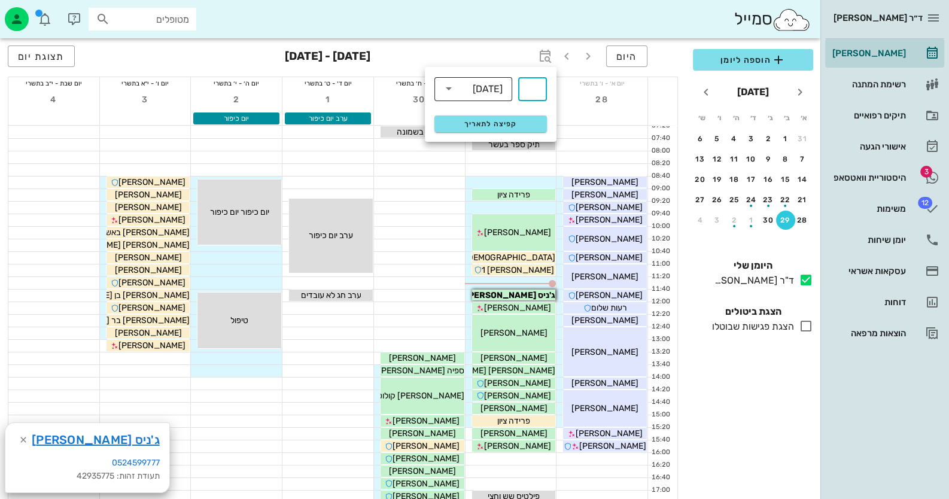
click at [464, 79] on input "text" at bounding box center [465, 88] width 14 height 19
click at [481, 143] on div "חודשים" at bounding box center [473, 141] width 59 height 10
click at [540, 92] on div "​" at bounding box center [532, 89] width 29 height 24
type input "3"
click at [523, 123] on span "קפיצה לתאריך" at bounding box center [491, 124] width 98 height 8
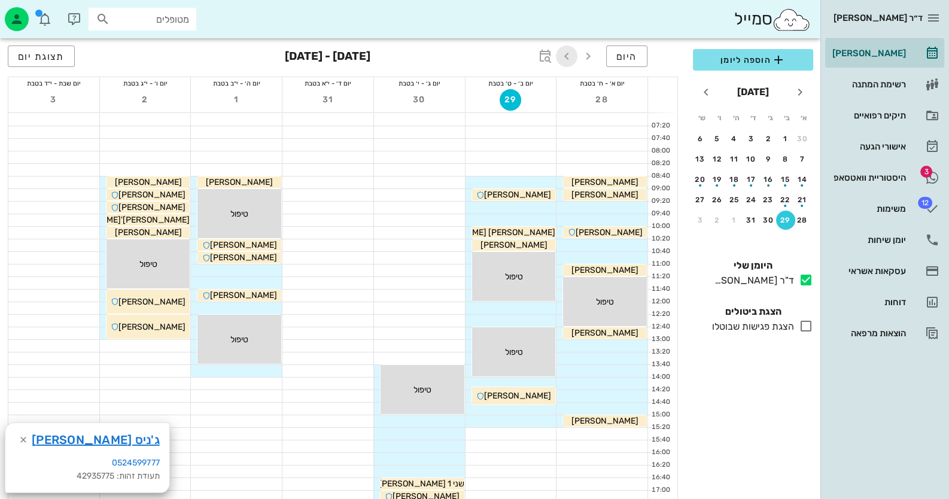
click at [565, 53] on icon "button" at bounding box center [567, 56] width 14 height 14
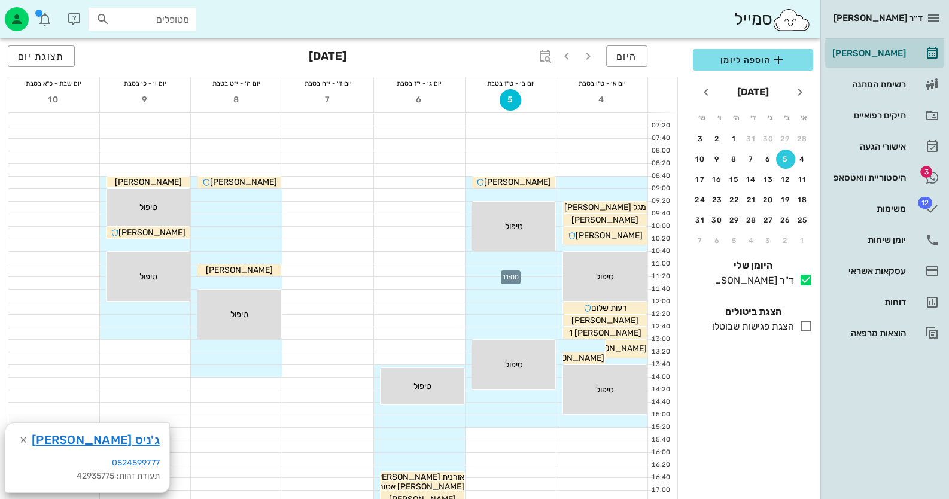
click at [547, 269] on div at bounding box center [511, 271] width 91 height 12
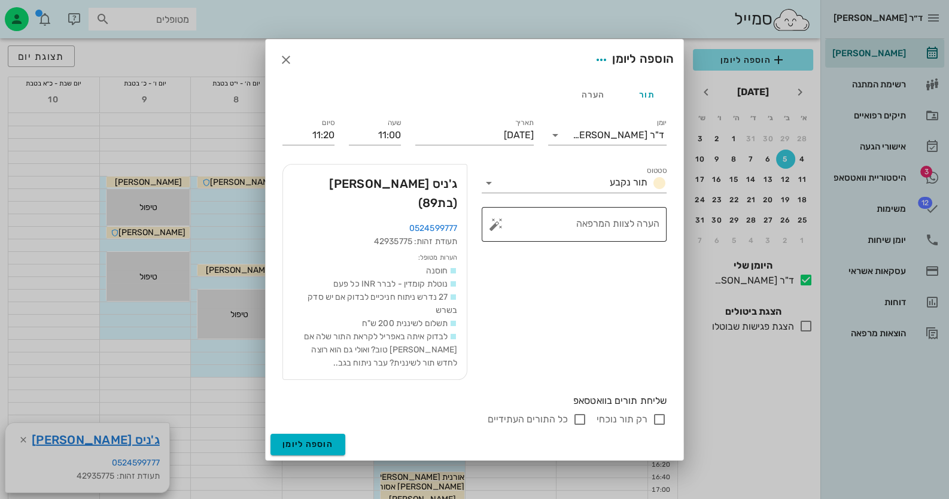
click at [489, 231] on button "button" at bounding box center [496, 224] width 14 height 14
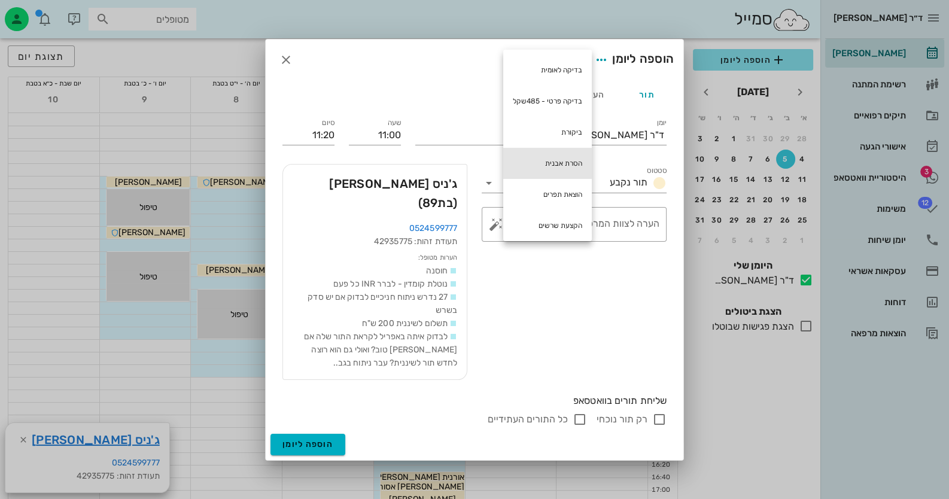
click at [558, 171] on div "הסרת אבנית" at bounding box center [547, 163] width 89 height 31
type textarea "הסרת אבנית"
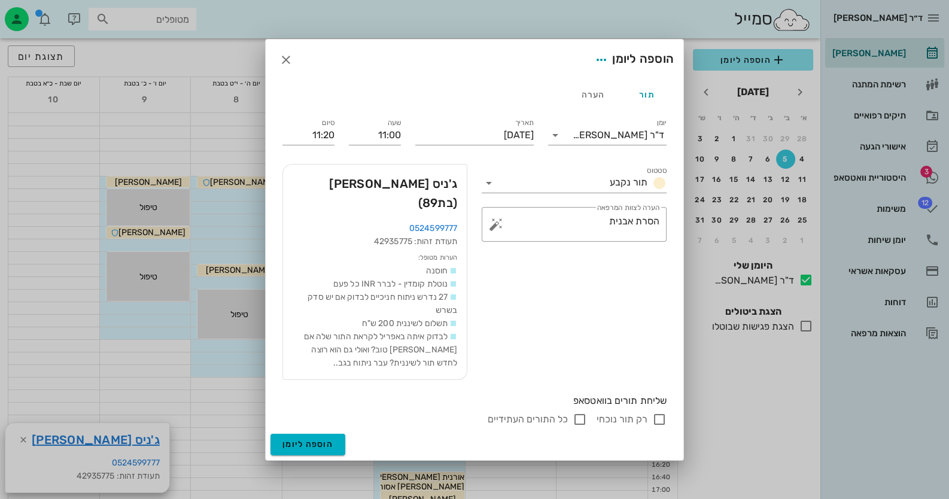
click at [661, 412] on input "רק תור נוכחי" at bounding box center [659, 419] width 14 height 14
checkbox input "false"
click at [332, 440] on button "הוספה ליומן" at bounding box center [308, 445] width 75 height 22
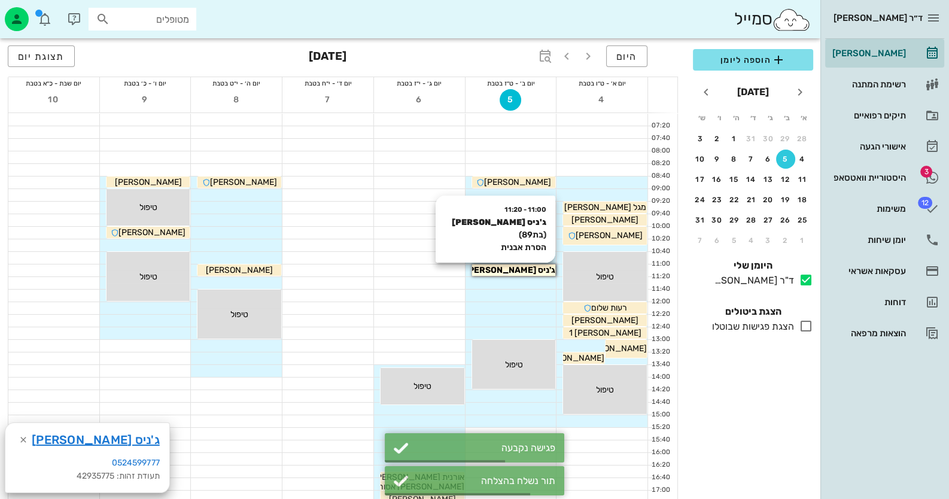
click at [518, 272] on span "ג'ניס [PERSON_NAME]" at bounding box center [511, 270] width 90 height 10
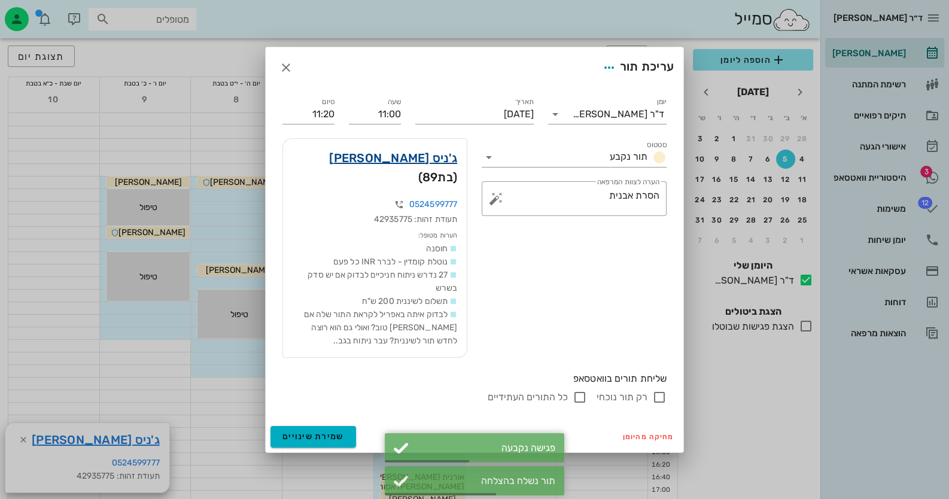
click at [427, 162] on link "ג'ניס [PERSON_NAME]" at bounding box center [393, 157] width 128 height 19
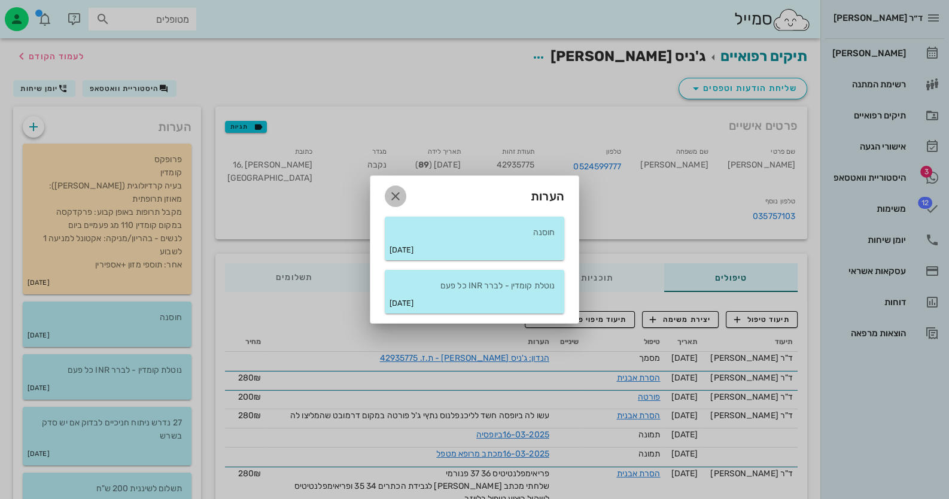
click at [401, 196] on icon "button" at bounding box center [395, 196] width 14 height 14
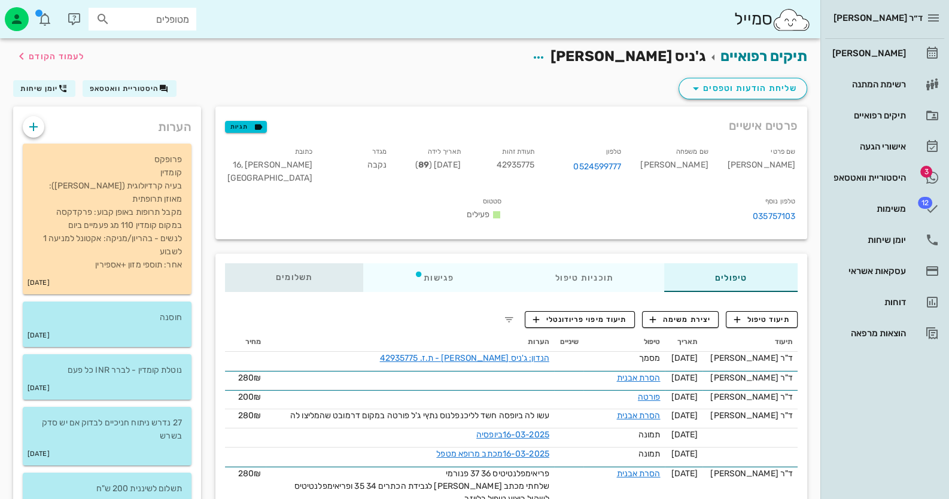
click at [257, 263] on div "תשלומים 0₪" at bounding box center [294, 277] width 138 height 29
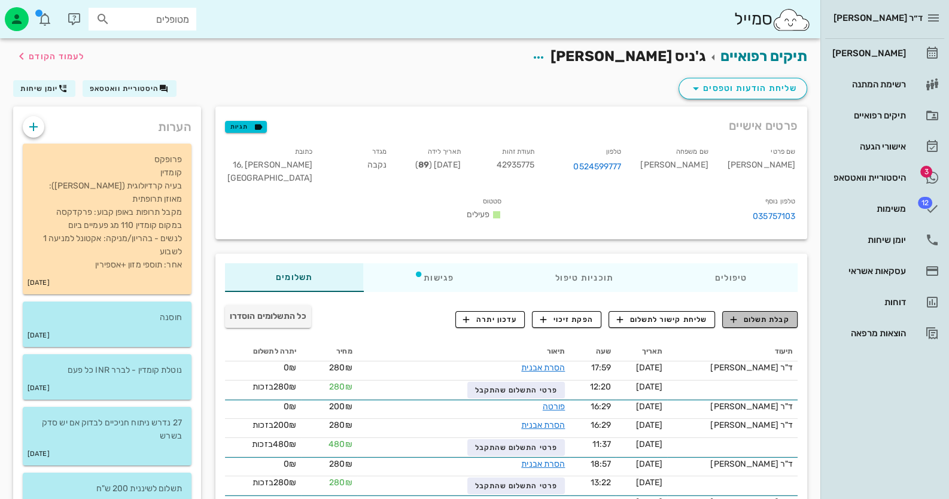
click at [746, 311] on button "קבלת תשלום" at bounding box center [759, 319] width 75 height 17
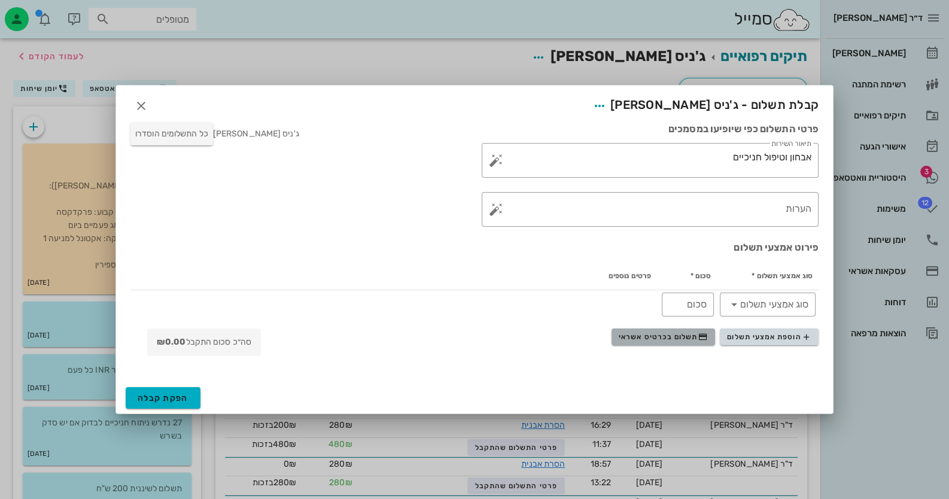
click at [682, 334] on span "תשלום בכרטיס אשראי" at bounding box center [663, 337] width 89 height 10
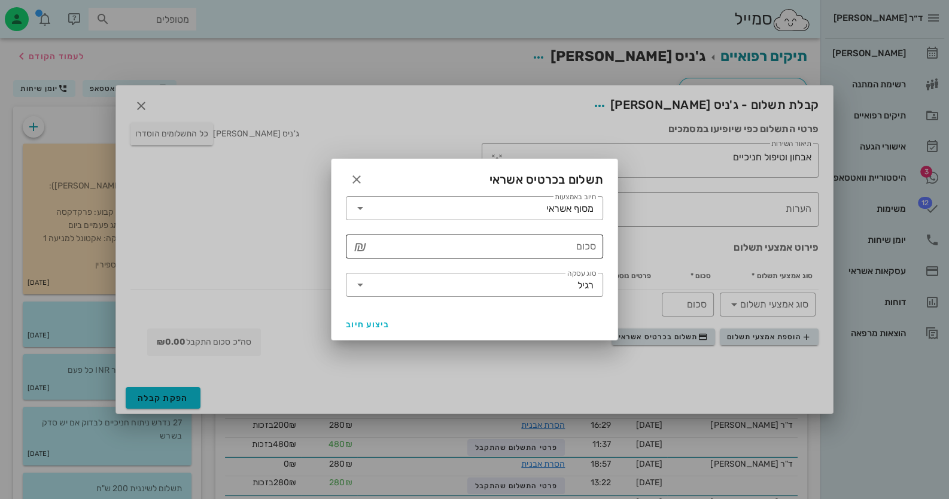
click at [552, 253] on input "סכום" at bounding box center [483, 246] width 226 height 19
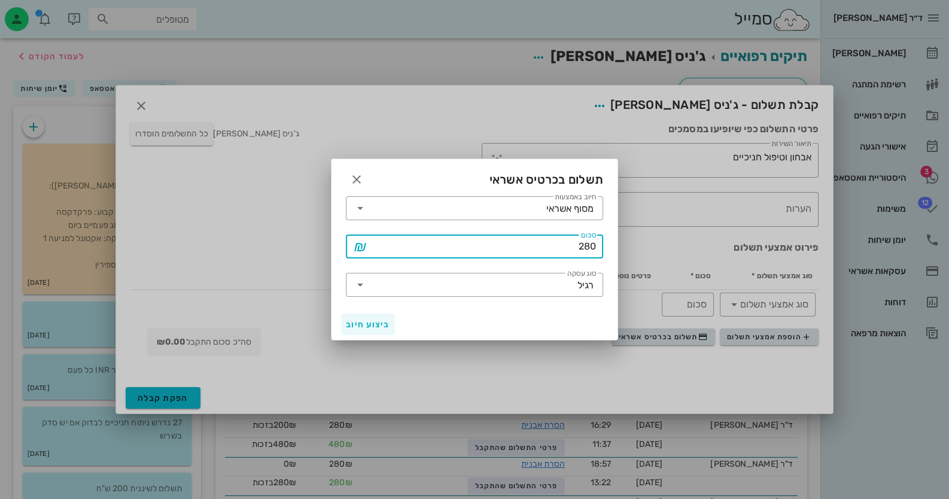
type input "280"
click at [356, 327] on span "ביצוע חיוב" at bounding box center [368, 325] width 44 height 10
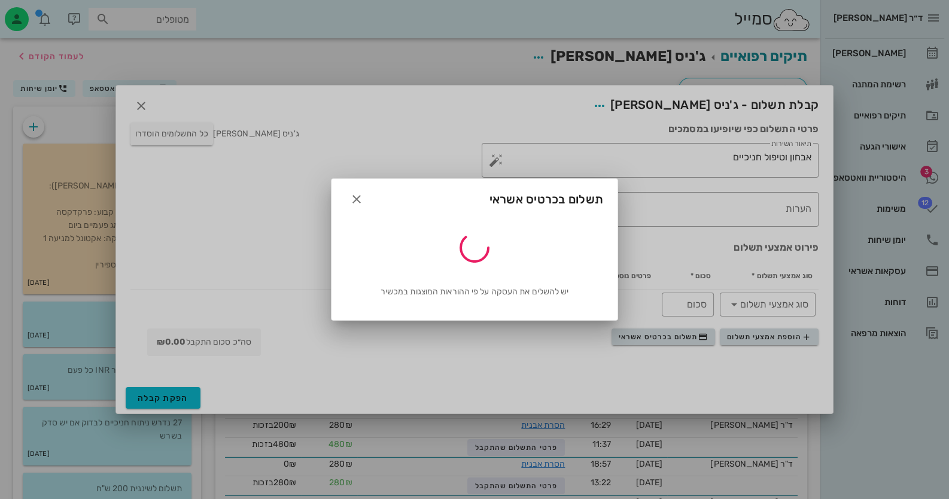
type input "280"
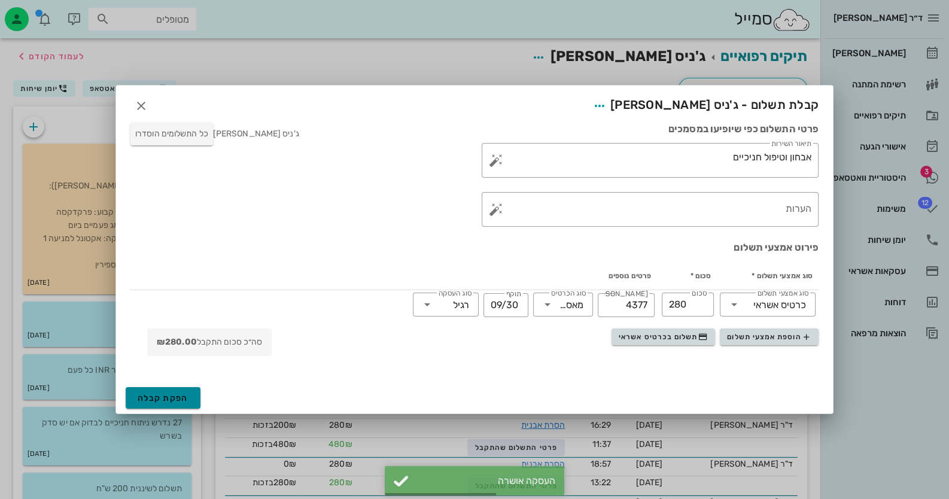
click at [175, 398] on span "הפקת קבלה" at bounding box center [163, 398] width 51 height 10
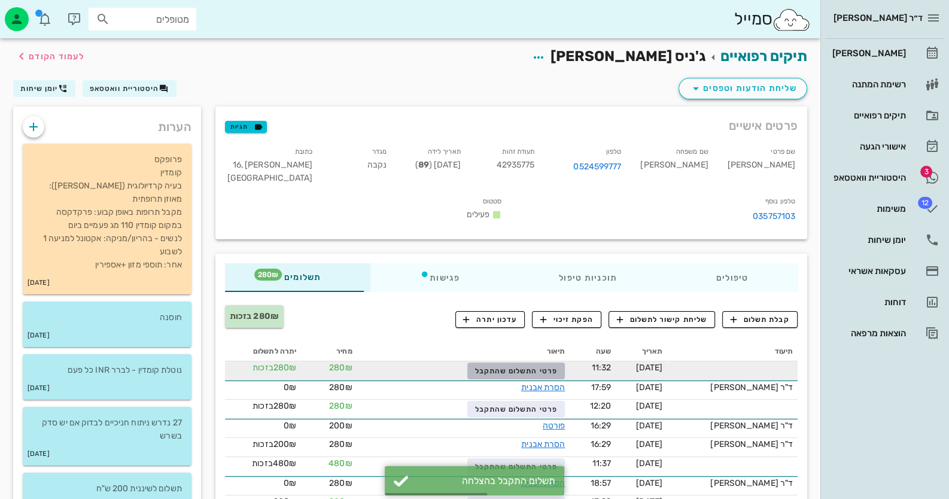
click at [488, 367] on span "פרטי התשלום שהתקבל" at bounding box center [516, 371] width 83 height 8
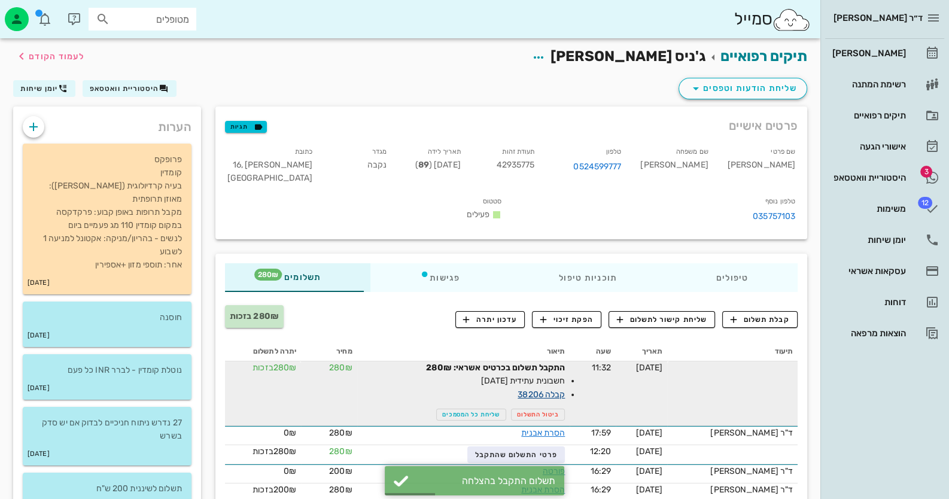
click at [565, 390] on link "קבלה 38206" at bounding box center [541, 395] width 47 height 10
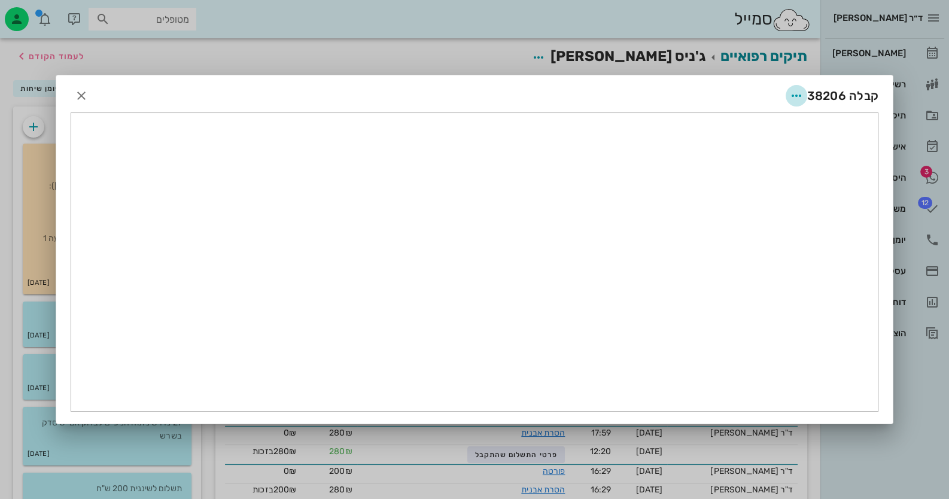
click at [787, 96] on span "button" at bounding box center [797, 96] width 22 height 14
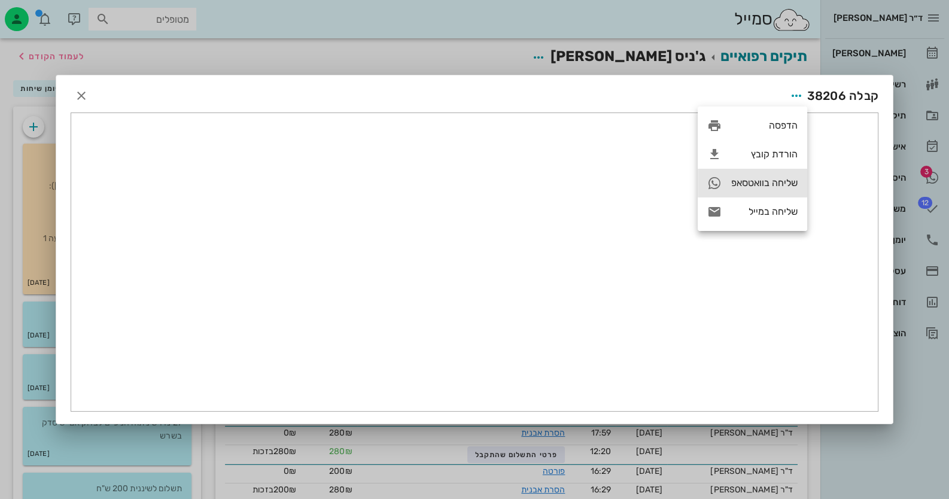
click at [769, 187] on div "שליחה בוואטסאפ" at bounding box center [764, 182] width 66 height 11
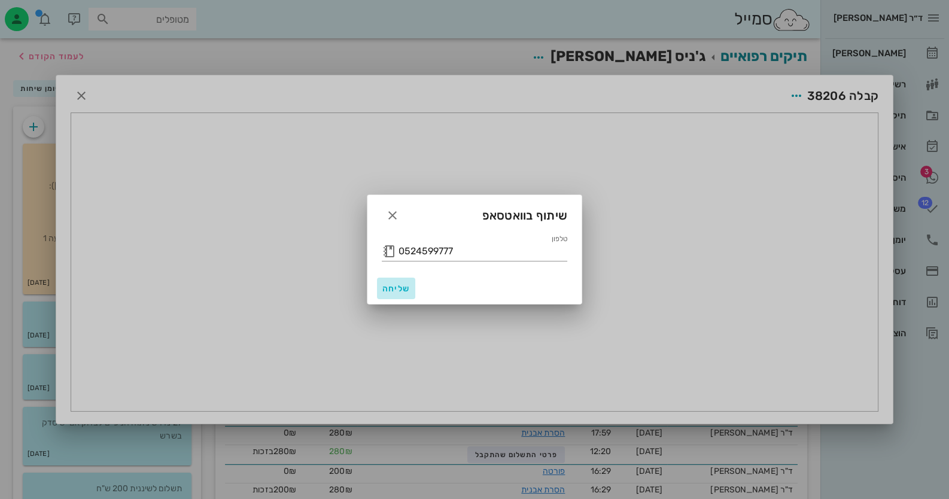
click at [403, 284] on span "שליחה" at bounding box center [396, 289] width 29 height 10
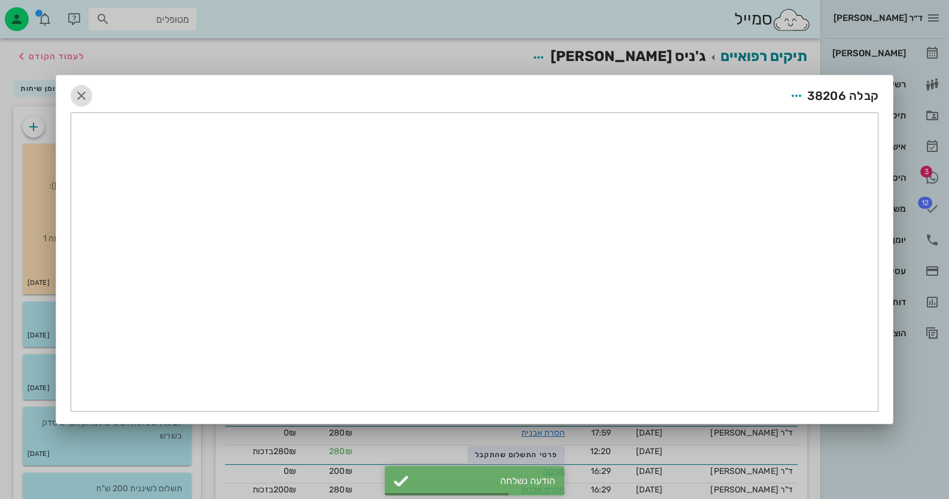
click at [85, 92] on icon "button" at bounding box center [81, 96] width 14 height 14
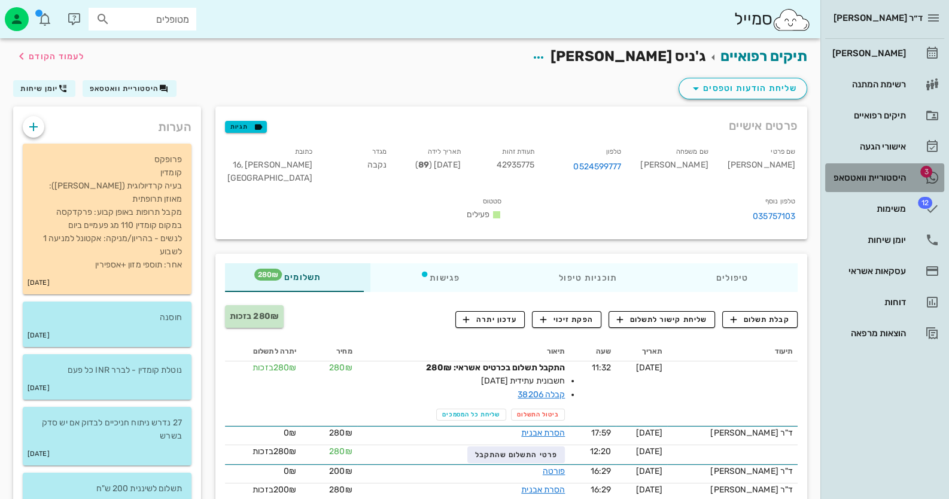
click at [879, 187] on link "3 היסטוריית וואטסאפ" at bounding box center [884, 177] width 119 height 29
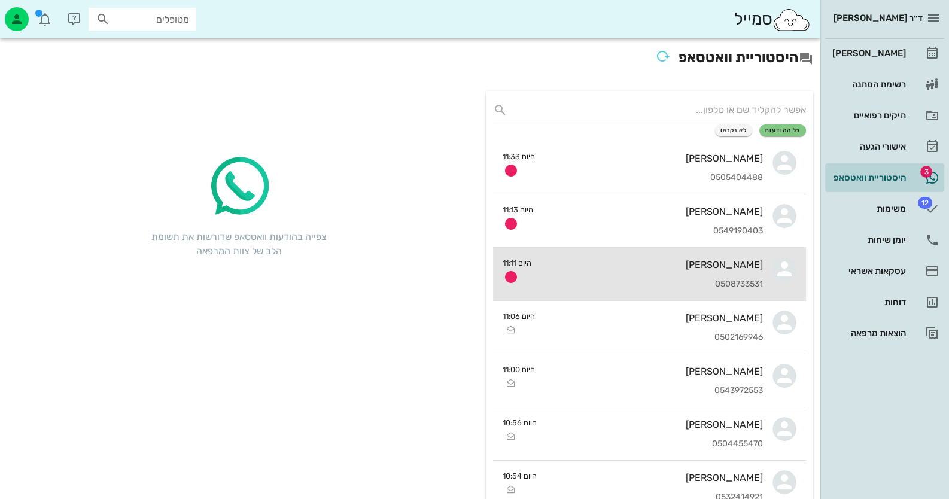
click at [677, 269] on div "[PERSON_NAME]" at bounding box center [652, 264] width 222 height 11
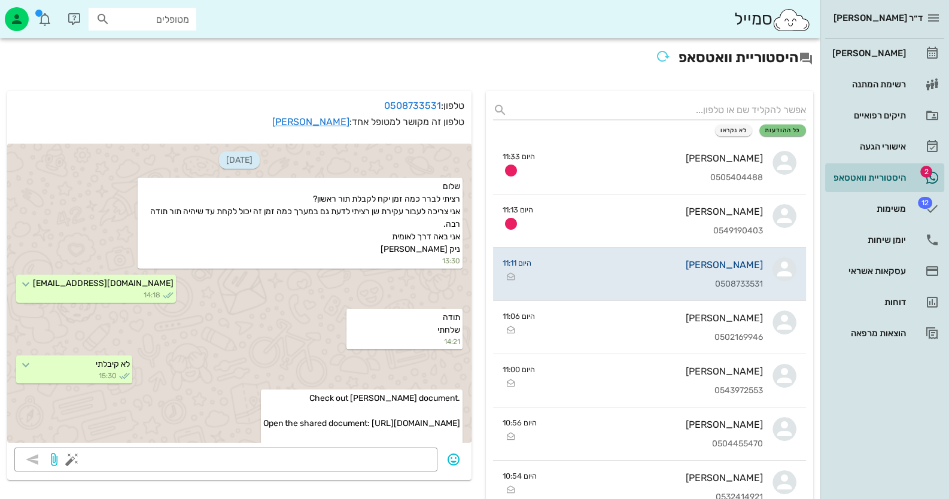
scroll to position [572, 0]
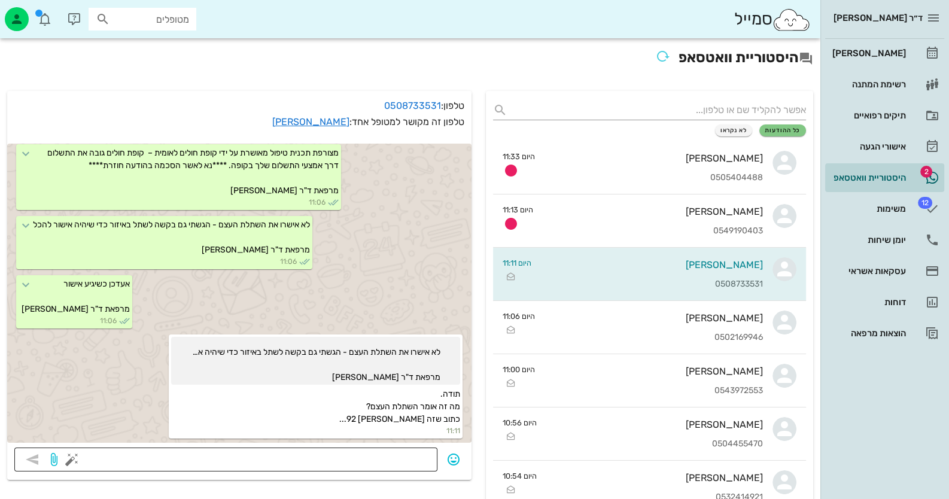
click at [411, 452] on textarea at bounding box center [252, 460] width 356 height 19
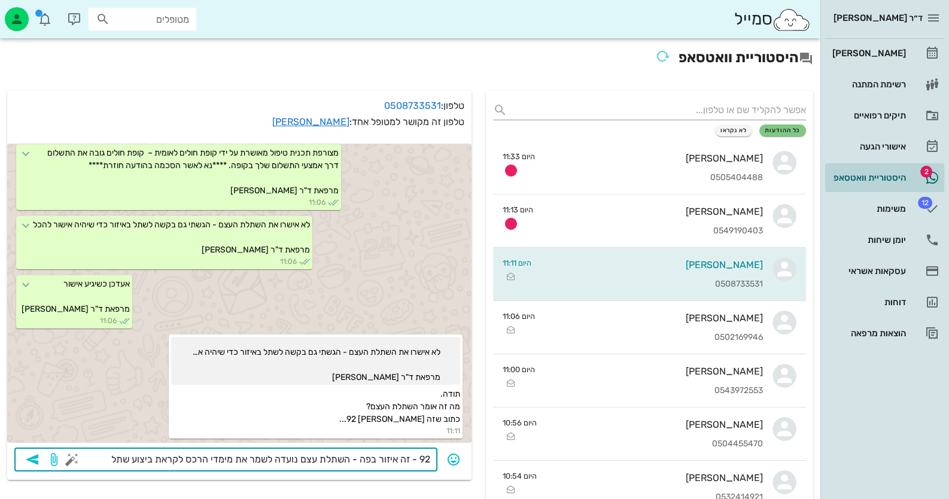
click at [395, 460] on textarea "92 - זה איזור בפה - השתלת עצם נועדה לשמר את מימדי הרכס לקראת ביצוע שתל" at bounding box center [252, 460] width 356 height 19
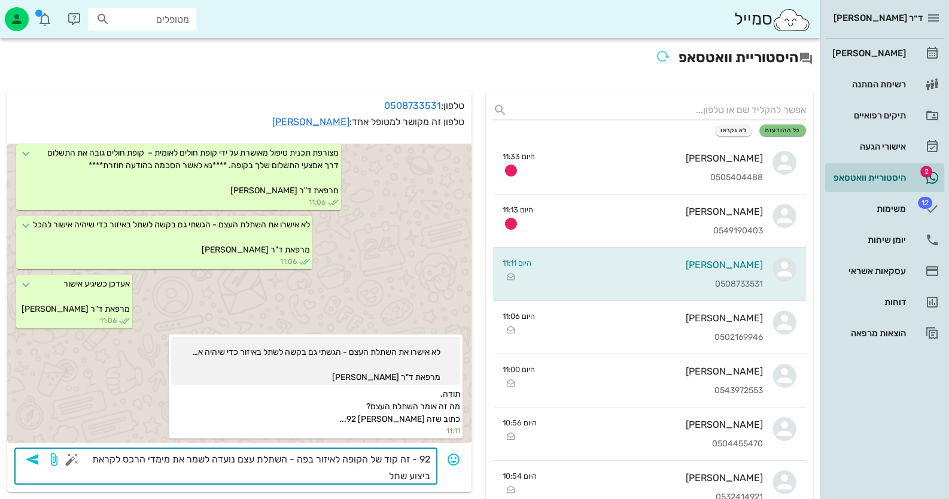
click at [293, 457] on textarea "92 - זה קוד של הקופה לאיזור בפה - השתלת עצם נועדה לשמר את מימדי הרכס לקראת ביצו…" at bounding box center [252, 468] width 356 height 34
click at [305, 479] on textarea "92 - זה קוד של הקופה לאיזור בפה = שמאל עליון.- השתלת עצם נועדה לשמר את מימדי הר…" at bounding box center [252, 468] width 356 height 34
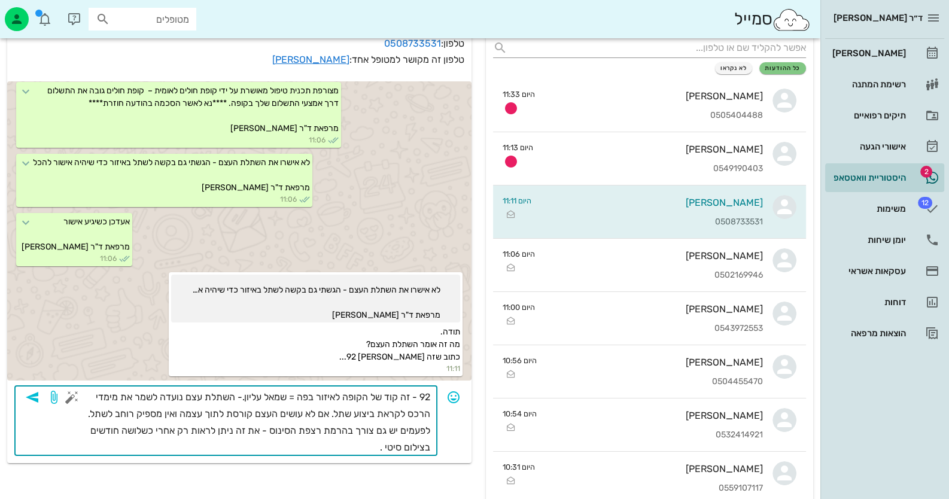
scroll to position [76, 0]
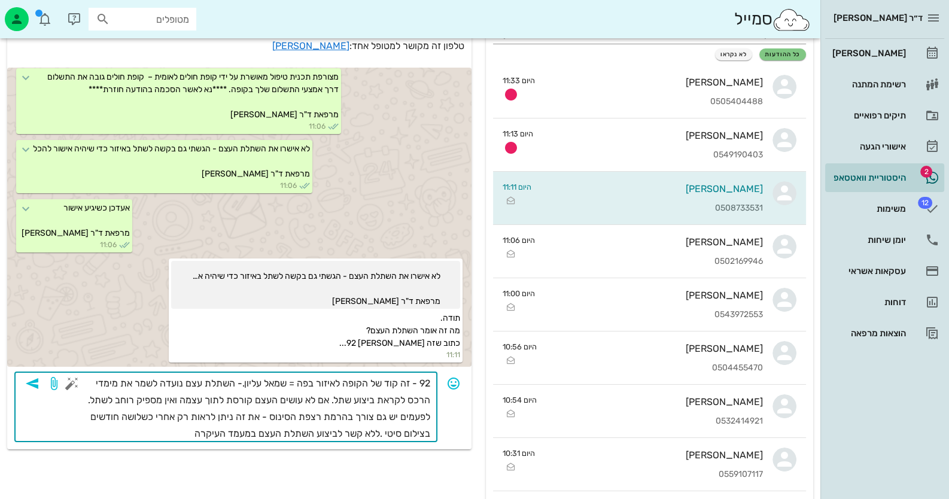
type textarea "92 - זה קוד של הקופה לאיזור בפה = שמאל עליון.- השתלת עצם נועדה לשמר את מימדי הר…"
click at [32, 383] on icon "button" at bounding box center [32, 383] width 14 height 14
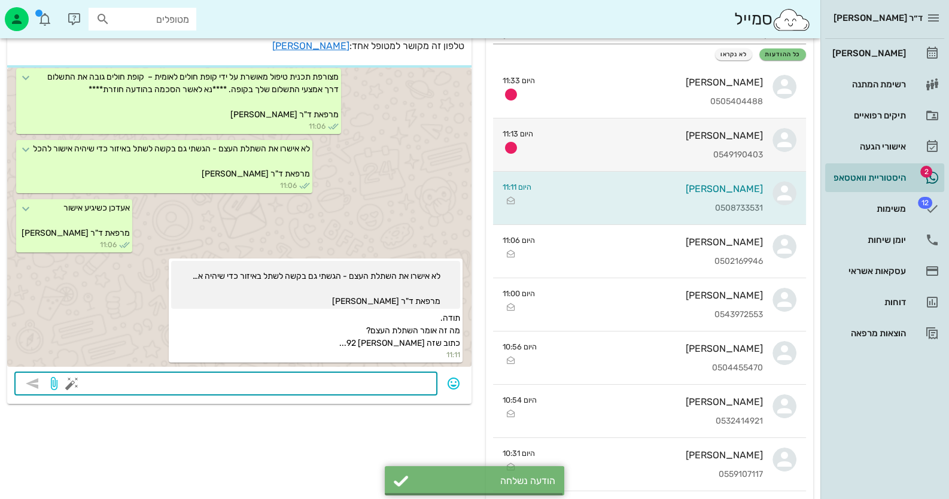
scroll to position [643, 0]
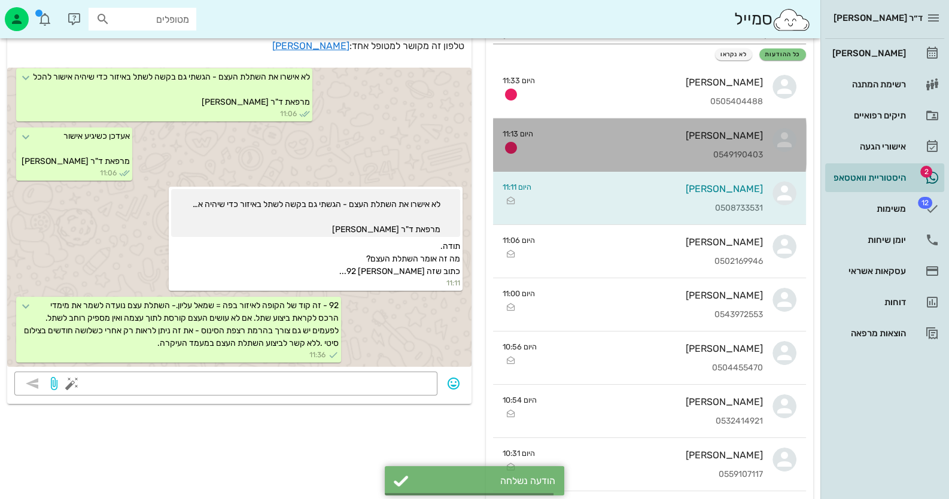
click at [690, 152] on div "0549190403" at bounding box center [653, 155] width 220 height 10
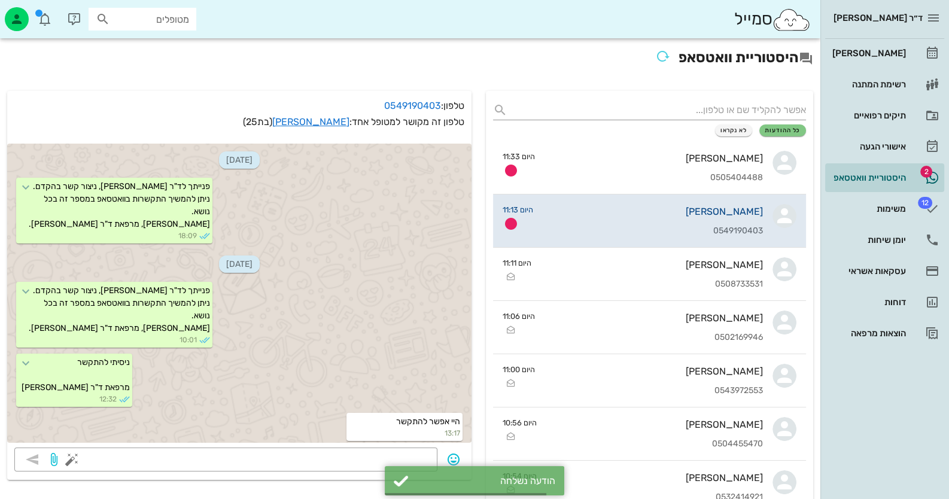
scroll to position [761, 0]
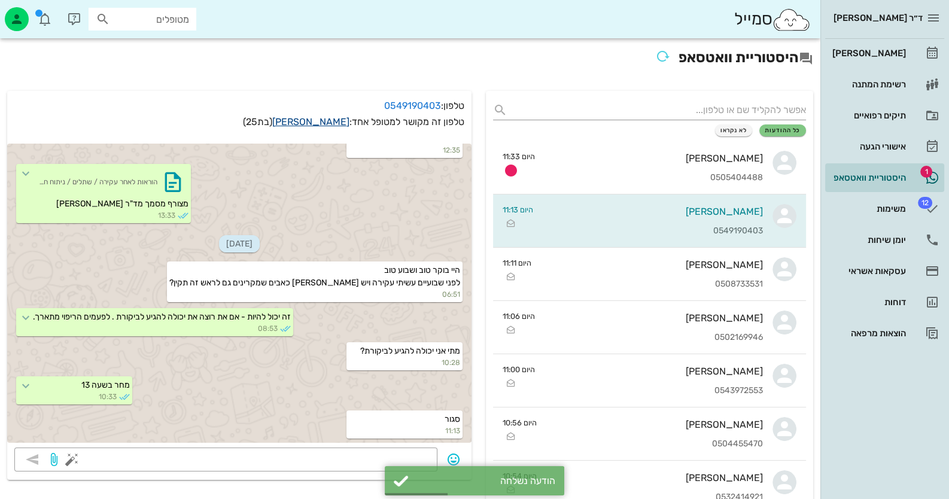
click at [339, 117] on link "[PERSON_NAME]" at bounding box center [310, 121] width 77 height 11
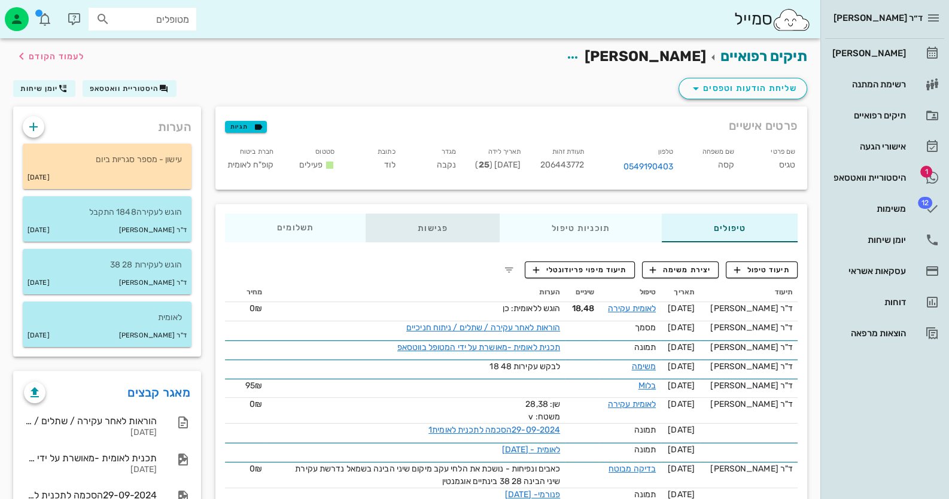
click at [448, 233] on div "פגישות" at bounding box center [433, 228] width 134 height 29
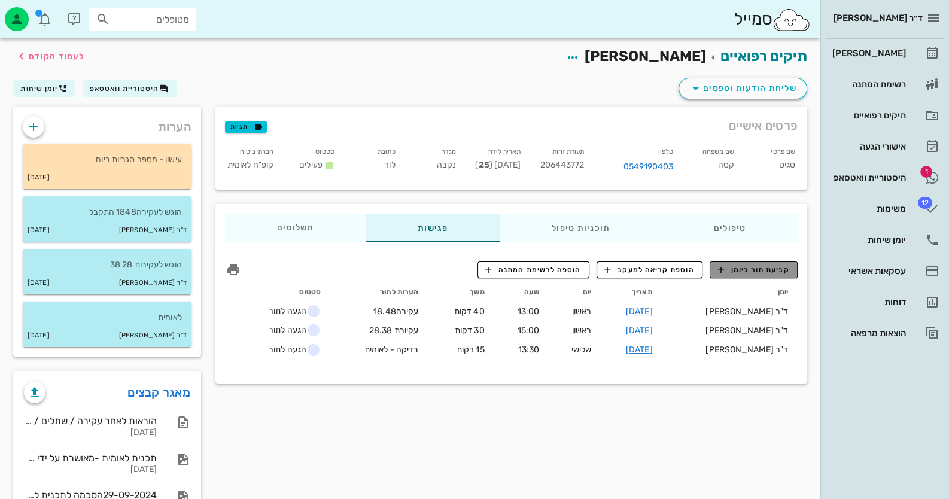
click at [780, 274] on span "קביעת תור ביומן" at bounding box center [754, 270] width 72 height 11
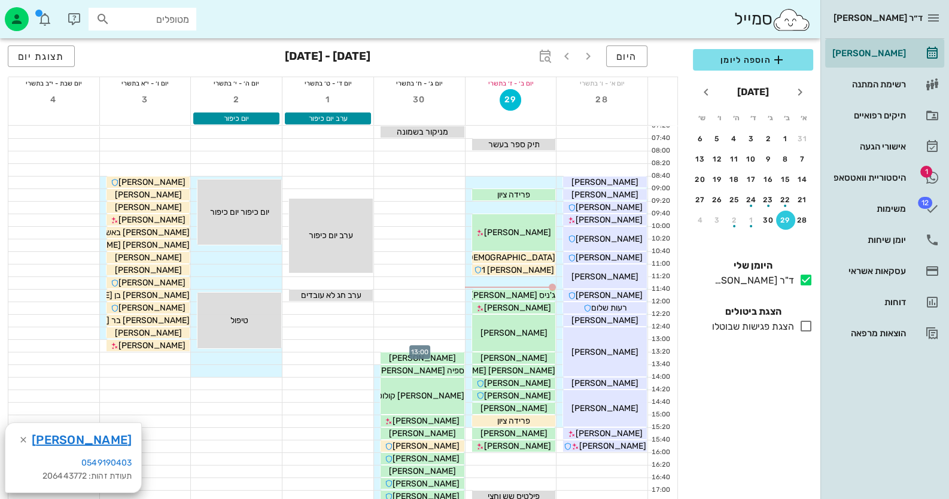
click at [447, 347] on div at bounding box center [419, 346] width 91 height 12
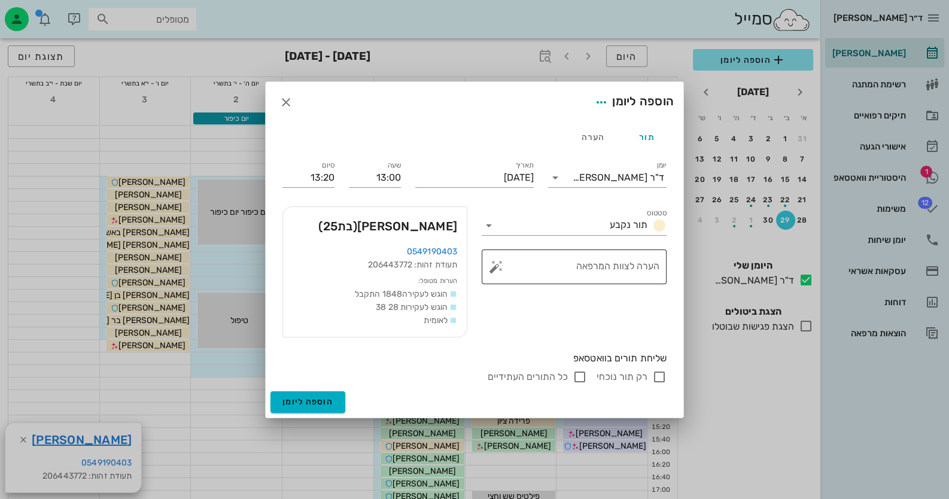
click at [497, 269] on button "button" at bounding box center [496, 267] width 14 height 14
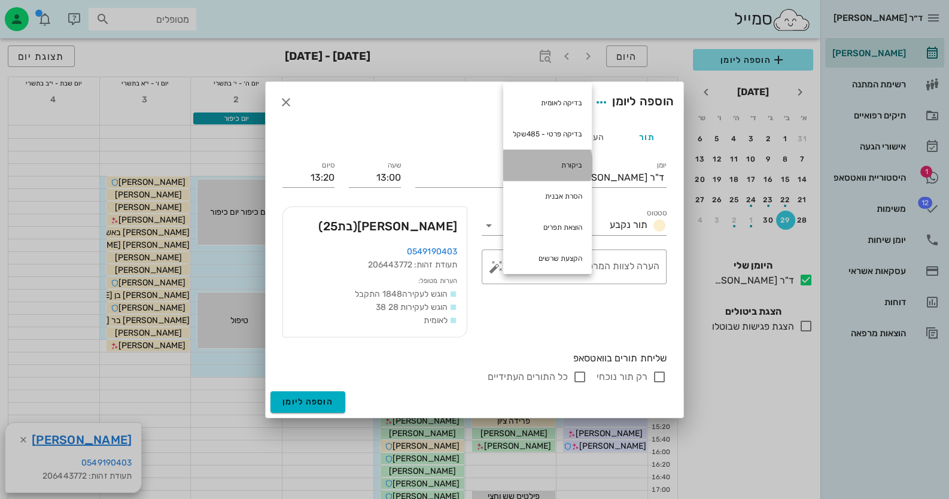
click at [570, 161] on div "ביקורת" at bounding box center [547, 165] width 89 height 31
type textarea "ביקורת"
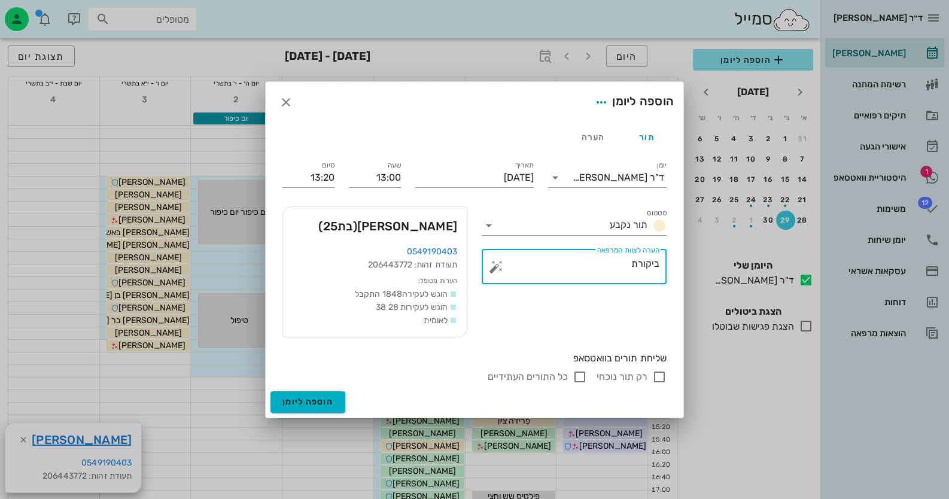
click at [657, 379] on input "רק תור נוכחי" at bounding box center [659, 377] width 14 height 14
checkbox input "false"
drag, startPoint x: 325, startPoint y: 399, endPoint x: 332, endPoint y: 397, distance: 7.4
click at [326, 399] on span "הוספה ליומן" at bounding box center [308, 402] width 51 height 10
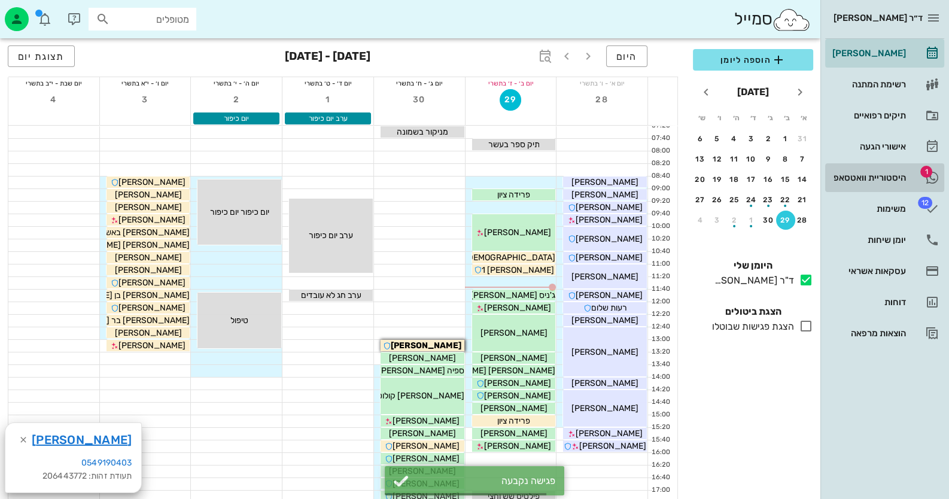
click at [927, 180] on icon at bounding box center [932, 178] width 14 height 14
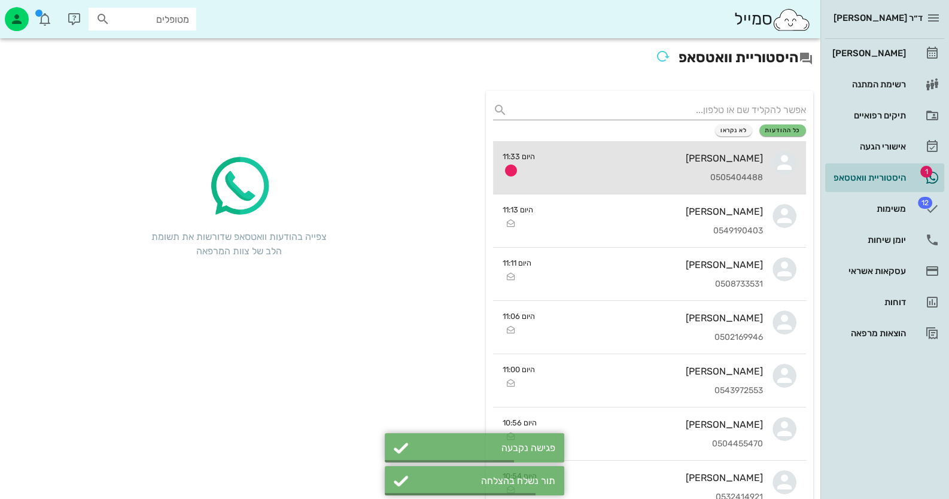
click at [631, 166] on div "[PERSON_NAME] 0505404488" at bounding box center [654, 167] width 218 height 53
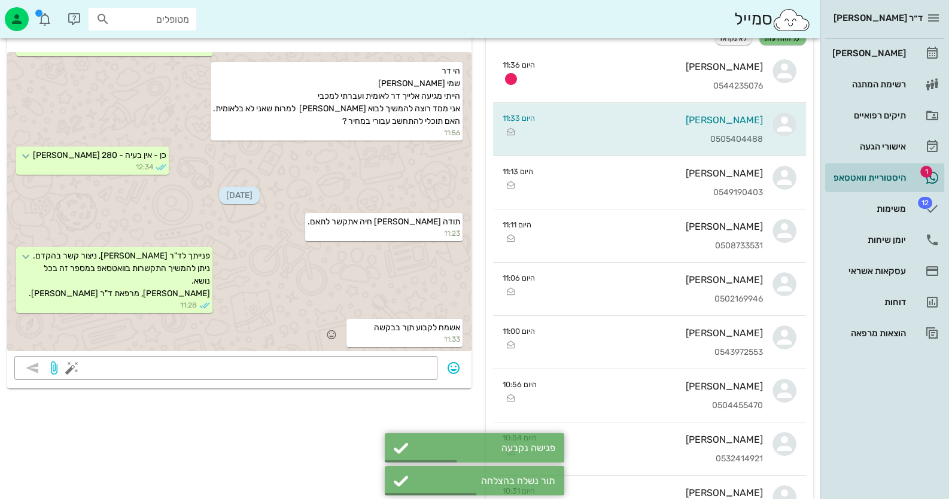
scroll to position [119, 0]
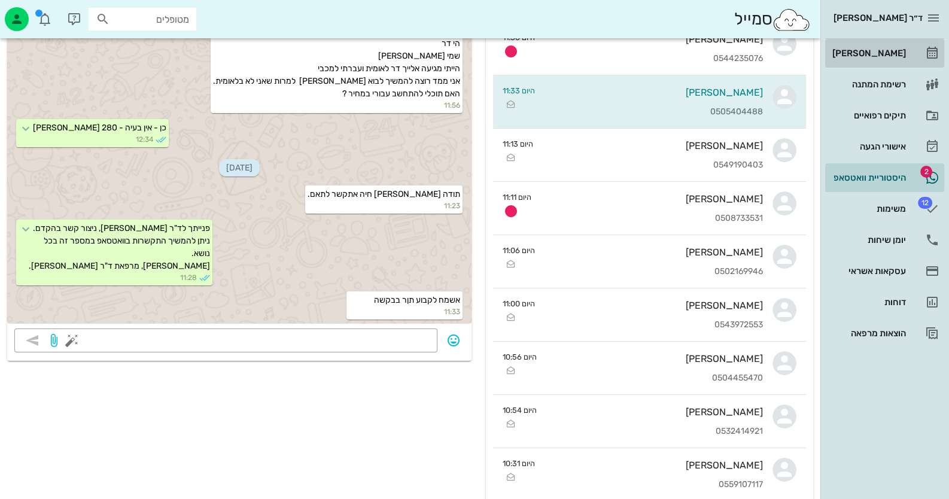
click at [897, 49] on div "[PERSON_NAME]" at bounding box center [868, 53] width 76 height 10
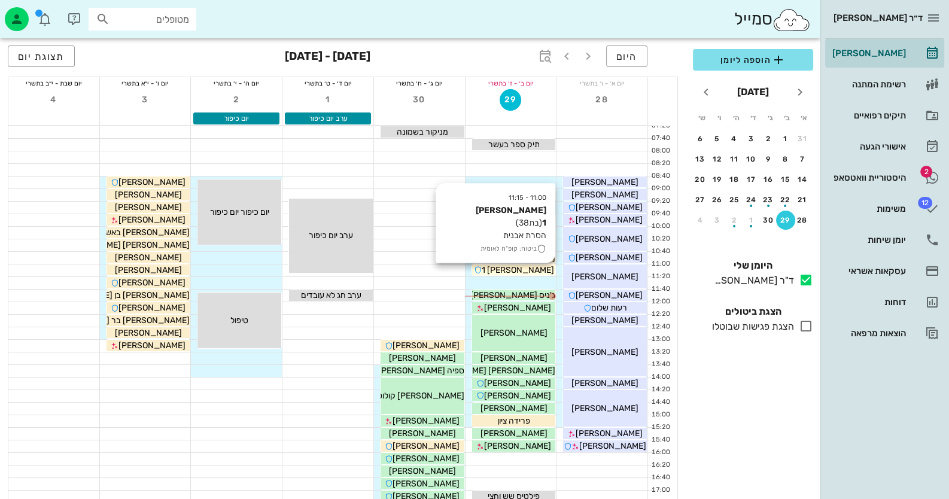
click at [520, 271] on span "[PERSON_NAME] 1" at bounding box center [517, 270] width 72 height 10
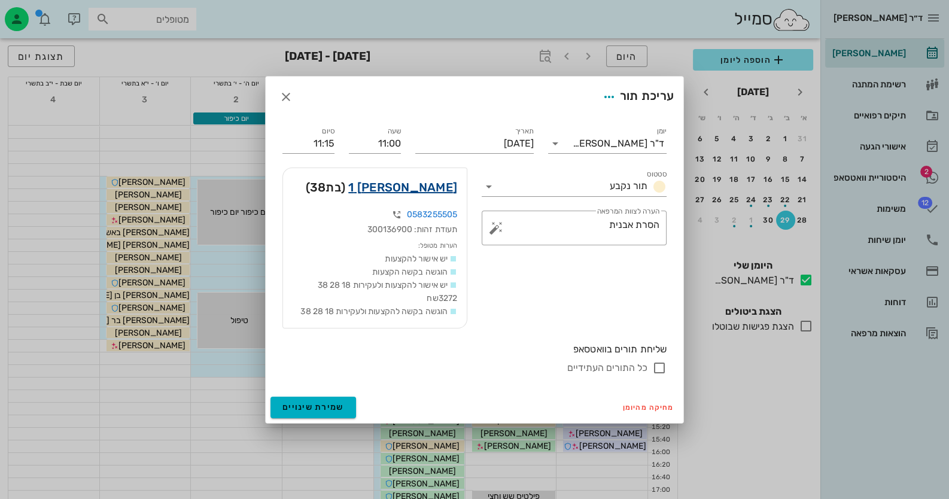
click at [421, 182] on link "[PERSON_NAME] 1" at bounding box center [402, 187] width 109 height 19
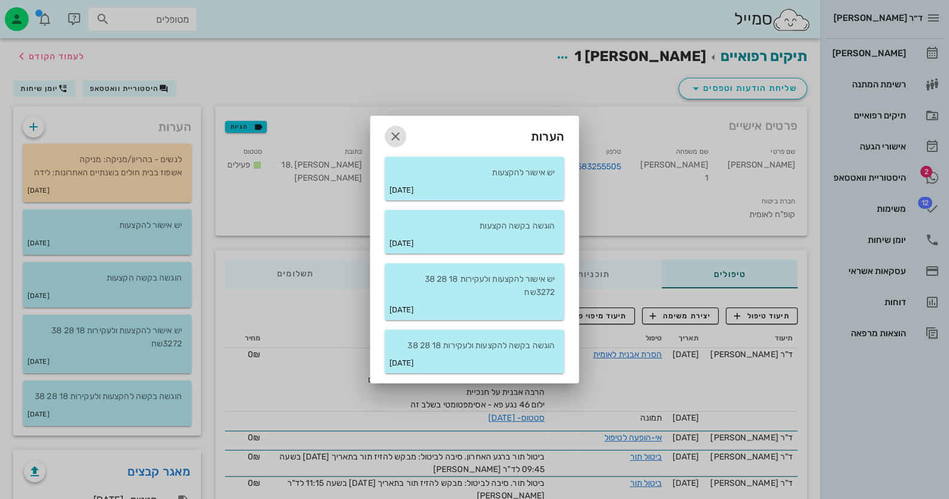
click at [394, 133] on icon "button" at bounding box center [395, 136] width 14 height 14
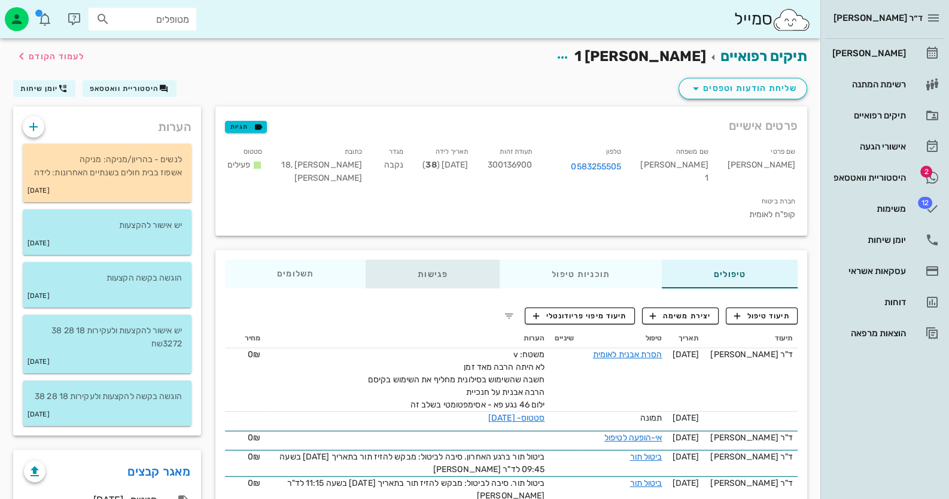
click at [430, 260] on div "פגישות" at bounding box center [433, 274] width 134 height 29
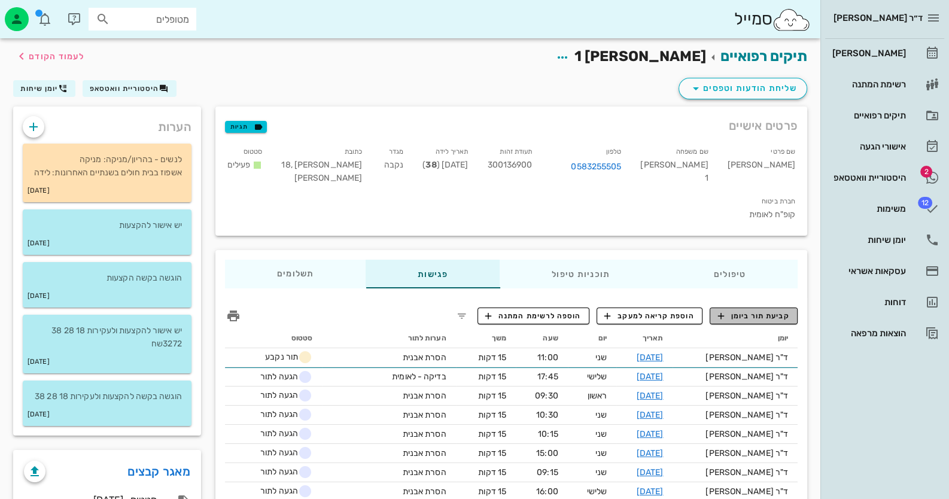
click at [767, 311] on span "קביעת תור ביומן" at bounding box center [754, 316] width 72 height 11
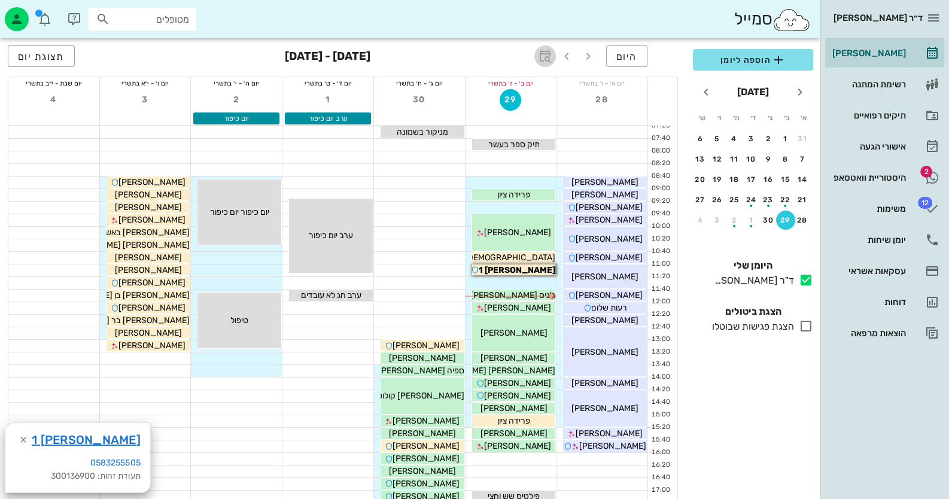
click at [540, 56] on icon "button" at bounding box center [545, 56] width 14 height 14
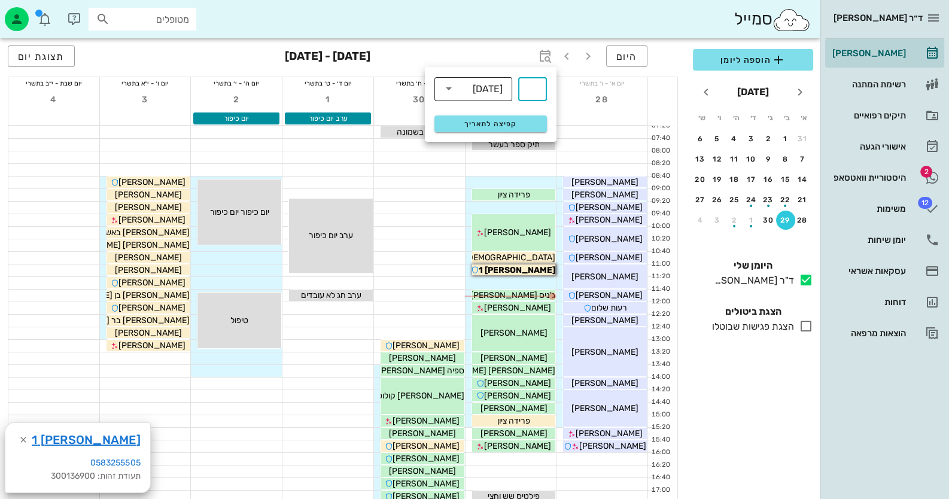
click at [484, 89] on div "[DATE]" at bounding box center [488, 89] width 30 height 11
drag, startPoint x: 481, startPoint y: 152, endPoint x: 505, endPoint y: 131, distance: 31.8
click at [481, 151] on div "חודשים" at bounding box center [474, 141] width 78 height 24
click at [531, 96] on input "text" at bounding box center [533, 89] width 14 height 19
type input "3"
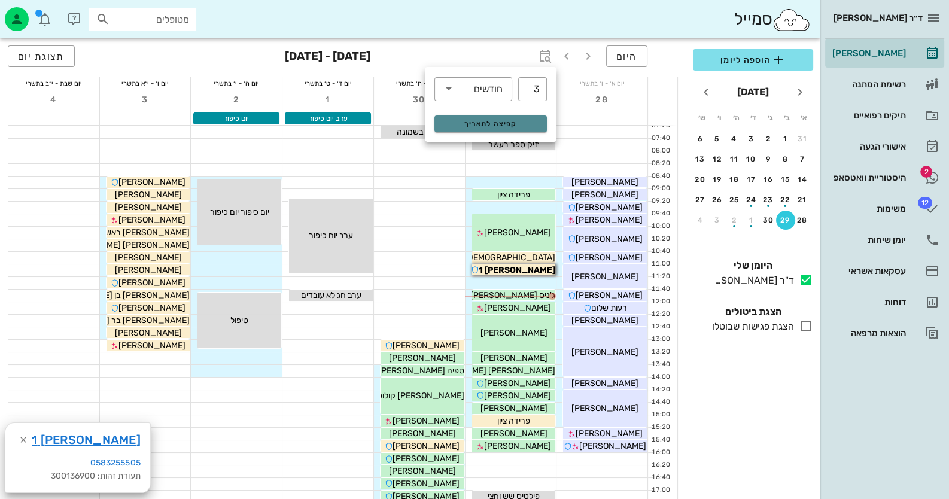
click at [512, 118] on button "קפיצה לתאריך" at bounding box center [491, 124] width 113 height 17
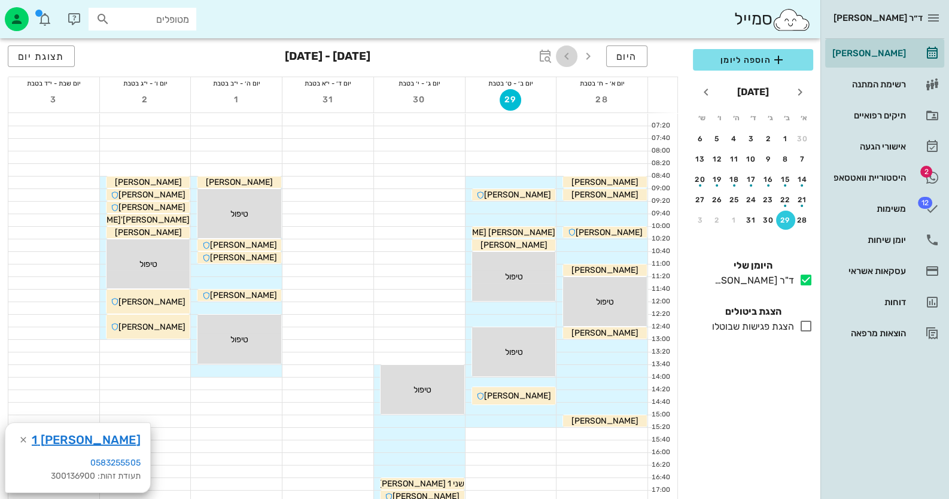
click at [573, 54] on icon "button" at bounding box center [567, 56] width 14 height 14
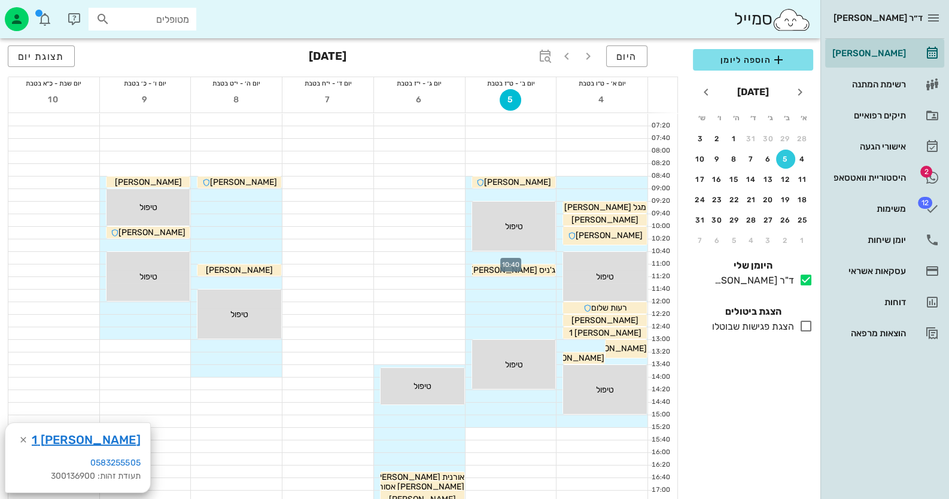
click at [536, 257] on div at bounding box center [511, 258] width 91 height 12
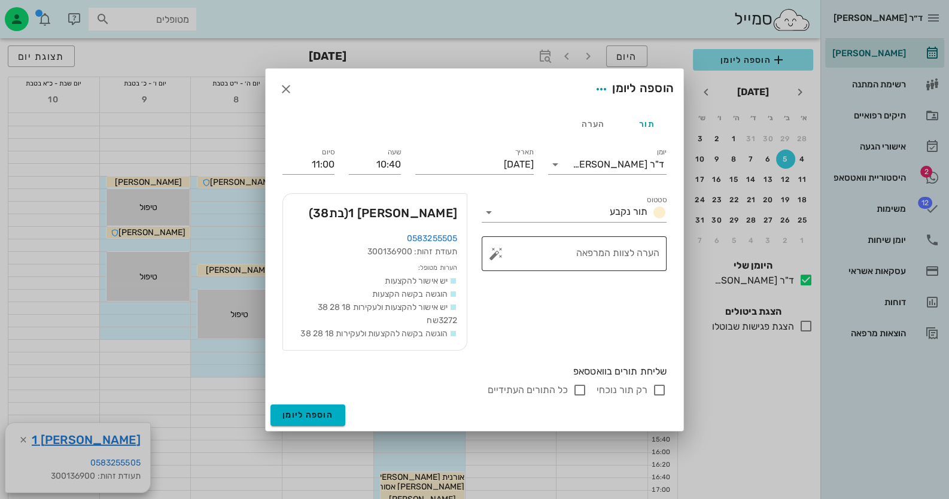
click at [497, 254] on button "button" at bounding box center [496, 254] width 14 height 14
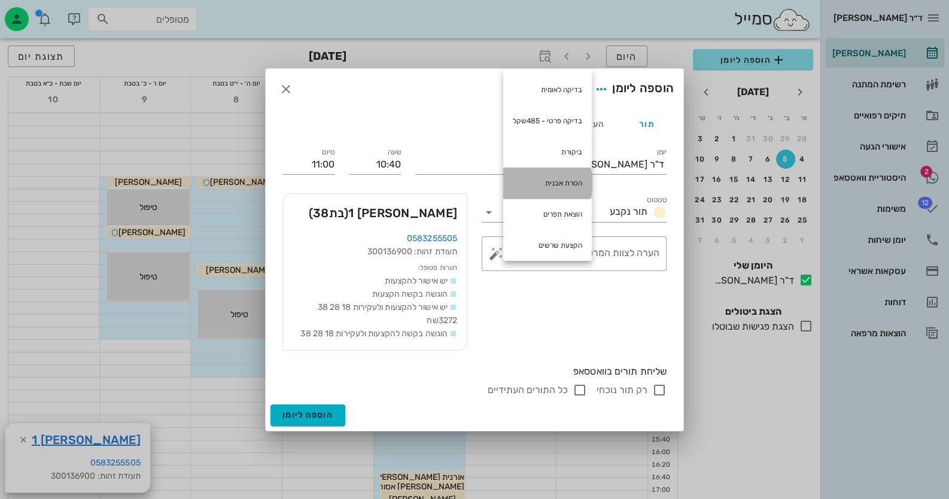
click at [551, 175] on div "הסרת אבנית" at bounding box center [547, 183] width 89 height 31
type textarea "הסרת אבנית"
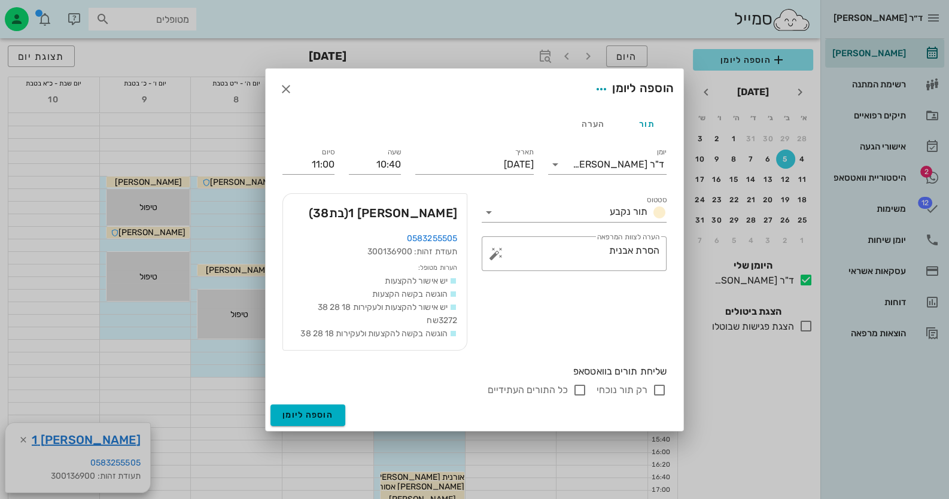
click at [654, 385] on input "רק תור נוכחי" at bounding box center [659, 390] width 14 height 14
checkbox input "false"
click at [660, 391] on input "רק תור נוכחי" at bounding box center [659, 390] width 14 height 14
click at [303, 417] on span "הוספה ליומן" at bounding box center [308, 415] width 51 height 10
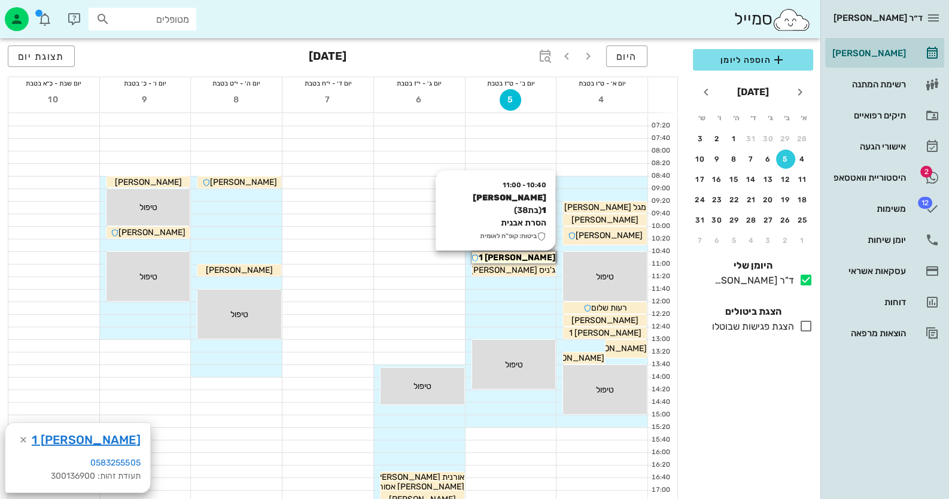
click at [517, 258] on span "[PERSON_NAME] 1" at bounding box center [517, 258] width 77 height 10
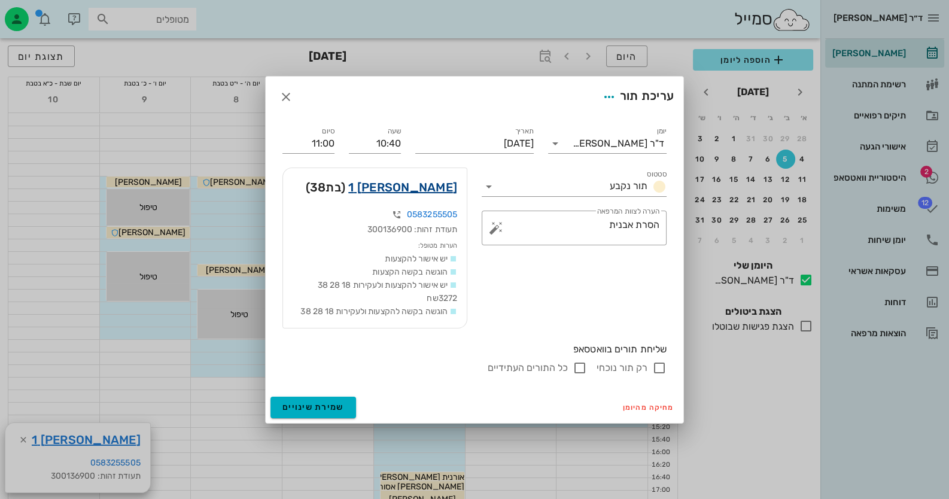
click at [439, 183] on link "[PERSON_NAME] 1" at bounding box center [402, 187] width 109 height 19
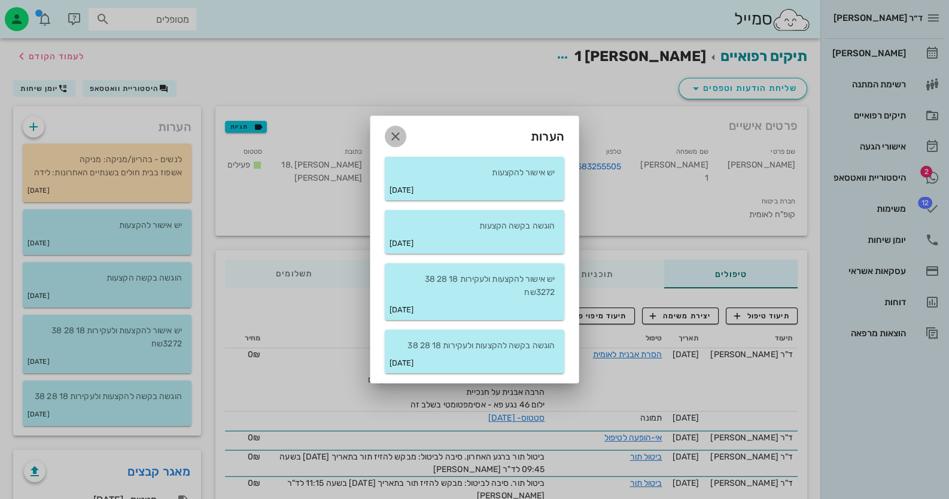
click at [388, 136] on icon "button" at bounding box center [395, 136] width 14 height 14
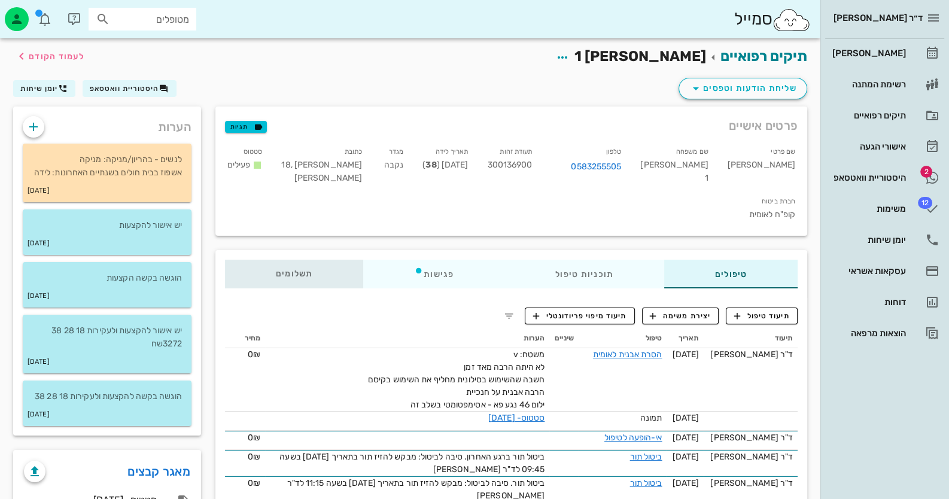
drag, startPoint x: 260, startPoint y: 238, endPoint x: 275, endPoint y: 237, distance: 15.6
click at [261, 260] on div "תשלומים 0₪" at bounding box center [294, 274] width 138 height 29
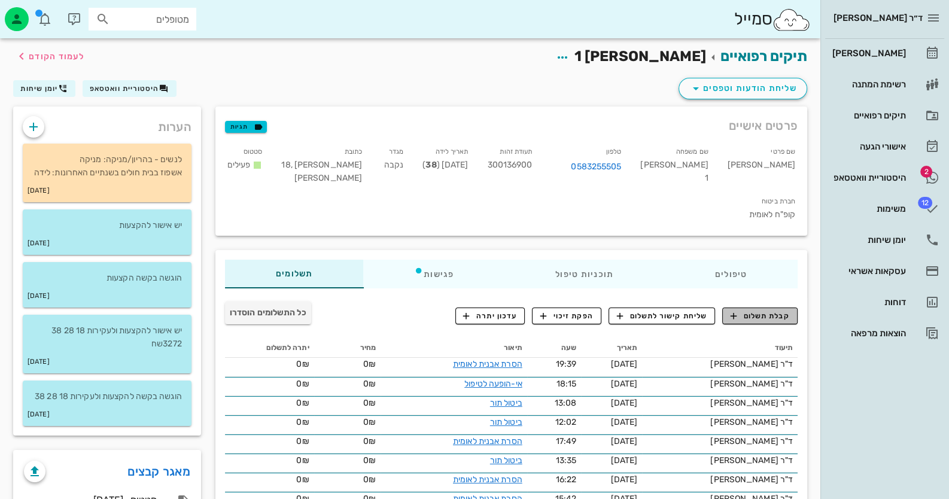
click at [777, 311] on span "קבלת תשלום" at bounding box center [760, 316] width 59 height 11
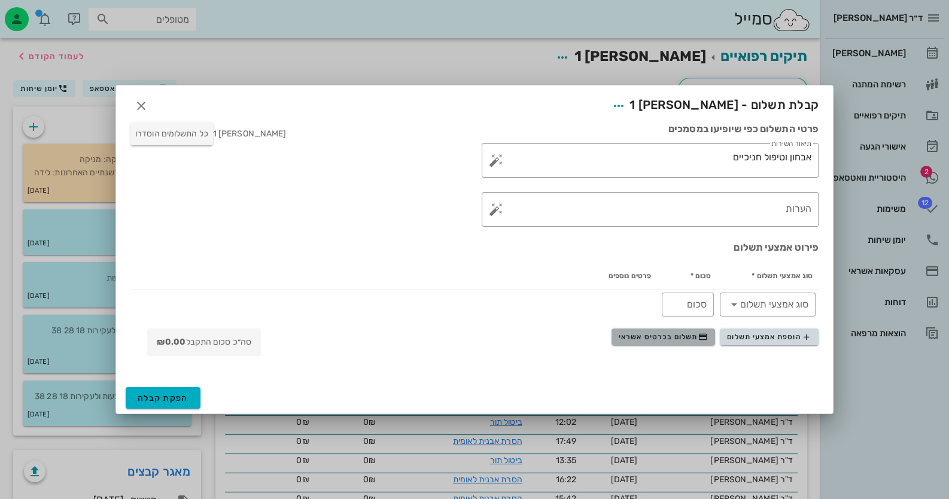
click at [657, 337] on span "תשלום בכרטיס אשראי" at bounding box center [663, 337] width 89 height 10
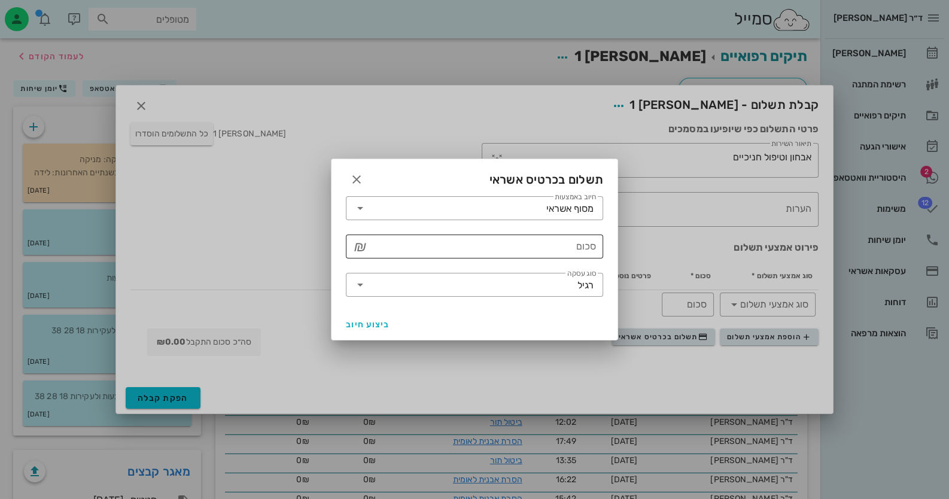
click at [548, 248] on input "סכום" at bounding box center [483, 246] width 226 height 19
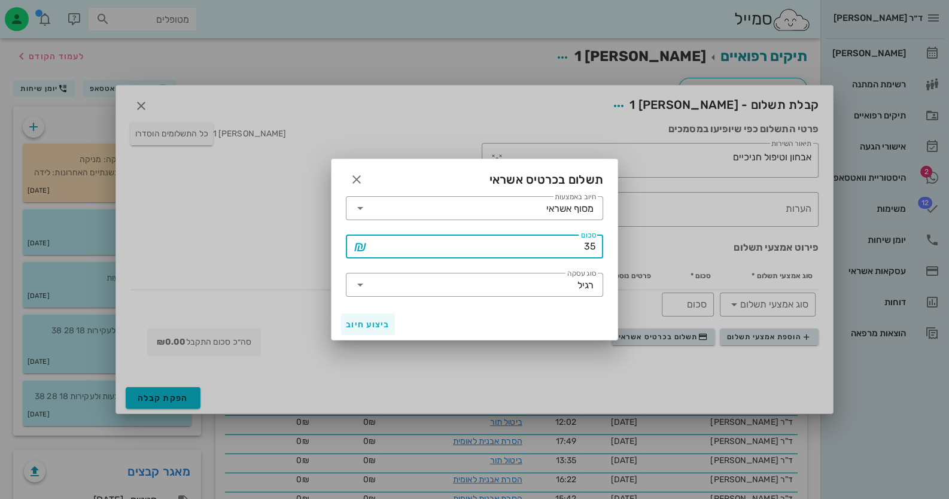
type input "35"
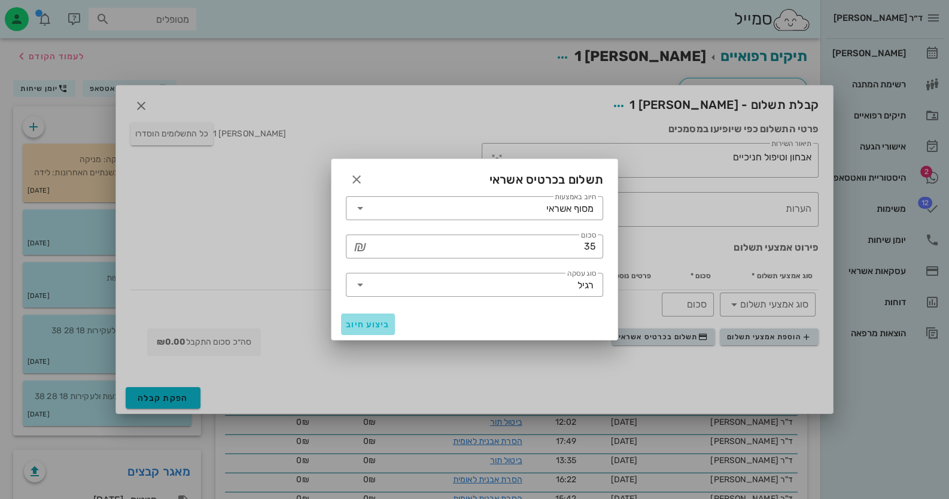
click at [381, 322] on span "ביצוע חיוב" at bounding box center [368, 325] width 44 height 10
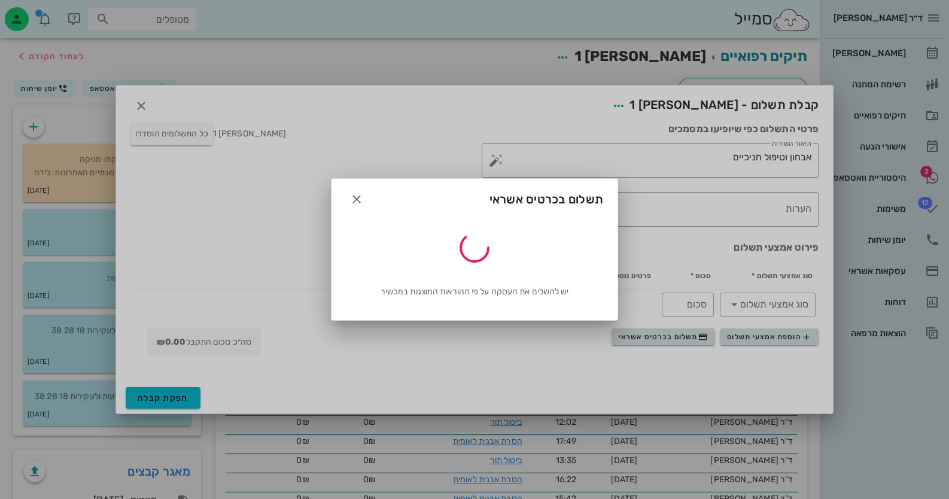
type input "35"
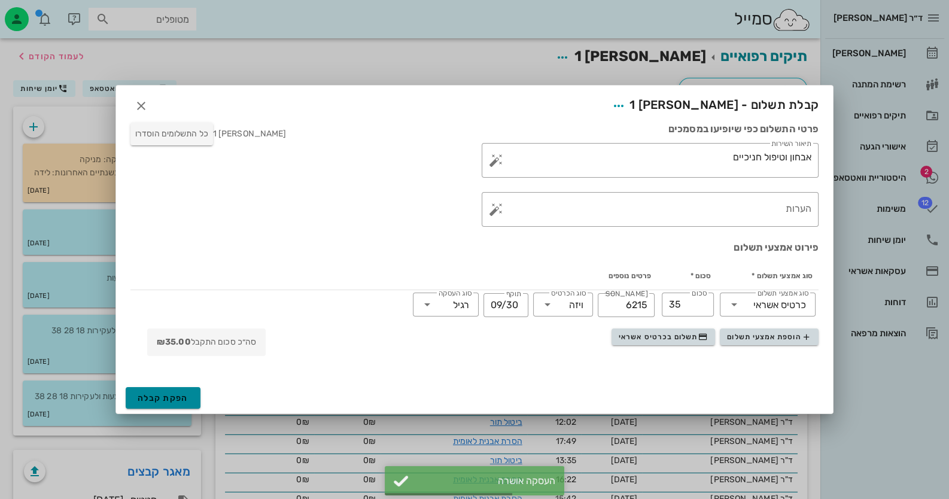
click at [172, 404] on button "הפקת קבלה" at bounding box center [163, 398] width 75 height 22
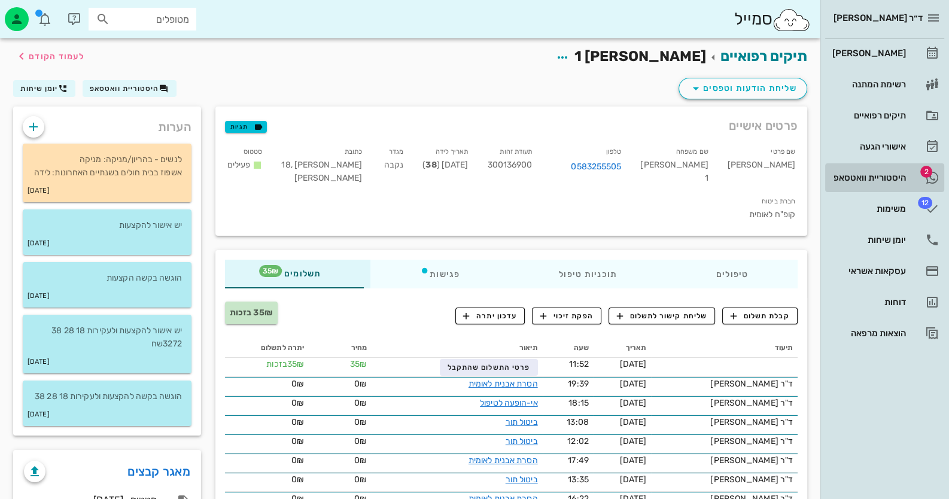
click at [893, 167] on link "2 היסטוריית וואטסאפ" at bounding box center [884, 177] width 119 height 29
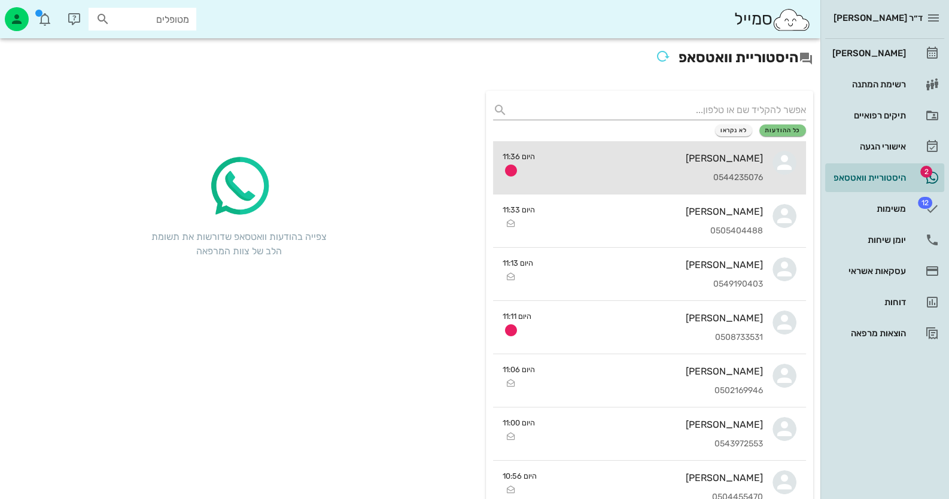
click at [751, 162] on div "[PERSON_NAME]" at bounding box center [654, 158] width 218 height 11
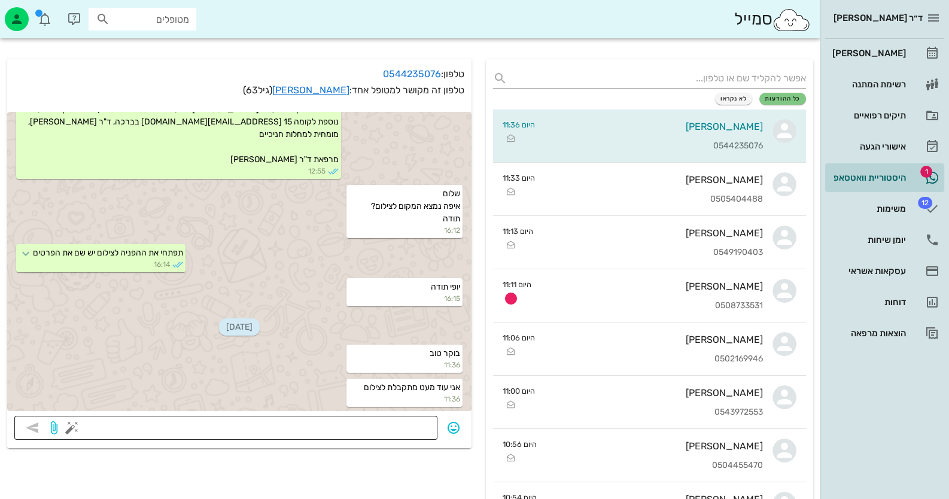
scroll to position [59, 0]
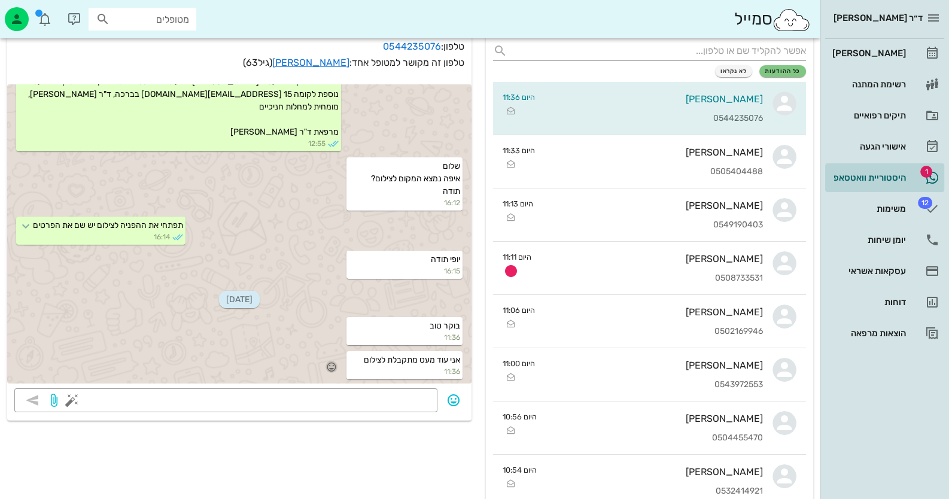
click at [330, 364] on icon "button" at bounding box center [331, 367] width 11 height 11
click at [333, 347] on div "👍" at bounding box center [322, 349] width 22 height 23
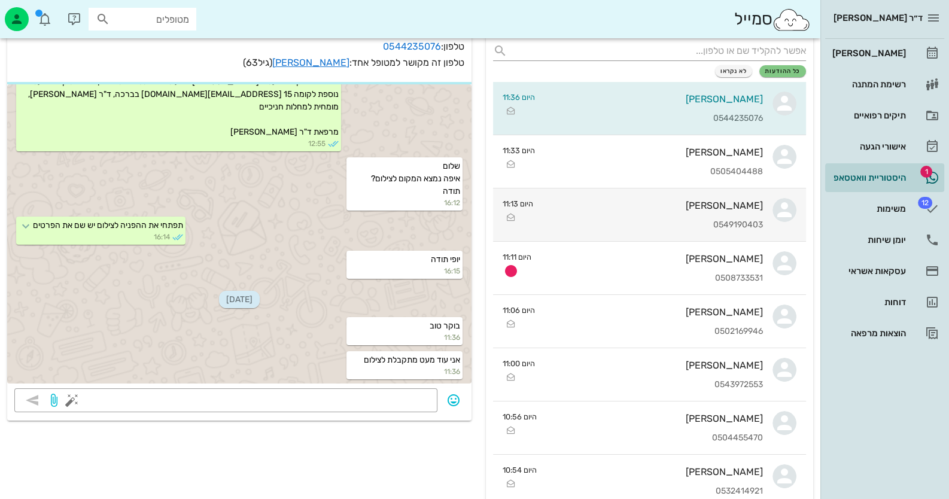
scroll to position [340, 0]
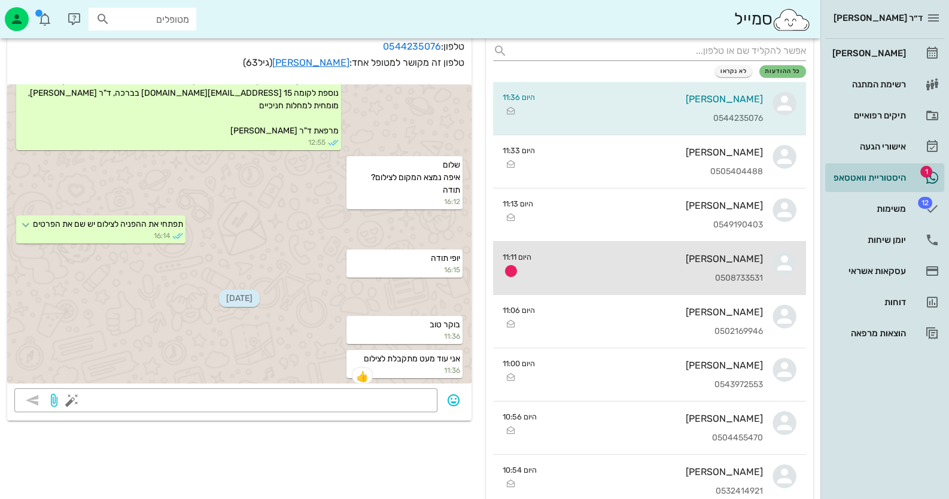
click at [745, 264] on div "ניק [PERSON_NAME] 0508733531" at bounding box center [652, 268] width 222 height 53
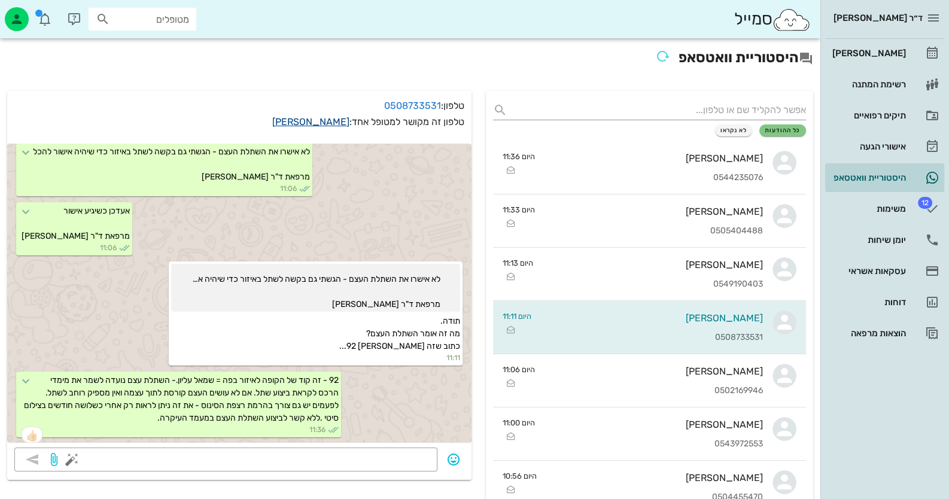
click at [337, 120] on link "[PERSON_NAME]" at bounding box center [310, 121] width 77 height 11
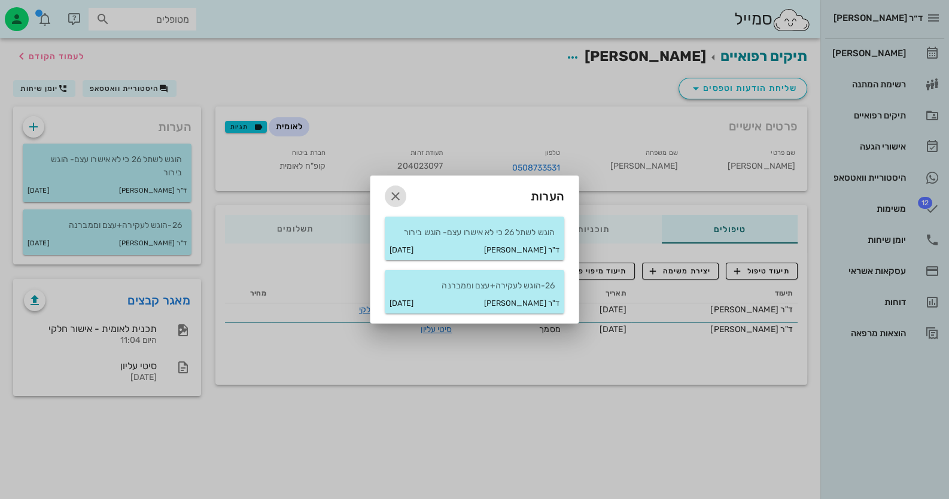
click at [398, 191] on icon "button" at bounding box center [395, 196] width 14 height 14
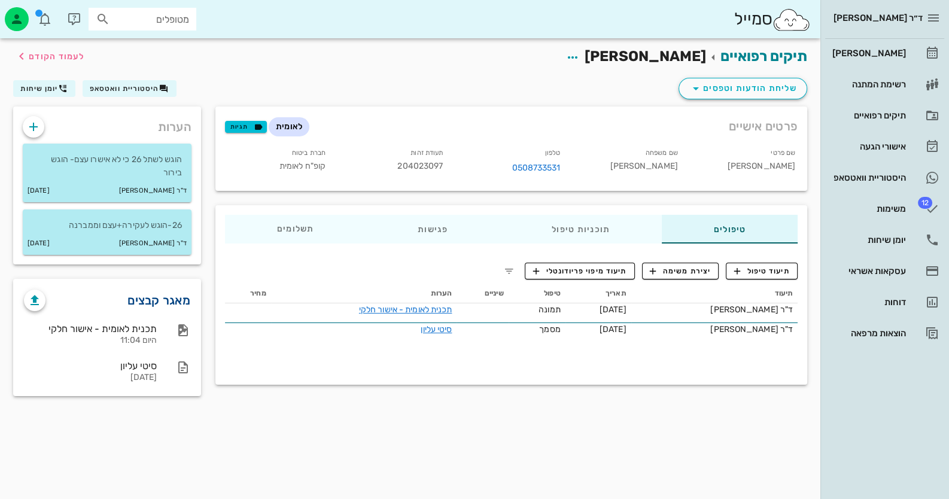
click at [154, 303] on link "מאגר קבצים" at bounding box center [158, 300] width 63 height 19
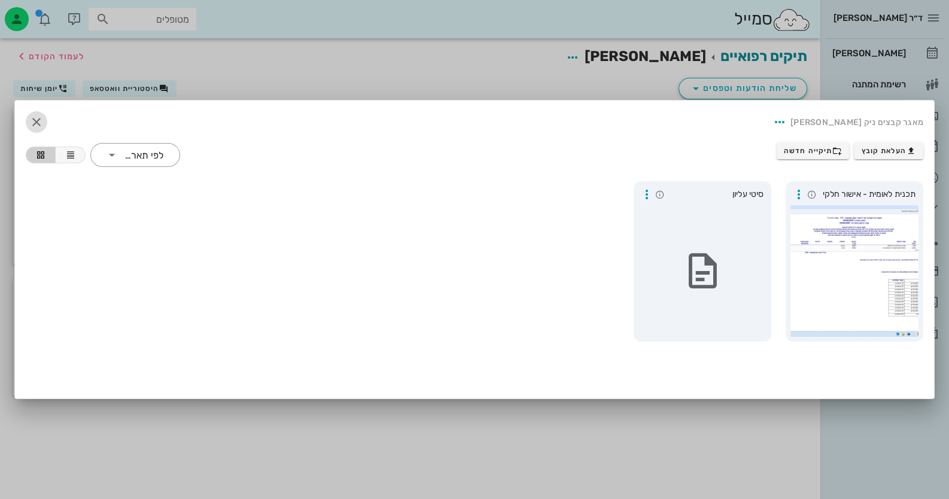
click at [42, 120] on icon "button" at bounding box center [36, 122] width 14 height 14
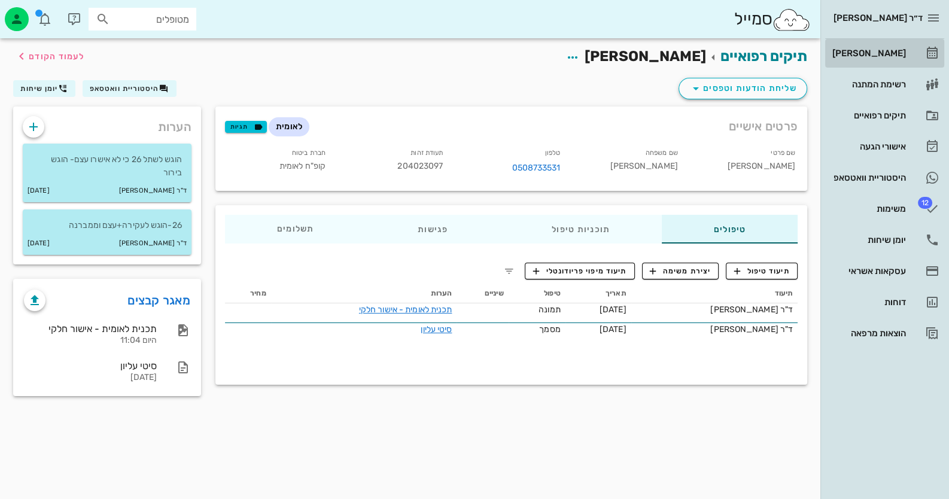
click at [895, 44] on div "[PERSON_NAME]" at bounding box center [868, 53] width 76 height 19
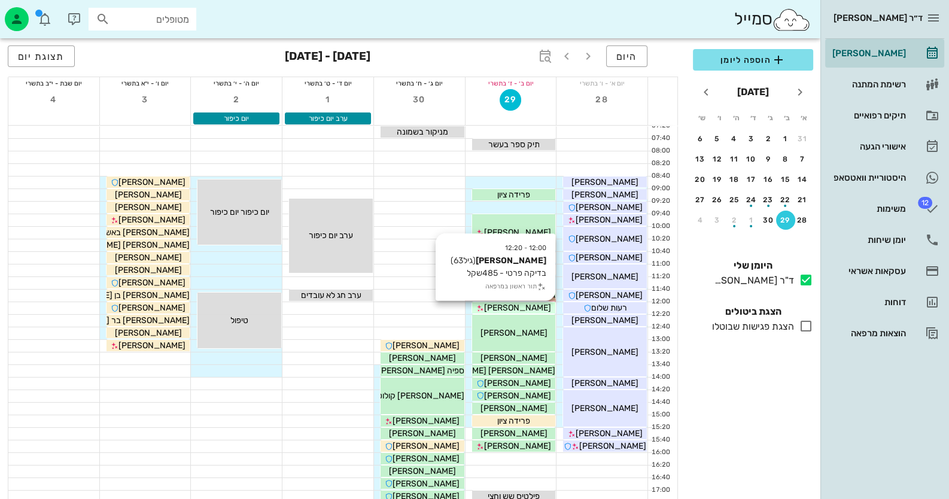
click at [538, 309] on div "[PERSON_NAME]" at bounding box center [514, 308] width 84 height 13
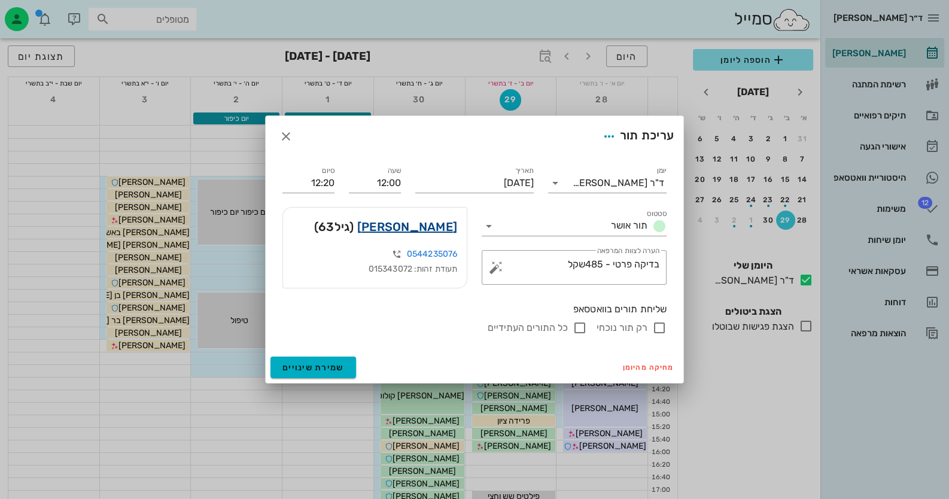
click at [445, 226] on link "[PERSON_NAME]" at bounding box center [407, 226] width 100 height 19
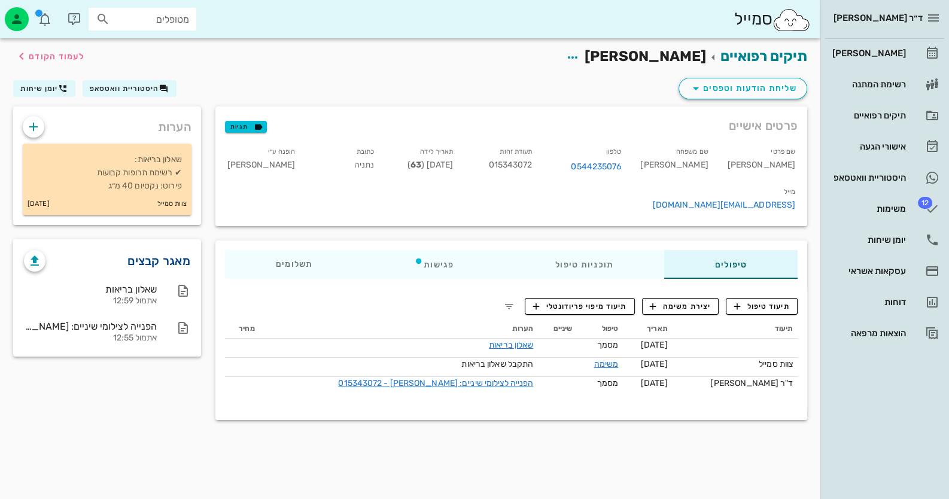
click at [153, 260] on link "מאגר קבצים" at bounding box center [158, 260] width 63 height 19
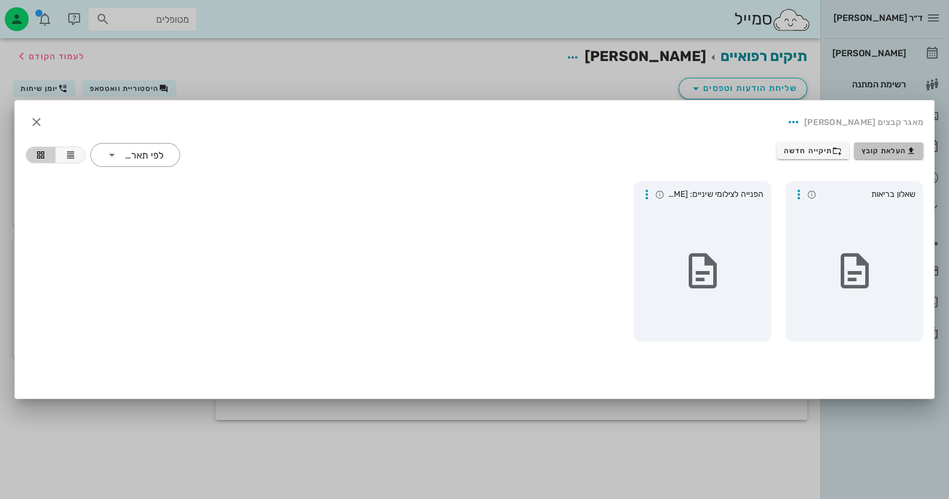
click at [907, 144] on button "העלאת קובץ" at bounding box center [888, 150] width 69 height 17
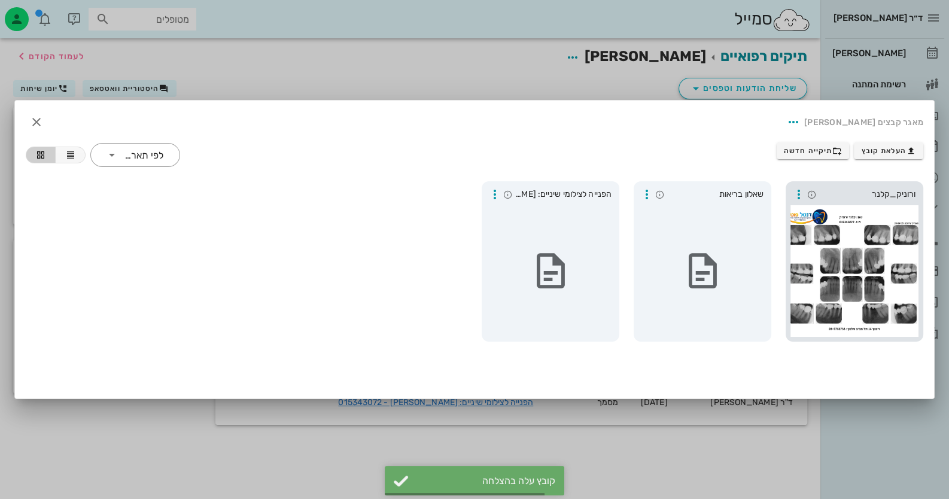
click at [877, 212] on div at bounding box center [855, 271] width 128 height 132
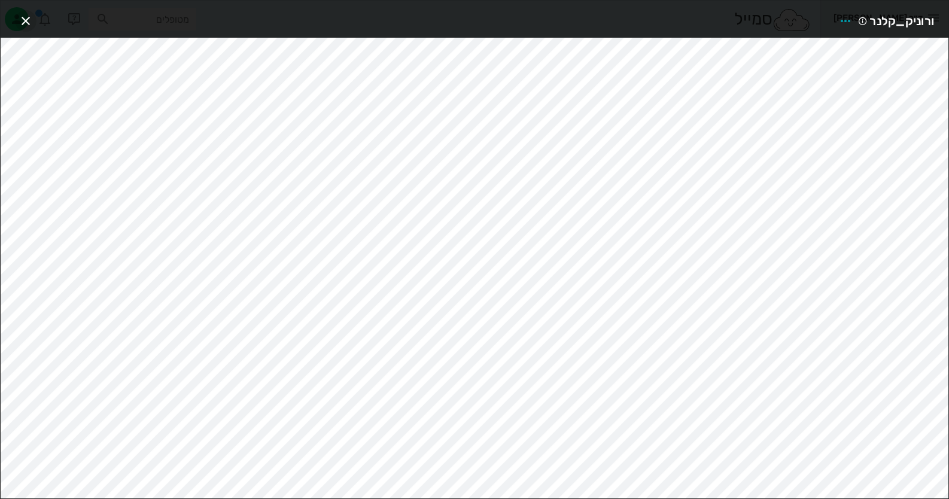
click at [26, 17] on icon "button" at bounding box center [26, 21] width 14 height 14
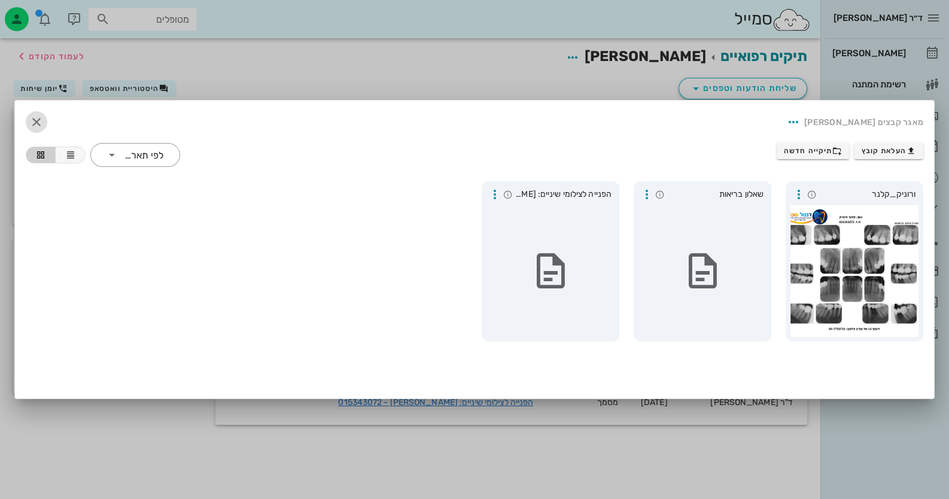
click at [39, 122] on icon "button" at bounding box center [36, 122] width 14 height 14
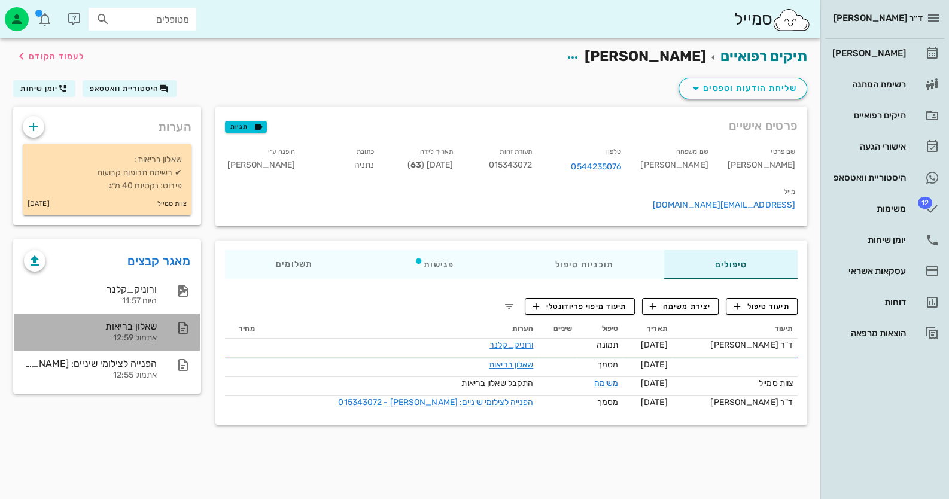
click at [154, 329] on div "שאלון בריאות" at bounding box center [90, 326] width 133 height 11
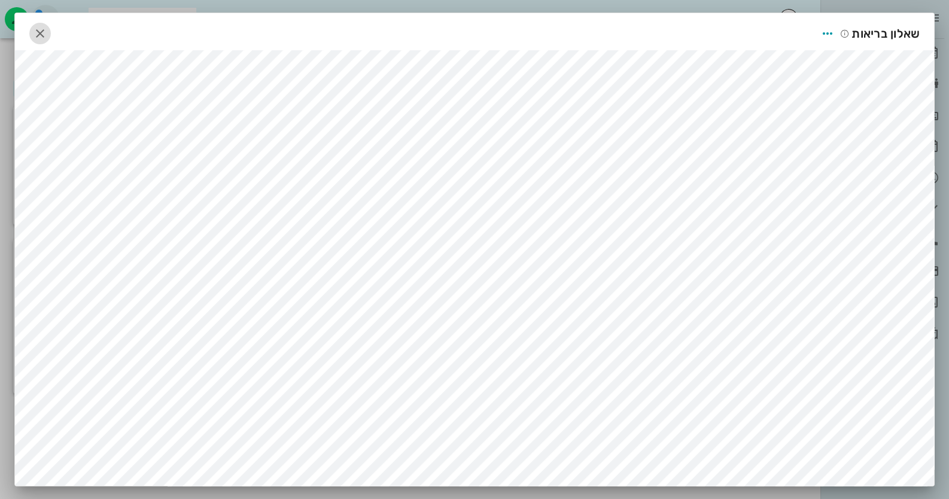
drag, startPoint x: 38, startPoint y: 32, endPoint x: 48, endPoint y: 32, distance: 10.8
click at [43, 32] on icon "button" at bounding box center [40, 33] width 14 height 14
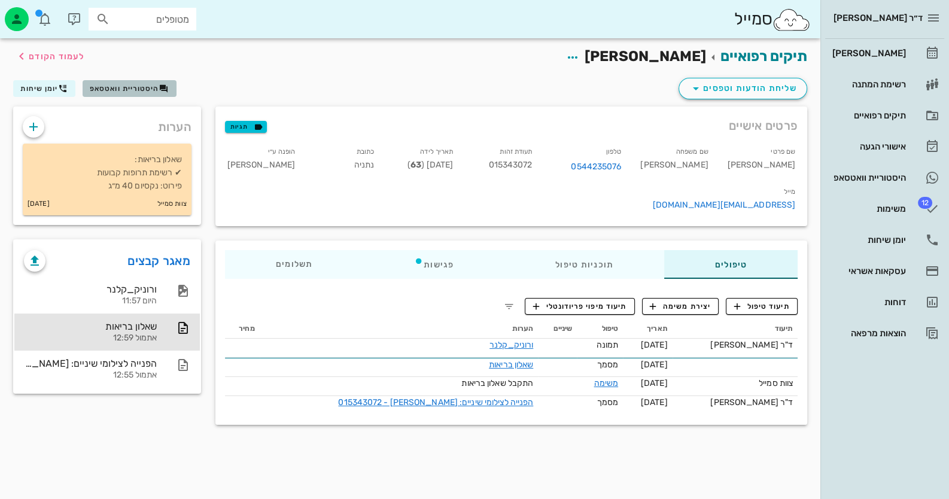
click at [143, 92] on span "היסטוריית וואטסאפ" at bounding box center [124, 88] width 69 height 8
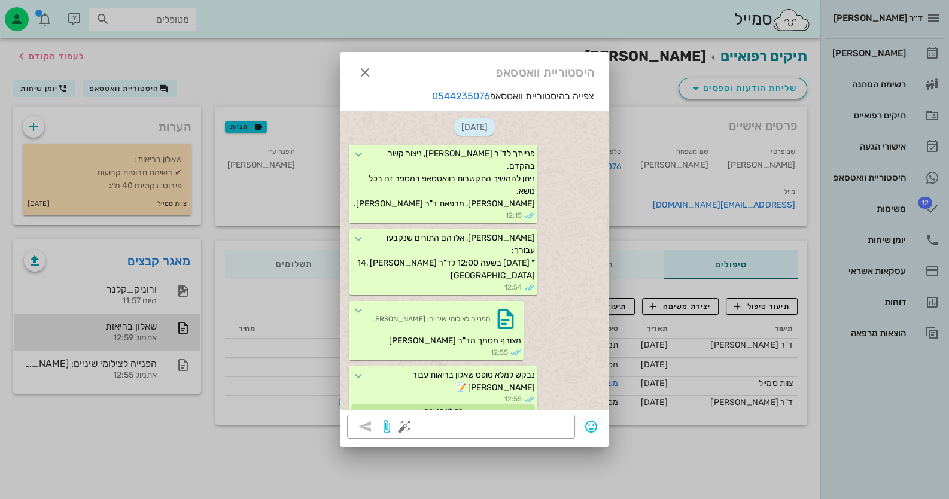
scroll to position [390, 0]
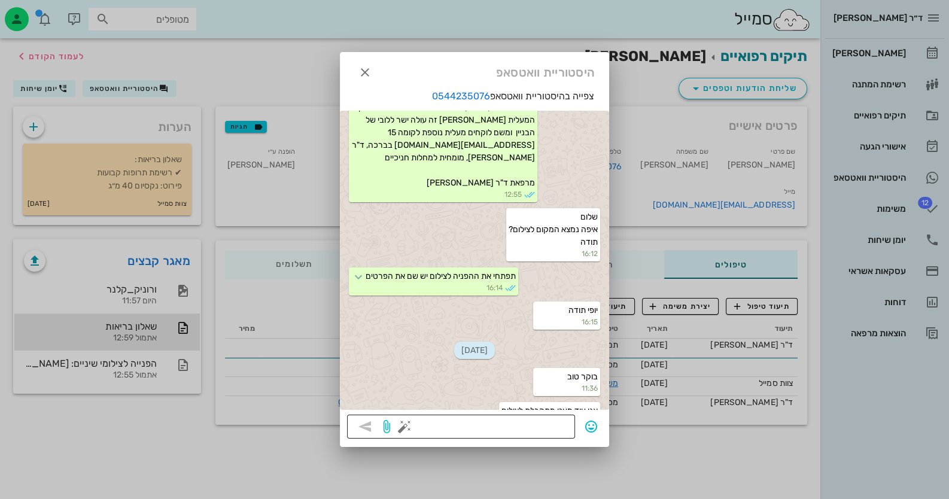
click at [405, 426] on button "button" at bounding box center [404, 427] width 14 height 14
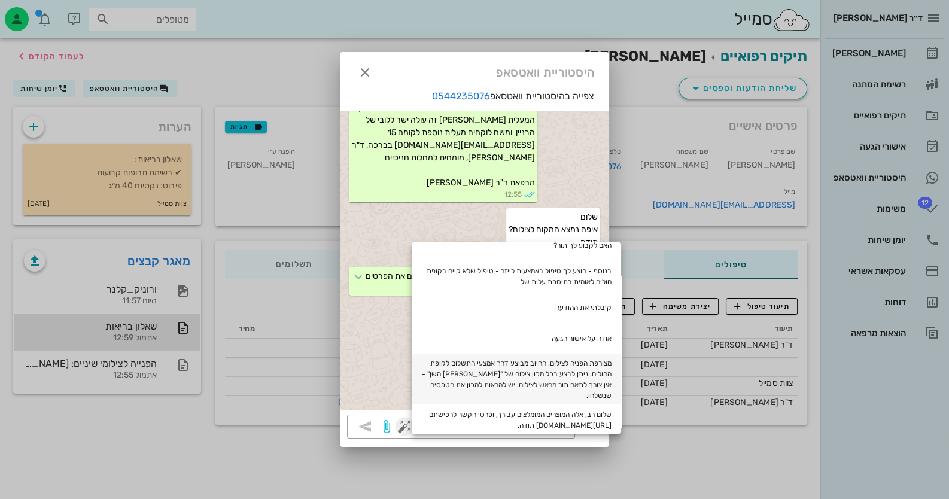
scroll to position [180, 0]
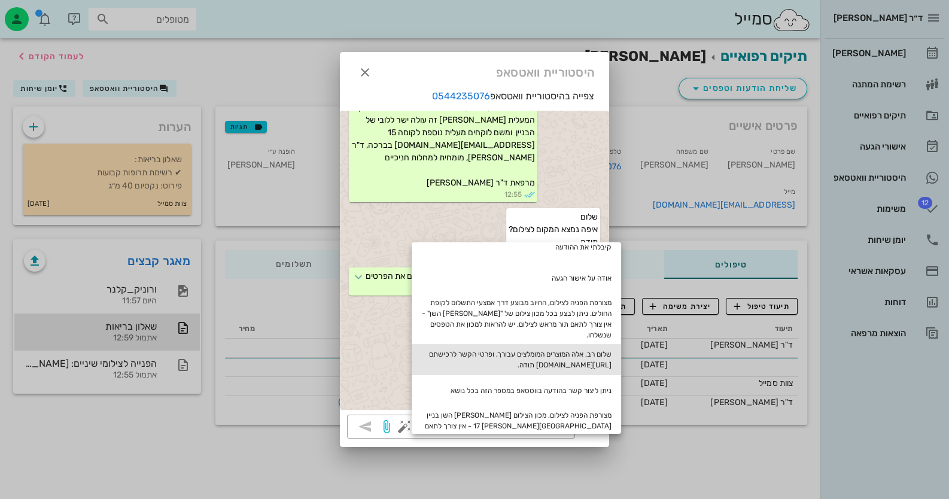
click at [530, 347] on div "שלום רב, אלה המוצרים המומלצים עבורך, ופרטי הקשר לרכישתם [URL][DOMAIN_NAME] תודה." at bounding box center [516, 359] width 209 height 31
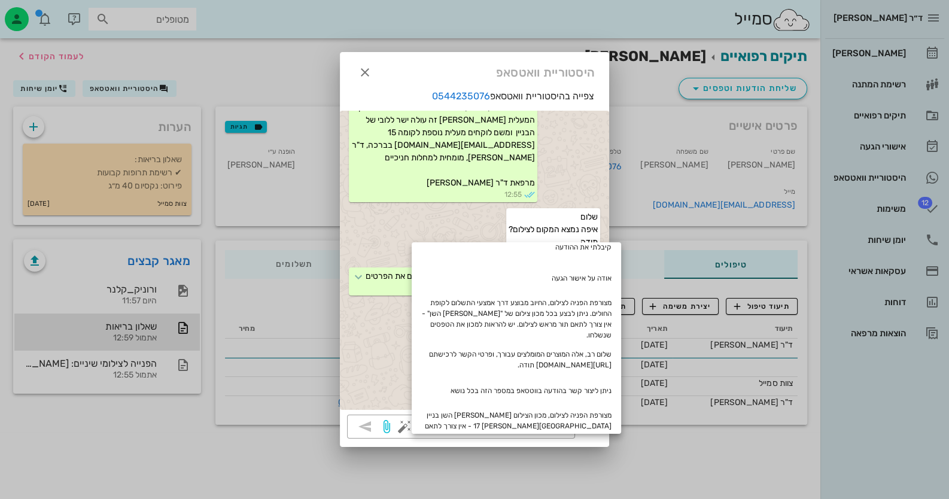
type textarea "שלום רב, אלה המוצרים המומלצים עבורך, ופרטי הקשר לרכישתם [URL][DOMAIN_NAME] תודה."
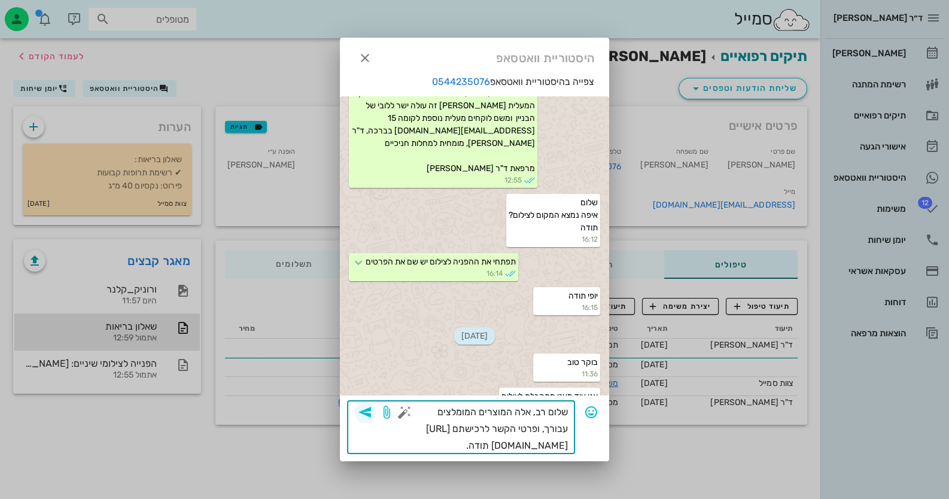
click at [360, 411] on icon "button" at bounding box center [365, 412] width 14 height 14
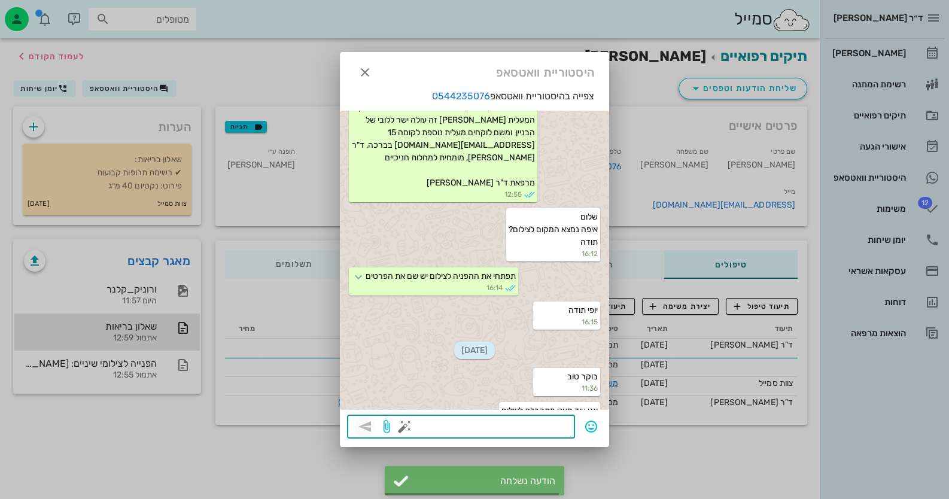
scroll to position [448, 0]
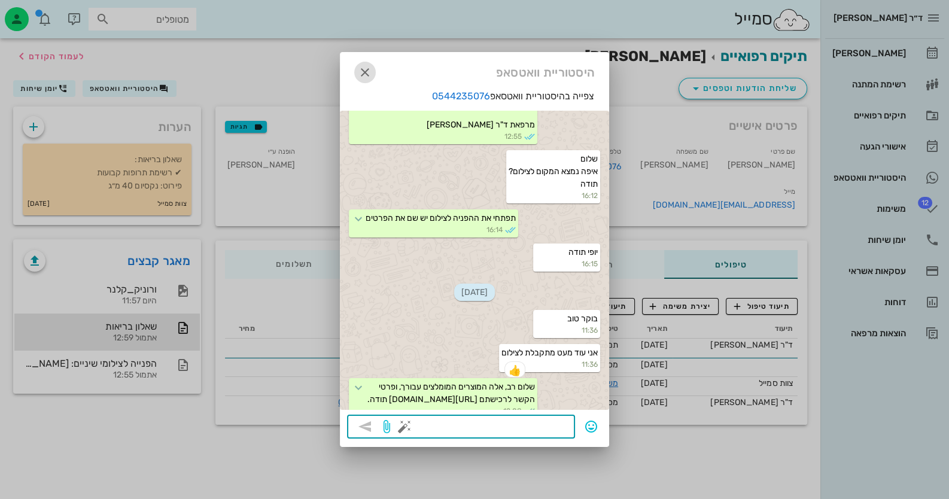
click at [371, 77] on icon "button" at bounding box center [365, 72] width 14 height 14
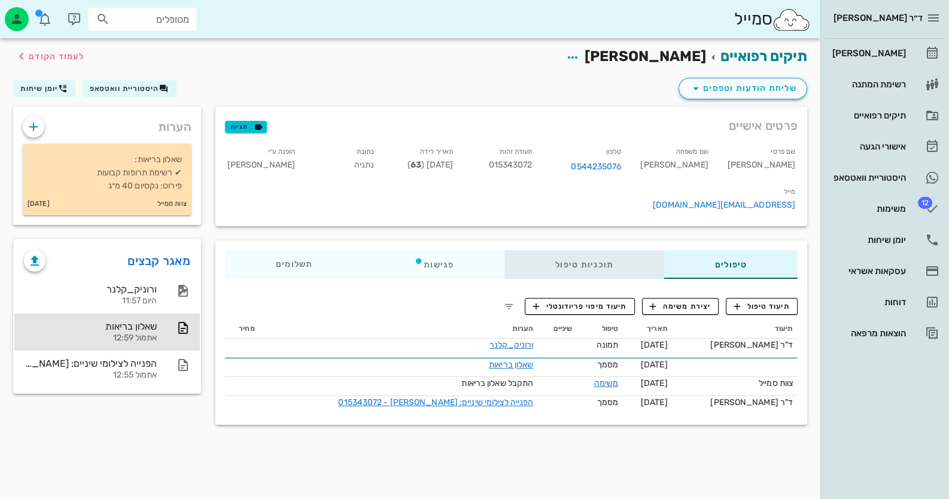
click at [552, 250] on div "תוכניות טיפול" at bounding box center [585, 264] width 160 height 29
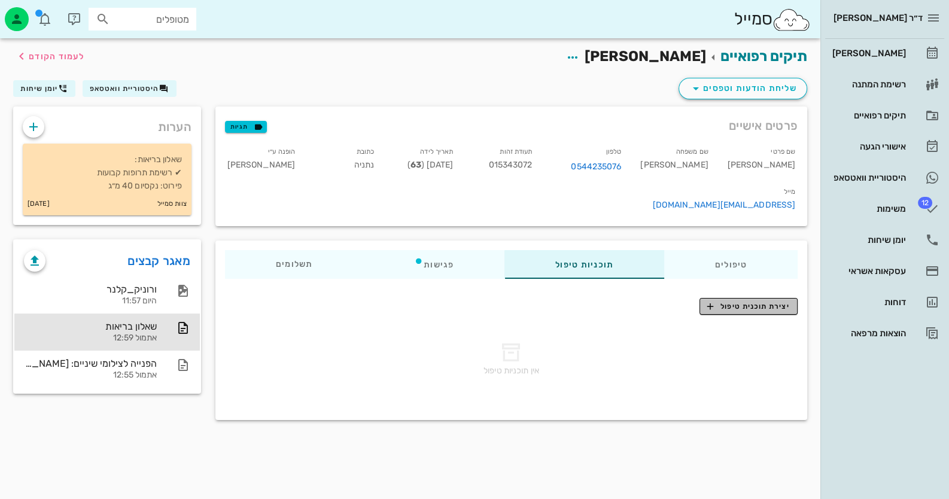
click at [744, 301] on span "יצירת תוכנית טיפול" at bounding box center [748, 306] width 82 height 11
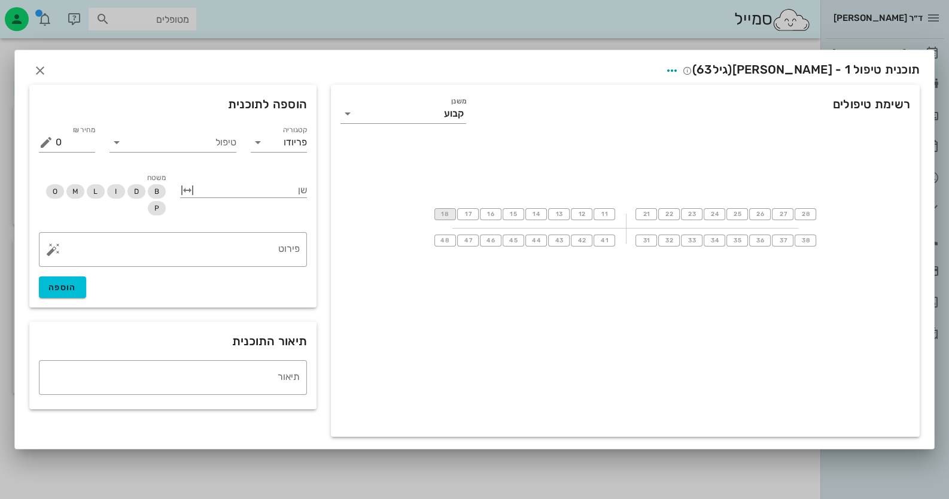
click at [445, 212] on span "18" at bounding box center [446, 214] width 10 height 7
click at [186, 191] on button "button" at bounding box center [187, 190] width 14 height 14
click at [227, 194] on input "עד שן" at bounding box center [228, 190] width 44 height 19
type input "11"
click at [215, 149] on input "טיפול" at bounding box center [181, 142] width 110 height 19
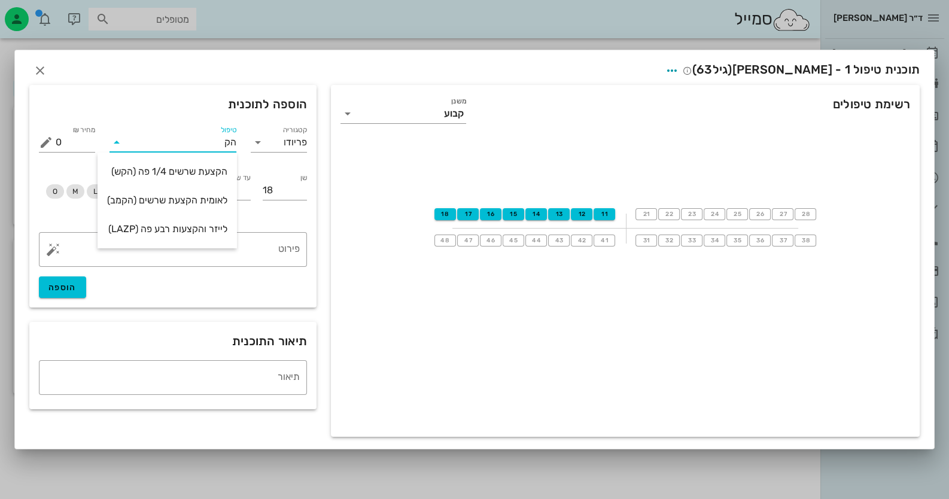
type input "הקצ"
click at [206, 174] on div "הקצעת שרשים 1/4 פה (הקש)" at bounding box center [167, 171] width 120 height 11
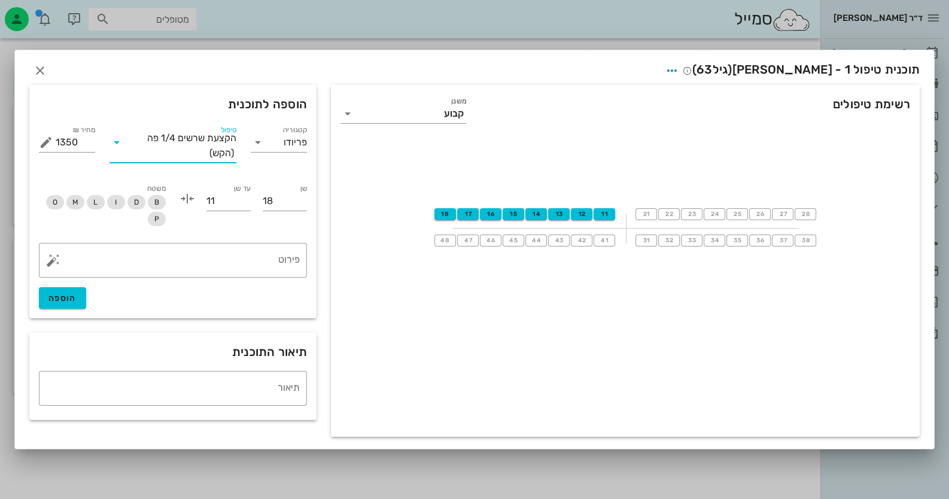
click at [72, 287] on div "​ פירוט הוספה" at bounding box center [173, 276] width 283 height 80
click at [72, 296] on span "הוספה" at bounding box center [62, 298] width 28 height 10
type input "0"
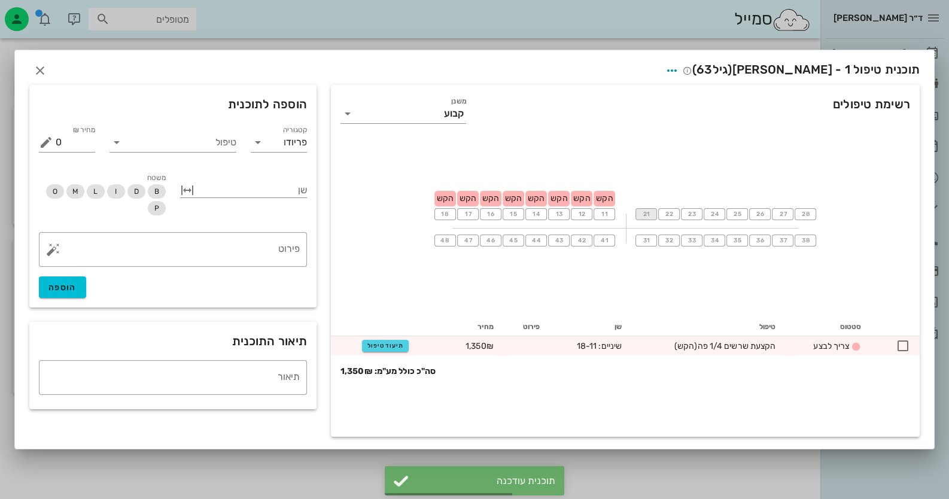
click at [648, 216] on span "21" at bounding box center [647, 214] width 10 height 7
click at [190, 191] on button "button" at bounding box center [187, 190] width 14 height 14
click at [212, 191] on input "עד שן" at bounding box center [228, 190] width 44 height 19
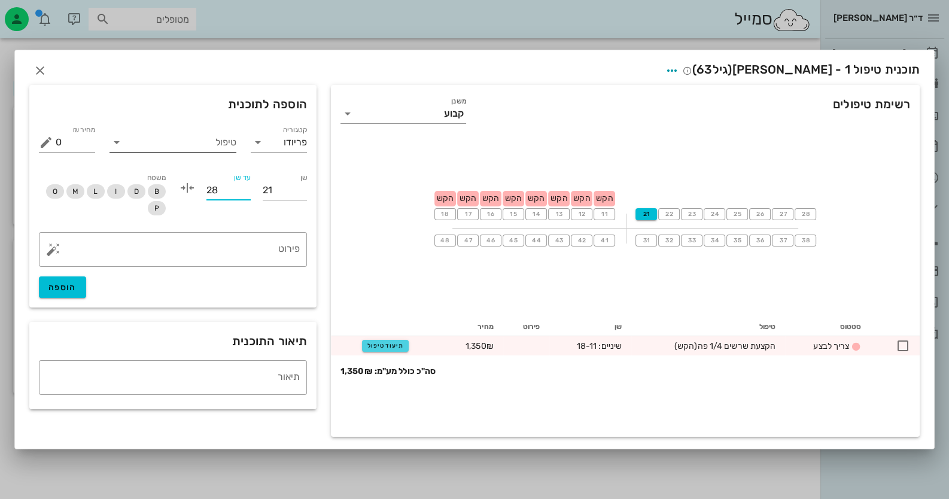
type input "28"
click at [120, 145] on icon at bounding box center [117, 142] width 14 height 14
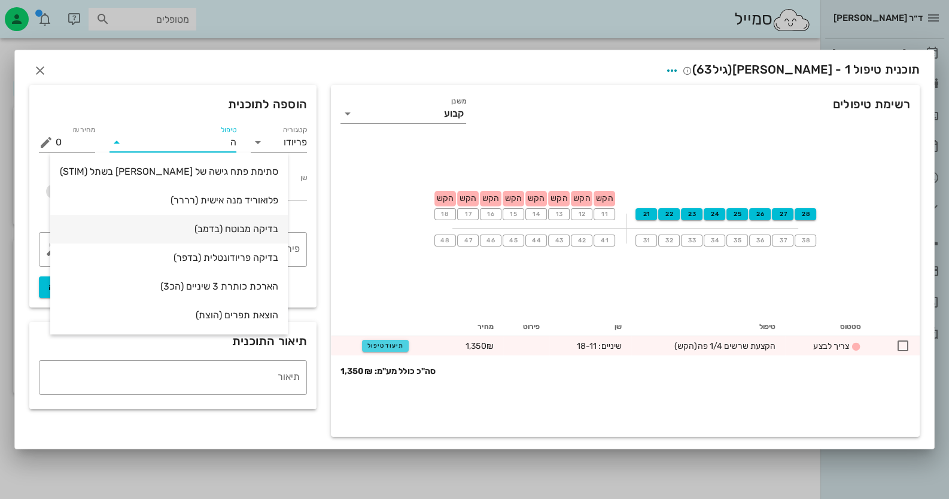
type input "הק"
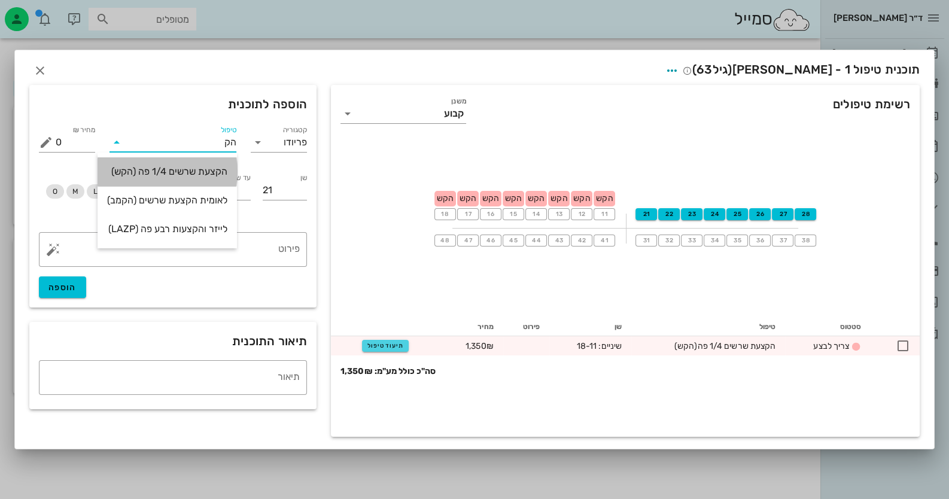
click at [206, 173] on div "הקצעת שרשים 1/4 פה (הקש)" at bounding box center [167, 171] width 120 height 11
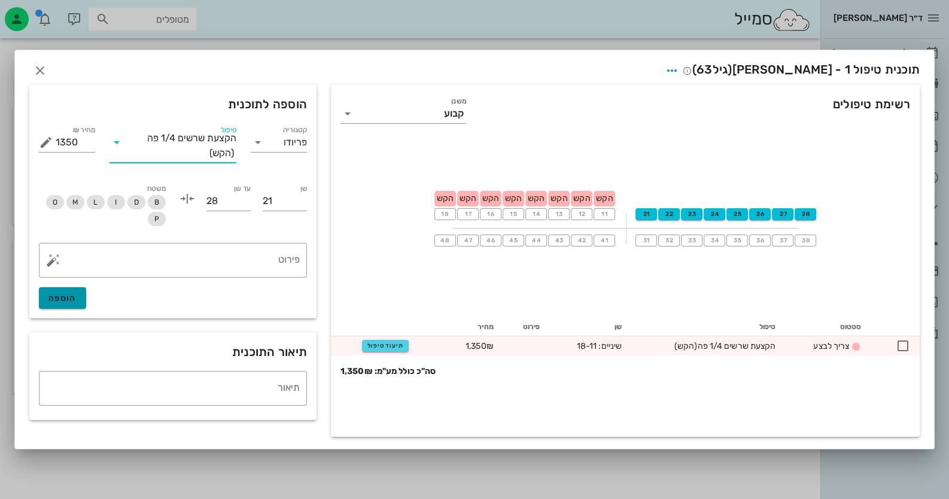
click at [63, 296] on span "הוספה" at bounding box center [62, 298] width 28 height 10
type input "0"
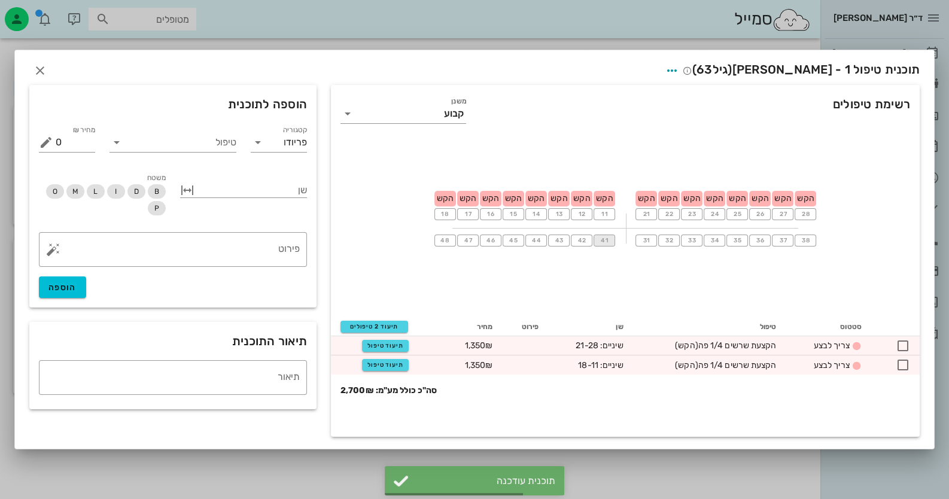
click at [602, 240] on span "41" at bounding box center [605, 240] width 10 height 7
click at [186, 185] on button "button" at bounding box center [187, 190] width 14 height 14
click at [223, 194] on input "עד שן" at bounding box center [228, 190] width 44 height 19
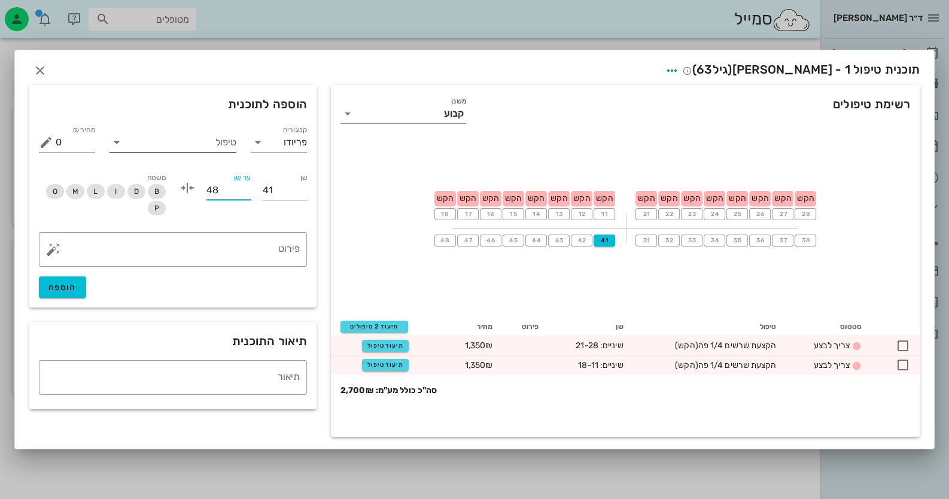
type input "48"
click at [204, 144] on input "טיפול" at bounding box center [181, 142] width 110 height 19
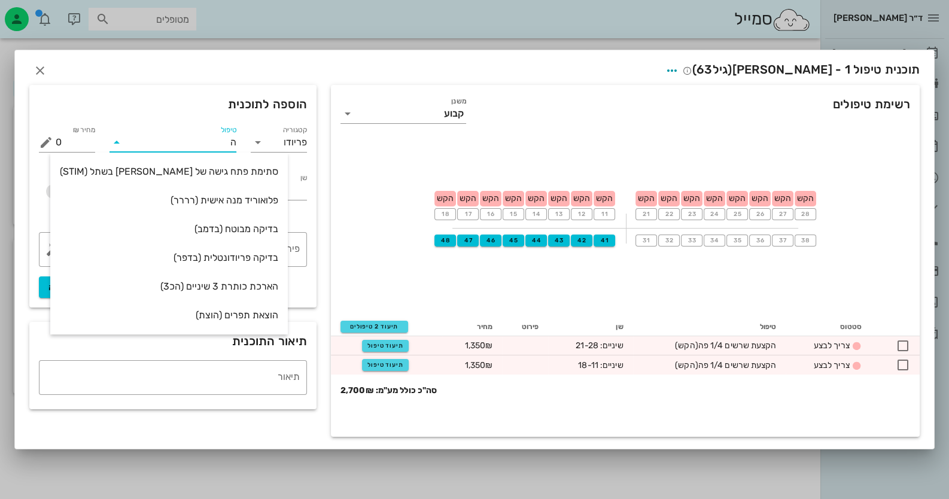
type input "הק"
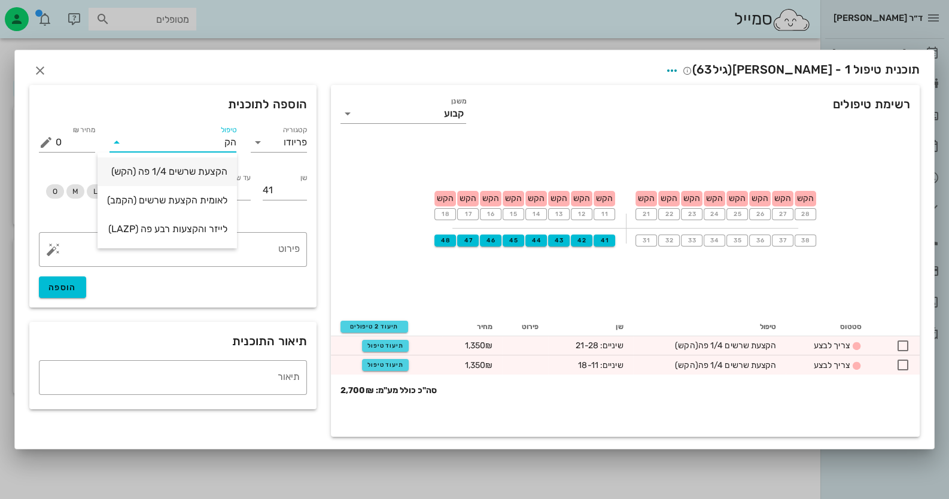
click at [196, 171] on div "הקצעת שרשים 1/4 פה (הקש)" at bounding box center [167, 171] width 120 height 11
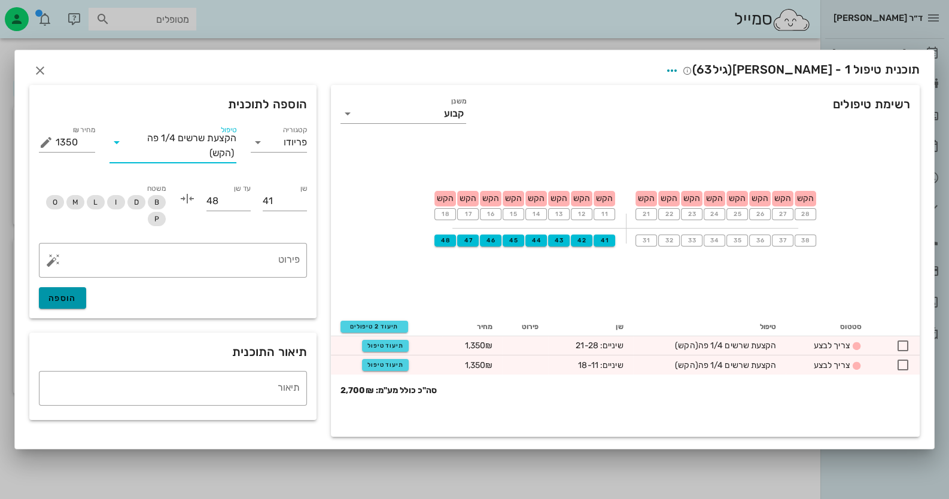
click at [72, 293] on button "הוספה" at bounding box center [62, 298] width 47 height 22
type input "0"
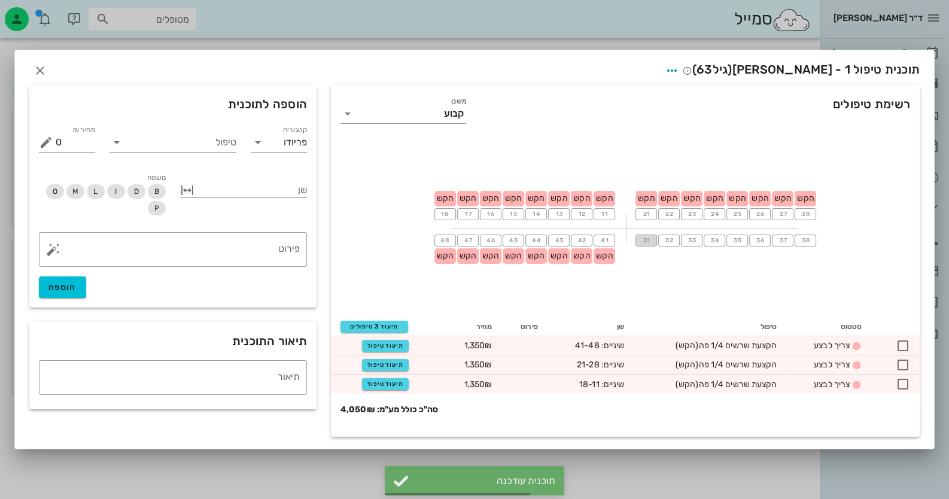
click at [646, 239] on span "31" at bounding box center [647, 240] width 10 height 7
click at [187, 194] on button "button" at bounding box center [187, 190] width 14 height 14
click at [233, 194] on input "עד שן" at bounding box center [228, 190] width 44 height 19
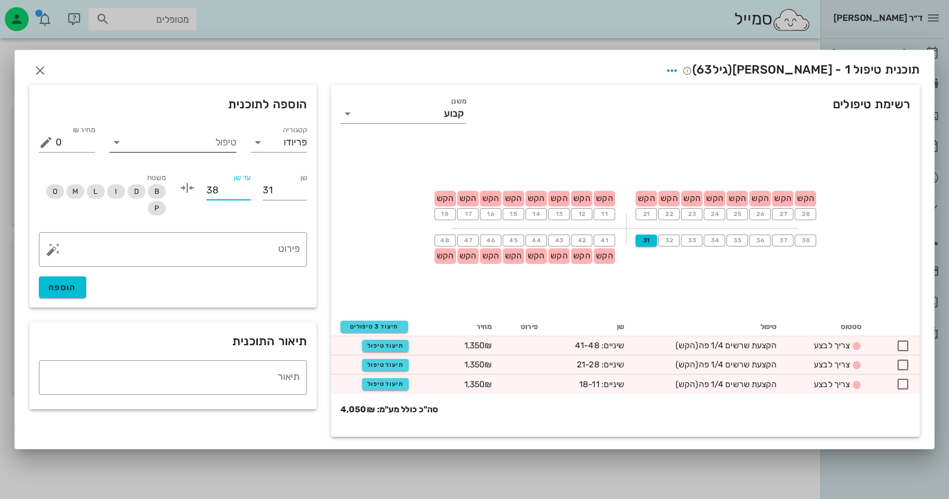
type input "38"
click at [144, 141] on input "טיפול" at bounding box center [181, 142] width 110 height 19
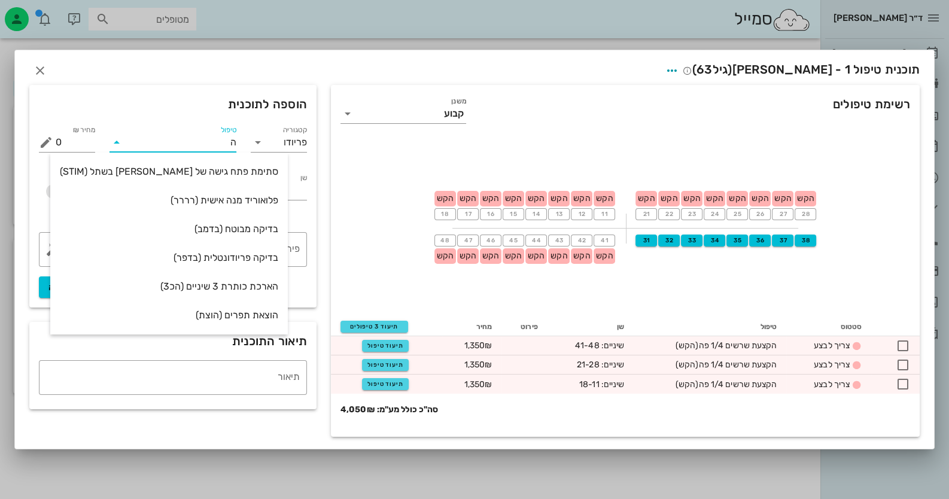
type input "הק"
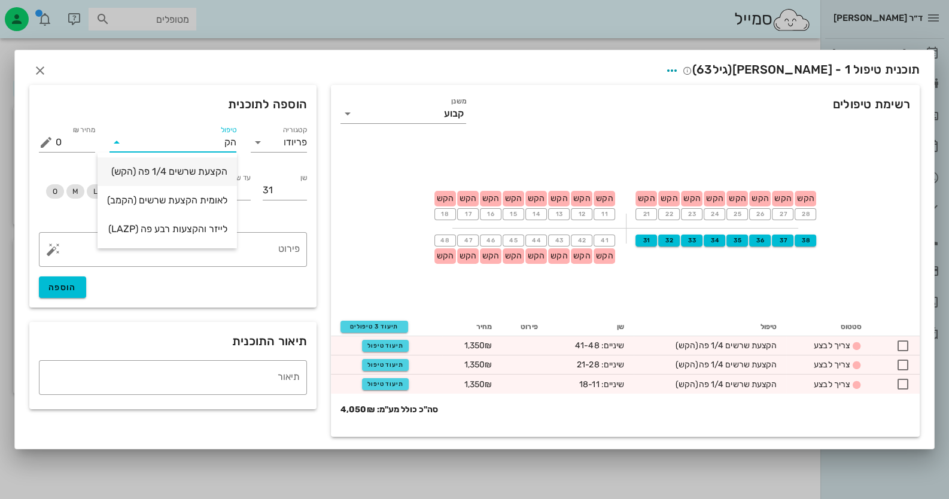
click at [190, 180] on div "הקצעת שרשים 1/4 פה (הקש)" at bounding box center [167, 172] width 120 height 26
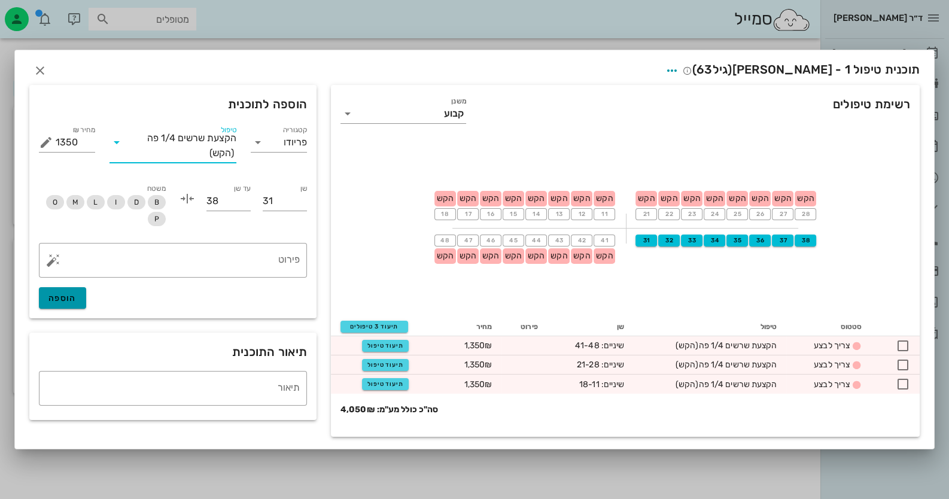
click at [59, 302] on span "הוספה" at bounding box center [62, 298] width 28 height 10
type input "0"
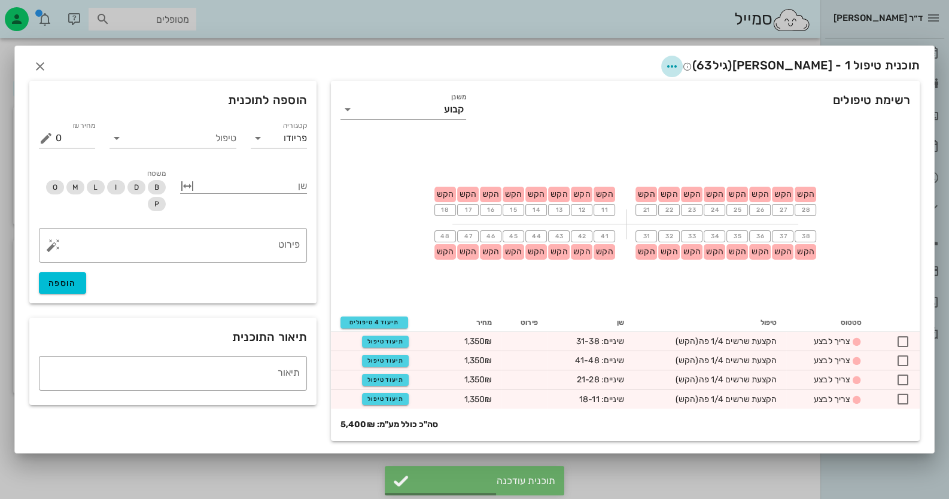
click at [679, 69] on icon "button" at bounding box center [672, 66] width 14 height 14
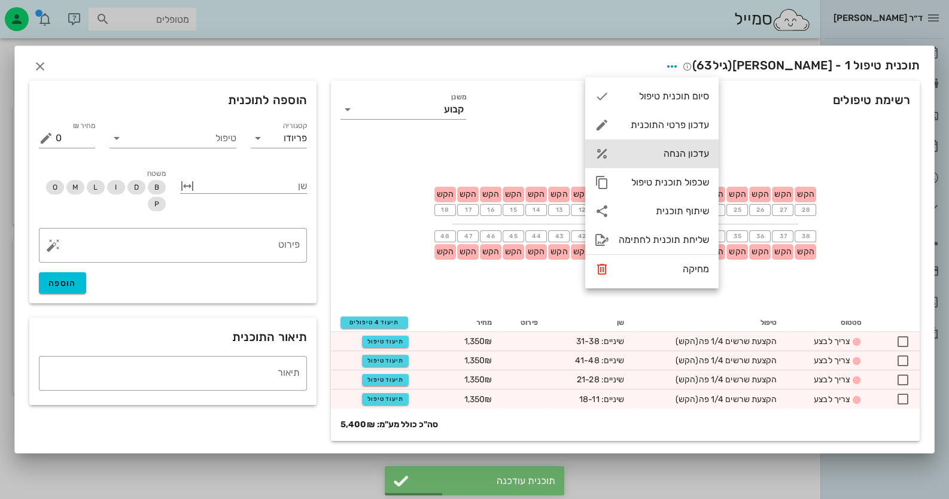
click at [667, 147] on div "עדכון הנחה" at bounding box center [651, 153] width 133 height 29
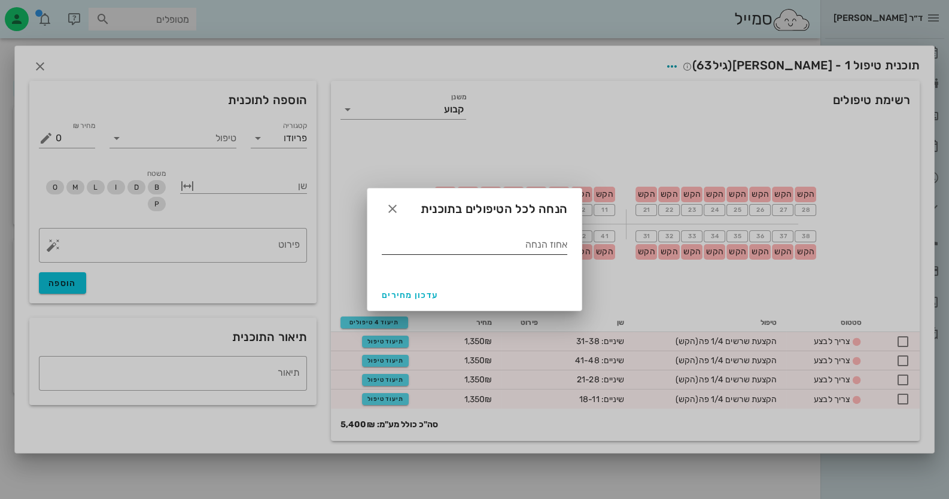
click at [429, 251] on input "אחוז הנחה" at bounding box center [475, 244] width 186 height 19
type input "10"
click at [414, 297] on span "עדכון מחירים" at bounding box center [410, 295] width 56 height 10
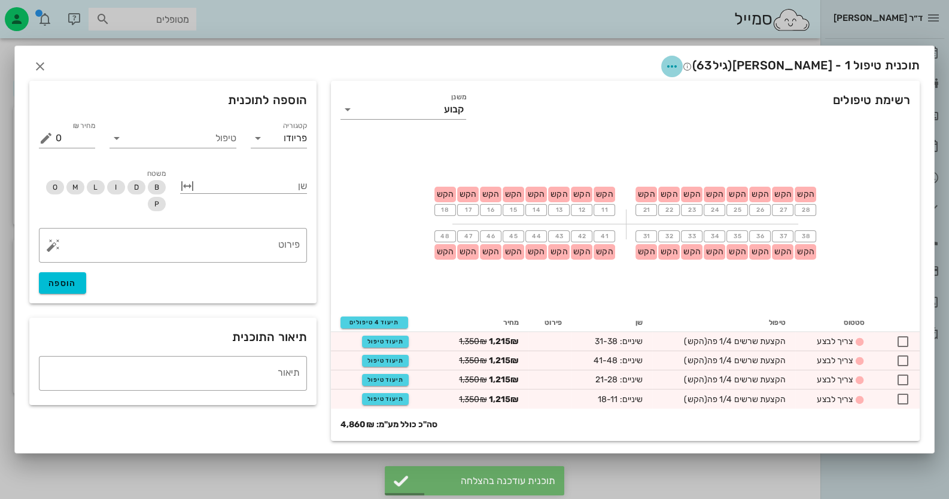
click at [679, 68] on icon "button" at bounding box center [672, 66] width 14 height 14
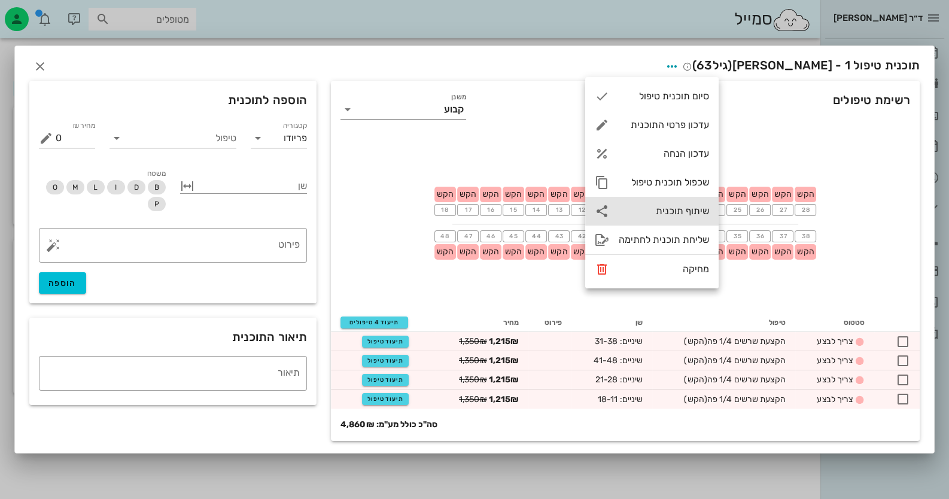
click at [701, 205] on div "שיתוף תוכנית" at bounding box center [664, 210] width 90 height 11
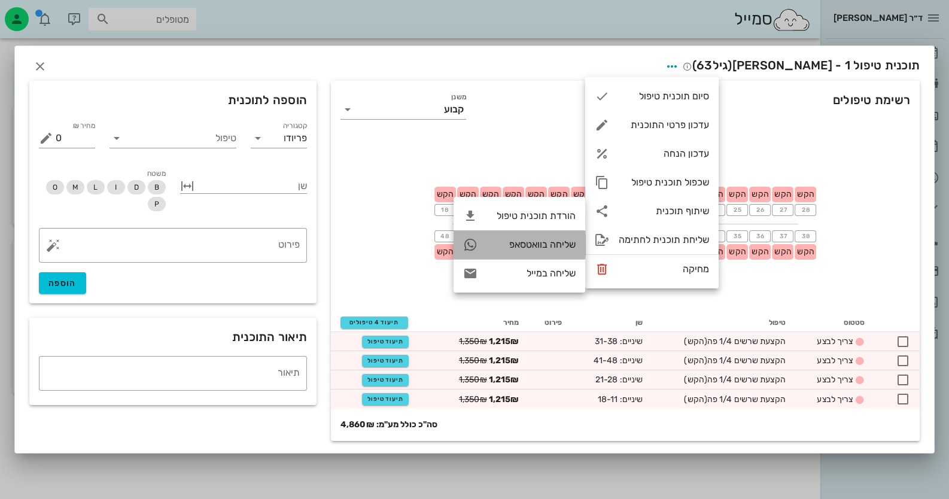
click at [545, 239] on div "שליחה בוואטסאפ" at bounding box center [531, 244] width 89 height 11
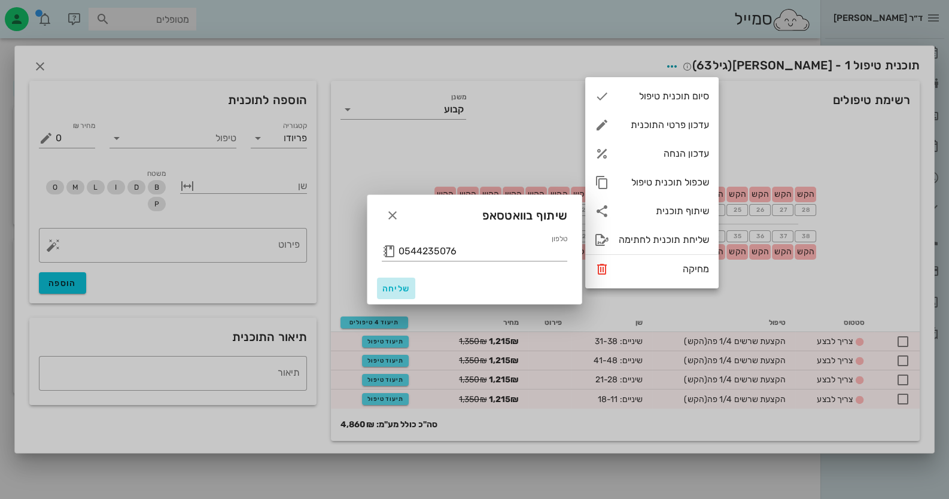
click at [391, 294] on button "שליחה" at bounding box center [396, 289] width 38 height 22
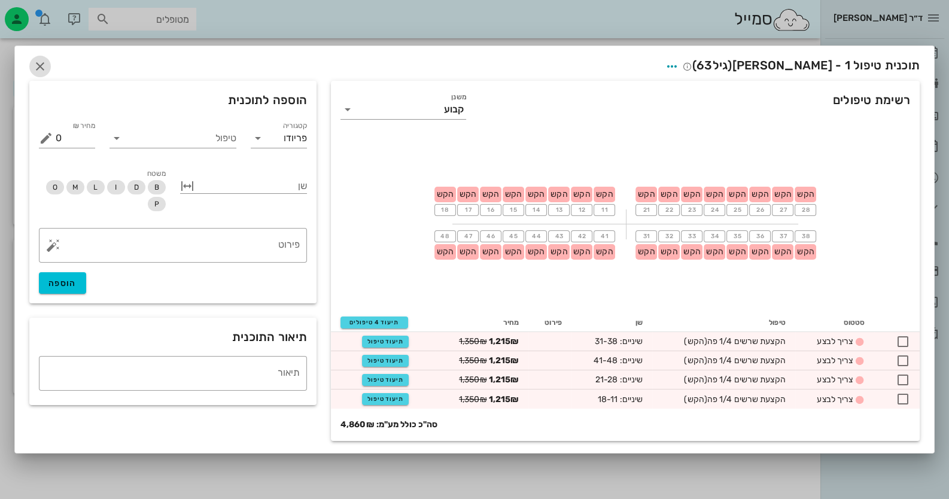
click at [39, 70] on icon "button" at bounding box center [40, 66] width 14 height 14
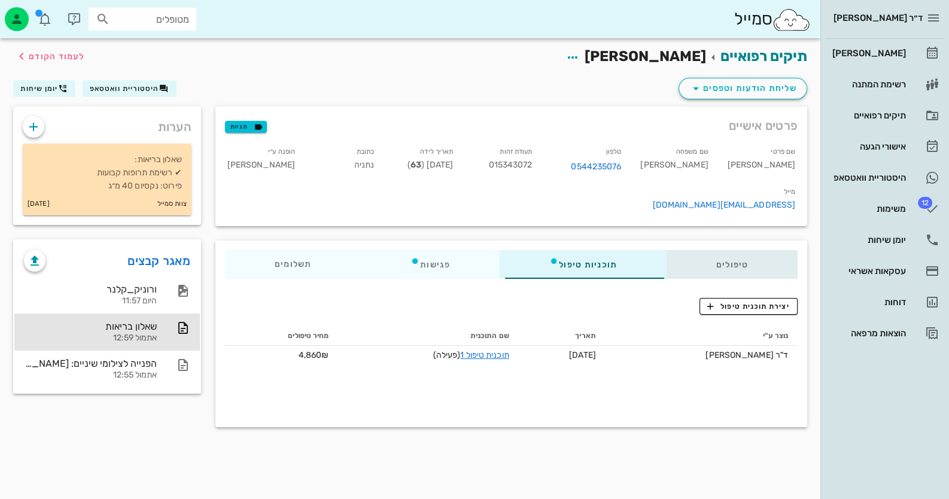
click at [728, 250] on div "טיפולים" at bounding box center [732, 264] width 131 height 29
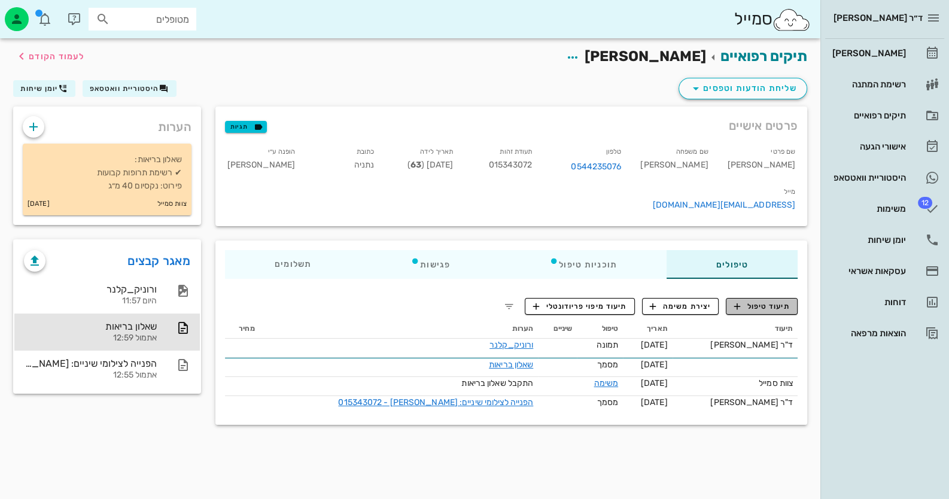
click at [732, 301] on icon "button" at bounding box center [737, 306] width 11 height 11
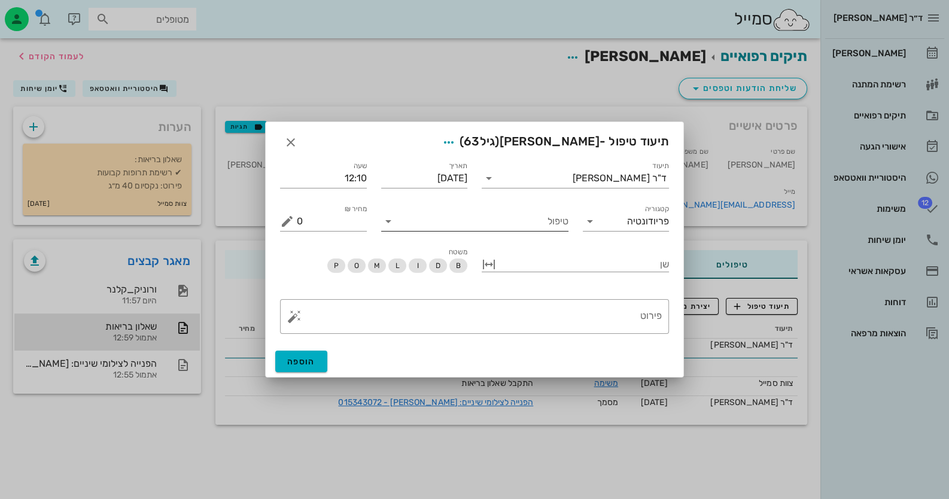
click at [539, 223] on input "טיפול" at bounding box center [483, 221] width 171 height 19
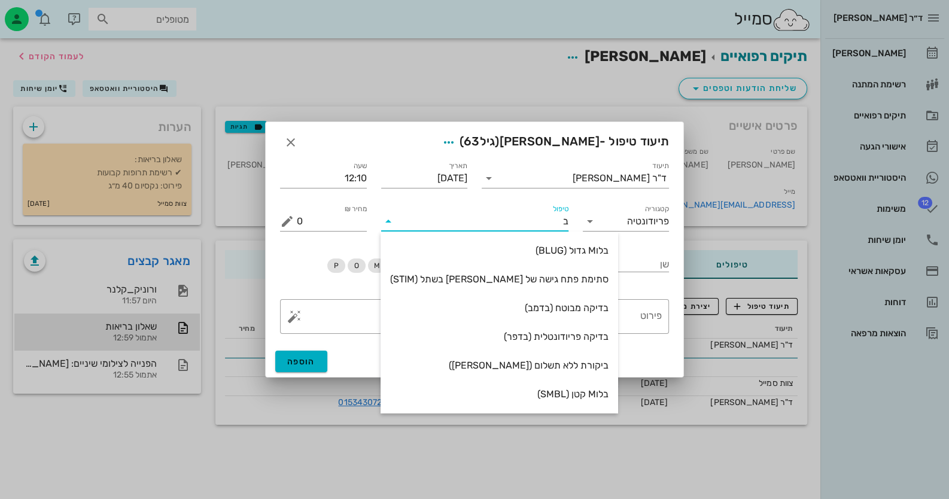
type input "בד"
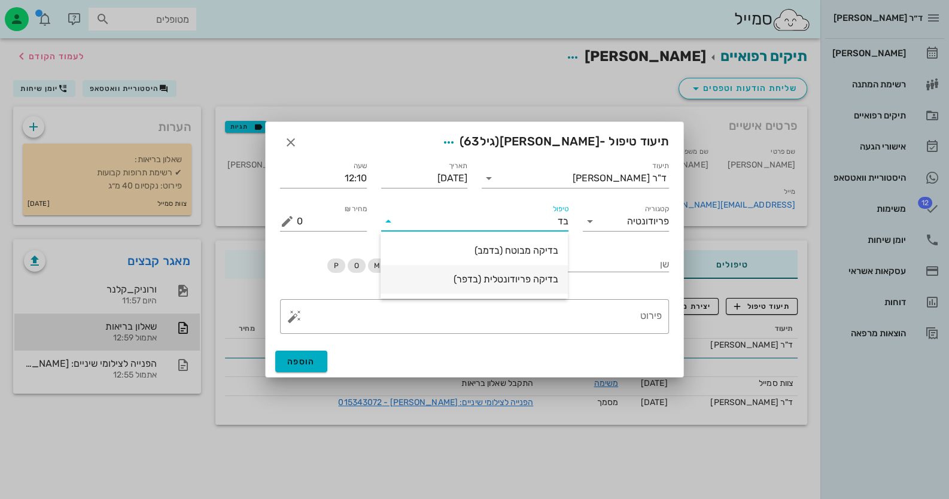
click at [543, 272] on div "בדיקה פריודונטלית (בדפר)" at bounding box center [474, 279] width 168 height 26
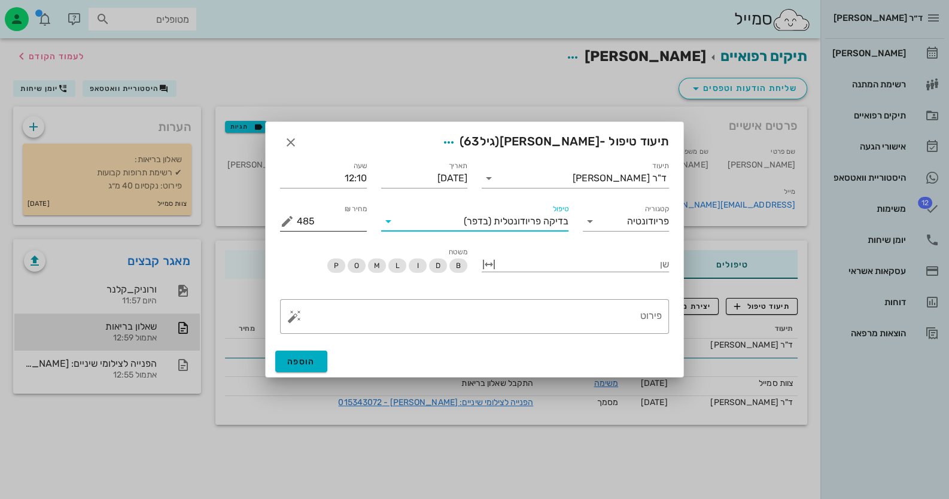
click at [285, 220] on button "מחיר ₪ appended action" at bounding box center [287, 221] width 14 height 14
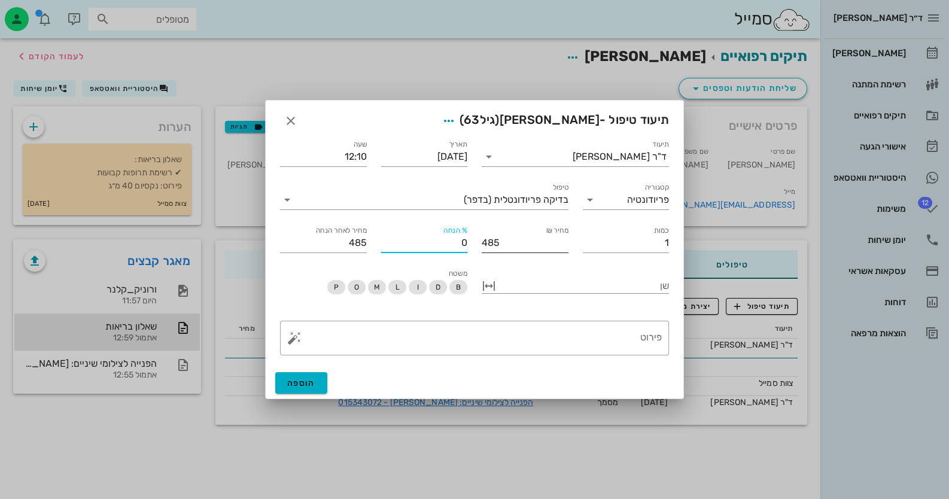
drag, startPoint x: 447, startPoint y: 243, endPoint x: 490, endPoint y: 251, distance: 43.2
click at [490, 251] on div "תיעוד ד"ר [PERSON_NAME] תאריך [DATE] שעה 12:10 קטגוריה פריודונטיה טיפול בדיקה פ…" at bounding box center [474, 194] width 403 height 129
type input "4855"
type input "48550"
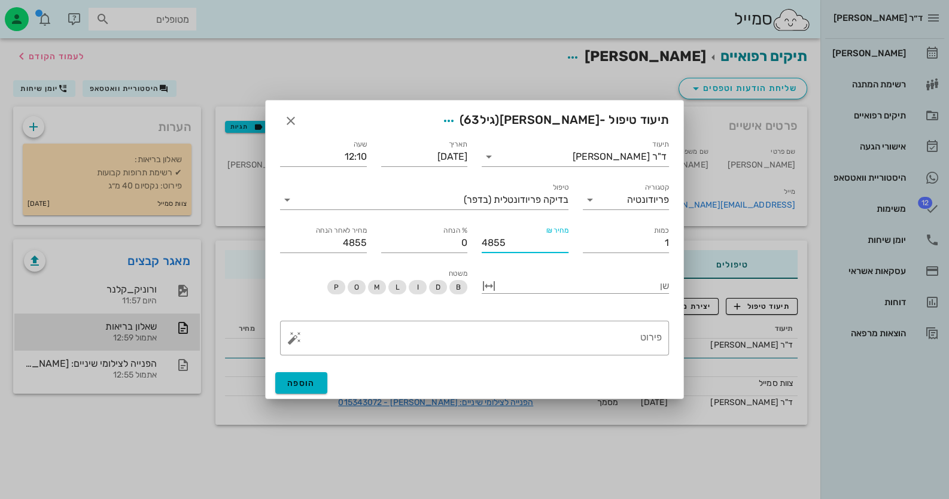
type input "48550"
drag, startPoint x: 512, startPoint y: 245, endPoint x: 467, endPoint y: 245, distance: 44.9
type input "48550"
click at [467, 245] on div "תיעוד ד"ר [PERSON_NAME] תאריך [DATE] שעה 12:10 קטגוריה פריודונטיה טיפול בדיקה פ…" at bounding box center [474, 194] width 403 height 129
click at [448, 244] on input "% הנחה" at bounding box center [424, 242] width 87 height 19
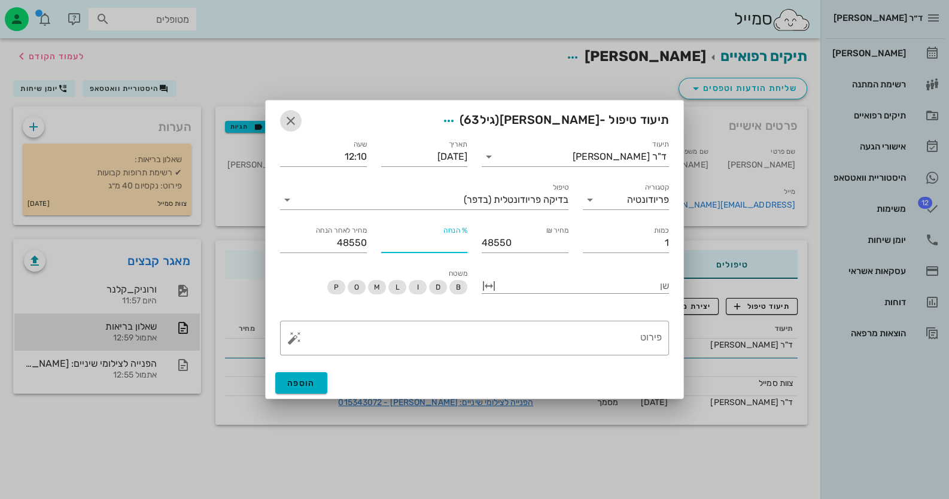
click at [283, 116] on span "button" at bounding box center [291, 121] width 22 height 14
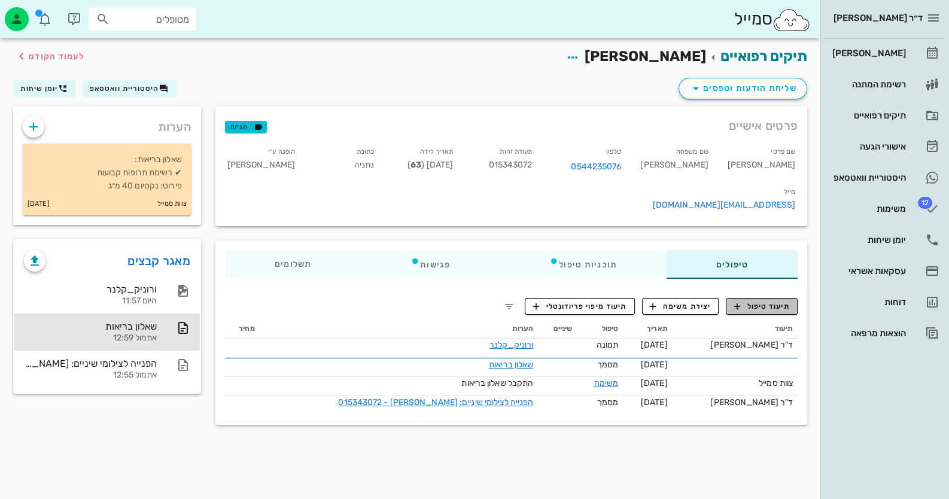
click at [776, 301] on span "תיעוד טיפול" at bounding box center [762, 306] width 56 height 11
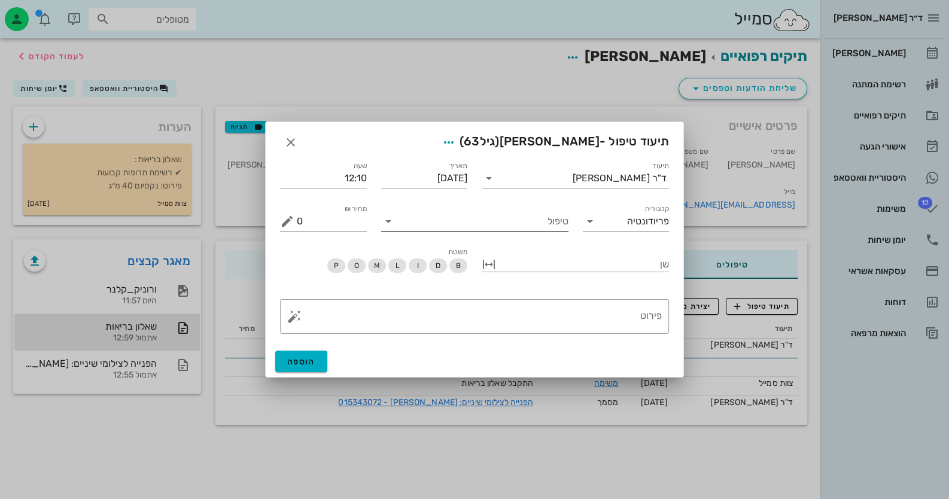
click at [486, 221] on input "טיפול" at bounding box center [483, 221] width 171 height 19
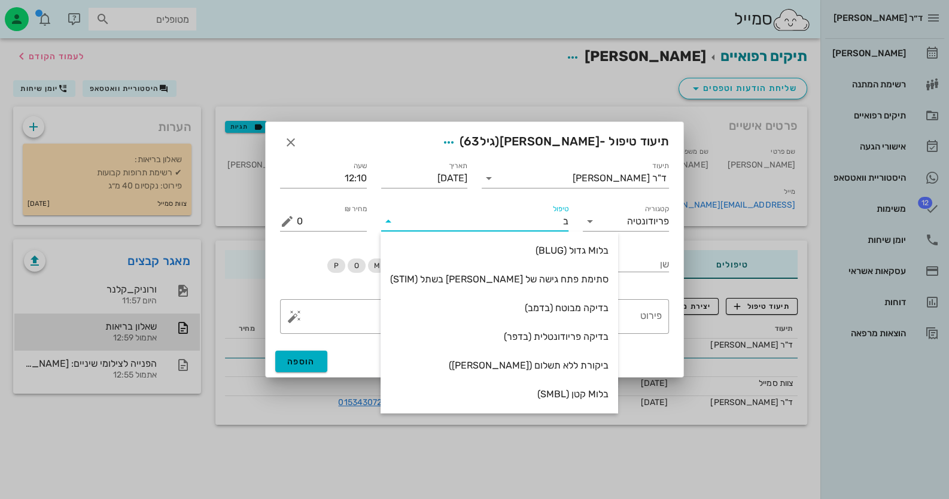
type input "בד"
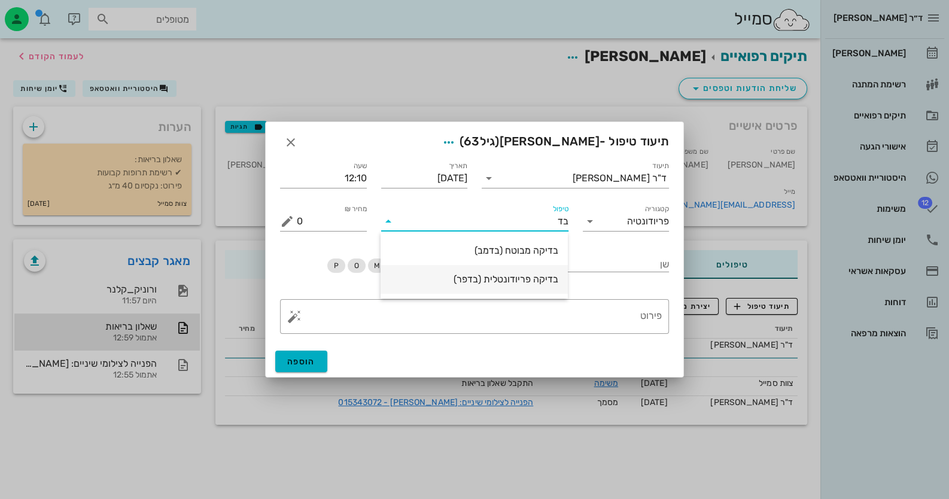
click at [517, 272] on div "בדיקה פריודונטלית (בדפר)" at bounding box center [474, 279] width 168 height 26
type input "485"
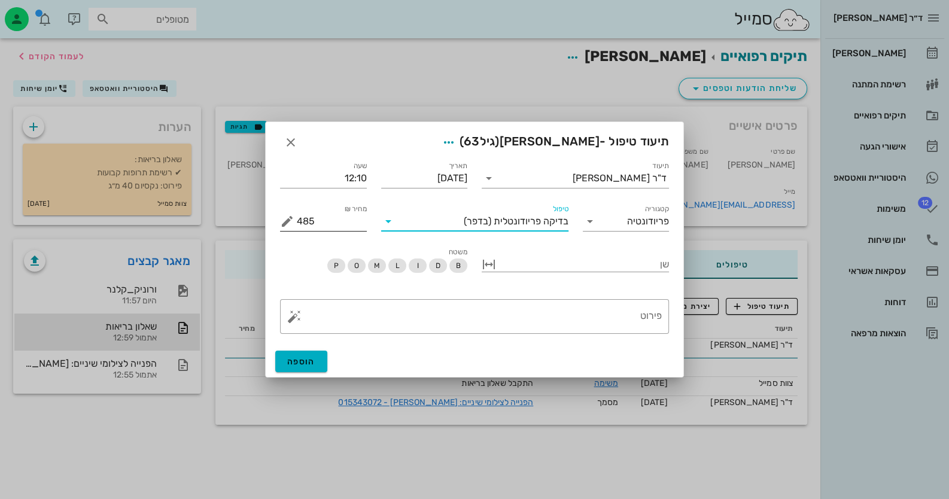
click at [286, 221] on button "מחיר ₪ appended action" at bounding box center [287, 221] width 14 height 14
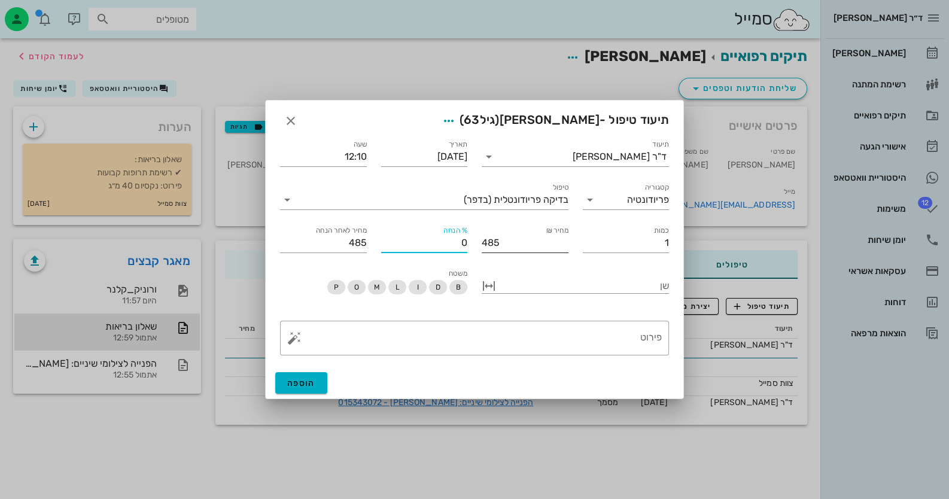
drag, startPoint x: 454, startPoint y: 243, endPoint x: 467, endPoint y: 244, distance: 13.2
click at [467, 244] on input "0" at bounding box center [424, 242] width 87 height 19
type input "5"
type input "461"
type input "50"
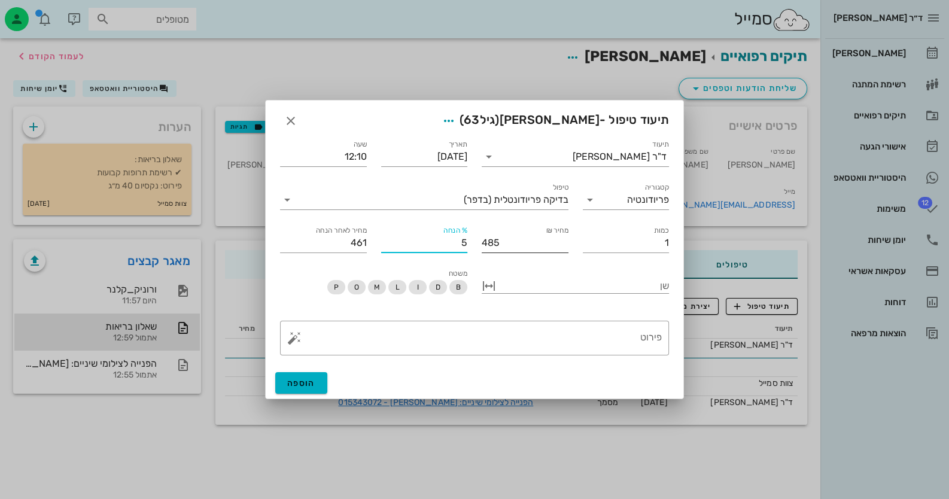
type input "243"
type input "50"
click at [310, 380] on span "הוספה" at bounding box center [301, 383] width 28 height 10
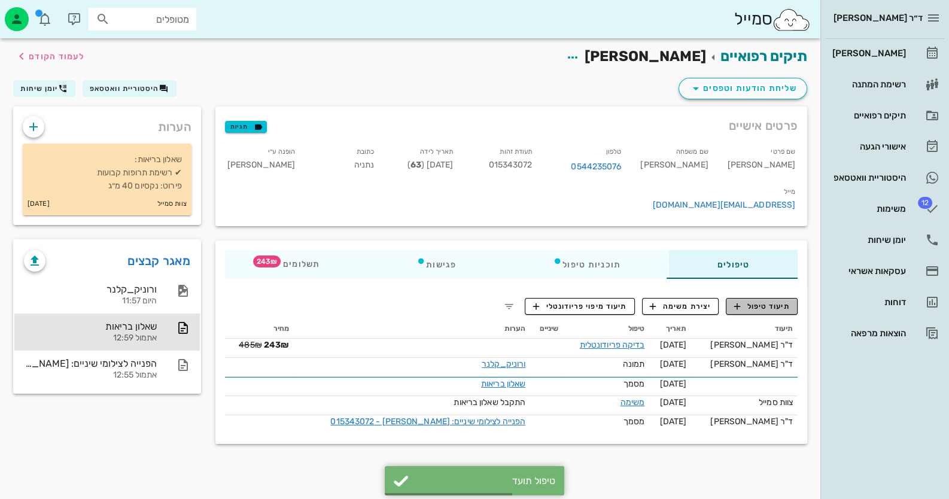
click at [748, 301] on span "תיעוד טיפול" at bounding box center [762, 306] width 56 height 11
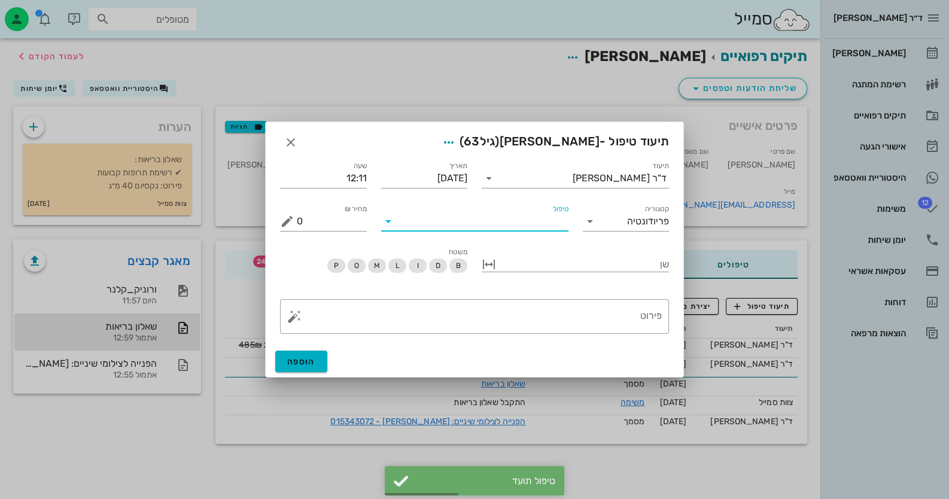
click at [530, 223] on input "טיפול" at bounding box center [483, 221] width 171 height 19
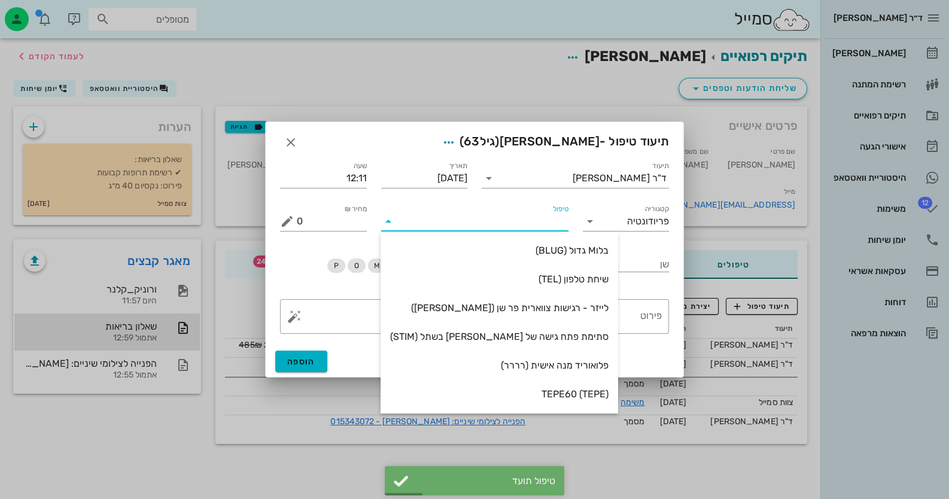
type input "6"
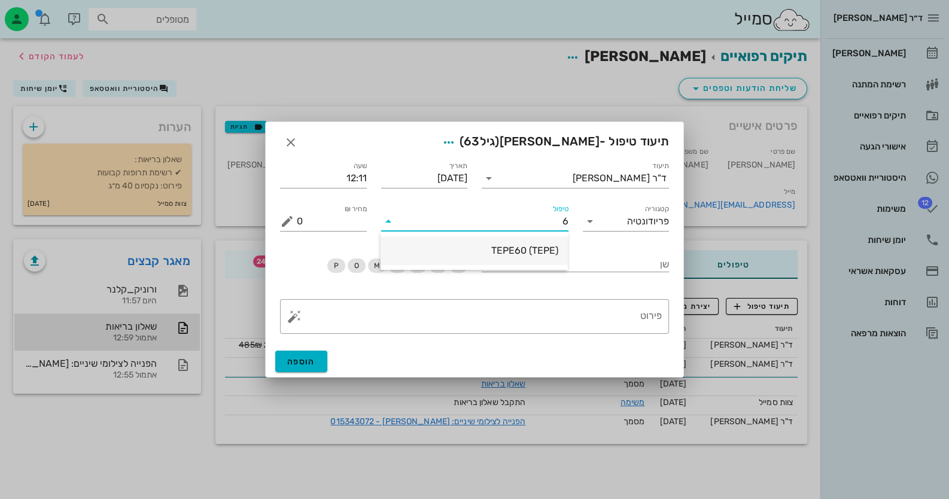
click at [526, 254] on div "TEPE60 (TEPE)" at bounding box center [474, 250] width 168 height 11
type input "65"
click at [312, 357] on span "הוספה" at bounding box center [301, 362] width 28 height 10
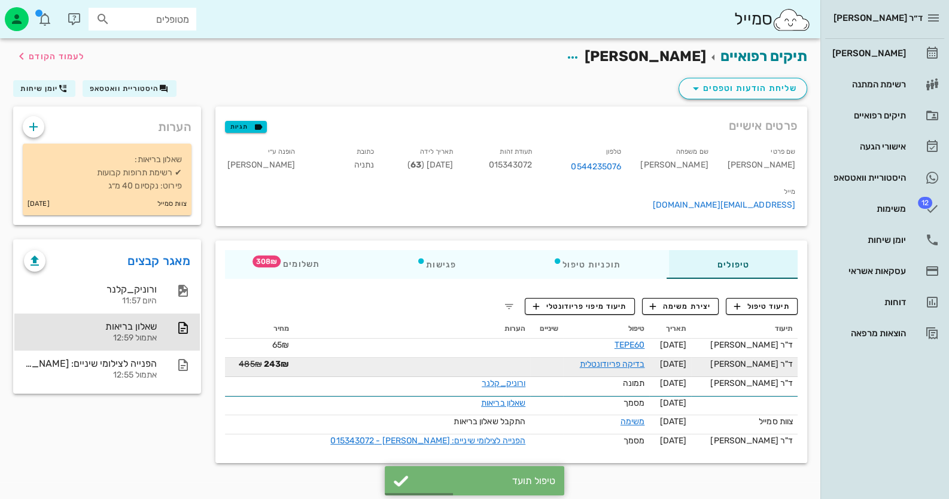
click at [257, 358] on td "485₪ 243₪" at bounding box center [259, 367] width 69 height 19
click at [260, 359] on s "485₪" at bounding box center [250, 364] width 23 height 10
click at [608, 359] on link "בדיקה פריודונטלית" at bounding box center [612, 364] width 65 height 10
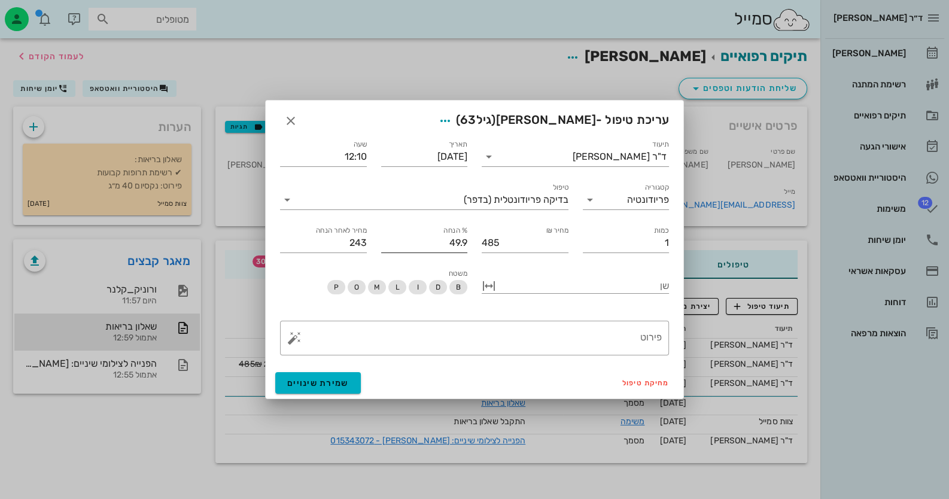
drag, startPoint x: 467, startPoint y: 241, endPoint x: 444, endPoint y: 249, distance: 25.4
click at [444, 249] on div "% הנחה 49.9" at bounding box center [424, 238] width 101 height 43
drag, startPoint x: 445, startPoint y: 248, endPoint x: 497, endPoint y: 247, distance: 52.7
click at [497, 247] on div "תיעוד ד"ר [PERSON_NAME] תאריך [DATE] שעה 12:10 קטגוריה פריודונטיה טיפול בדיקה פ…" at bounding box center [474, 194] width 403 height 129
type input "0"
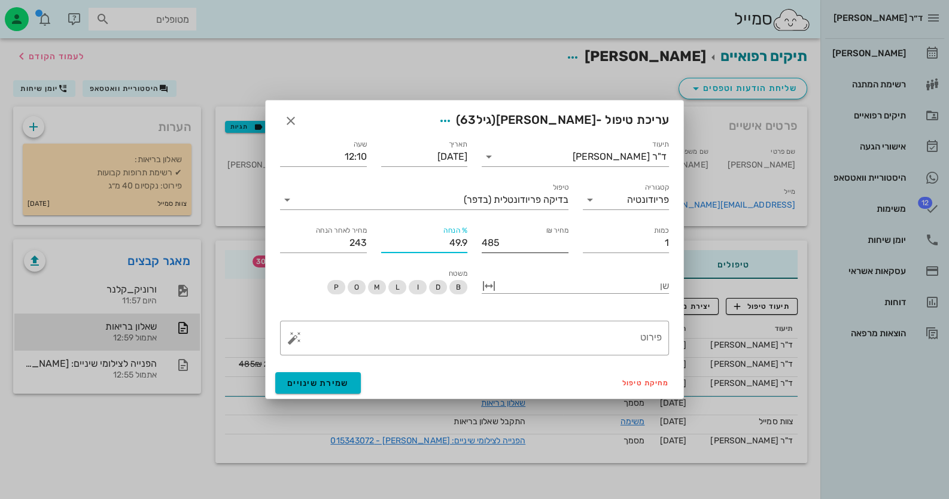
type input "485"
type input "0"
click at [336, 387] on span "שמירת שינויים" at bounding box center [318, 383] width 62 height 10
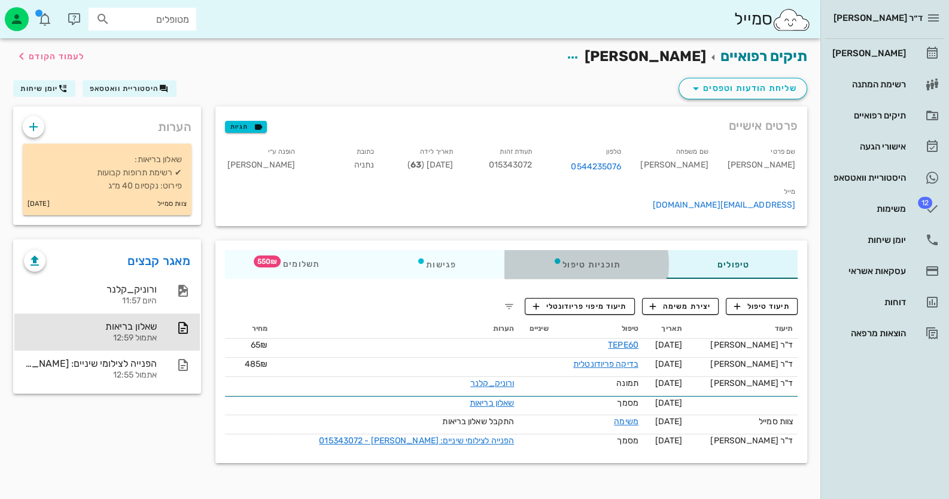
click at [591, 250] on div "תוכניות טיפול" at bounding box center [587, 264] width 165 height 29
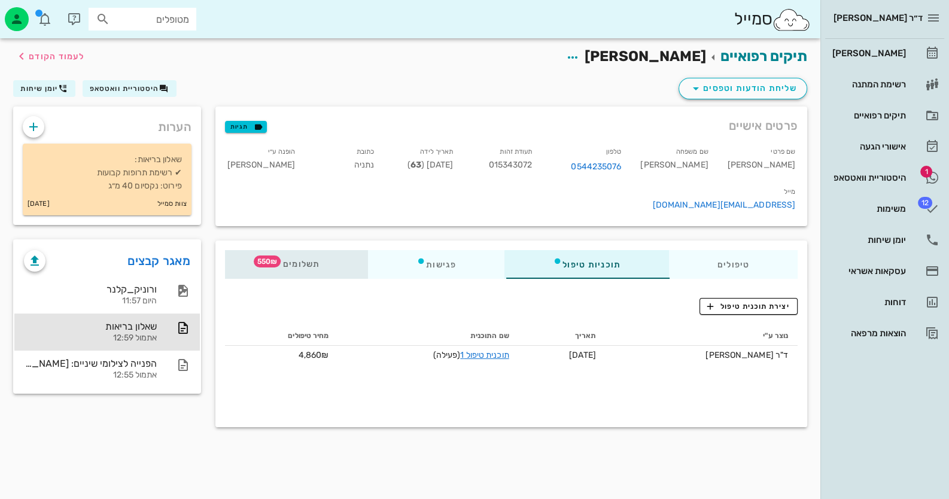
click at [304, 250] on div "תשלומים 550₪" at bounding box center [296, 264] width 143 height 29
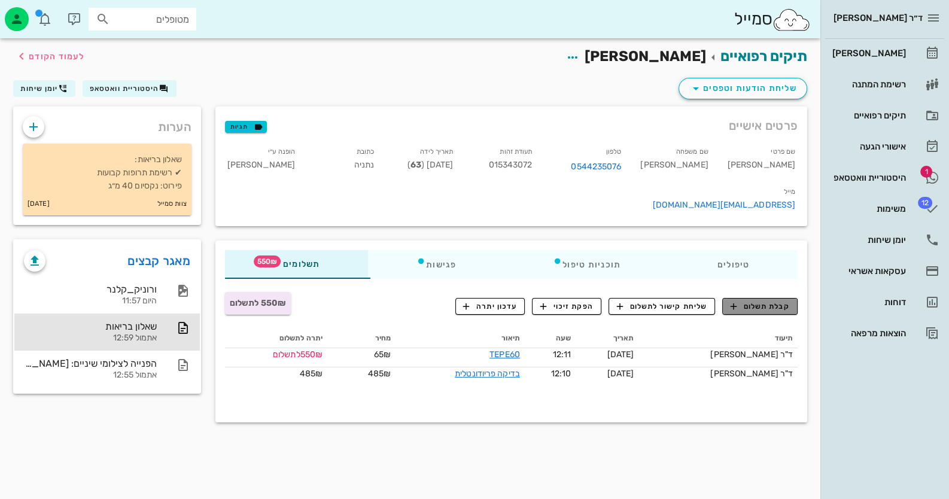
click at [774, 301] on span "קבלת תשלום" at bounding box center [760, 306] width 59 height 11
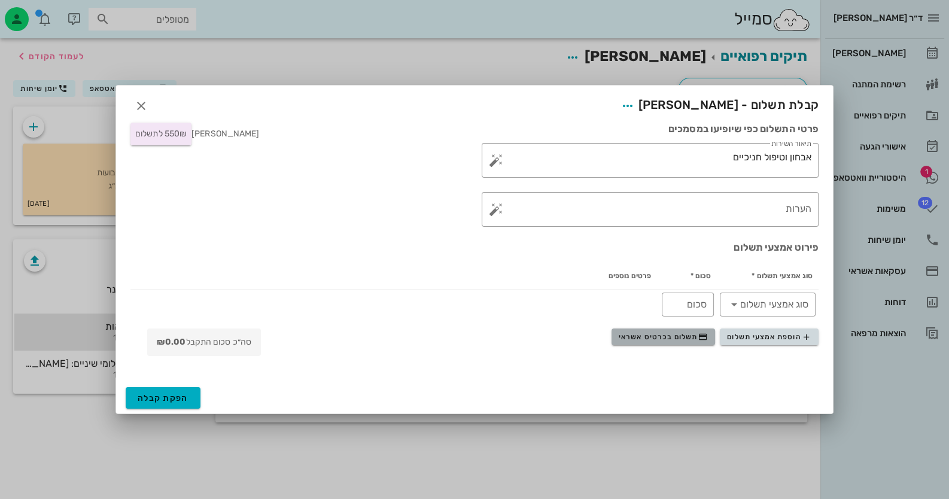
click at [670, 336] on span "תשלום בכרטיס אשראי" at bounding box center [663, 337] width 89 height 10
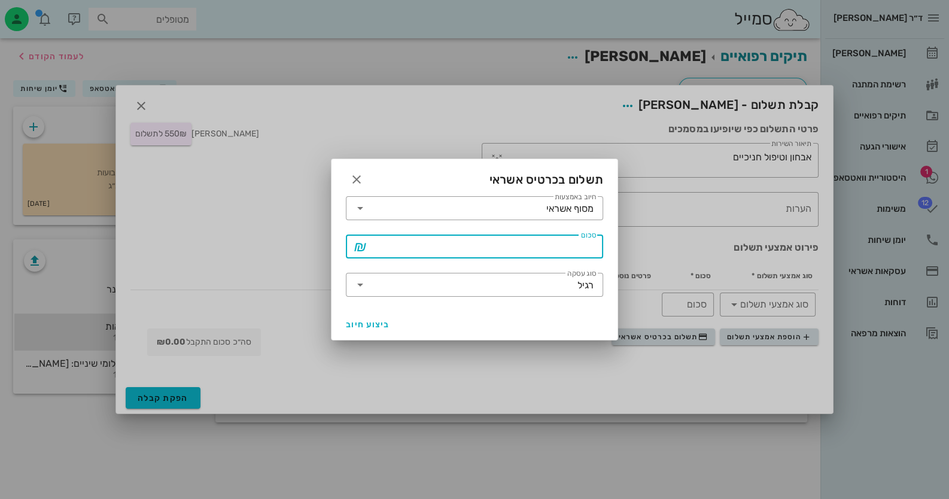
click at [563, 253] on input "סכום" at bounding box center [483, 246] width 226 height 19
type input "550"
click at [371, 329] on span "ביצוע חיוב" at bounding box center [368, 325] width 44 height 10
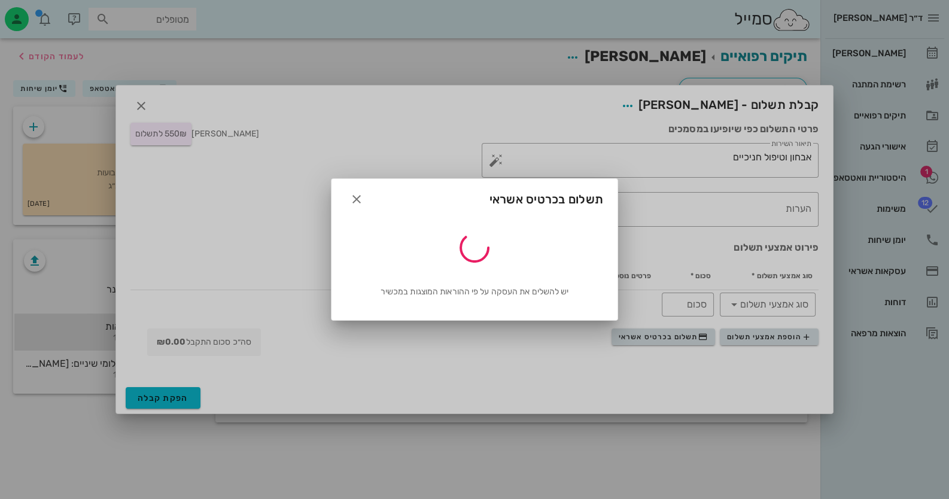
type input "550"
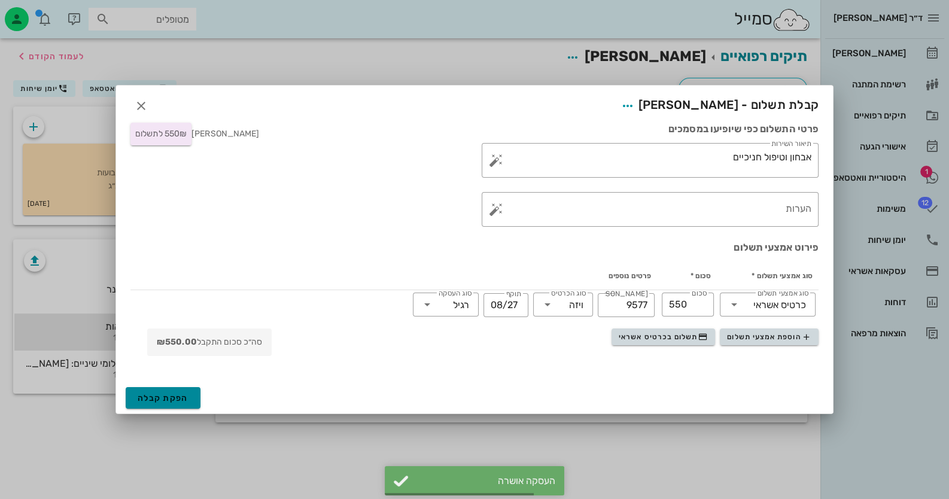
drag, startPoint x: 186, startPoint y: 391, endPoint x: 196, endPoint y: 391, distance: 9.6
click at [194, 391] on button "הפקת קבלה" at bounding box center [163, 398] width 75 height 22
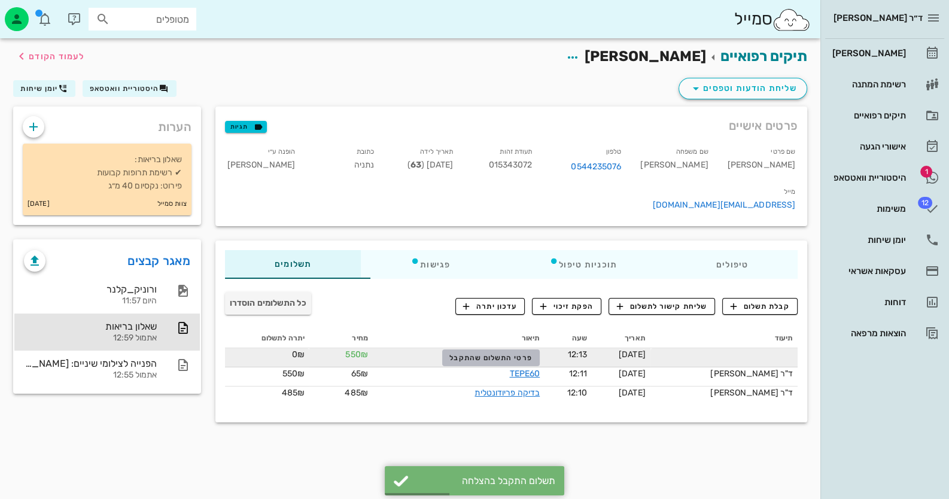
click at [514, 354] on span "פרטי התשלום שהתקבל" at bounding box center [490, 358] width 83 height 8
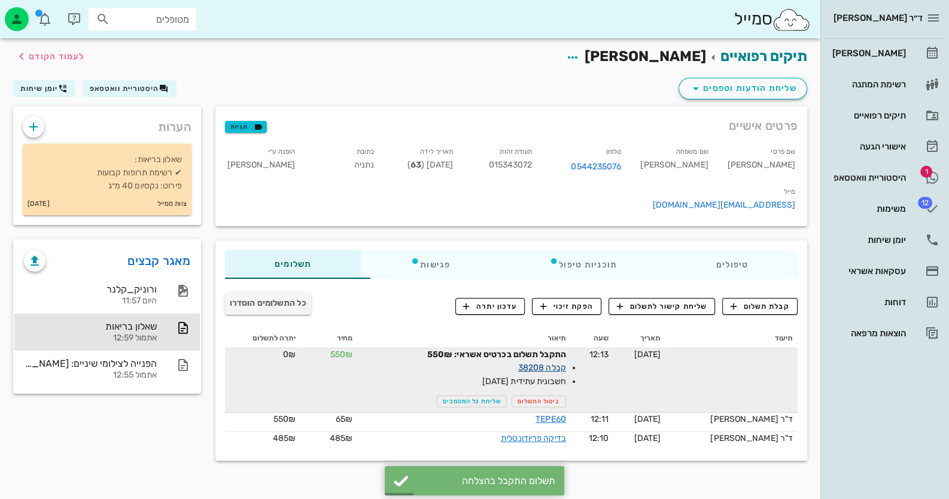
click at [566, 363] on link "קבלה 38208" at bounding box center [542, 368] width 48 height 10
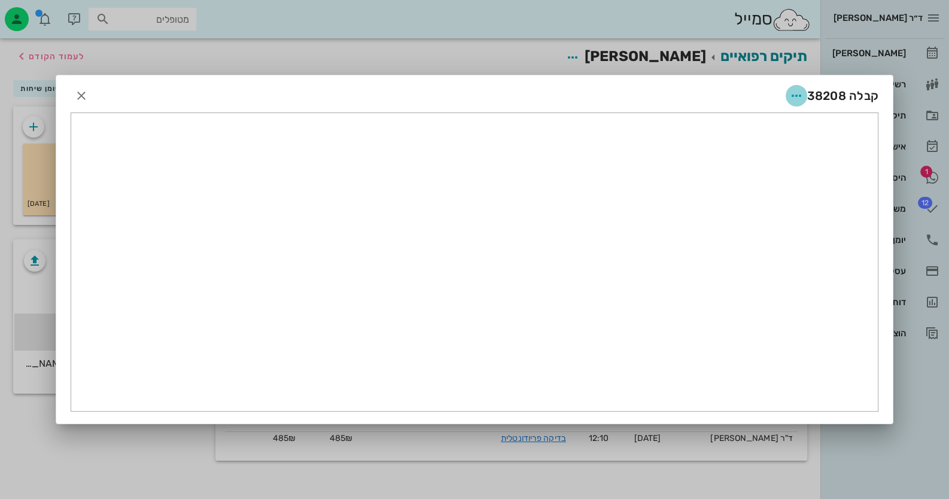
click at [793, 92] on icon "button" at bounding box center [796, 96] width 14 height 14
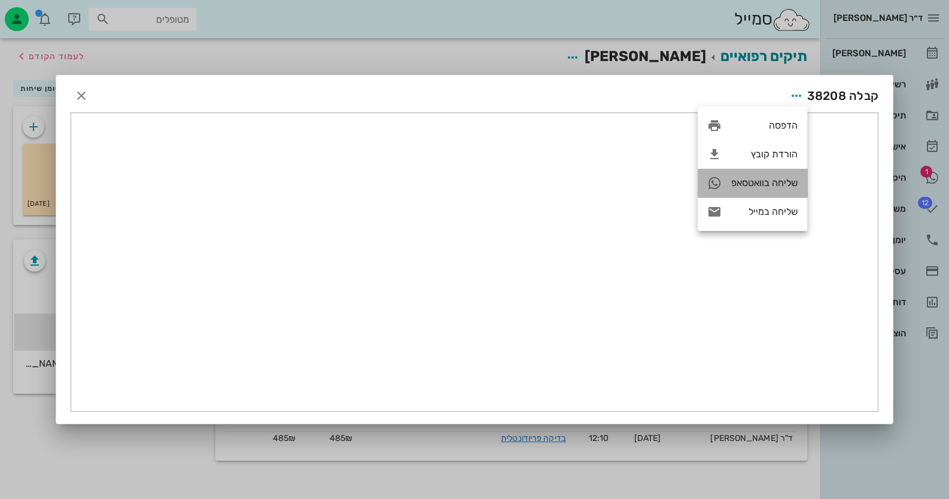
click at [754, 190] on div "שליחה בוואטסאפ" at bounding box center [753, 183] width 110 height 29
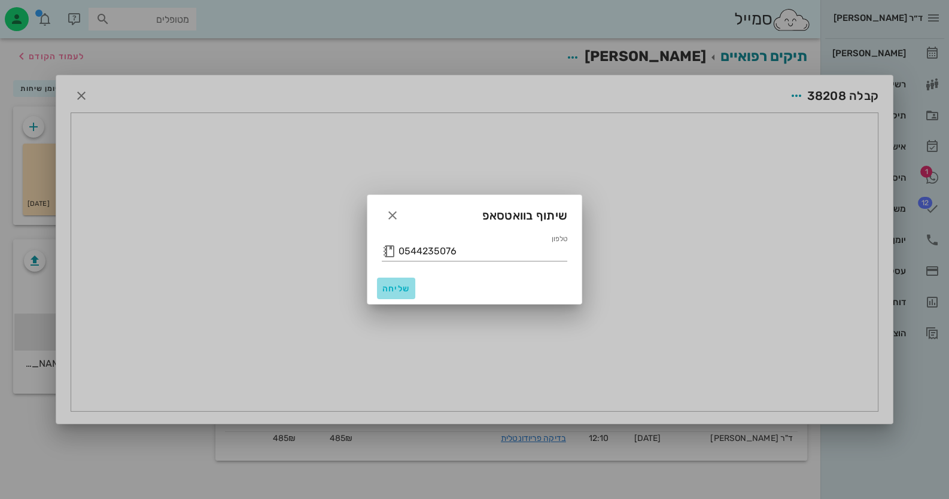
click at [384, 290] on span "שליחה" at bounding box center [396, 289] width 29 height 10
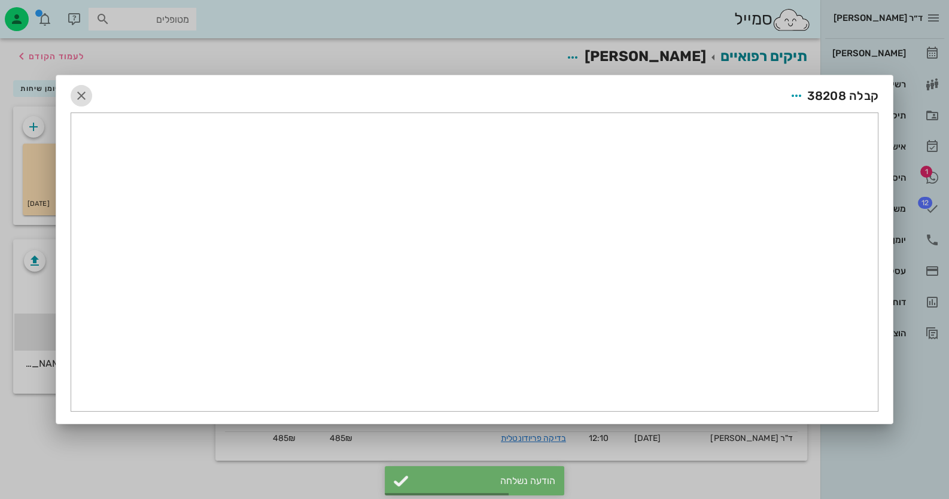
click at [90, 89] on span "button" at bounding box center [82, 96] width 22 height 14
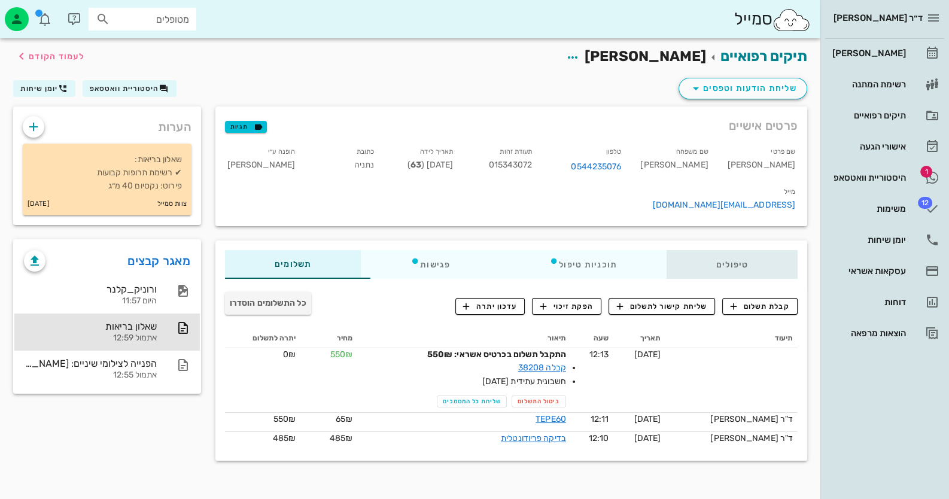
click at [752, 250] on div "טיפולים" at bounding box center [732, 264] width 131 height 29
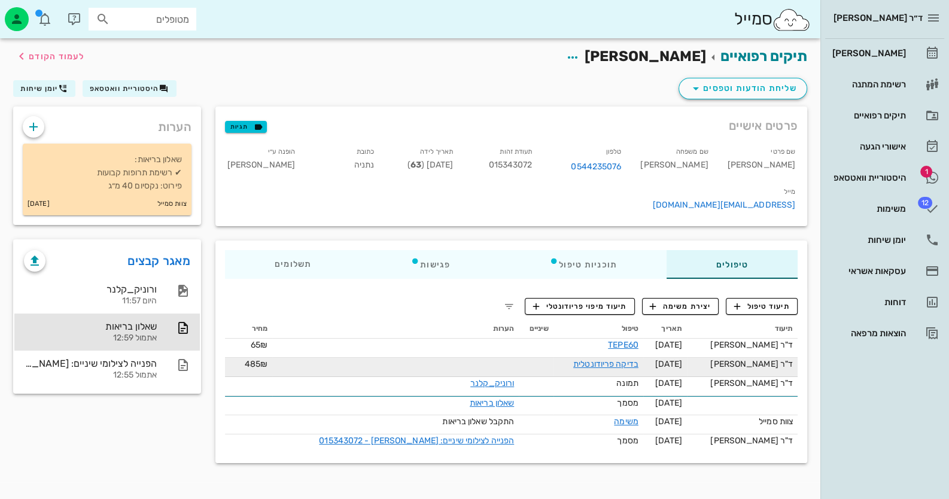
click at [570, 358] on div "בדיקה פריודונטלית" at bounding box center [598, 364] width 80 height 13
click at [612, 359] on link "בדיקה פריודונטלית" at bounding box center [605, 364] width 65 height 10
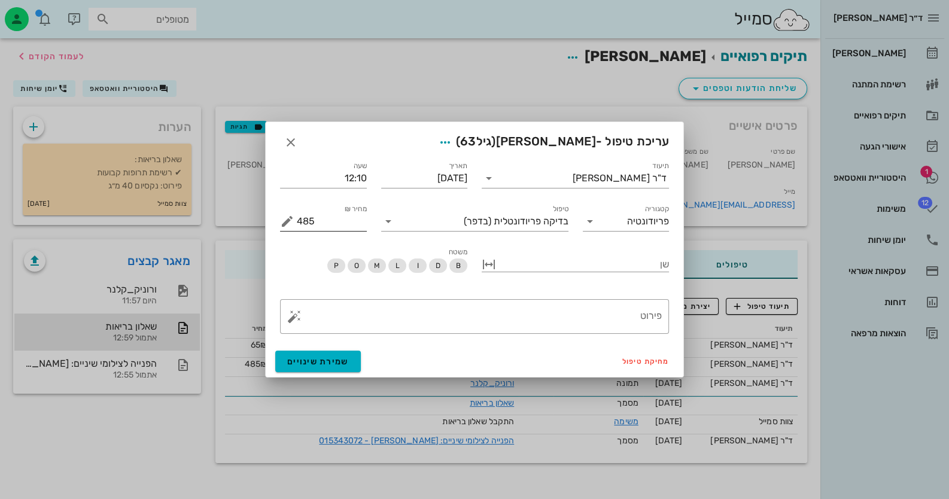
click at [285, 219] on button "מחיר ₪ appended action" at bounding box center [287, 221] width 14 height 14
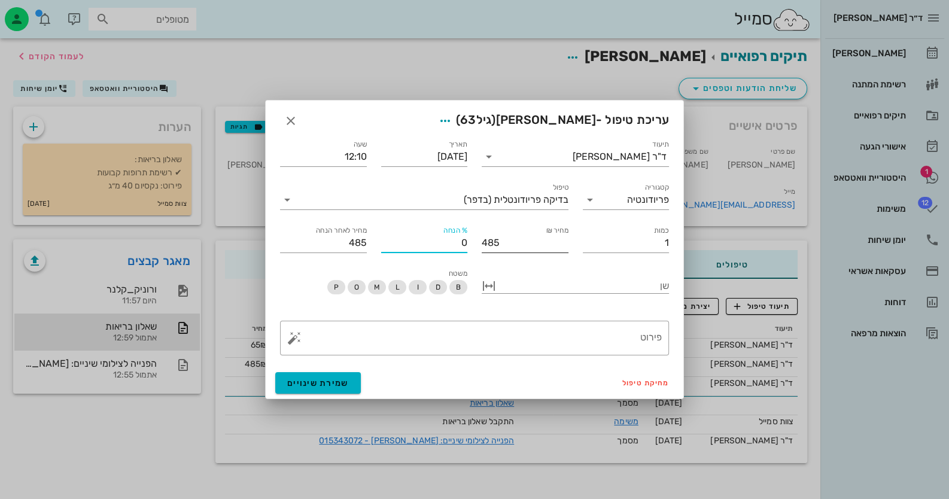
drag, startPoint x: 452, startPoint y: 251, endPoint x: 472, endPoint y: 245, distance: 21.2
click at [472, 245] on div "% הנחה 0" at bounding box center [424, 238] width 101 height 43
type input "5"
type input "461"
type input "50"
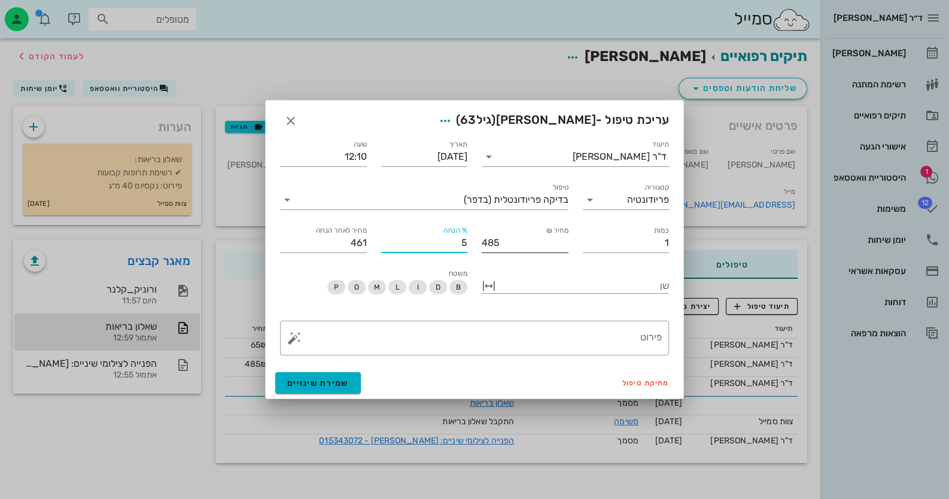
type input "243"
type input "50"
click at [329, 381] on span "שמירת שינויים" at bounding box center [318, 383] width 62 height 10
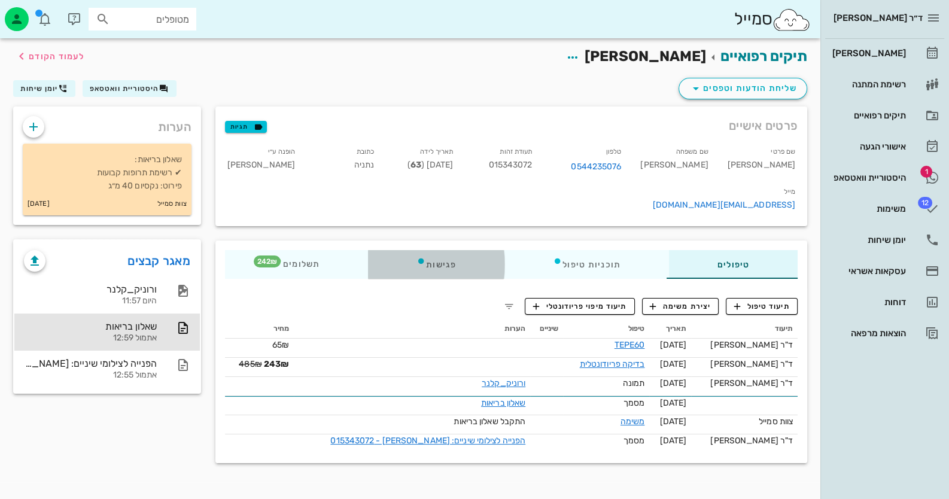
click at [424, 256] on icon at bounding box center [422, 261] width 10 height 10
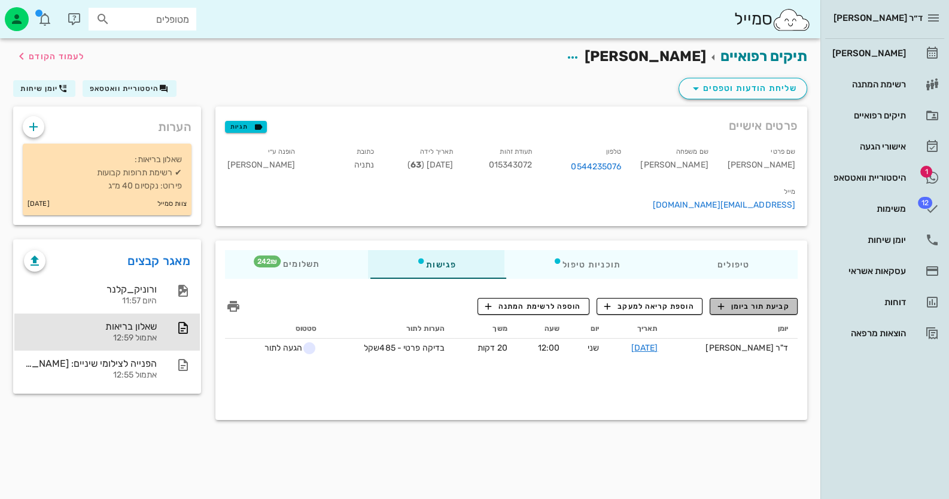
click at [749, 301] on span "קביעת תור ביומן" at bounding box center [754, 306] width 72 height 11
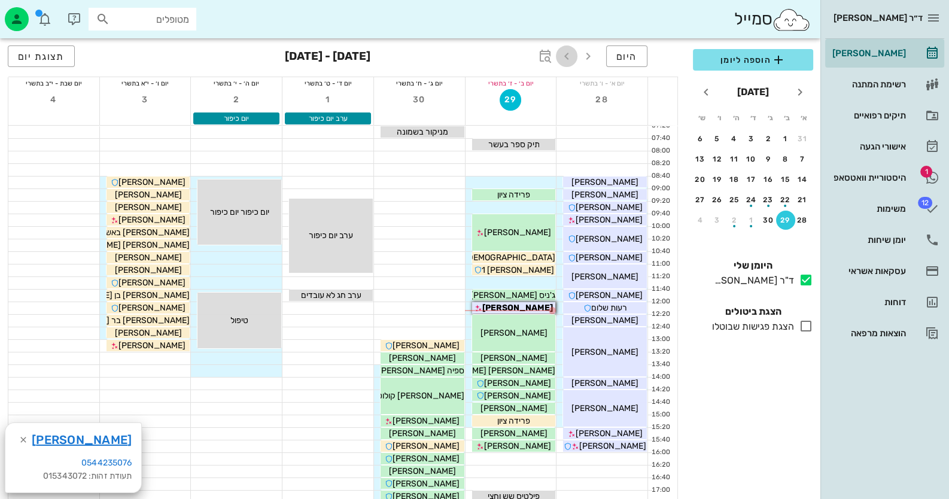
click at [567, 52] on icon "button" at bounding box center [567, 56] width 14 height 14
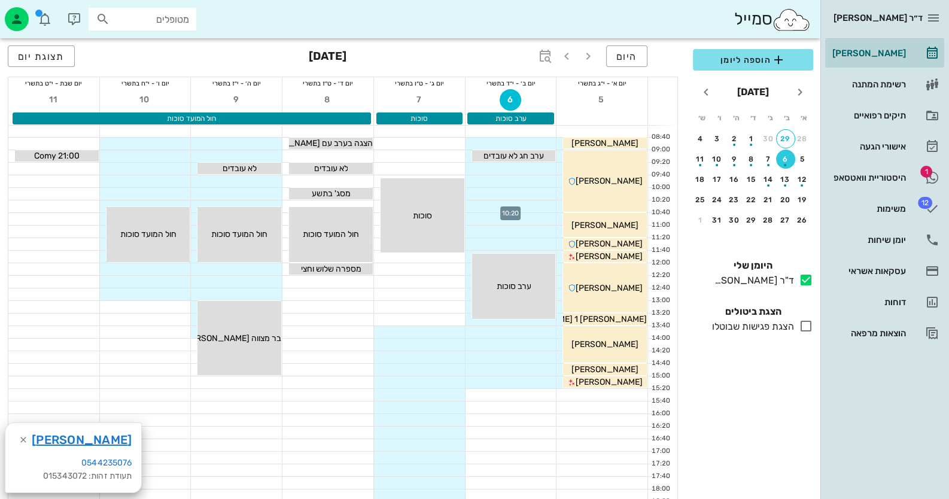
scroll to position [59, 0]
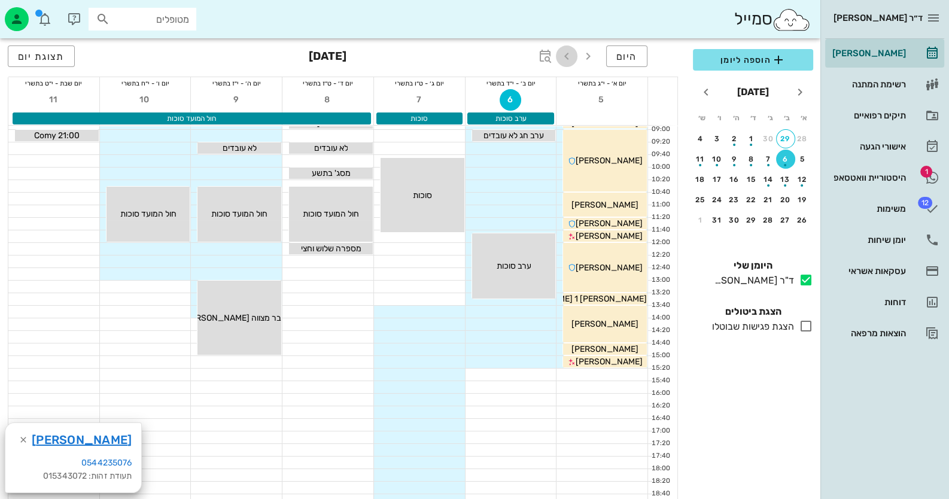
click at [570, 55] on icon "button" at bounding box center [567, 56] width 14 height 14
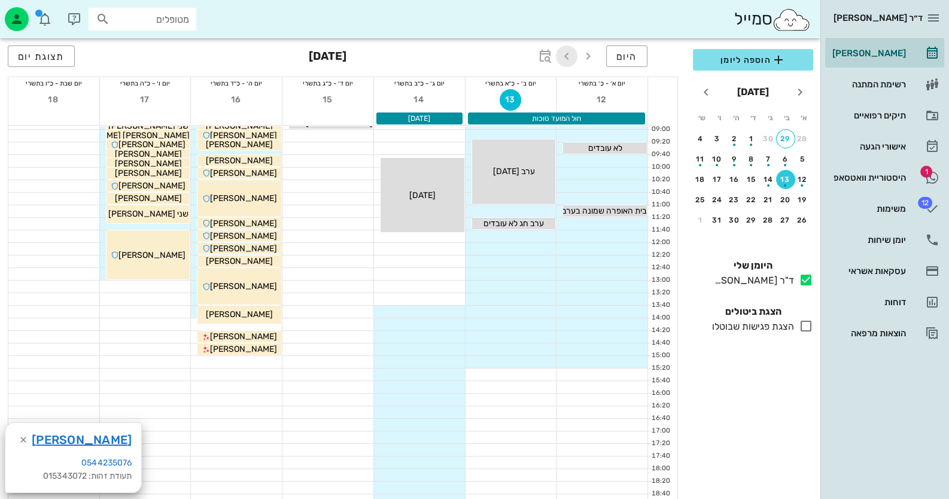
click at [570, 54] on icon "button" at bounding box center [567, 56] width 14 height 14
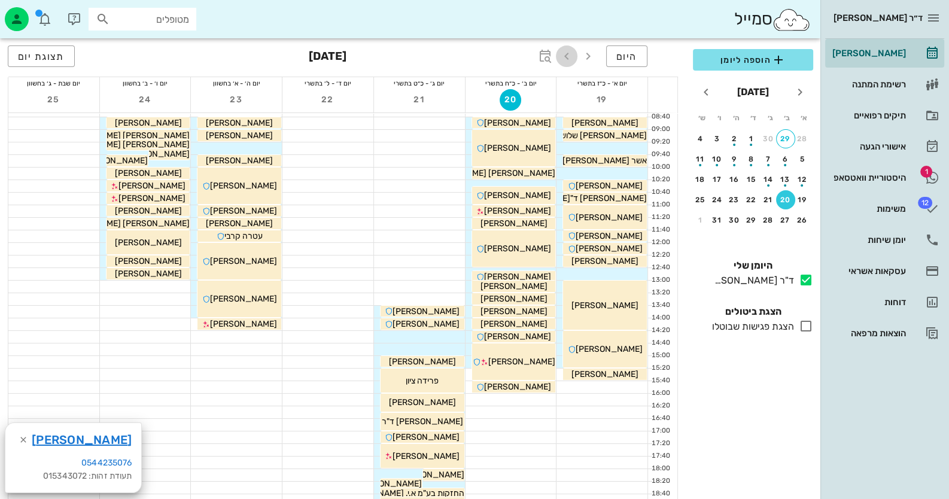
click at [570, 54] on icon "button" at bounding box center [567, 56] width 14 height 14
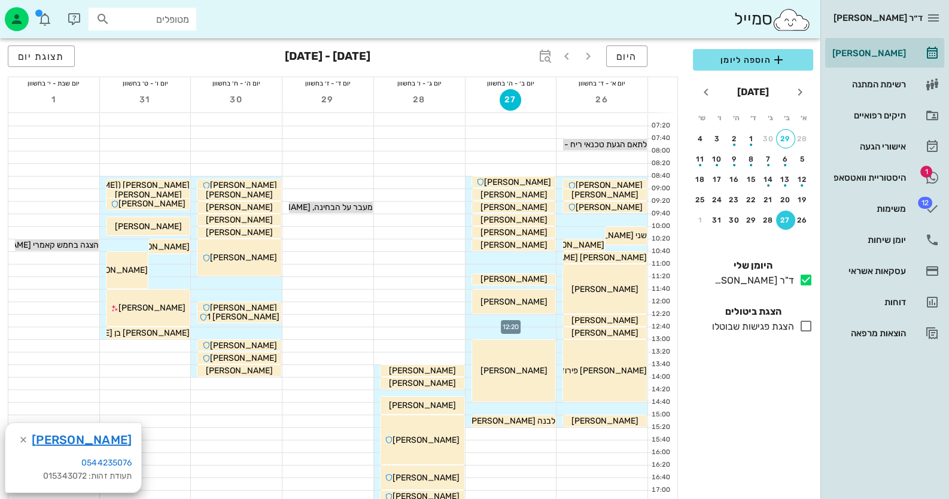
click at [541, 323] on div at bounding box center [511, 321] width 91 height 12
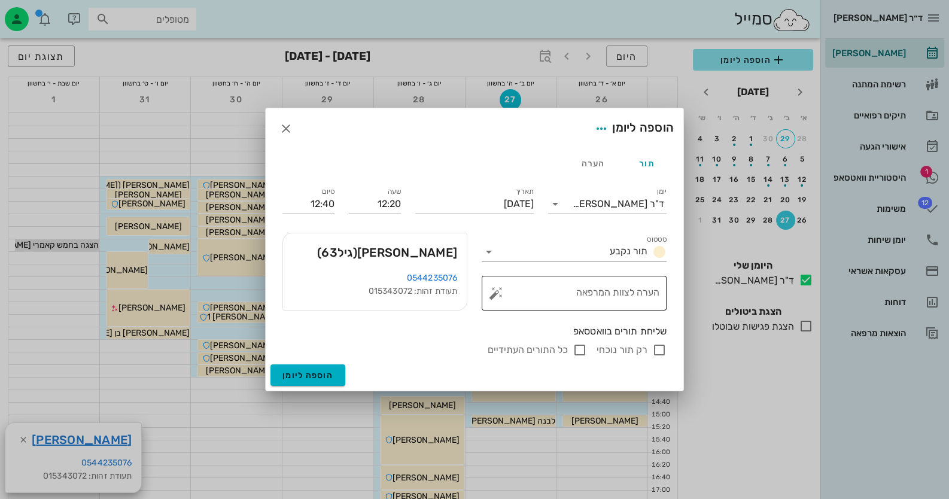
click at [497, 293] on button "button" at bounding box center [496, 293] width 14 height 14
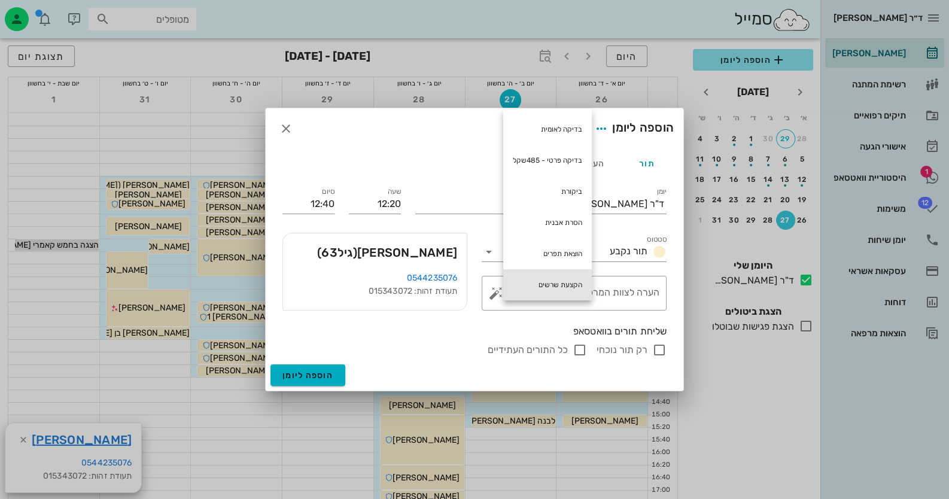
click at [555, 275] on div "הקצעת שרשים" at bounding box center [547, 284] width 89 height 31
type textarea "הקצעת שרשים"
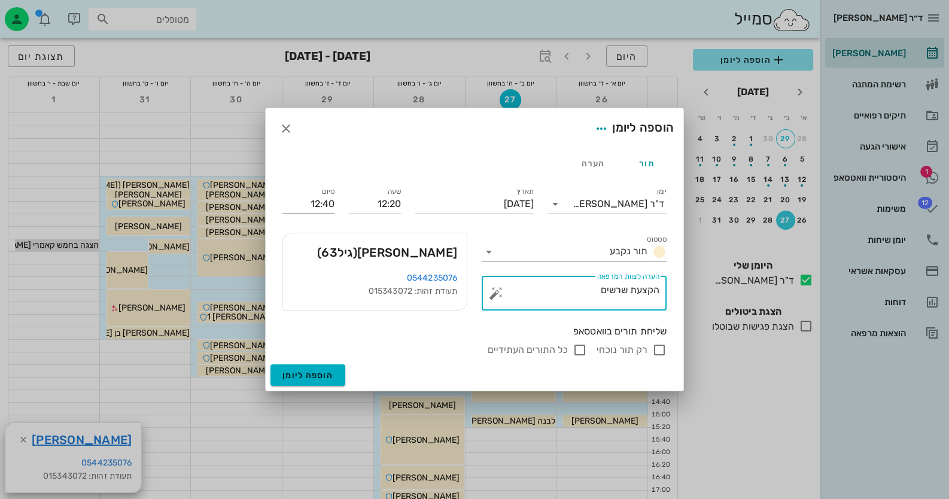
click at [300, 199] on input "12:40" at bounding box center [309, 204] width 52 height 19
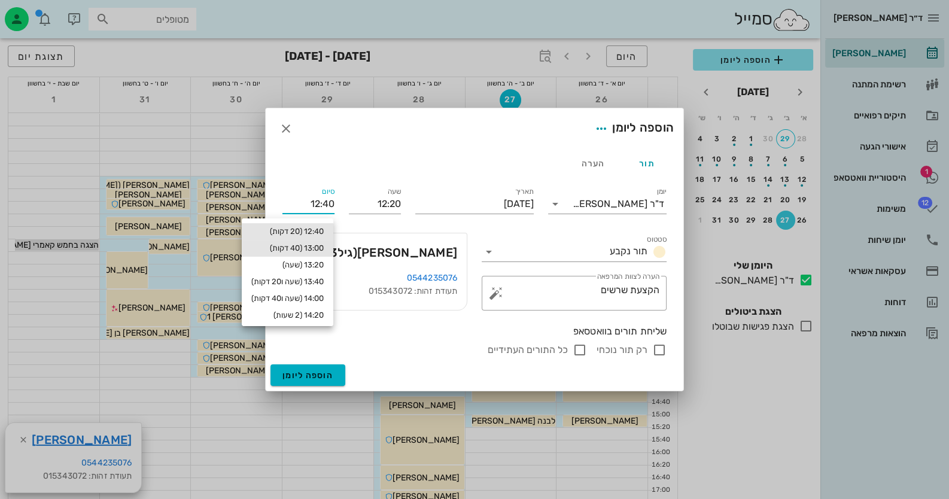
click at [296, 242] on div "13:00 (40 דקות)" at bounding box center [288, 248] width 92 height 17
type input "13:00"
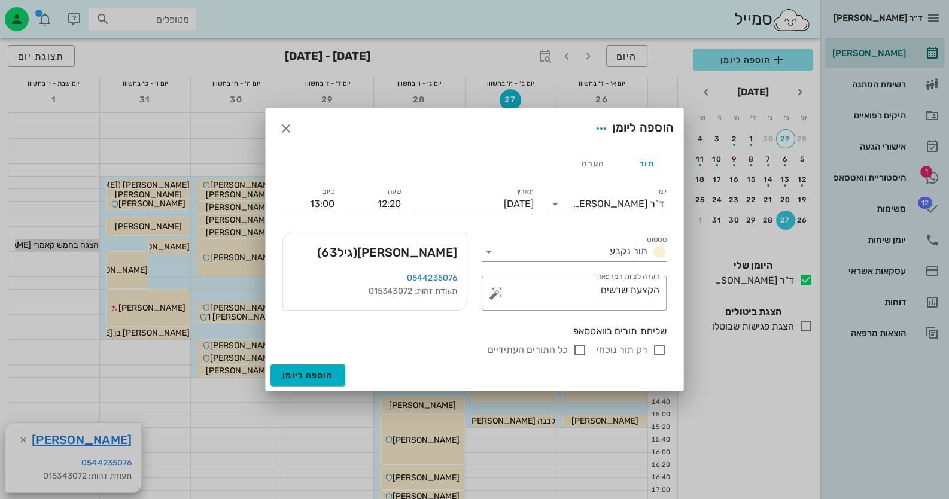
click at [663, 346] on input "רק תור נוכחי" at bounding box center [659, 350] width 14 height 14
checkbox input "false"
click at [313, 367] on button "הוספה ליומן" at bounding box center [308, 376] width 75 height 22
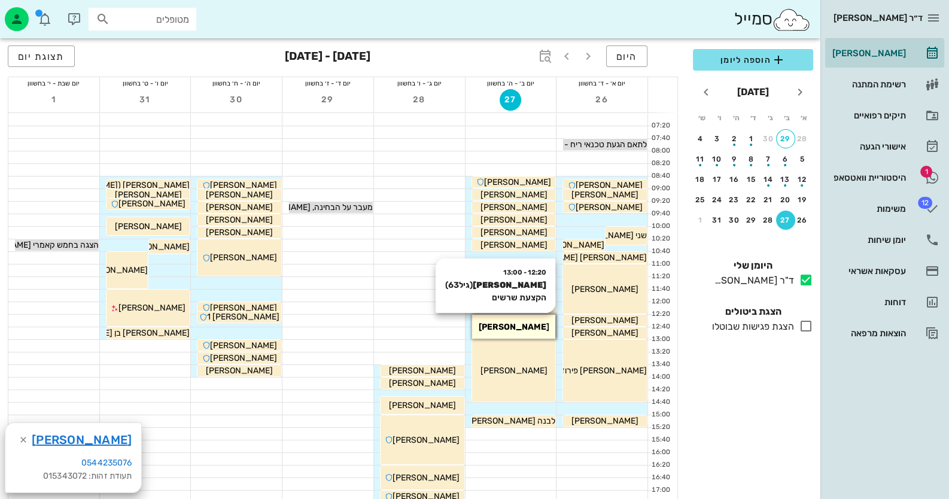
click at [527, 322] on span "[PERSON_NAME]" at bounding box center [513, 327] width 71 height 10
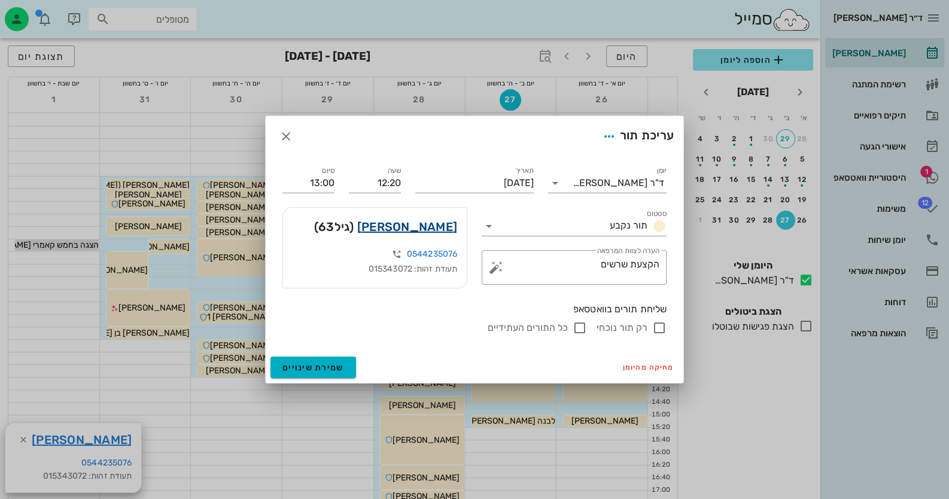
click at [412, 224] on link "[PERSON_NAME]" at bounding box center [407, 226] width 100 height 19
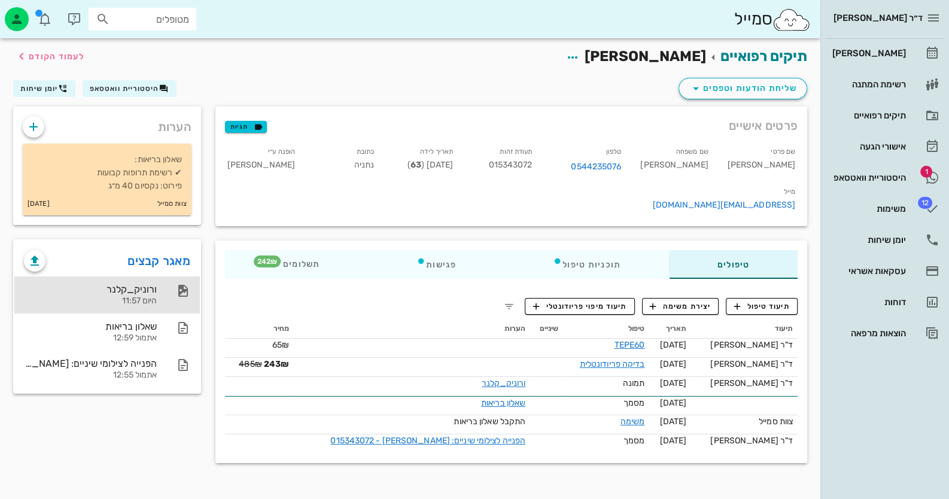
click at [147, 288] on div "ורוניק_קלנר" at bounding box center [90, 289] width 133 height 11
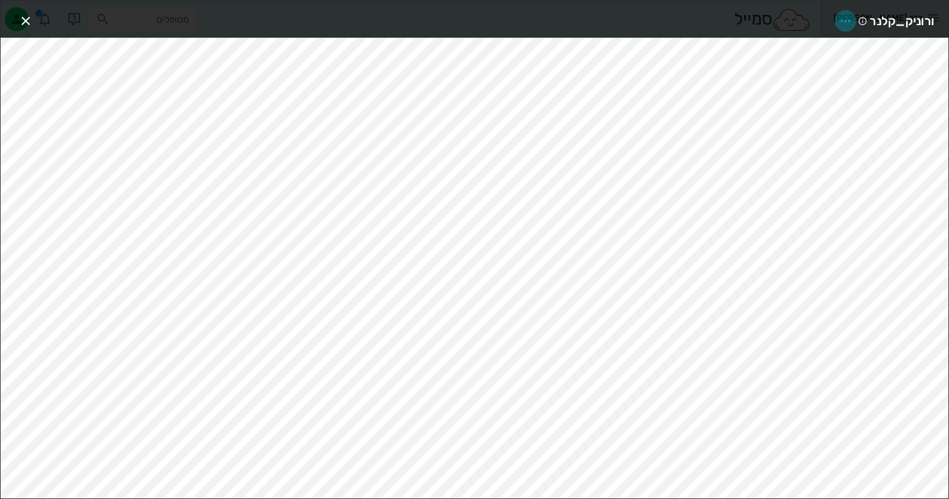
click at [850, 14] on icon "button" at bounding box center [846, 21] width 14 height 14
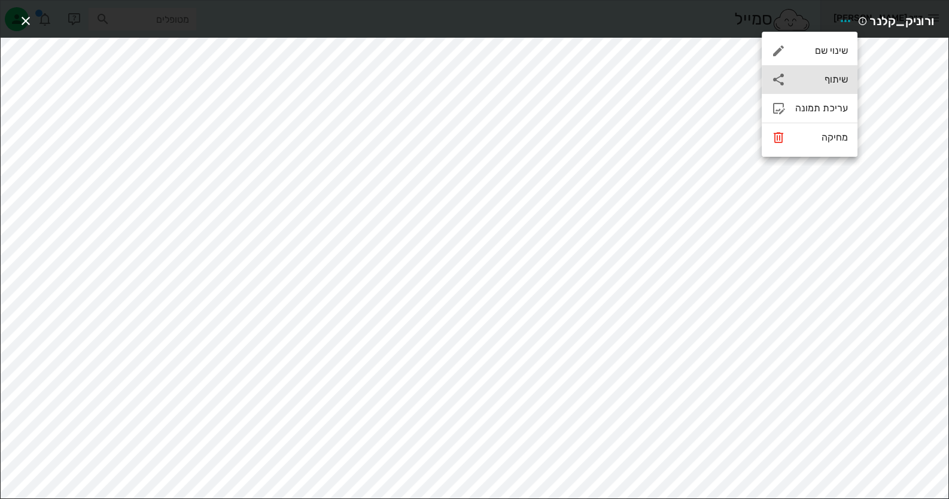
click at [835, 72] on div "שיתוף" at bounding box center [810, 79] width 96 height 29
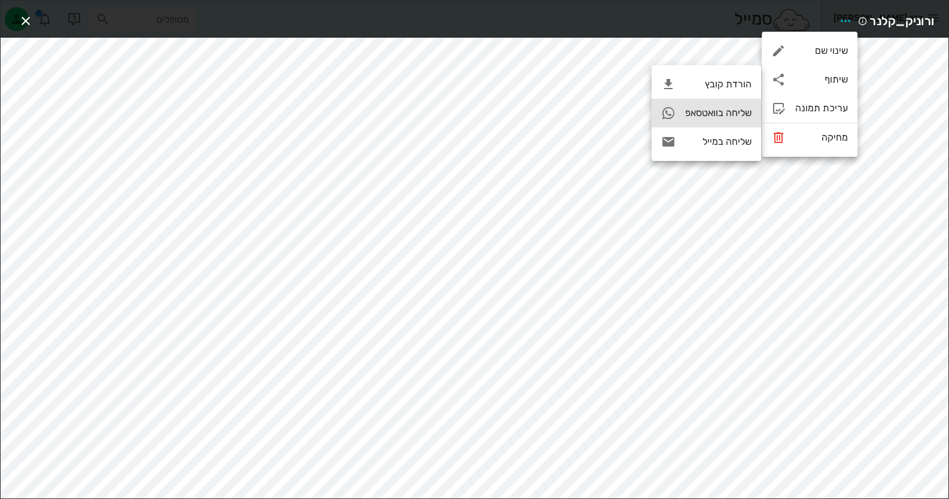
click at [723, 116] on div "שליחה בוואטסאפ" at bounding box center [718, 112] width 66 height 11
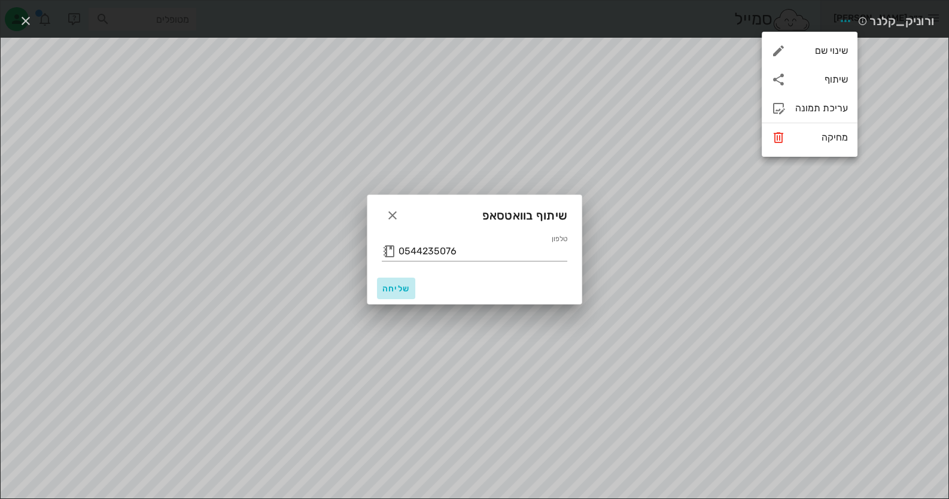
click at [378, 290] on button "שליחה" at bounding box center [396, 289] width 38 height 22
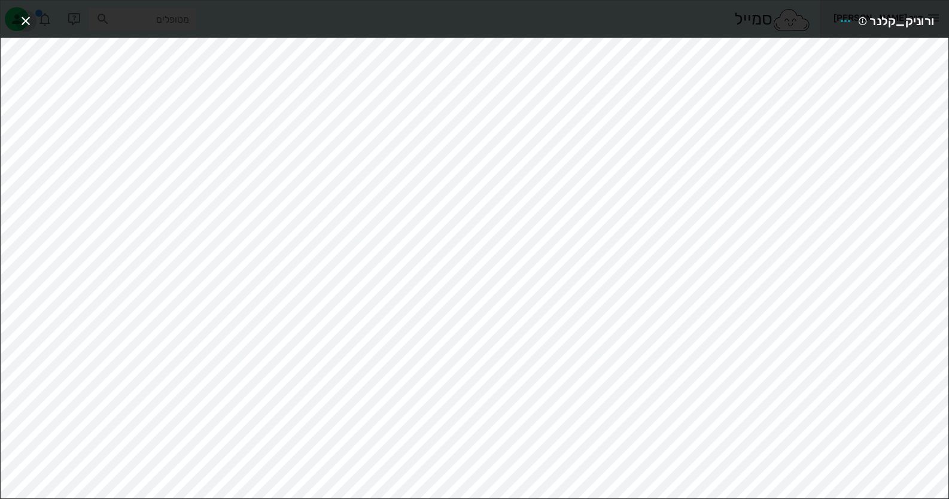
click at [23, 11] on button "button" at bounding box center [26, 21] width 22 height 22
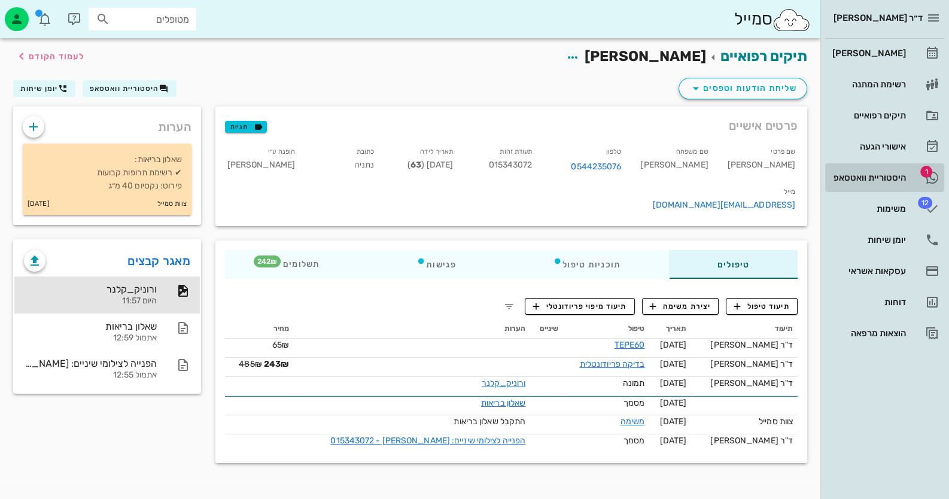
click at [830, 173] on div "היסטוריית וואטסאפ" at bounding box center [868, 178] width 76 height 10
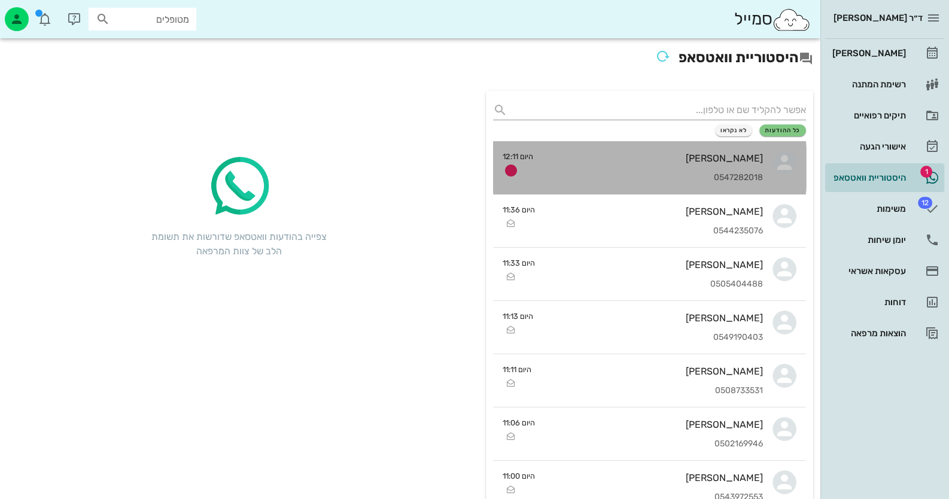
click at [628, 158] on div "[PERSON_NAME]" at bounding box center [653, 158] width 220 height 11
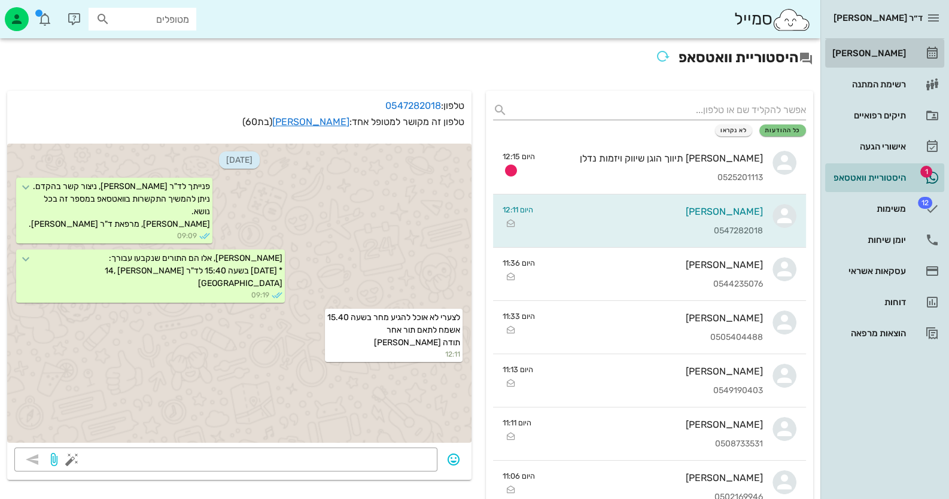
click at [931, 55] on icon at bounding box center [932, 53] width 14 height 14
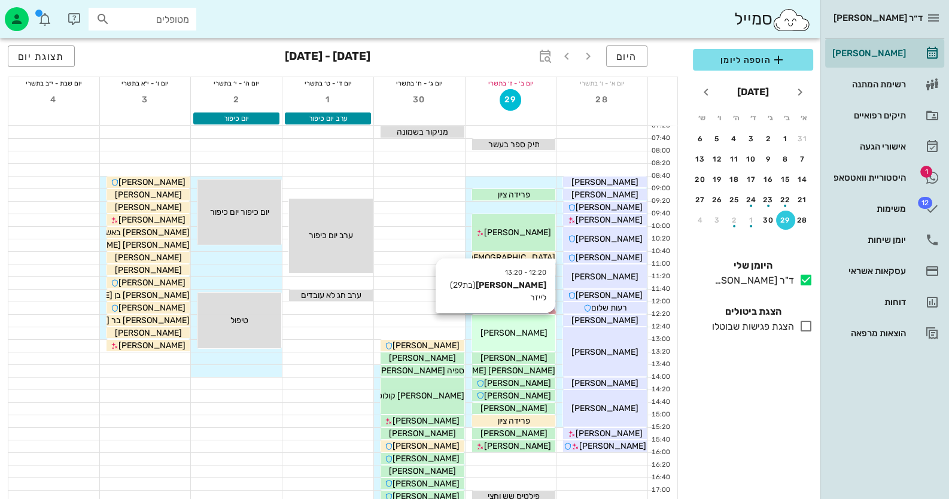
click at [502, 341] on div "12:20 - 13:20 [PERSON_NAME] (בת 29 ) לייזר [PERSON_NAME]" at bounding box center [514, 333] width 84 height 37
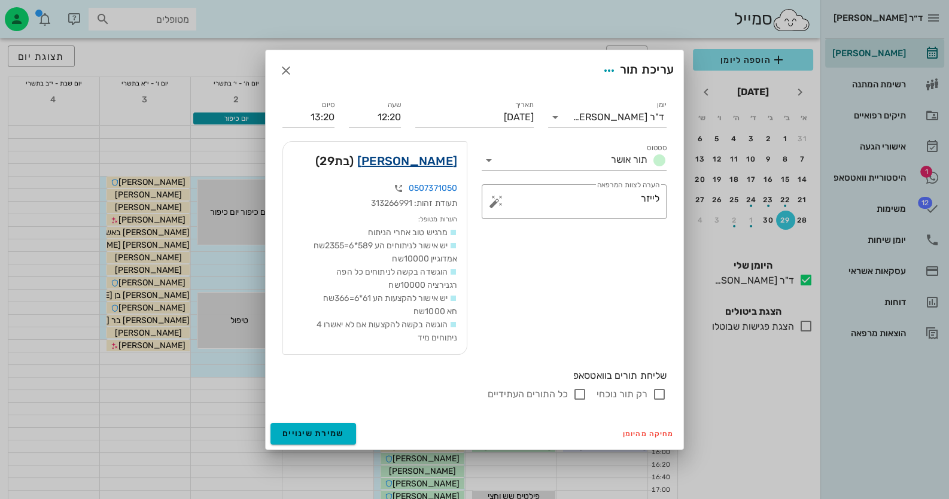
click at [430, 162] on link "[PERSON_NAME]" at bounding box center [407, 160] width 100 height 19
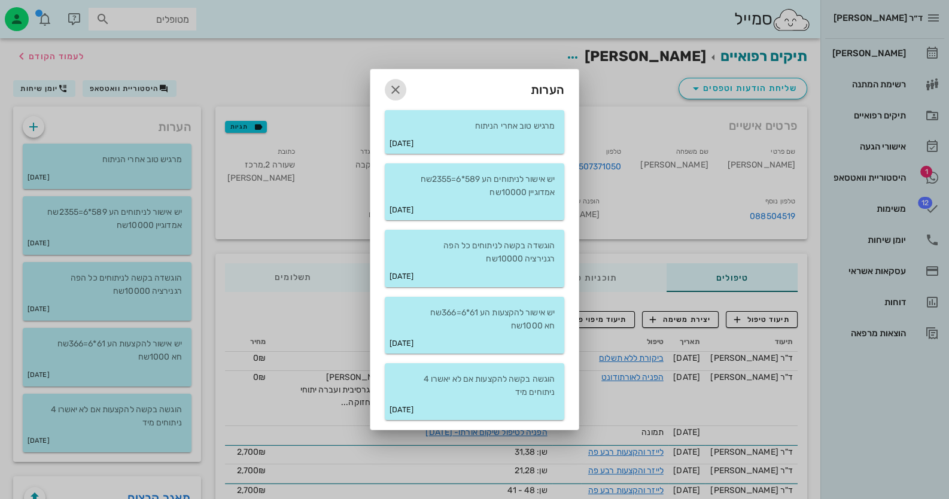
click at [396, 87] on icon "button" at bounding box center [395, 90] width 14 height 14
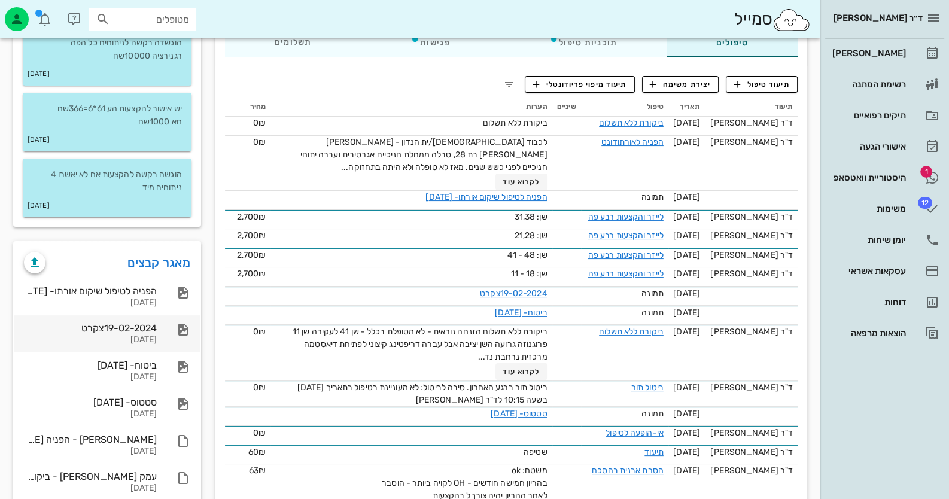
scroll to position [239, 0]
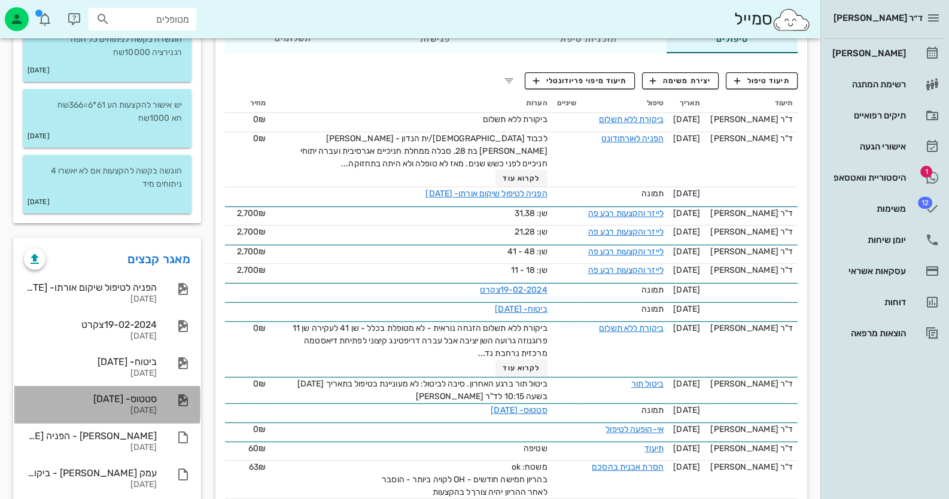
click at [154, 414] on div "[DATE]" at bounding box center [90, 411] width 133 height 10
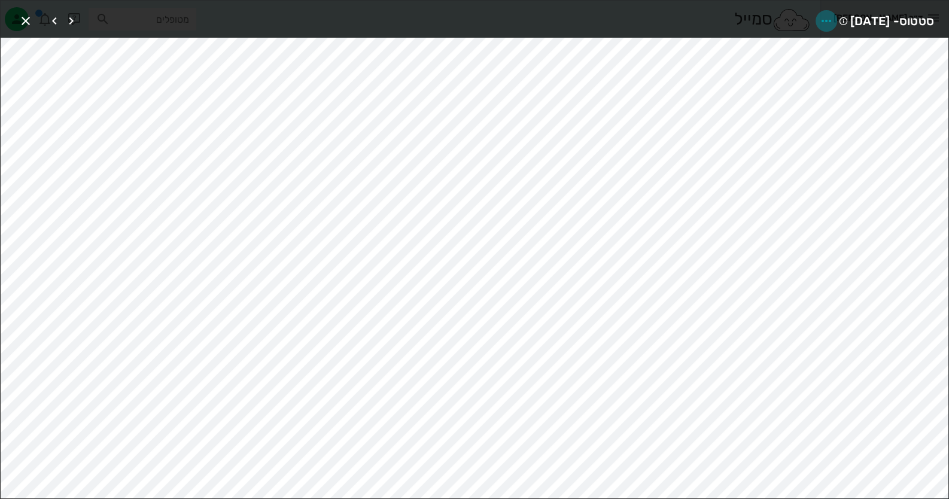
click at [819, 16] on icon "button" at bounding box center [826, 21] width 14 height 14
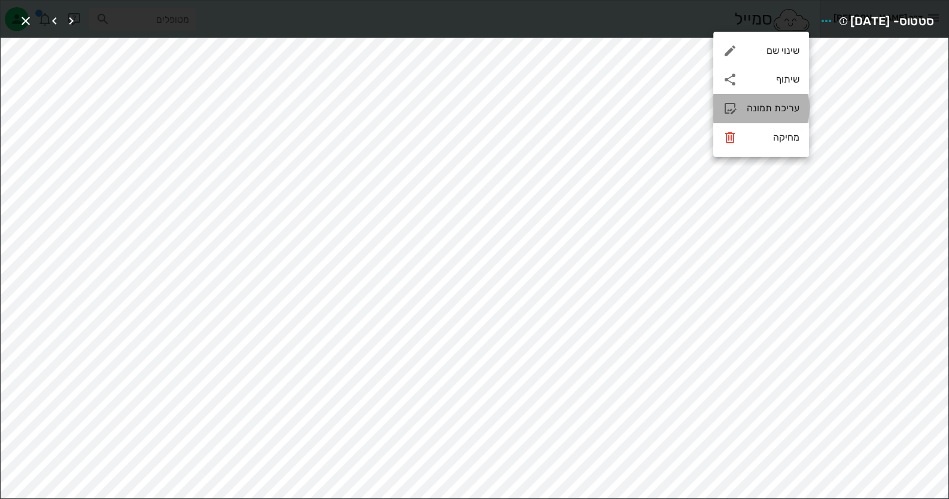
click at [770, 107] on div "עריכת תמונה" at bounding box center [773, 107] width 53 height 11
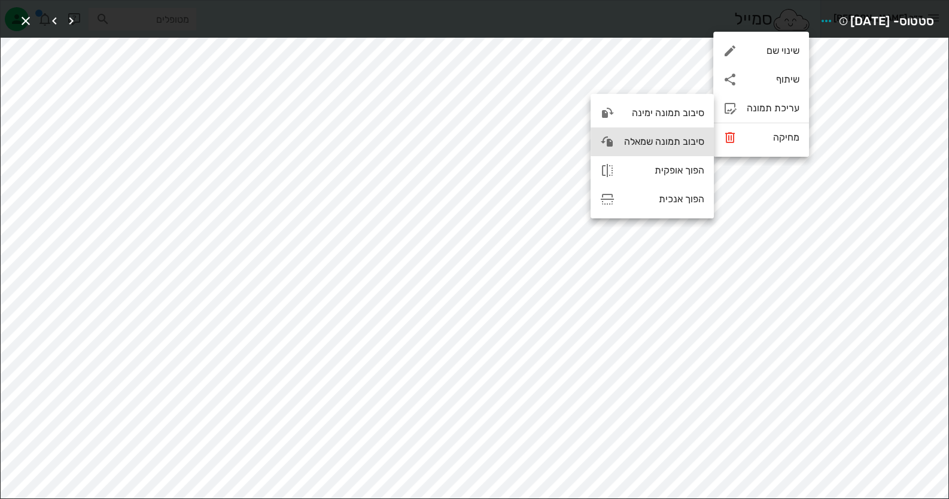
click at [656, 149] on div "סיבוב תמונה שמאלה" at bounding box center [652, 141] width 123 height 29
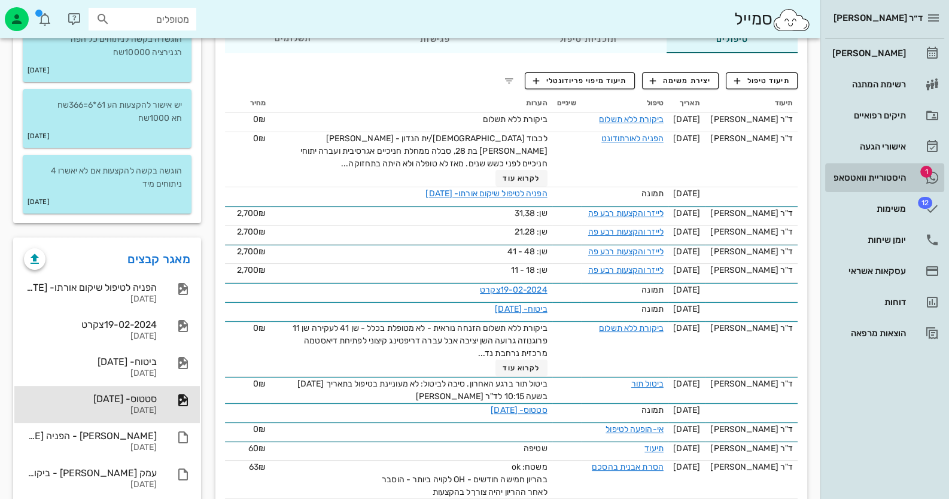
click at [898, 175] on div "היסטוריית וואטסאפ" at bounding box center [868, 178] width 76 height 10
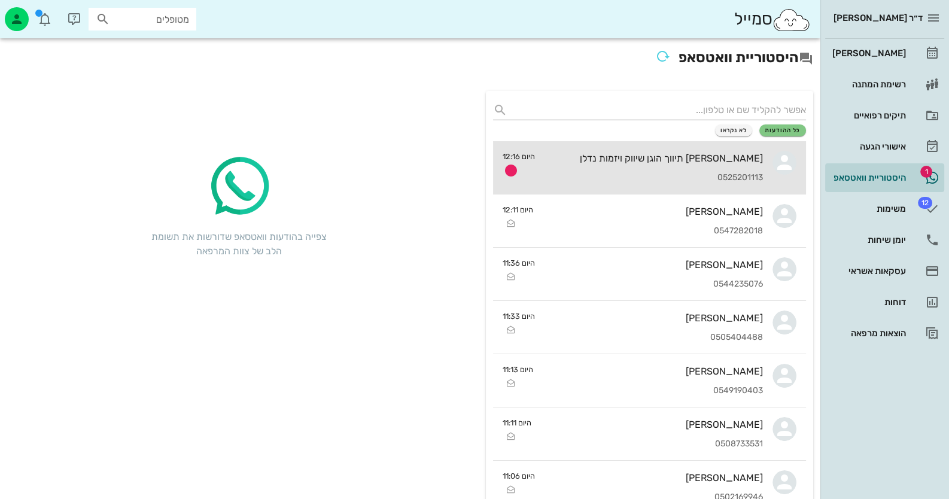
click at [644, 178] on div "0525201113" at bounding box center [654, 178] width 218 height 10
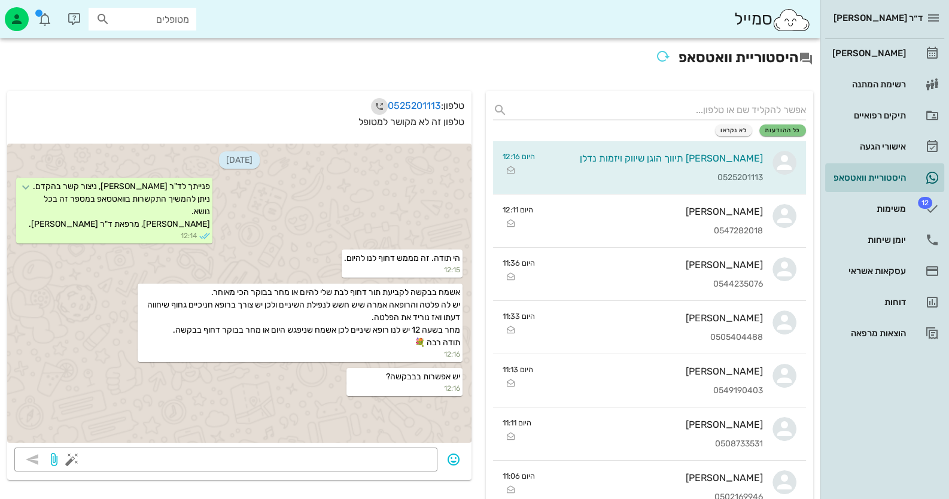
click at [373, 104] on icon "button" at bounding box center [379, 106] width 14 height 14
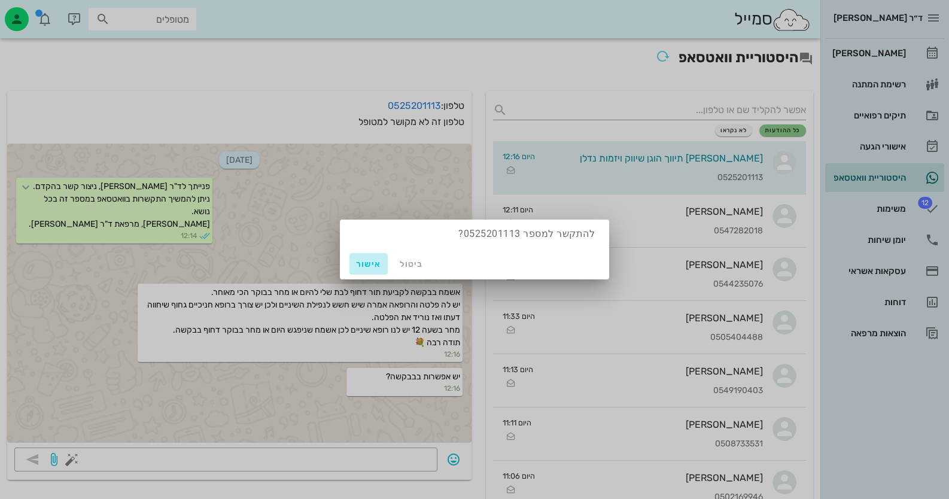
click at [369, 265] on span "אישור" at bounding box center [368, 264] width 29 height 10
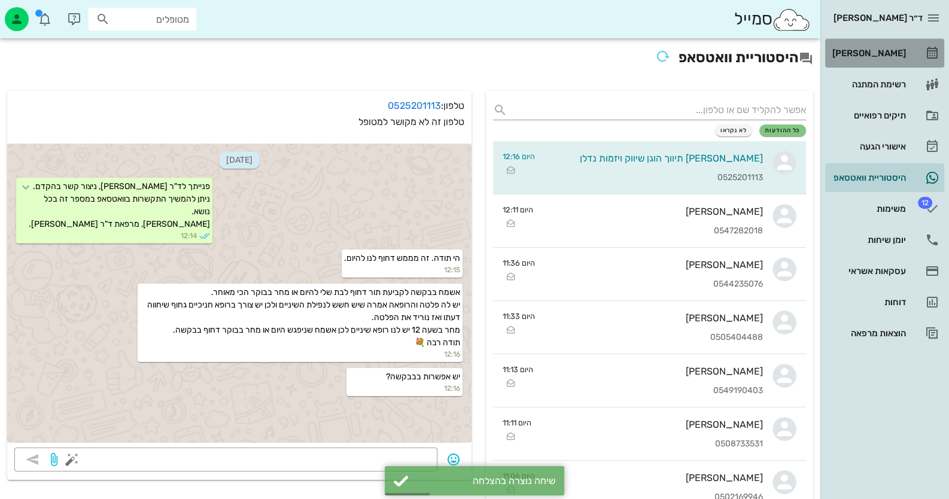
click at [928, 63] on link "[PERSON_NAME]" at bounding box center [884, 53] width 119 height 29
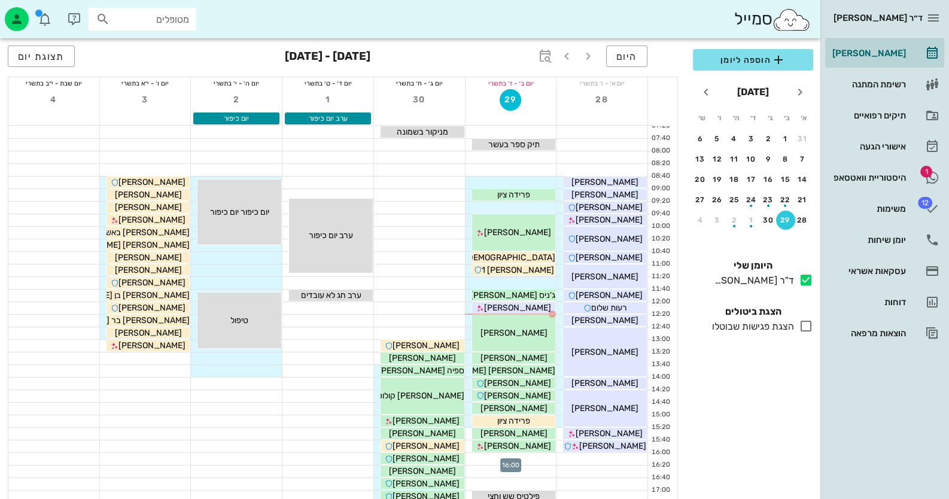
click at [531, 459] on div at bounding box center [511, 459] width 91 height 12
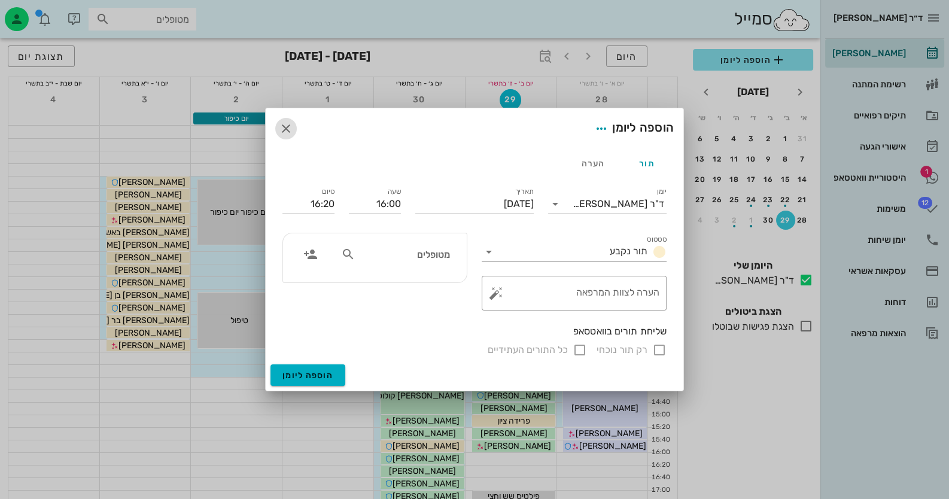
click at [283, 125] on icon "button" at bounding box center [286, 129] width 14 height 14
